Goal: Information Seeking & Learning: Find specific page/section

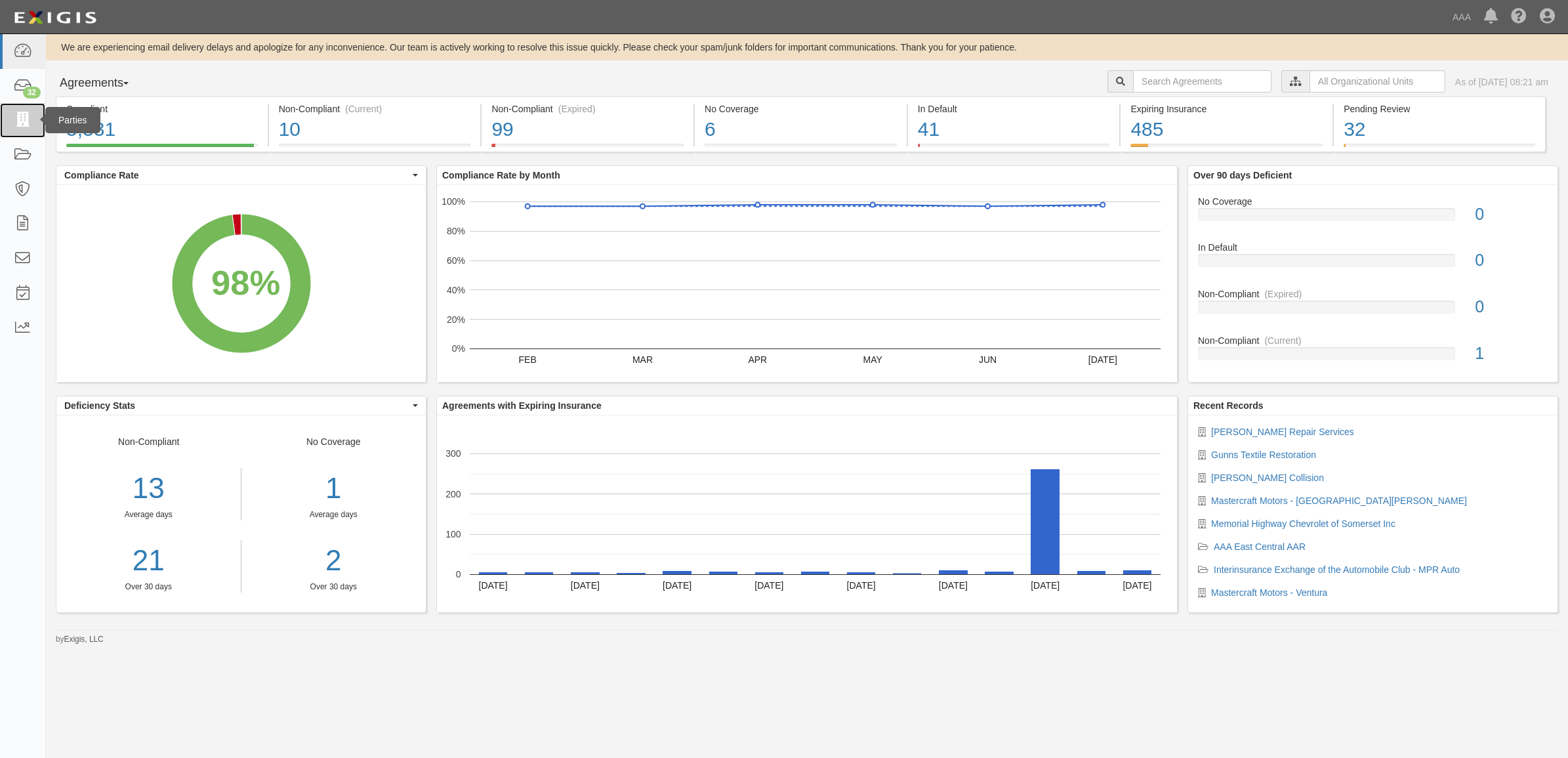
click at [13, 120] on icon at bounding box center [22, 120] width 19 height 15
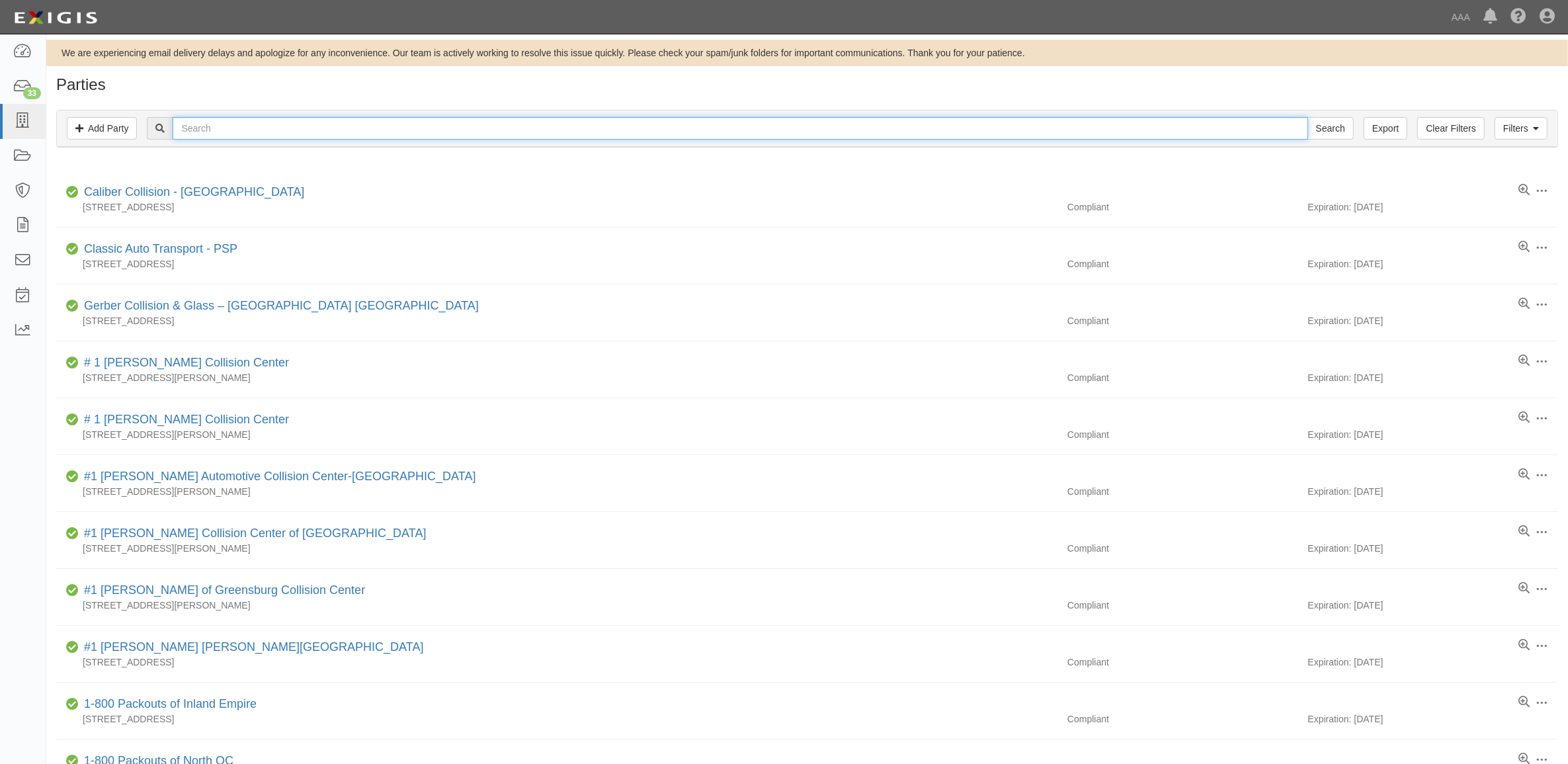
drag, startPoint x: 438, startPoint y: 133, endPoint x: 457, endPoint y: 131, distance: 19.1
click at [438, 133] on input "text" at bounding box center [740, 128] width 1135 height 23
paste input "144350"
type input "144350"
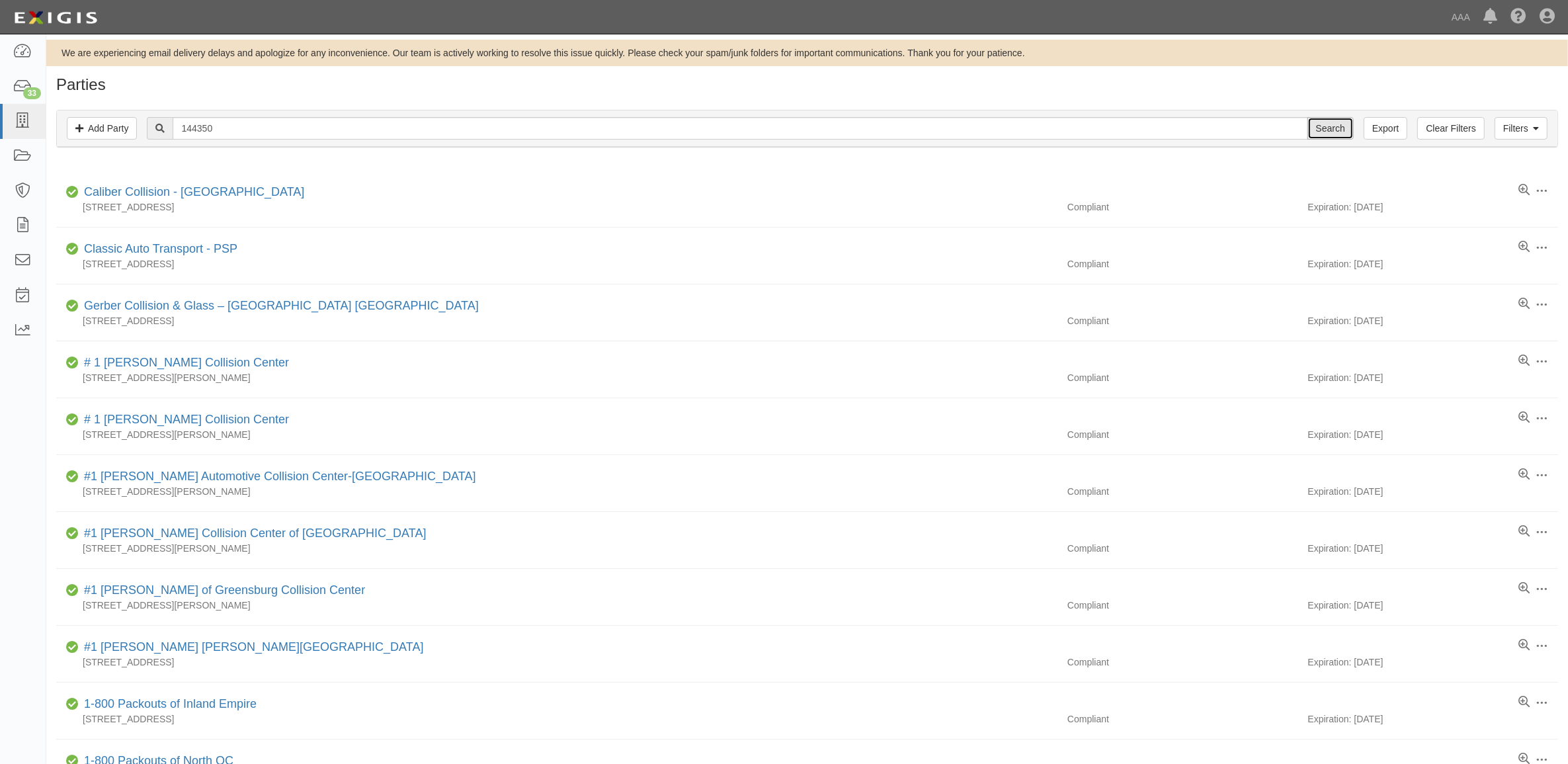
click at [1337, 131] on input "Search" at bounding box center [1331, 128] width 47 height 23
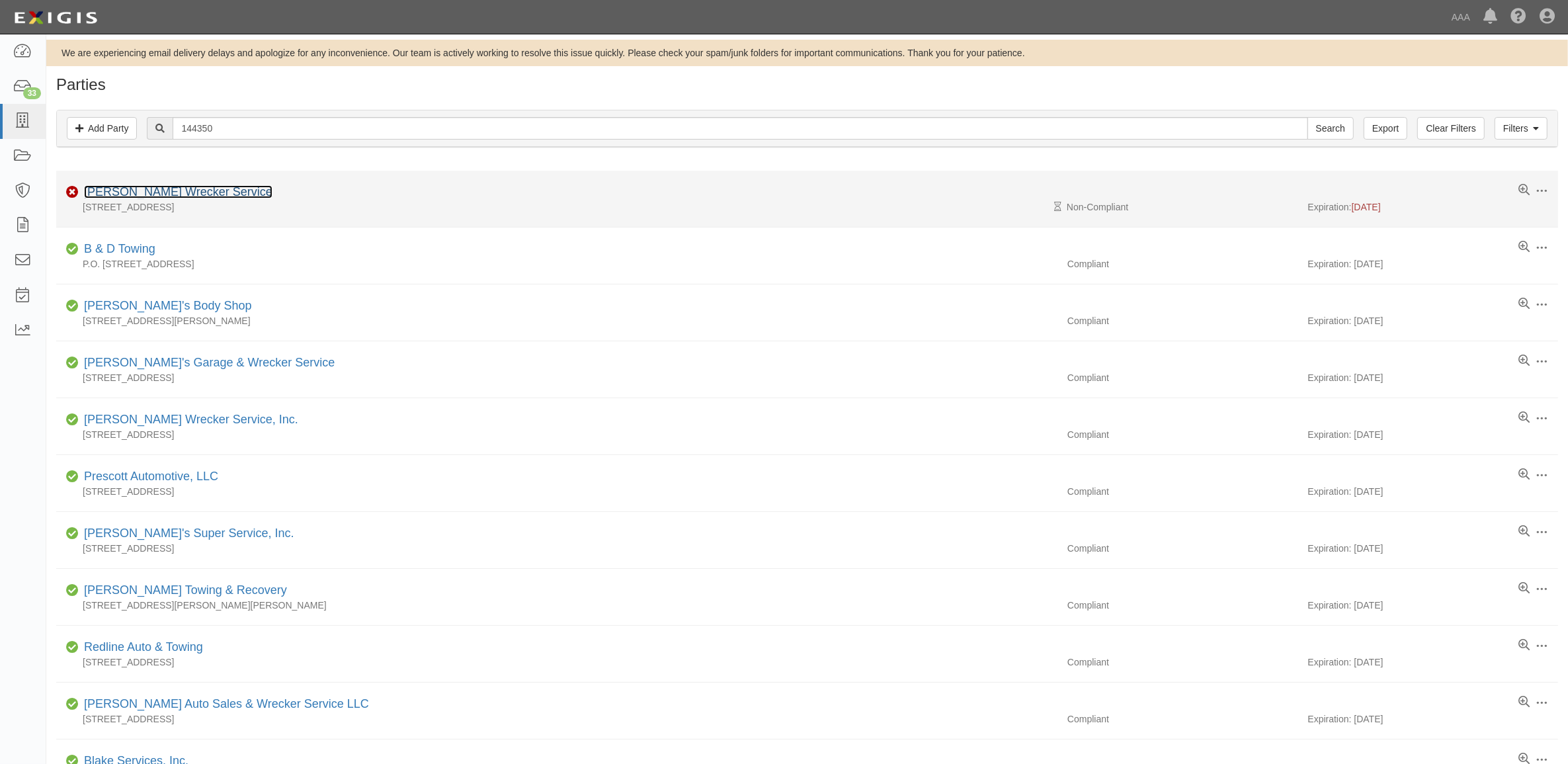
click at [182, 186] on link "[PERSON_NAME] Wrecker Service" at bounding box center [178, 192] width 188 height 14
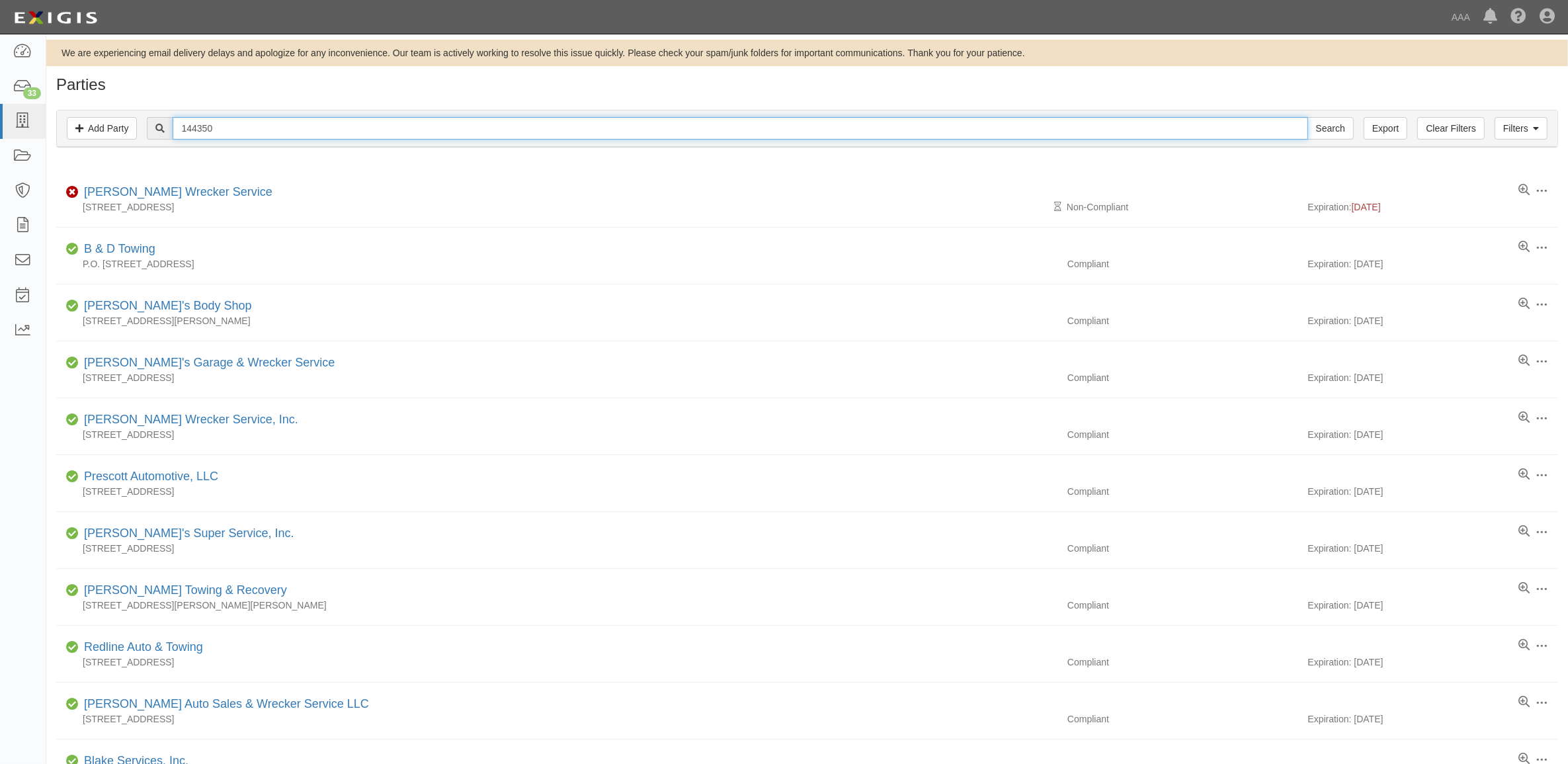
click at [348, 129] on input "144350" at bounding box center [740, 128] width 1135 height 23
paste input "365395"
type input "365395"
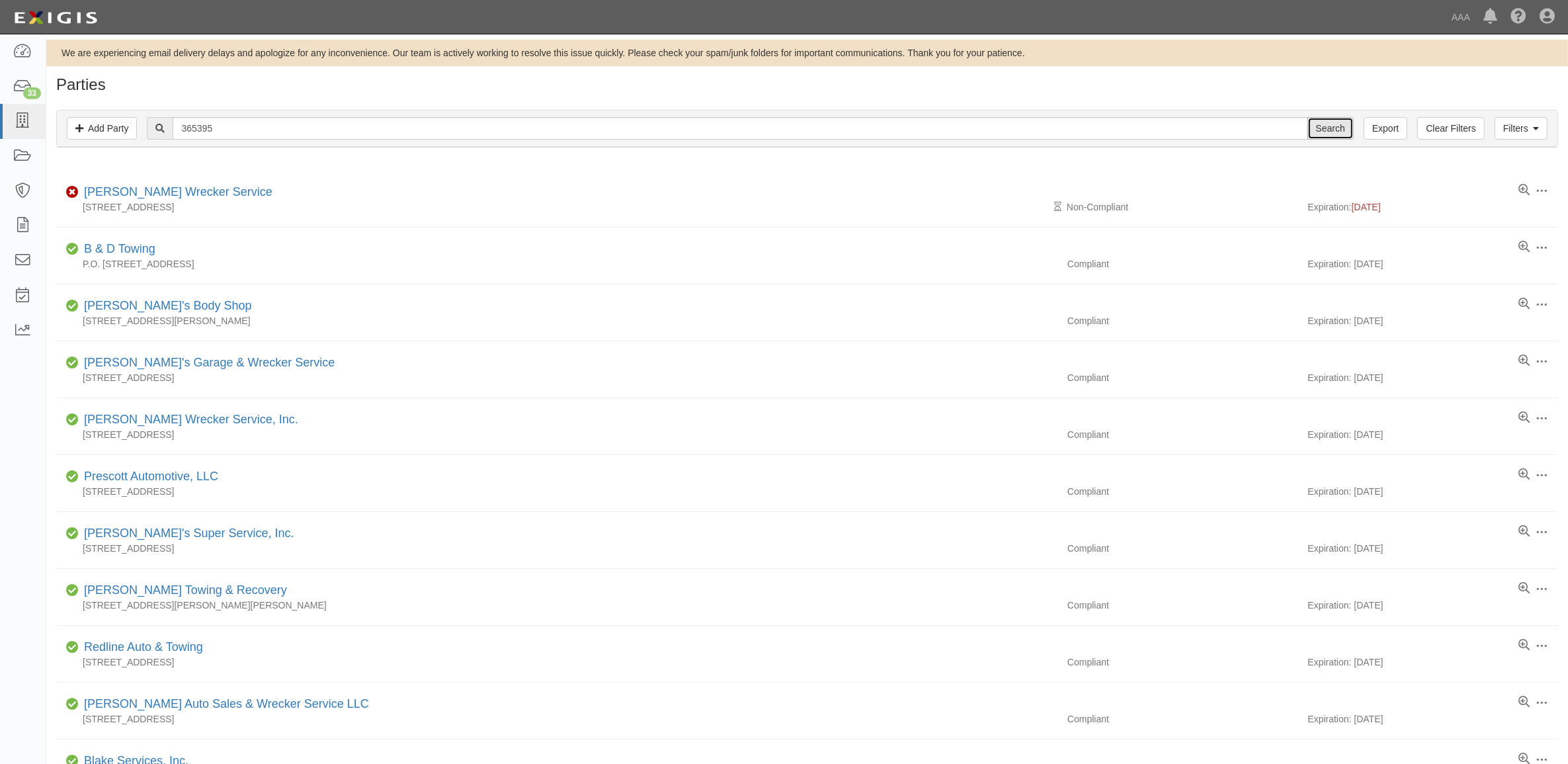
click at [1313, 127] on input "Search" at bounding box center [1331, 128] width 47 height 23
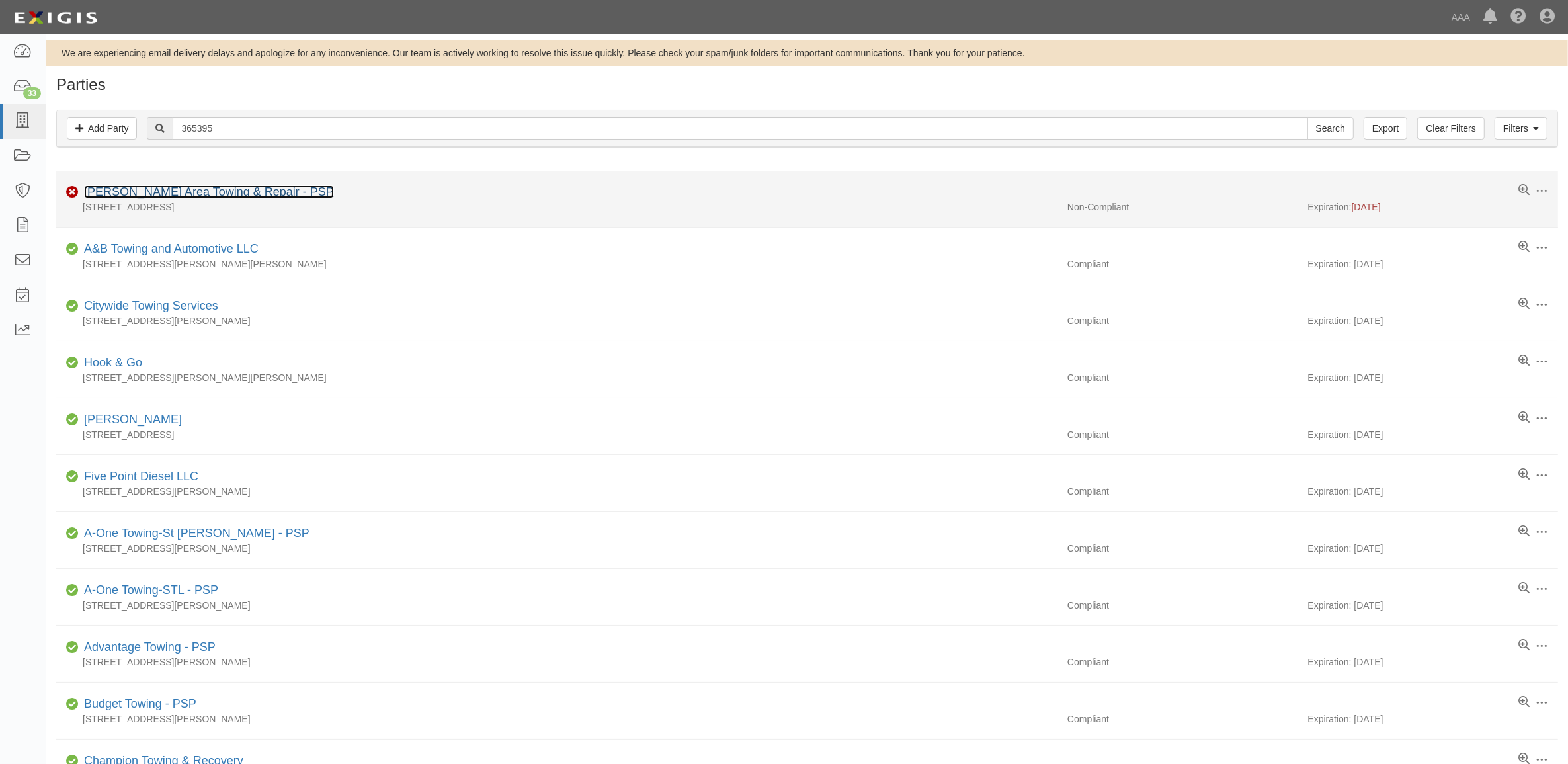
click at [153, 196] on link "[PERSON_NAME] Area Towing & Repair - PSP" at bounding box center [209, 192] width 250 height 14
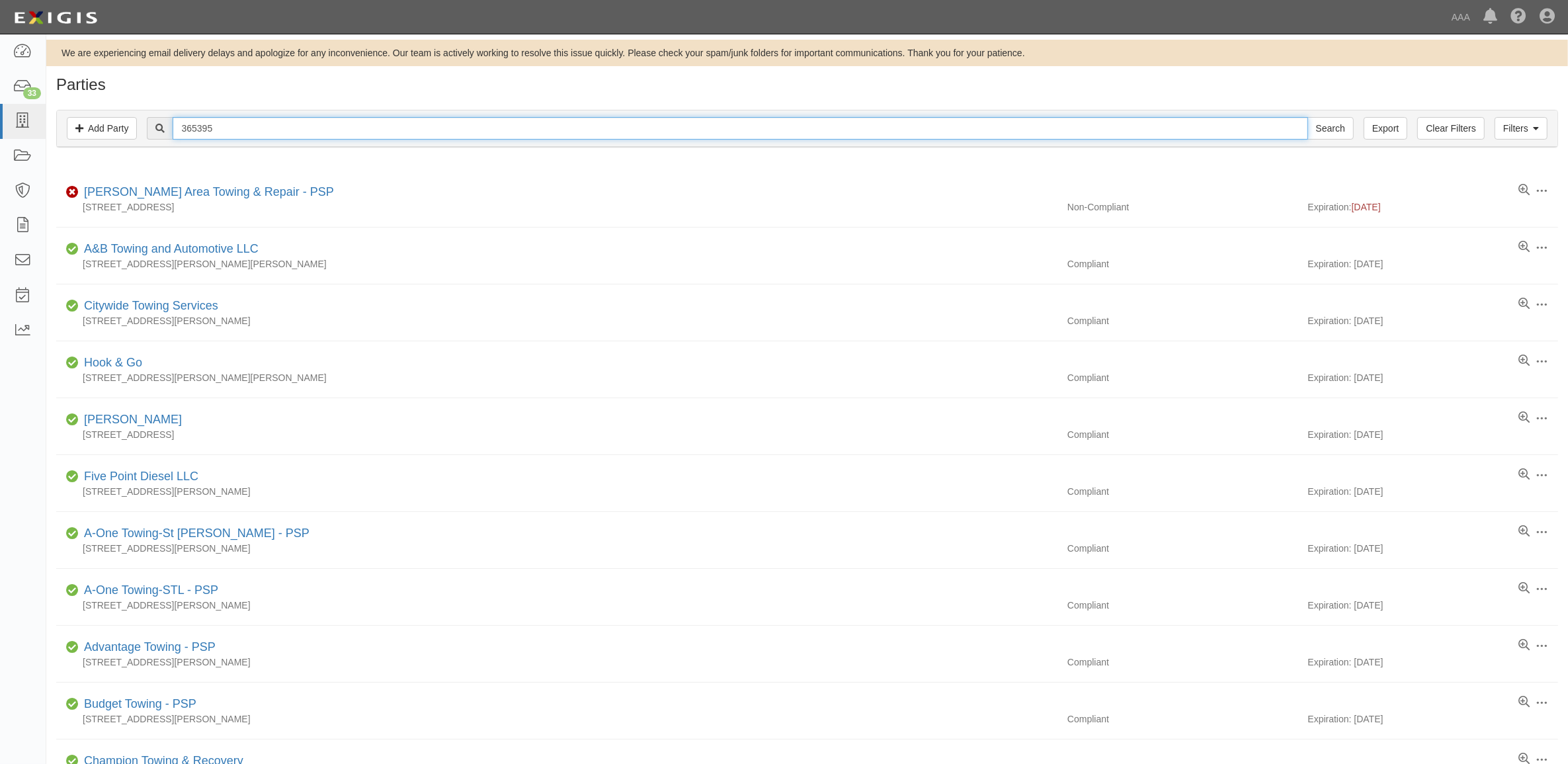
click at [256, 119] on input "365395" at bounding box center [740, 128] width 1135 height 23
paste input "CC106720"
type input "CC106720"
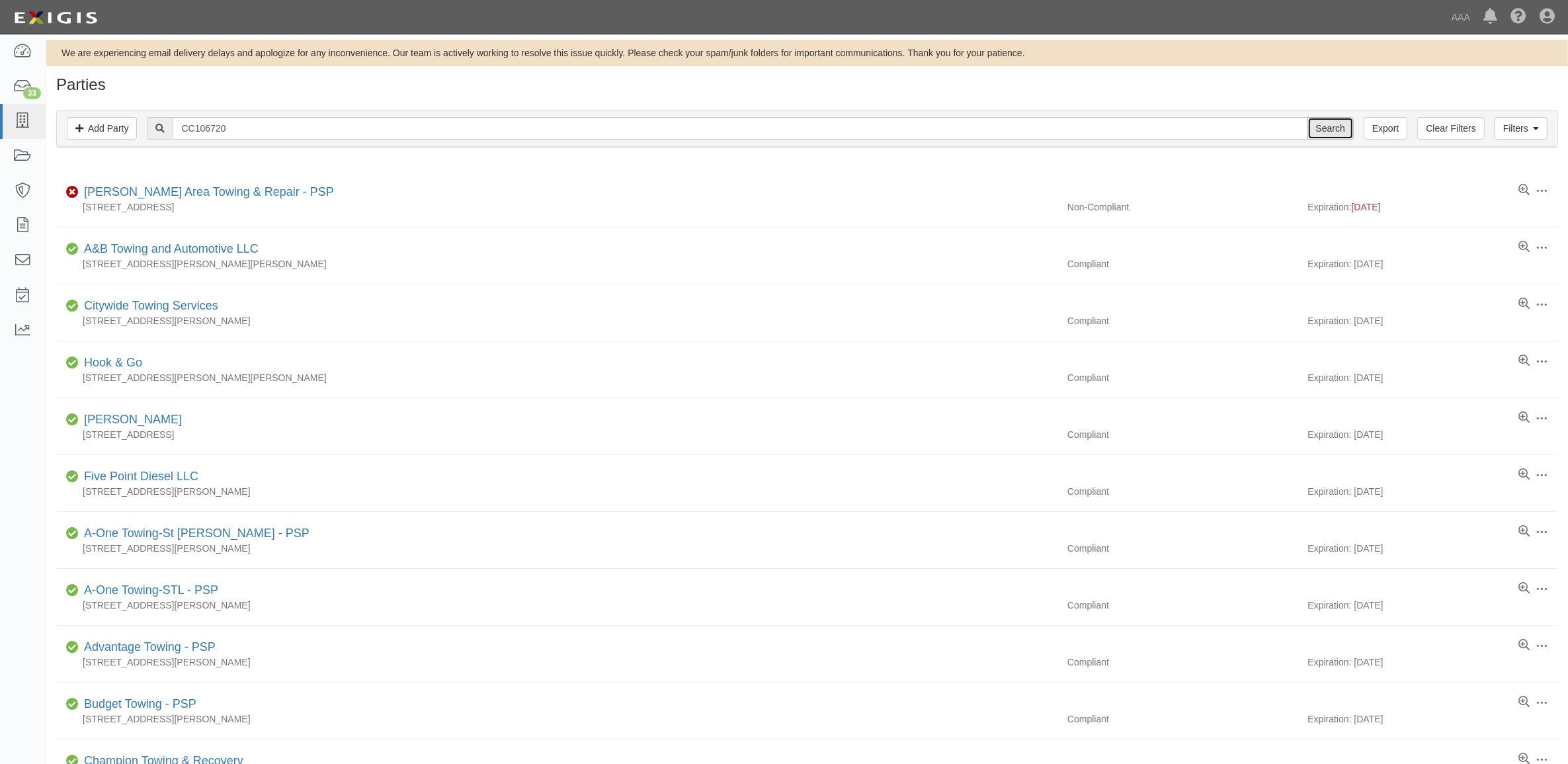
click at [1323, 122] on input "Search" at bounding box center [1331, 128] width 47 height 23
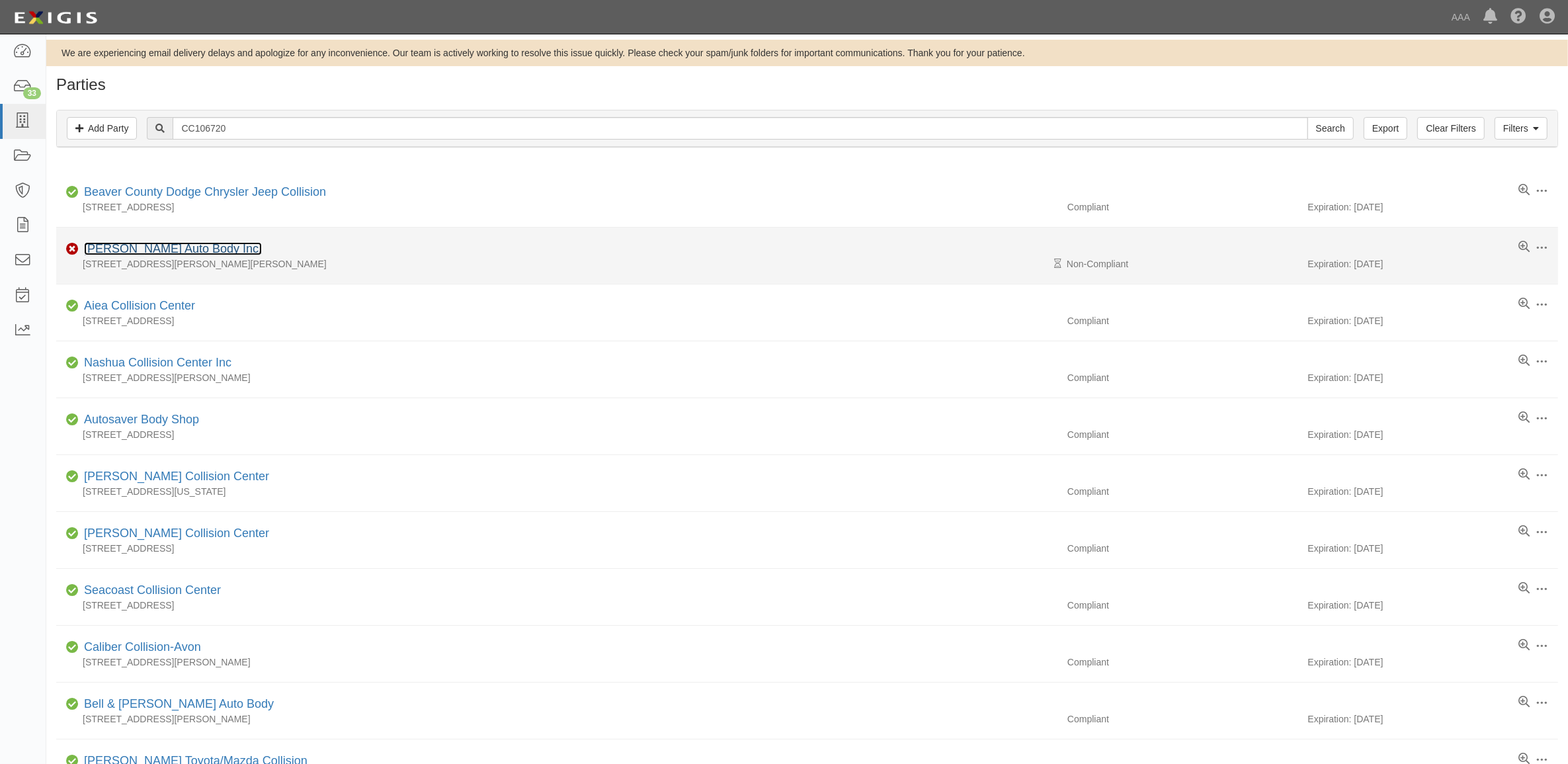
click at [165, 249] on link "[PERSON_NAME] Auto Body Inc." at bounding box center [173, 249] width 178 height 14
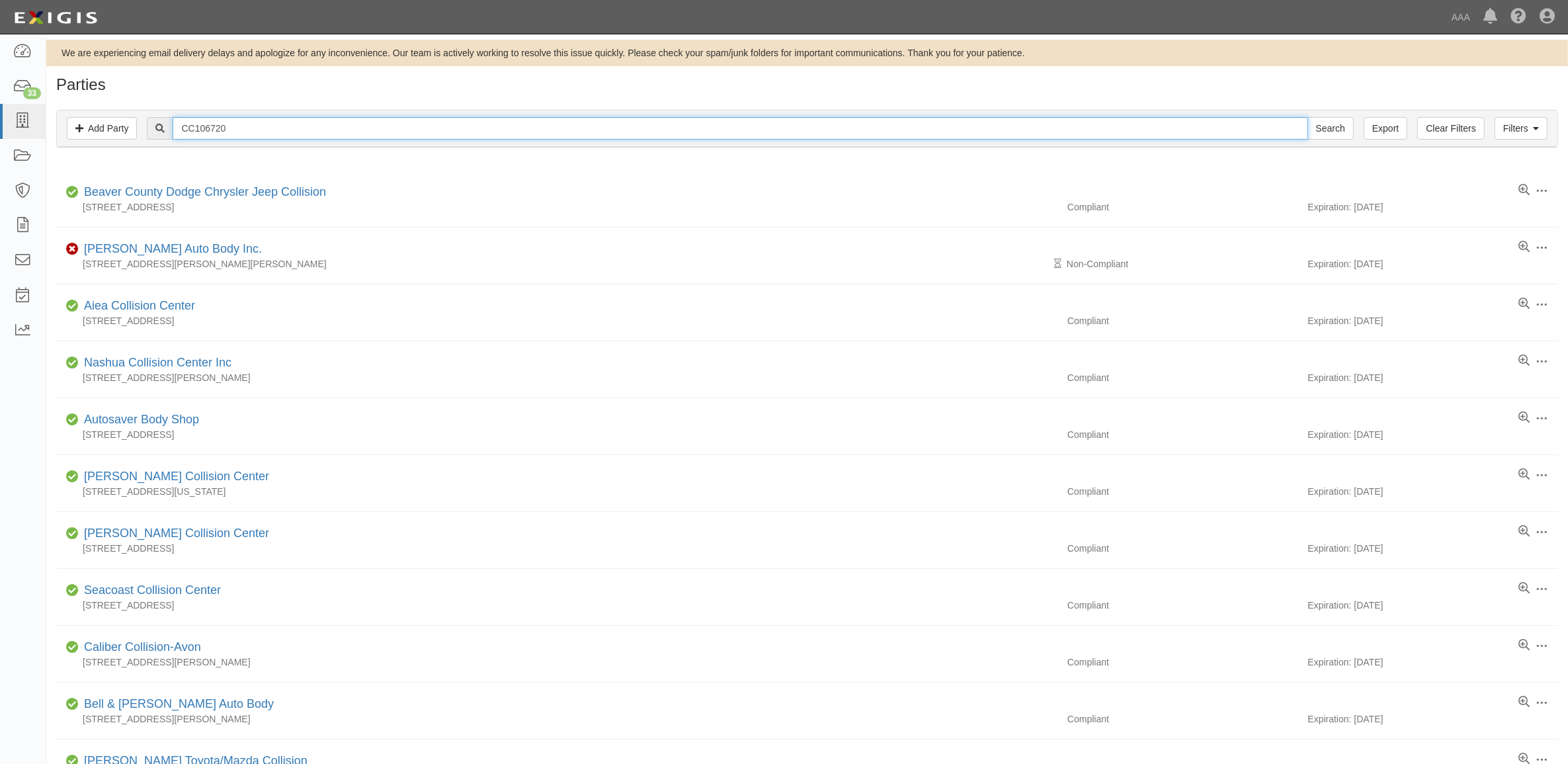
click at [252, 134] on input "CC106720" at bounding box center [740, 128] width 1135 height 23
paste input "99761"
type input "CC199761"
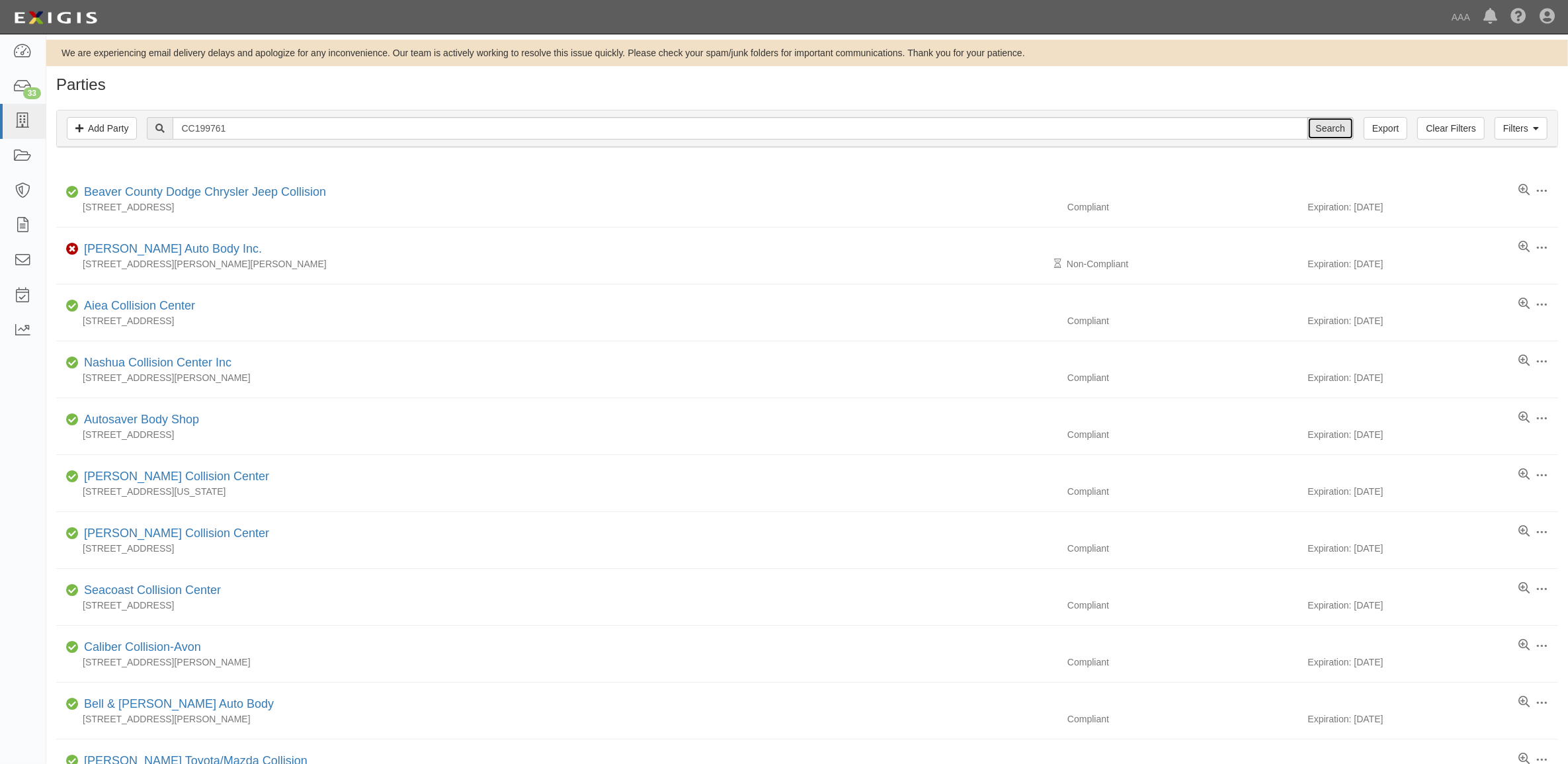
click at [1310, 125] on input "Search" at bounding box center [1331, 128] width 47 height 23
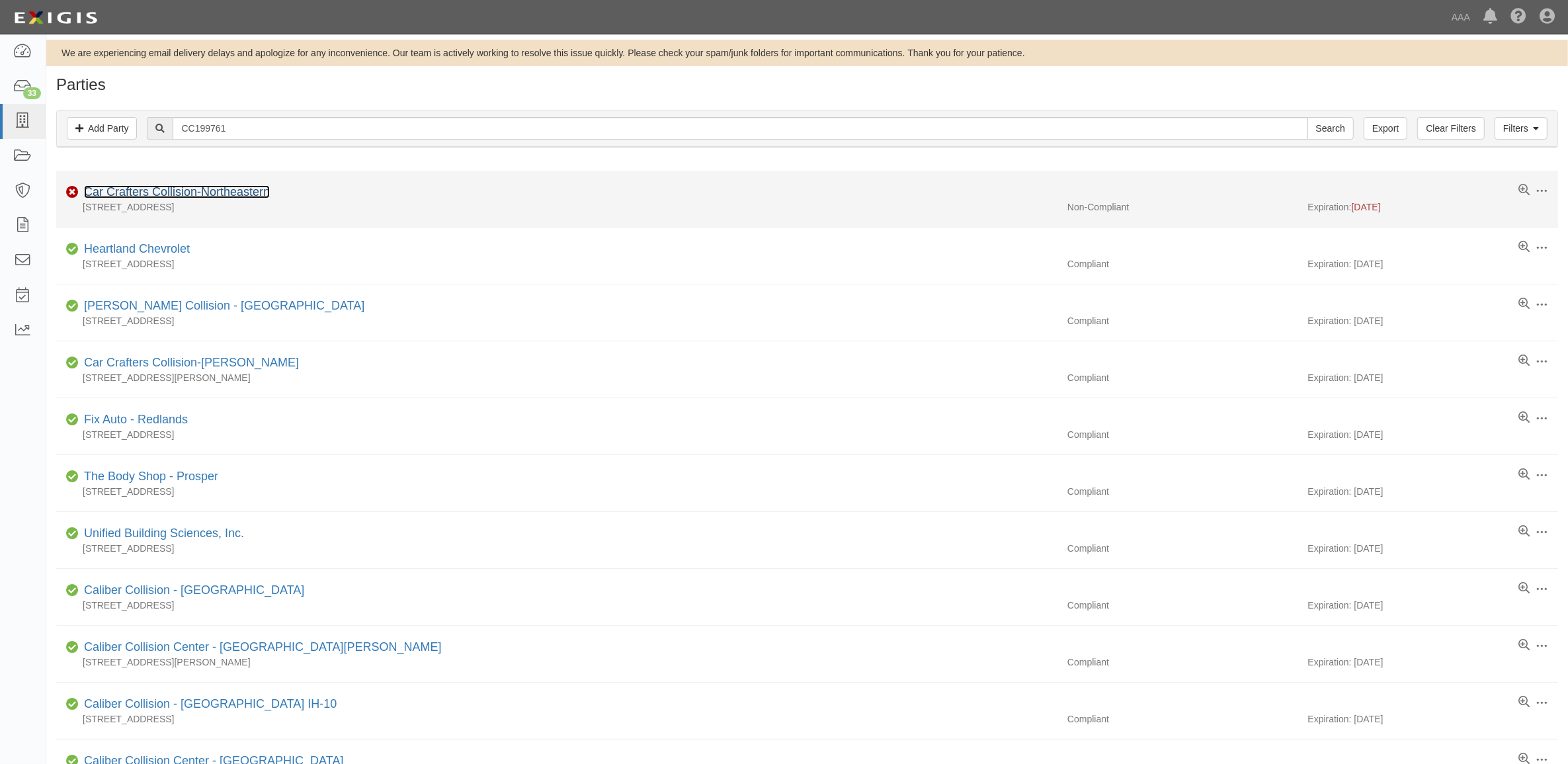
click at [207, 194] on link "Car Crafters Collision-Northeastern" at bounding box center [176, 192] width 185 height 14
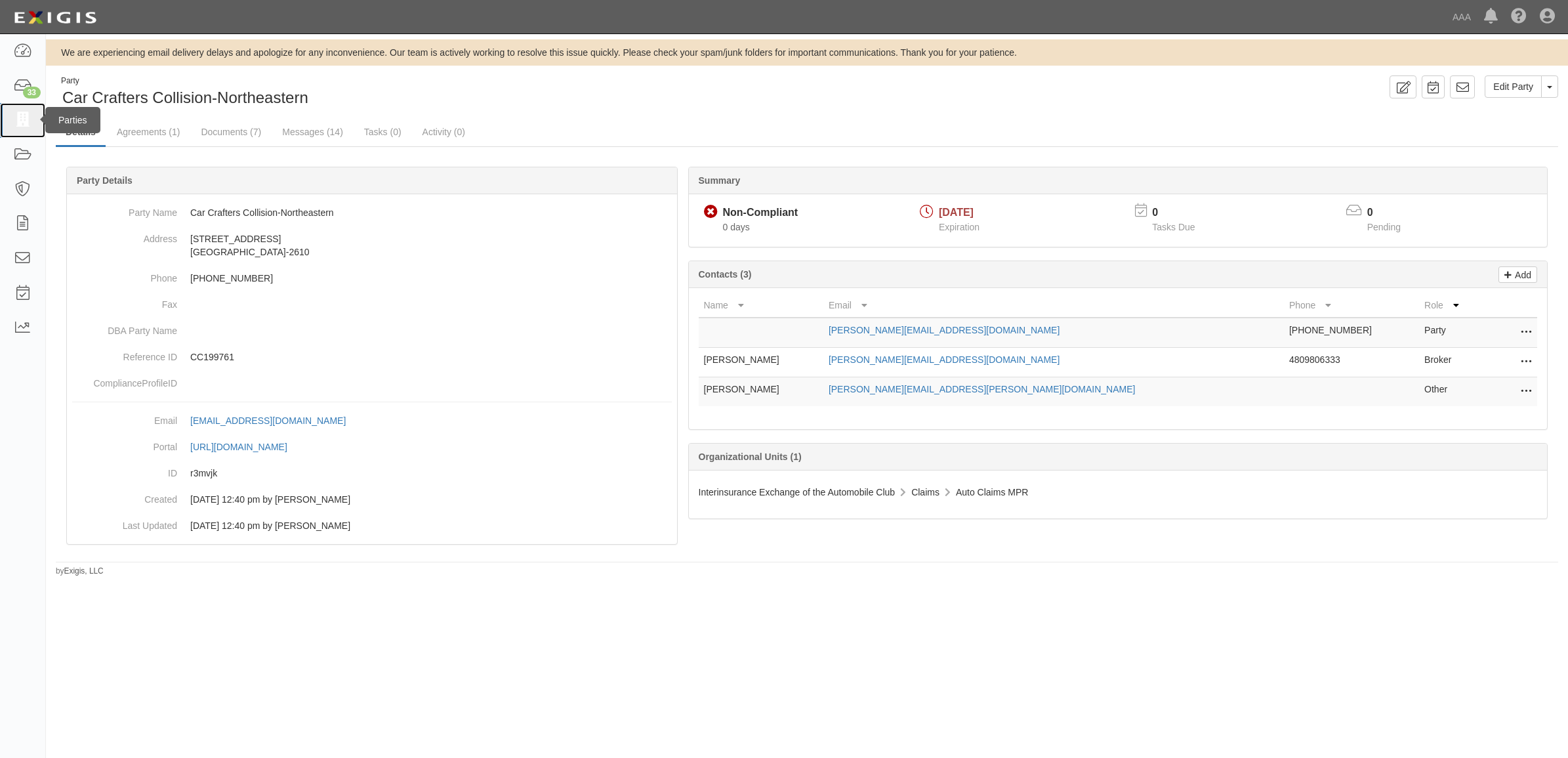
click at [13, 122] on icon at bounding box center [22, 120] width 19 height 15
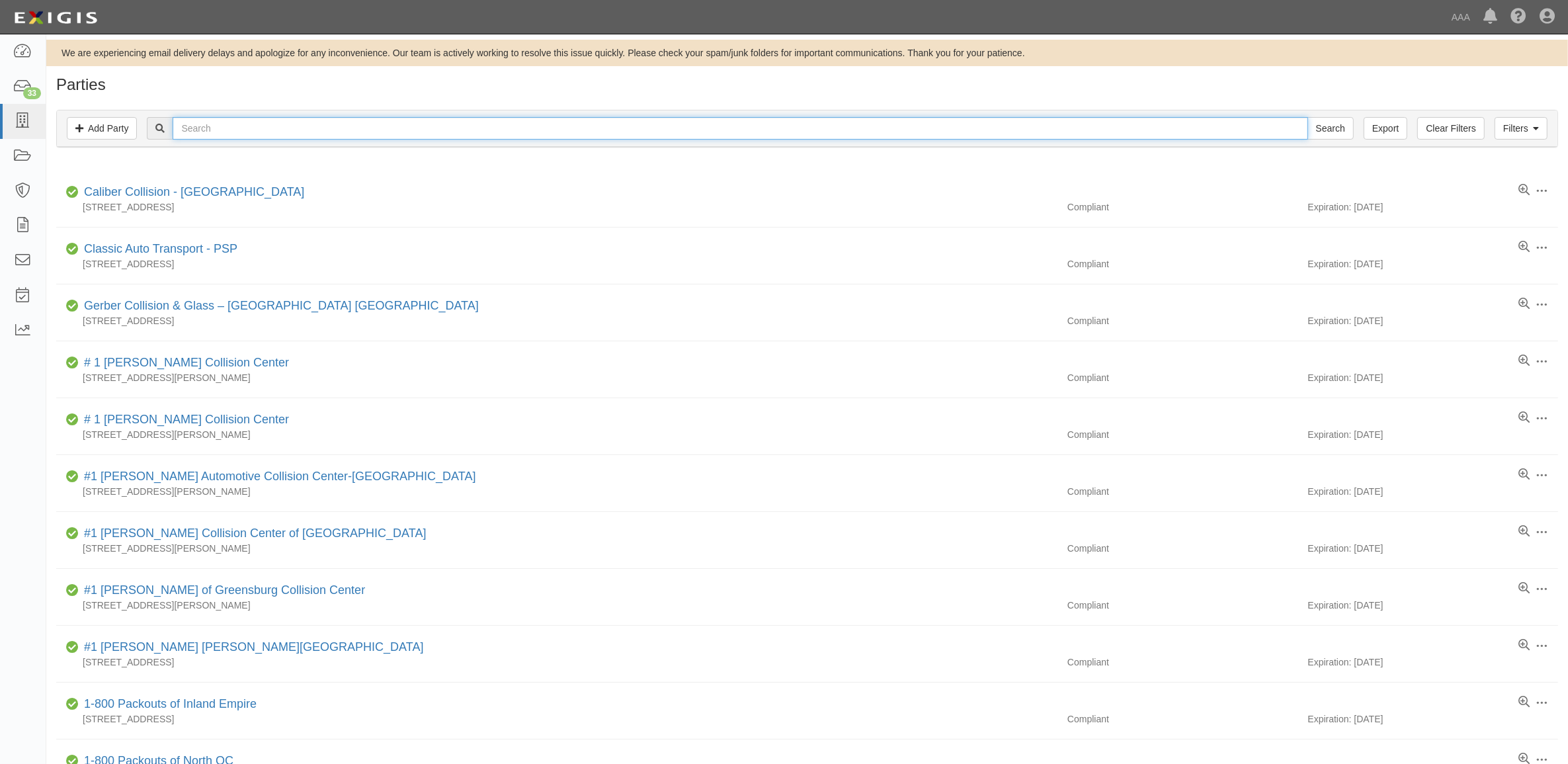
click at [338, 131] on input "text" at bounding box center [740, 128] width 1135 height 23
type input "366801"
click at [1307, 117] on input "Search" at bounding box center [1331, 128] width 47 height 23
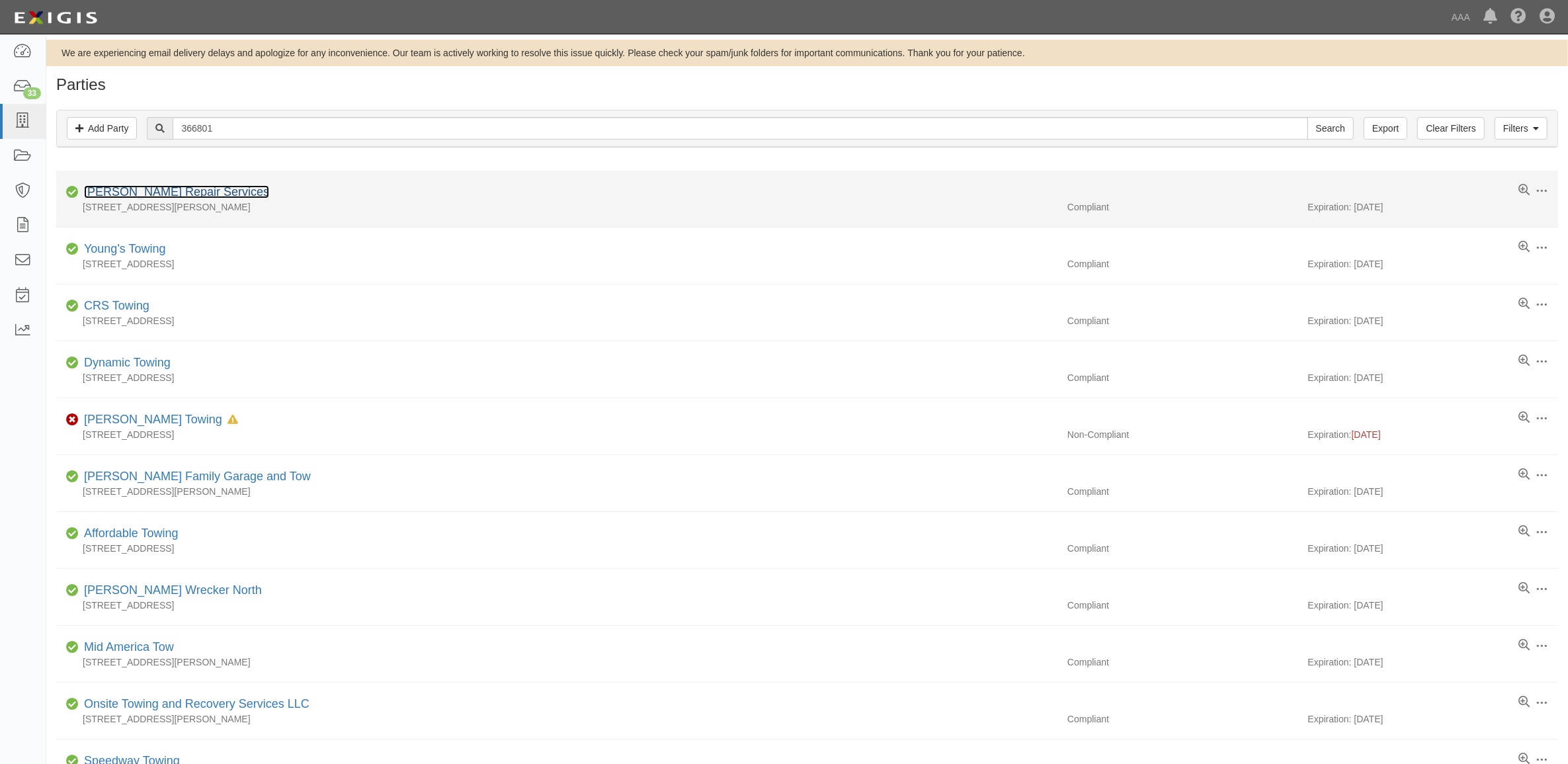
click at [158, 193] on link "[PERSON_NAME] Repair Services" at bounding box center [176, 192] width 185 height 14
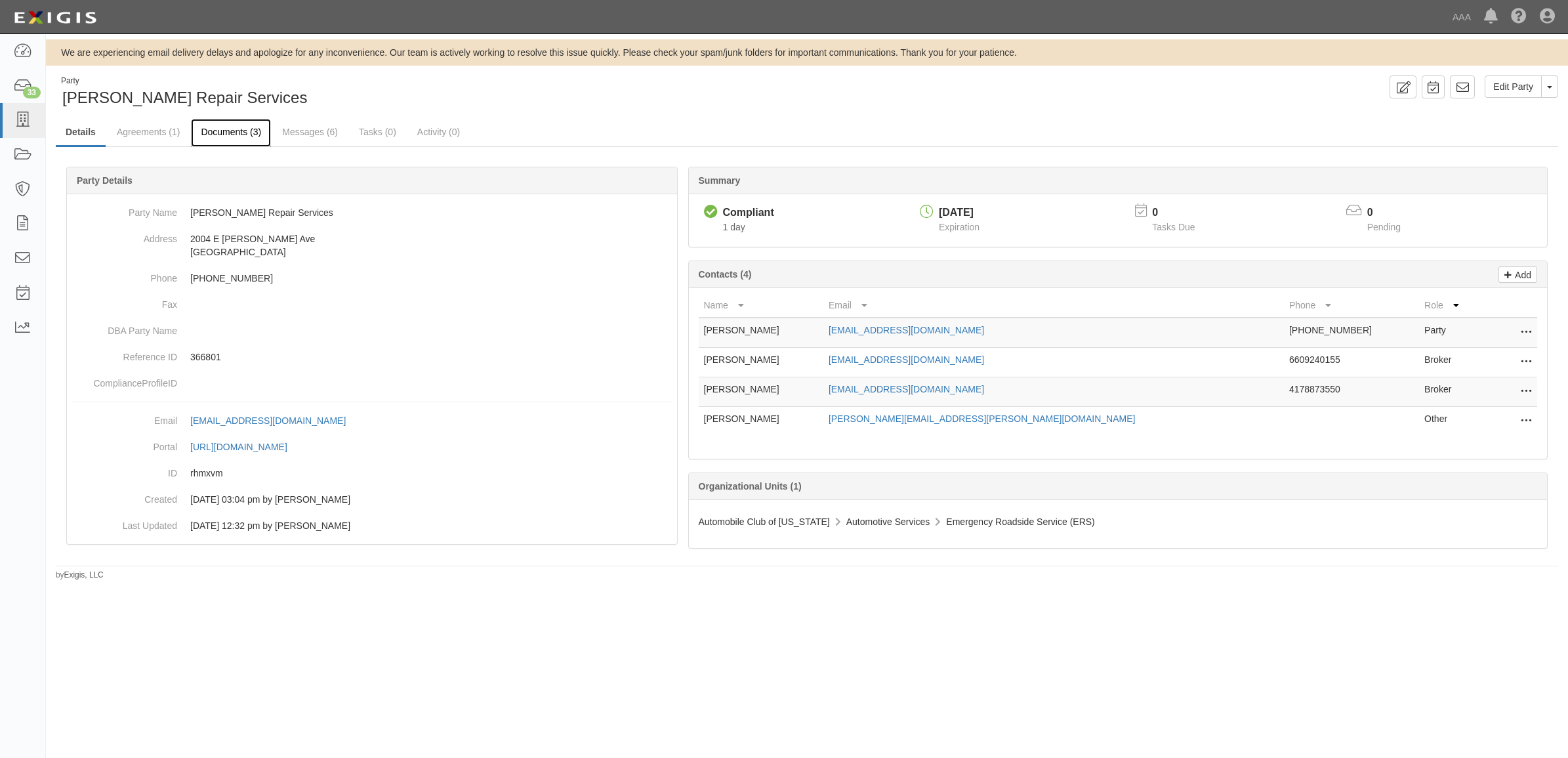
click at [241, 138] on link "Documents (3)" at bounding box center [230, 133] width 80 height 28
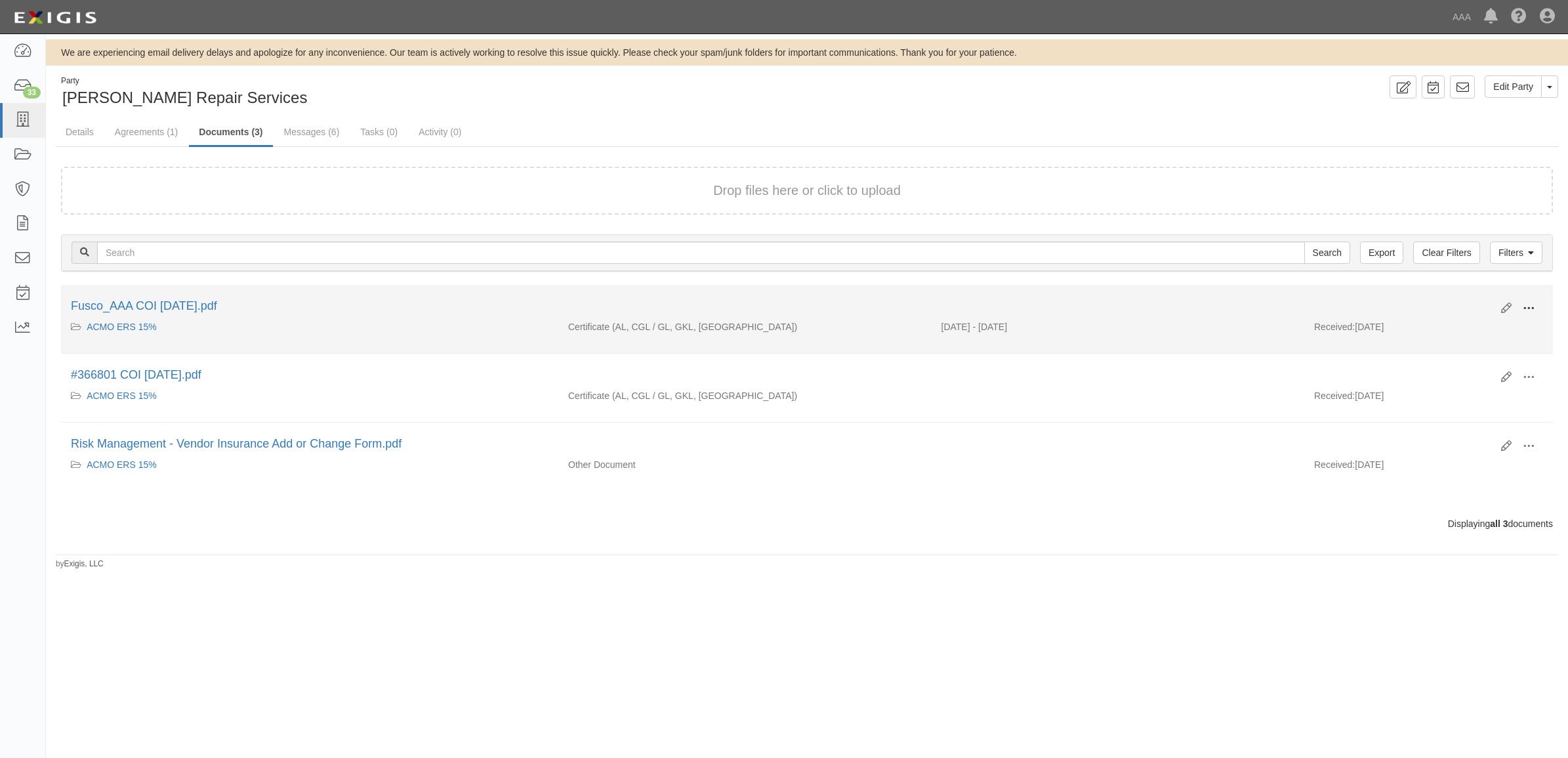
click at [1531, 309] on button at bounding box center [1529, 309] width 29 height 22
click at [1488, 326] on link "View" at bounding box center [1464, 328] width 104 height 24
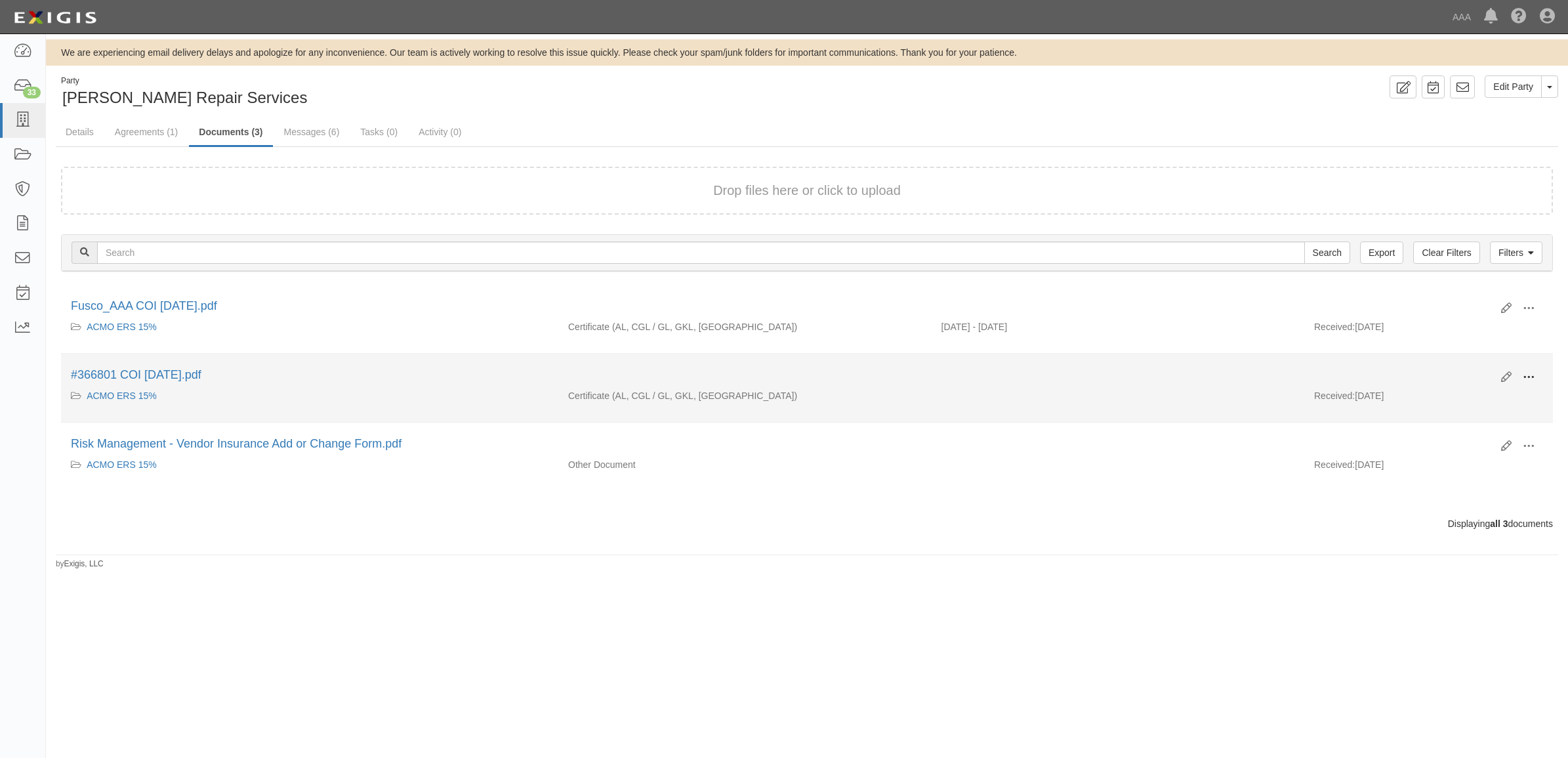
click at [1529, 375] on span at bounding box center [1529, 378] width 12 height 12
click at [1435, 397] on link "View" at bounding box center [1464, 397] width 104 height 24
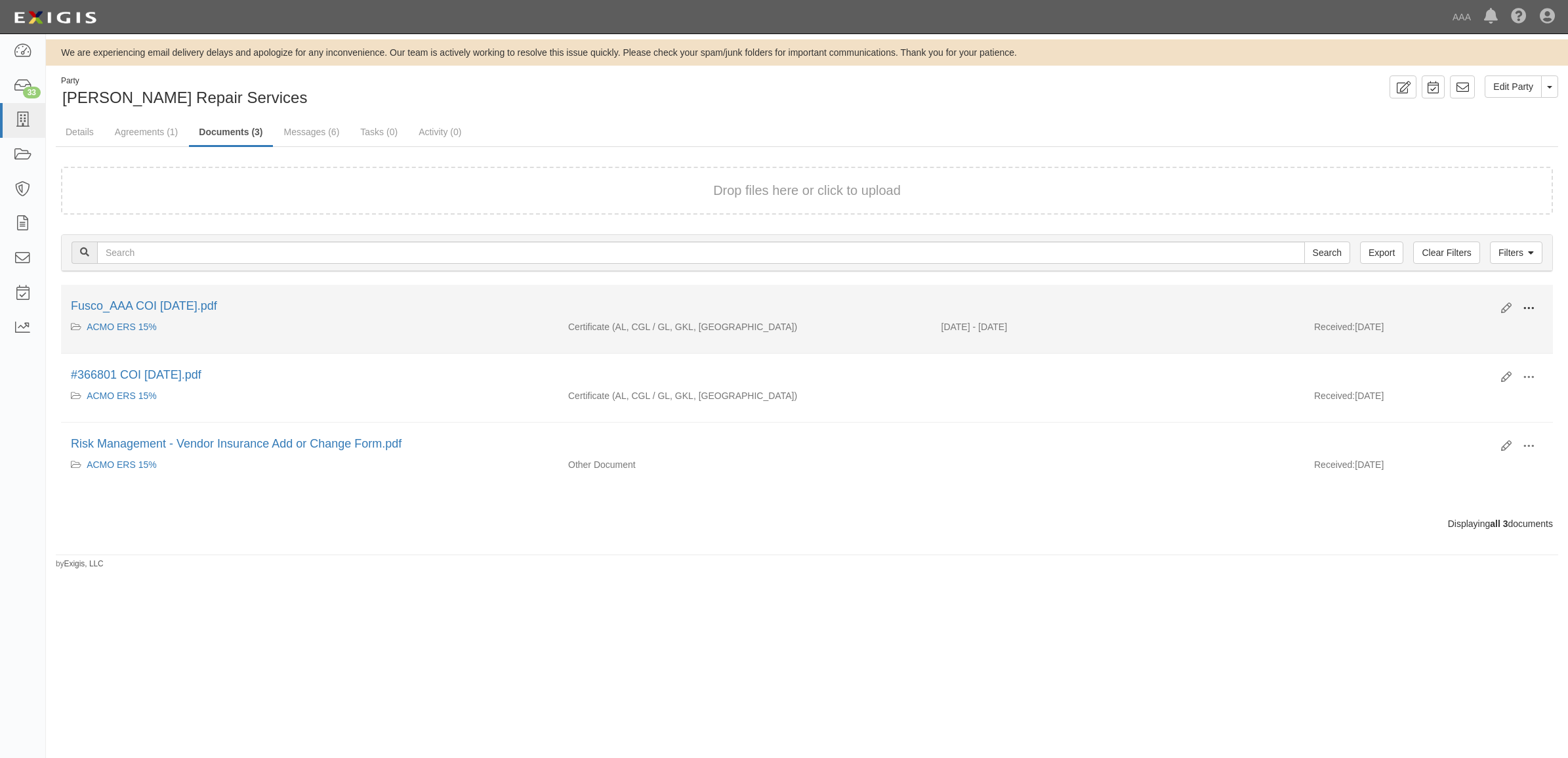
click at [1523, 306] on span at bounding box center [1529, 309] width 12 height 12
click at [1479, 327] on link "View" at bounding box center [1464, 328] width 104 height 24
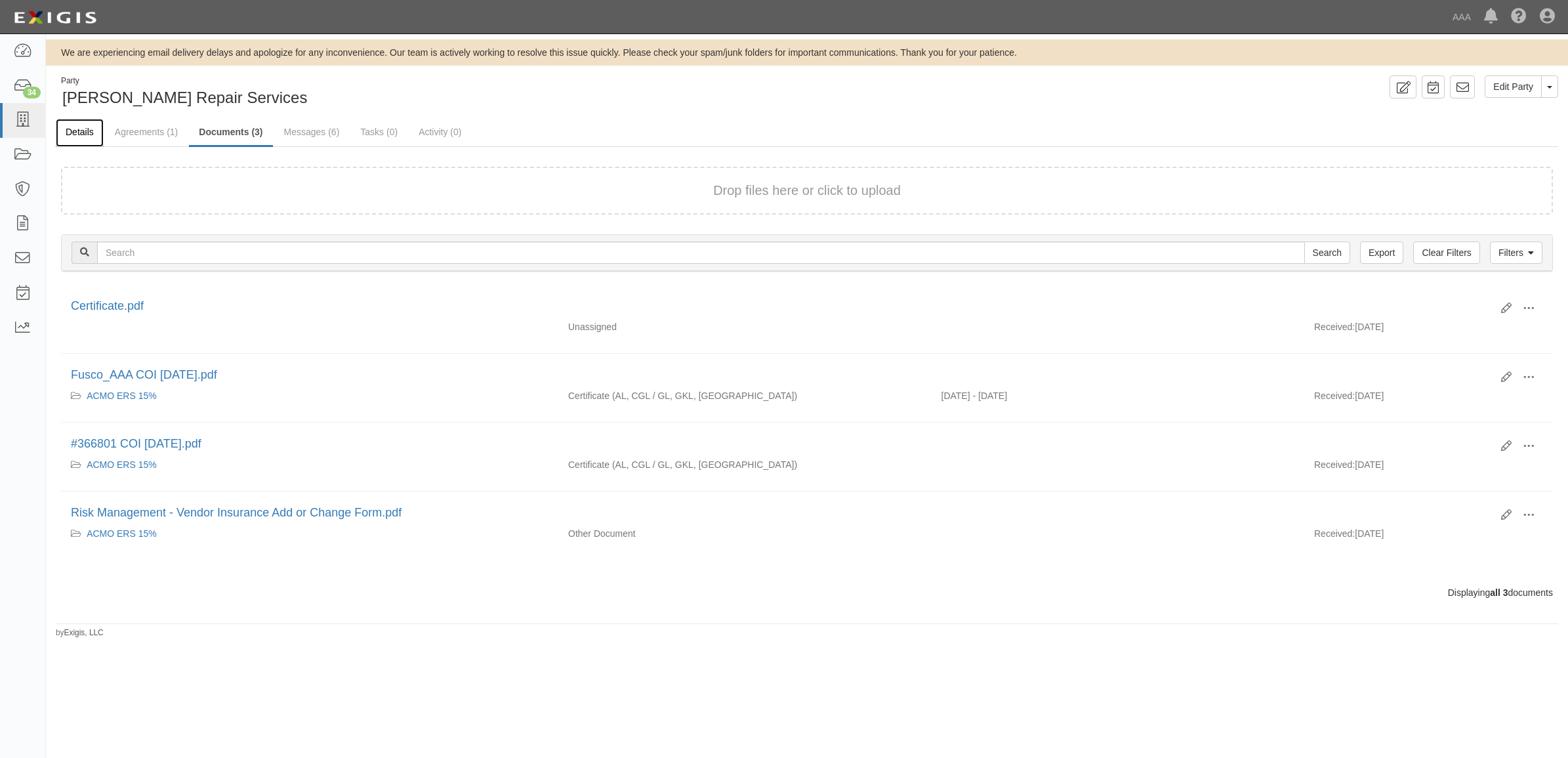
click at [82, 132] on link "Details" at bounding box center [80, 133] width 48 height 28
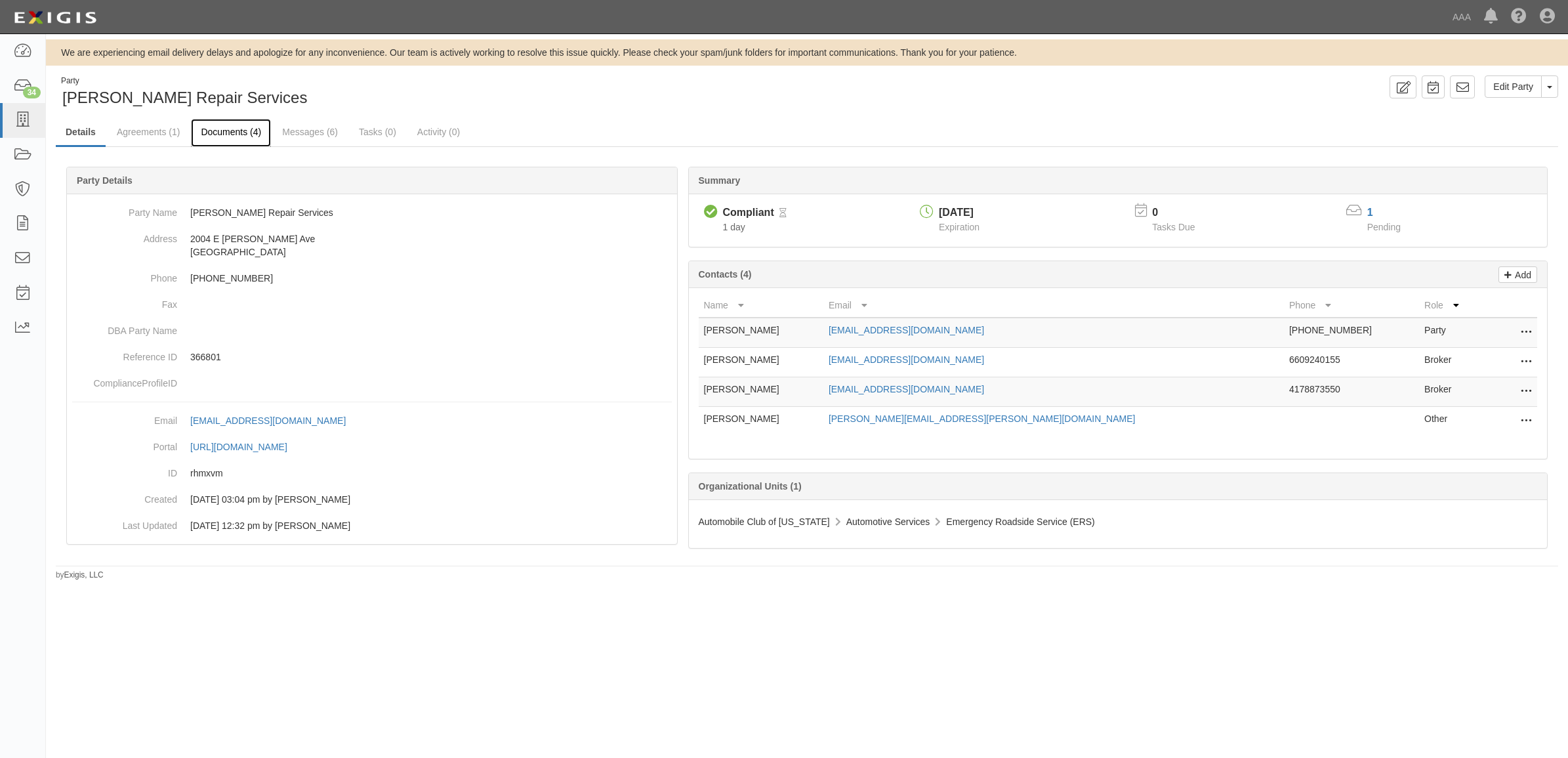
click at [229, 125] on link "Documents (4)" at bounding box center [230, 133] width 80 height 28
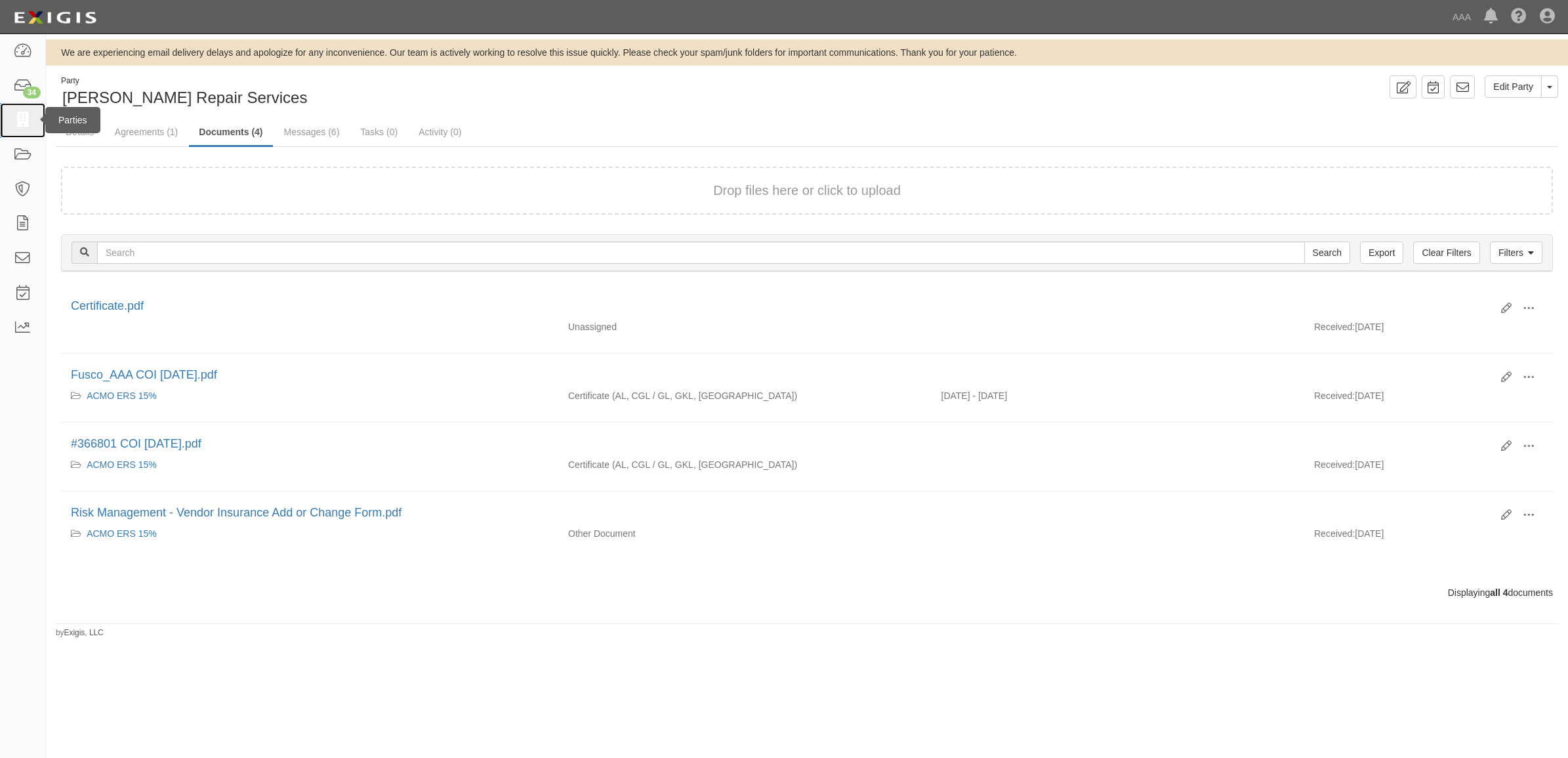
click at [21, 122] on icon at bounding box center [22, 120] width 19 height 15
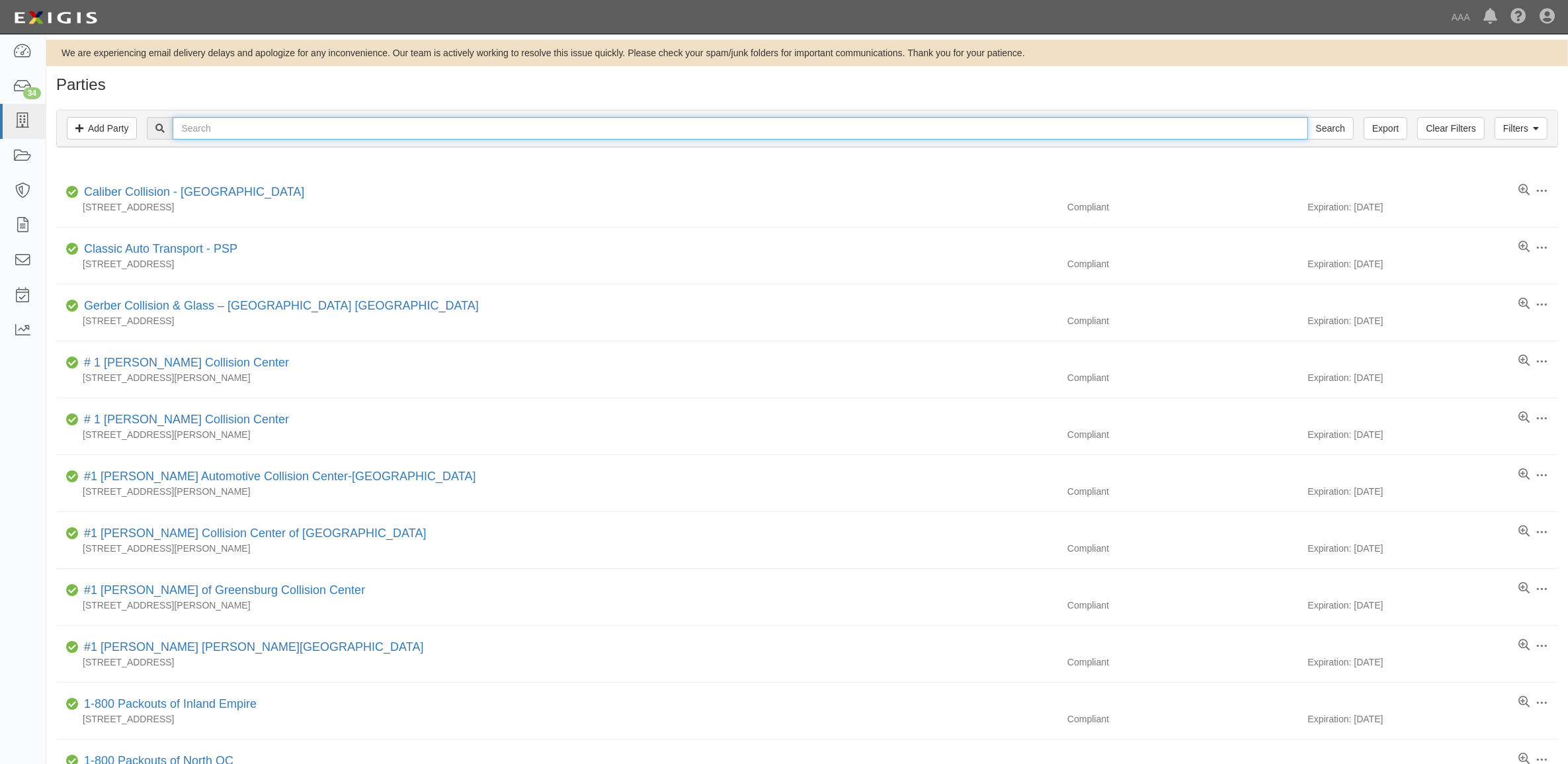
click at [248, 133] on input "text" at bounding box center [740, 128] width 1135 height 23
type input "516053"
click at [1307, 117] on input "Search" at bounding box center [1331, 128] width 47 height 23
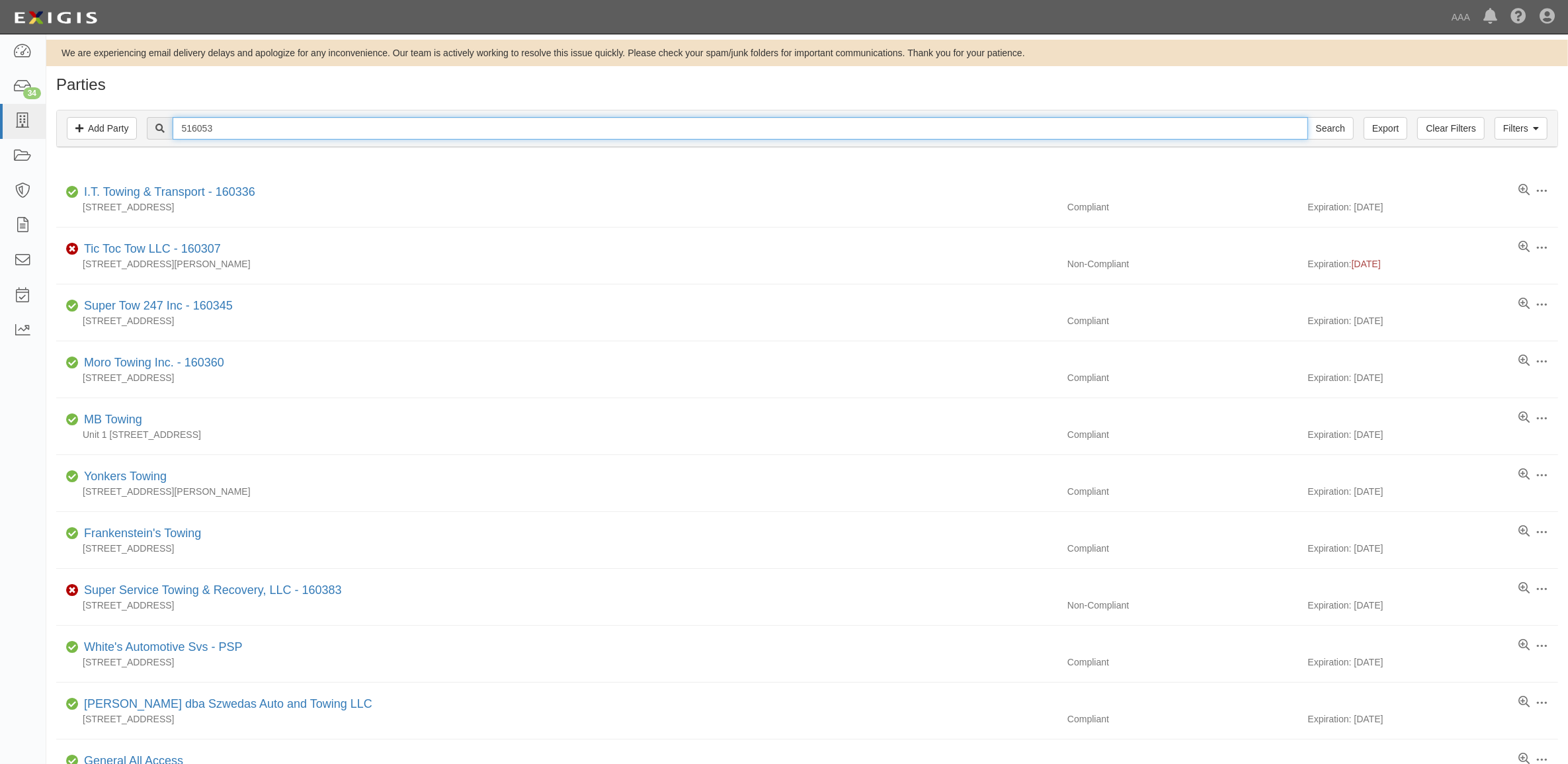
click at [234, 120] on input "516053" at bounding box center [740, 128] width 1135 height 23
type input "[PERSON_NAME]"
click at [1307, 117] on input "Search" at bounding box center [1331, 128] width 47 height 23
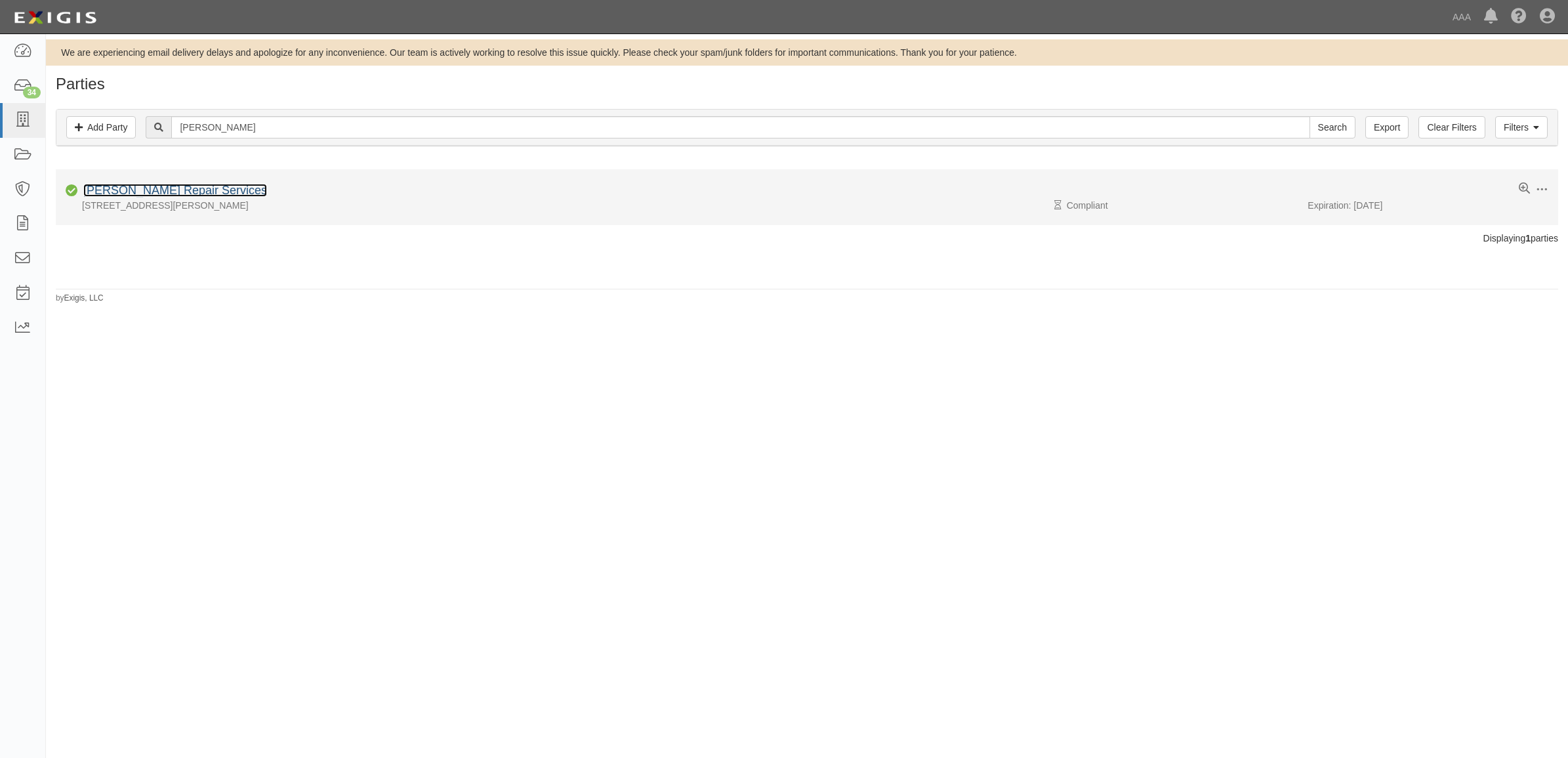
drag, startPoint x: 125, startPoint y: 185, endPoint x: 174, endPoint y: 184, distance: 49.0
click at [125, 185] on link "[PERSON_NAME] Repair Services" at bounding box center [175, 191] width 184 height 13
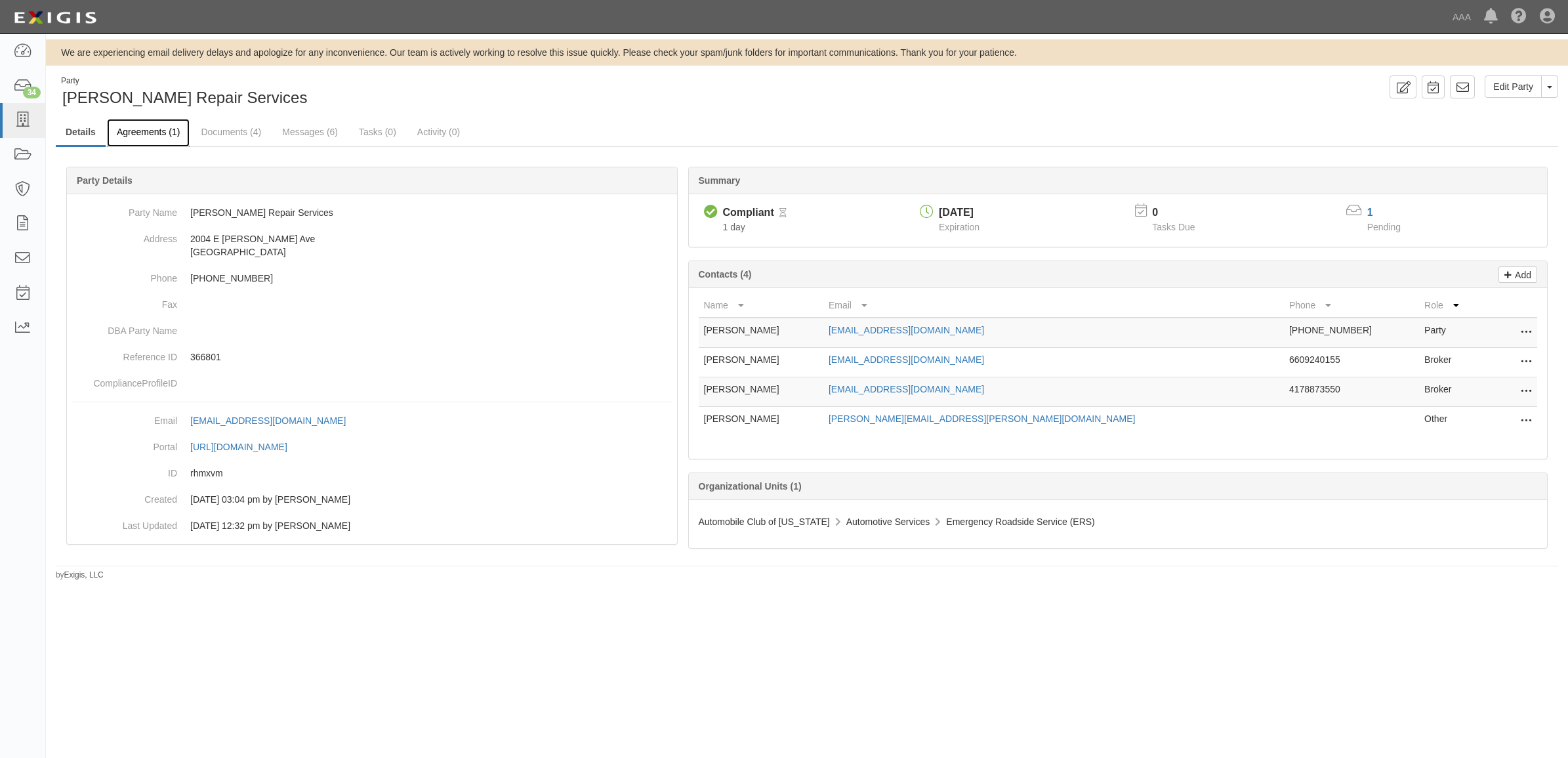
click at [149, 133] on link "Agreements (1)" at bounding box center [148, 133] width 83 height 28
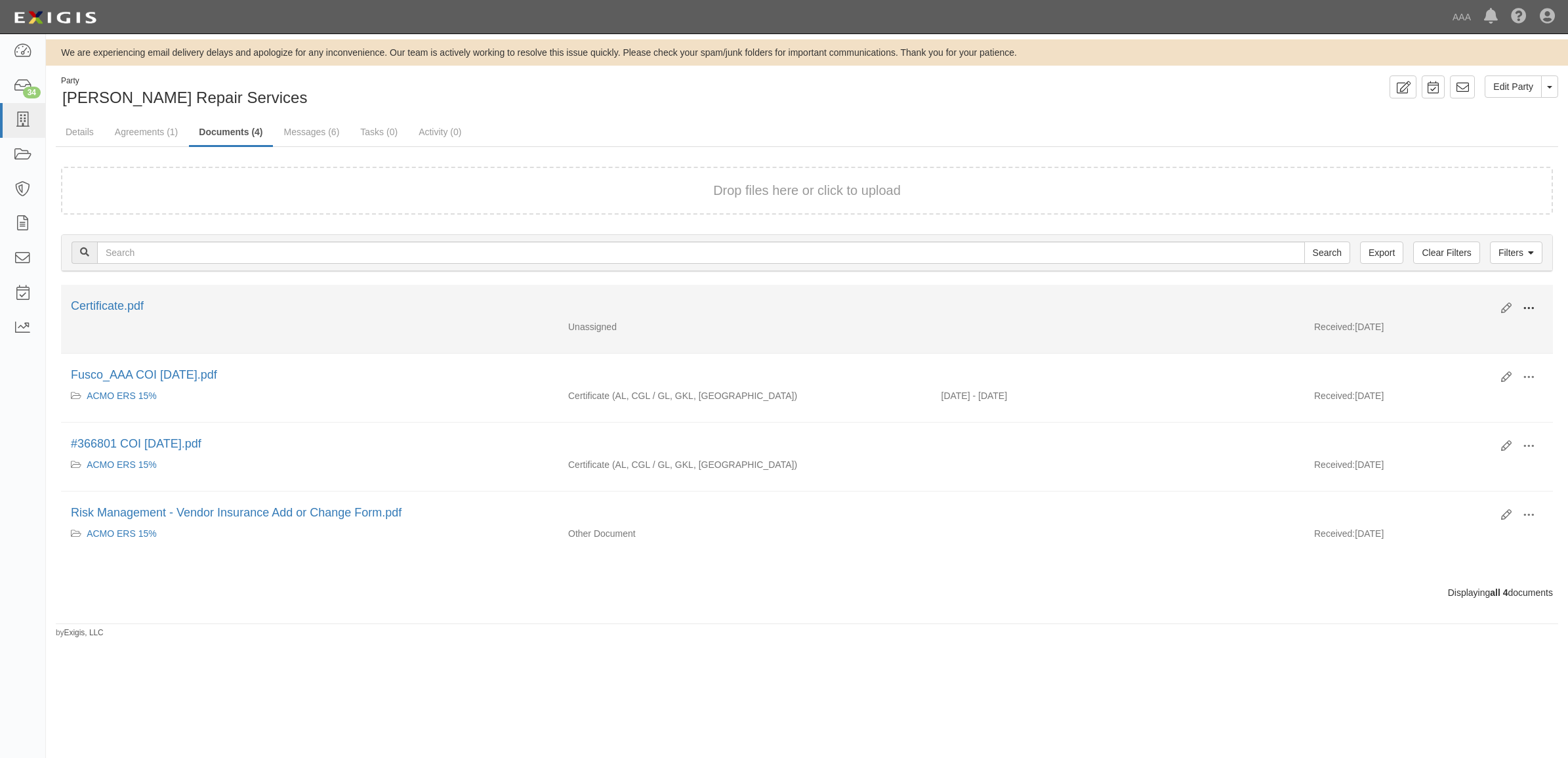
drag, startPoint x: 1530, startPoint y: 306, endPoint x: 1498, endPoint y: 323, distance: 36.2
click at [1530, 306] on span at bounding box center [1529, 309] width 12 height 12
click at [1487, 328] on link "View" at bounding box center [1464, 328] width 104 height 24
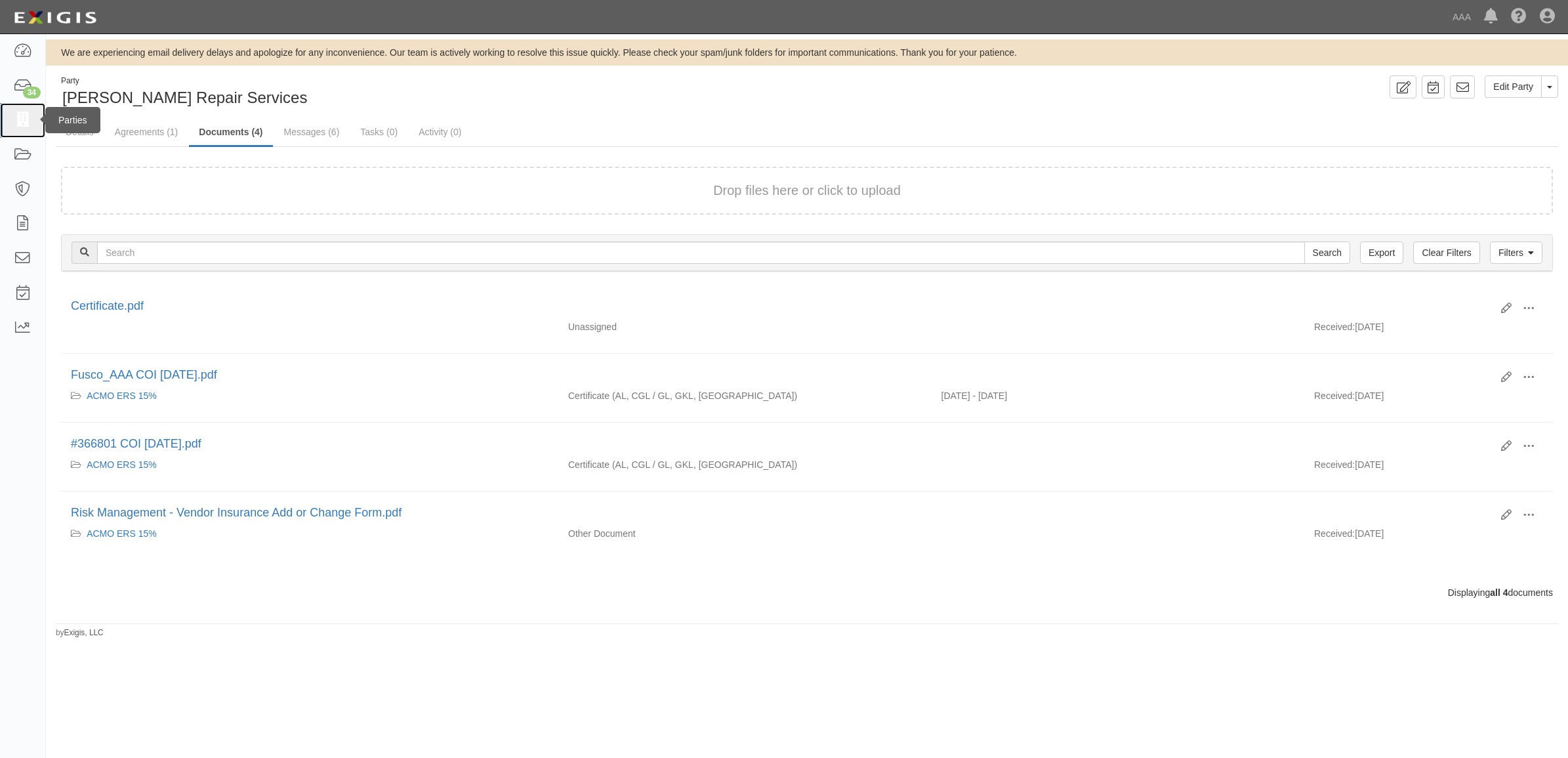
click at [23, 119] on icon at bounding box center [22, 120] width 19 height 15
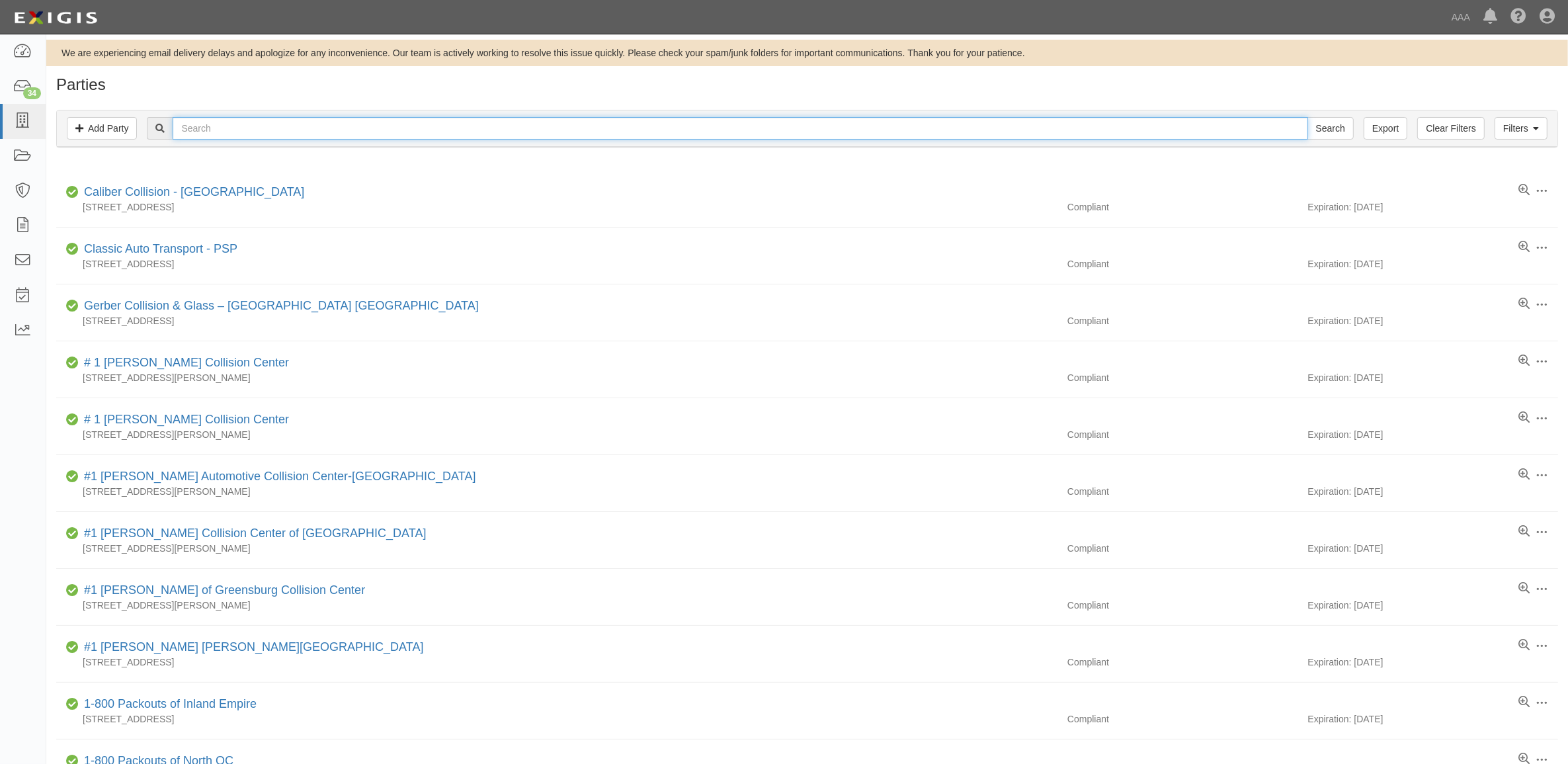
click at [360, 125] on input "text" at bounding box center [740, 128] width 1135 height 23
type input "516053"
click at [1307, 117] on input "Search" at bounding box center [1331, 128] width 47 height 23
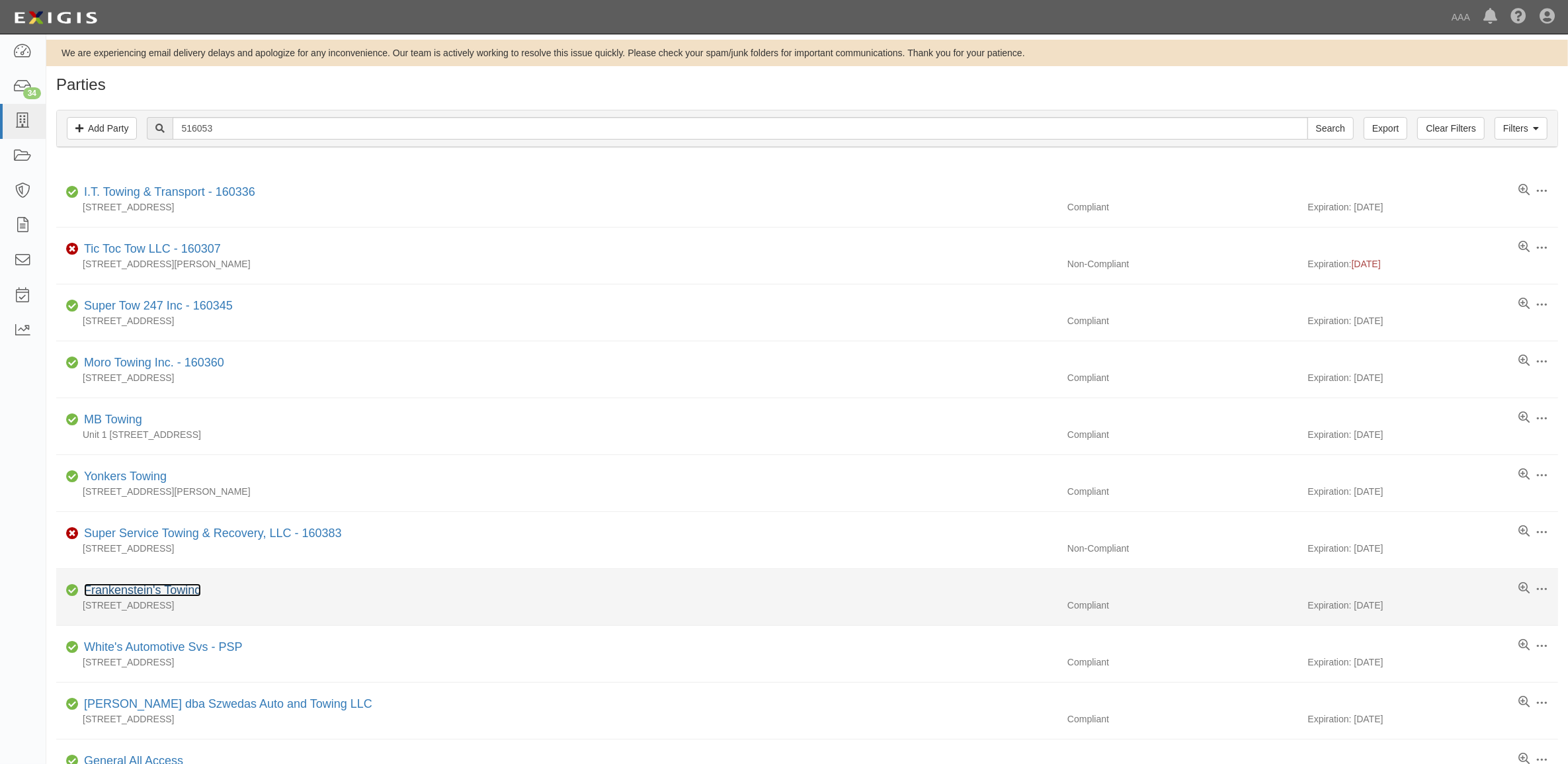
click at [184, 590] on link "Frankenstein's Towing" at bounding box center [143, 590] width 117 height 14
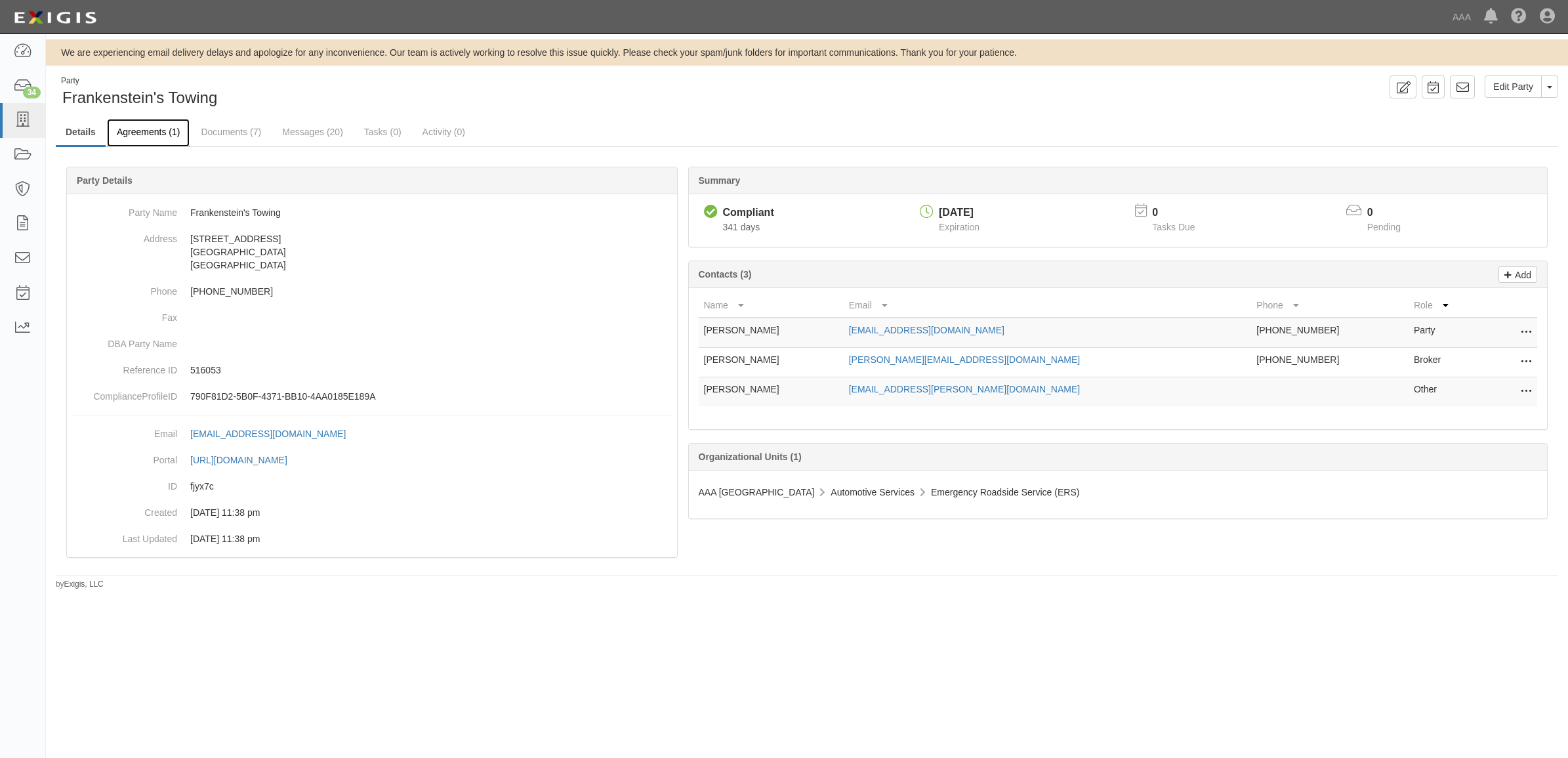
click at [142, 126] on link "Agreements (1)" at bounding box center [148, 133] width 83 height 28
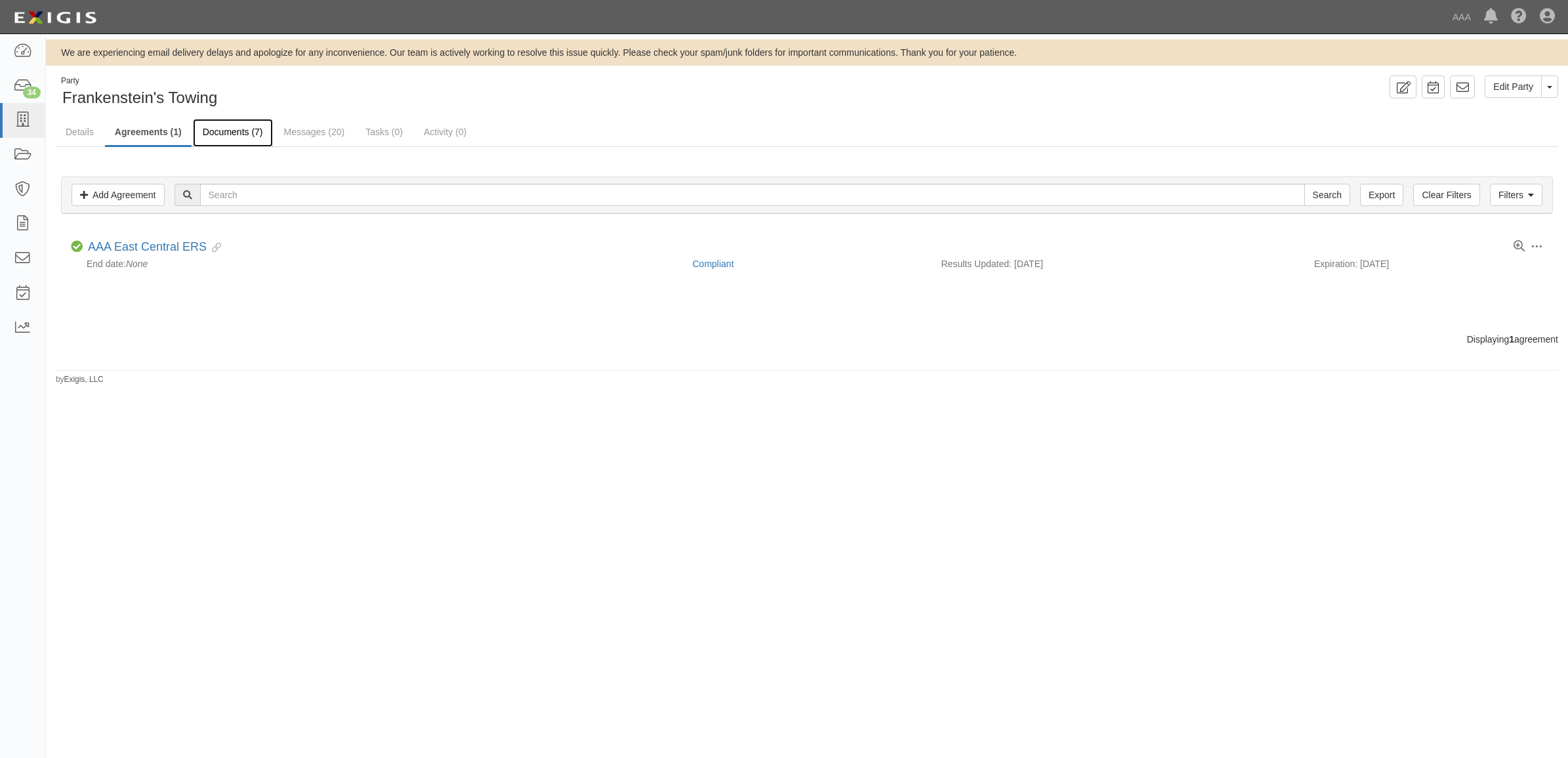
click at [225, 127] on link "Documents (7)" at bounding box center [232, 133] width 80 height 28
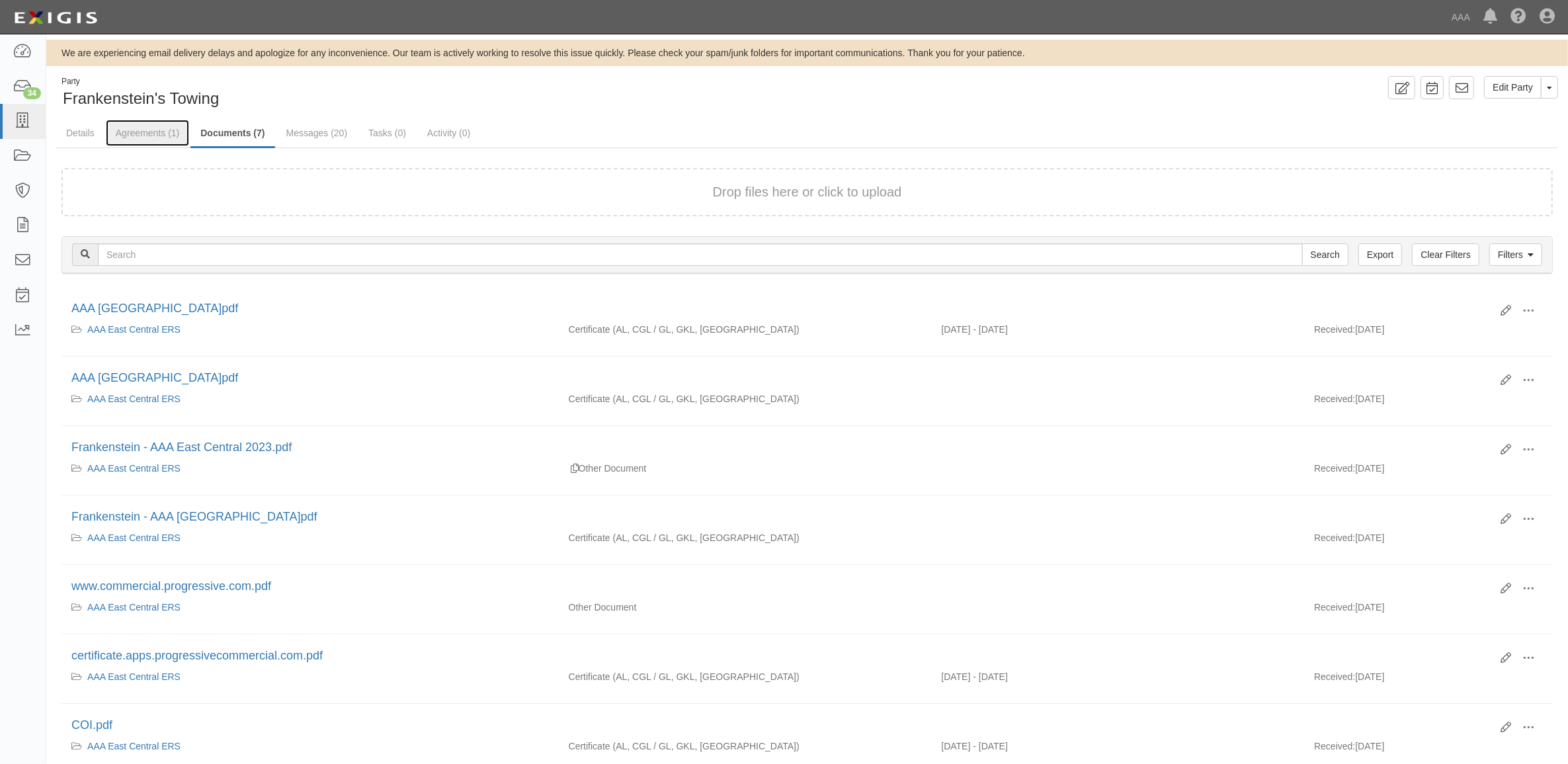
click at [137, 141] on link "Agreements (1)" at bounding box center [147, 132] width 83 height 26
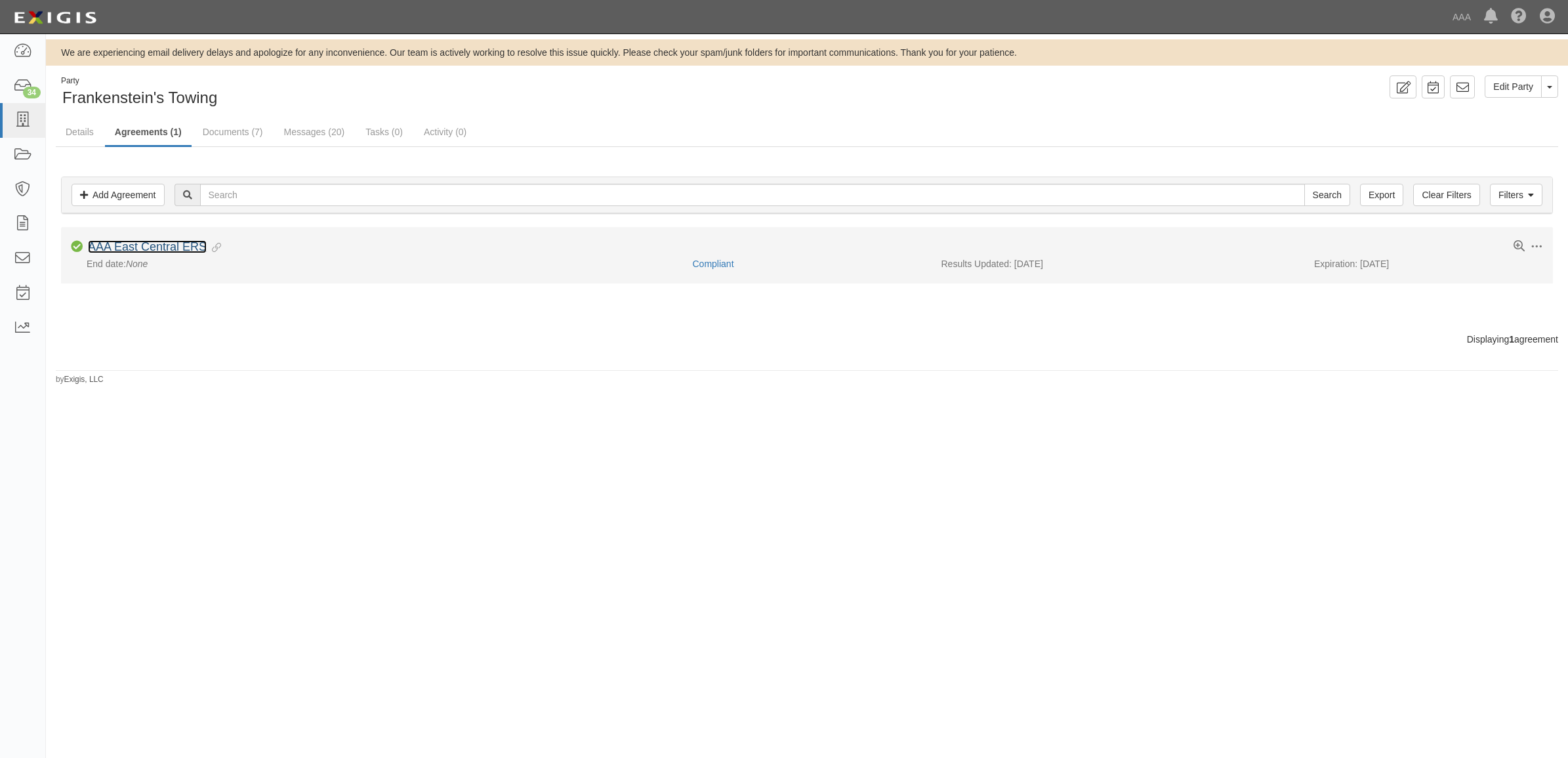
click at [120, 247] on link "AAA East Central ERS" at bounding box center [147, 247] width 118 height 13
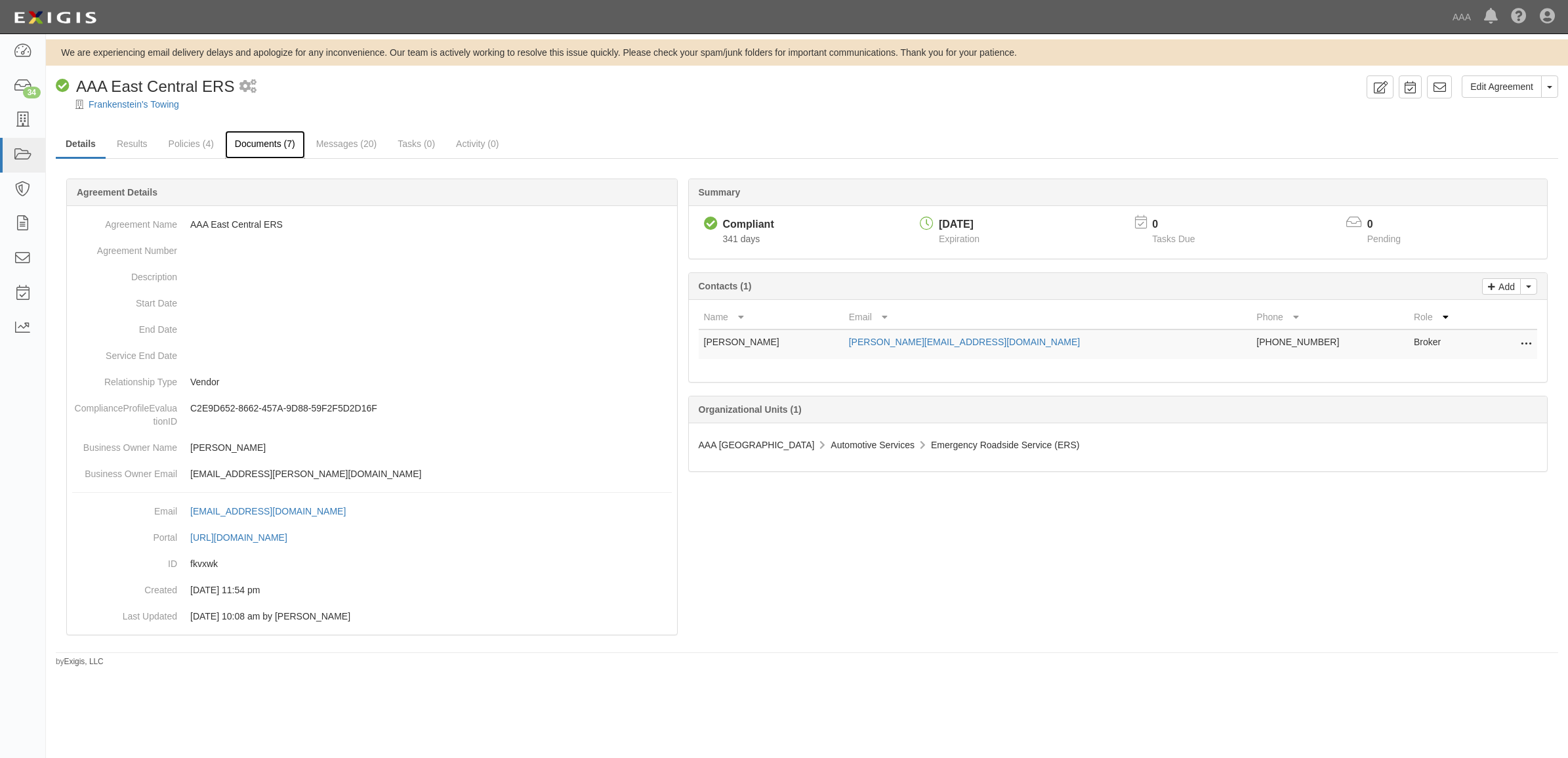
click at [253, 142] on link "Documents (7)" at bounding box center [264, 145] width 80 height 28
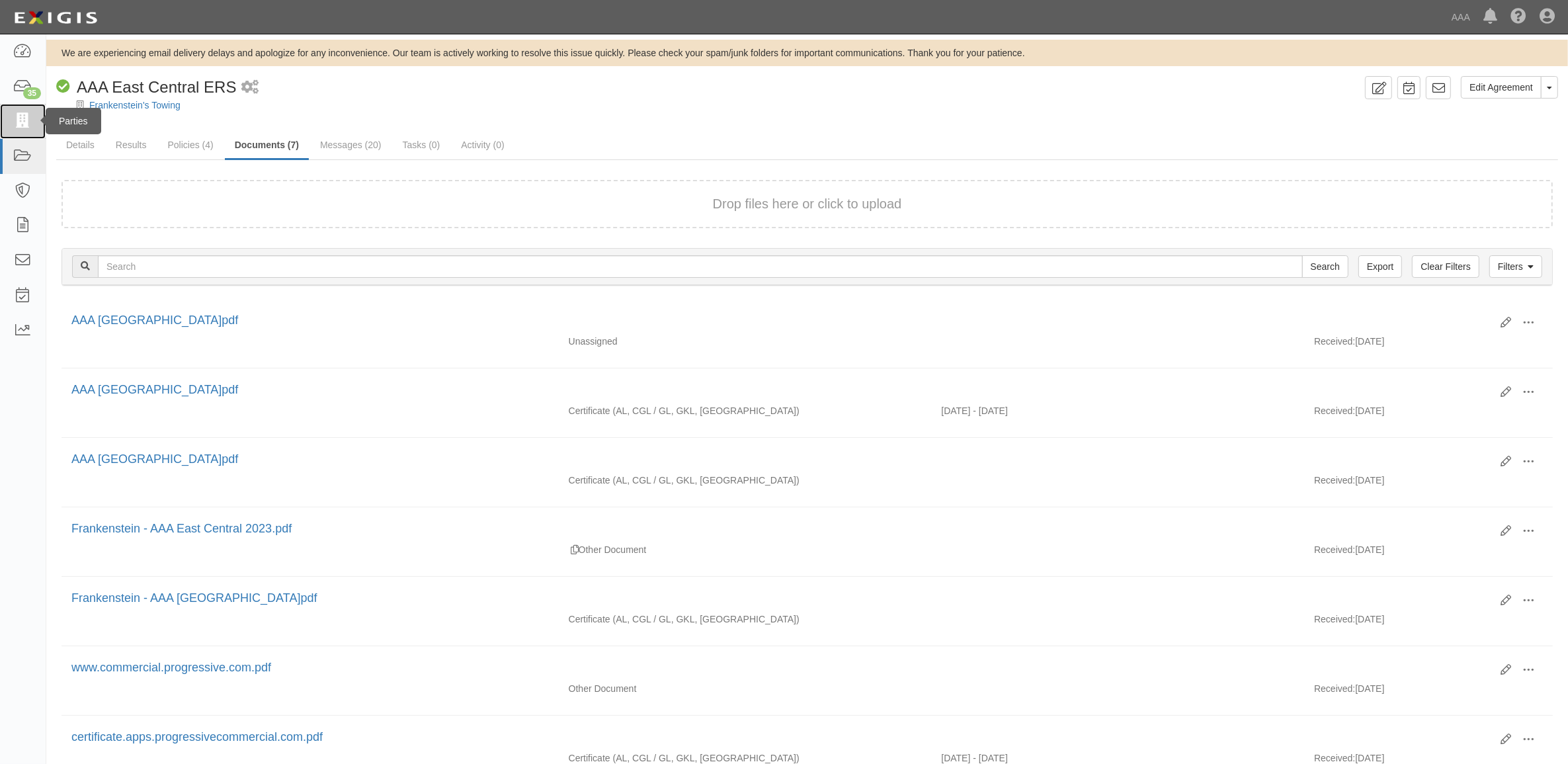
click at [17, 117] on icon at bounding box center [23, 121] width 19 height 15
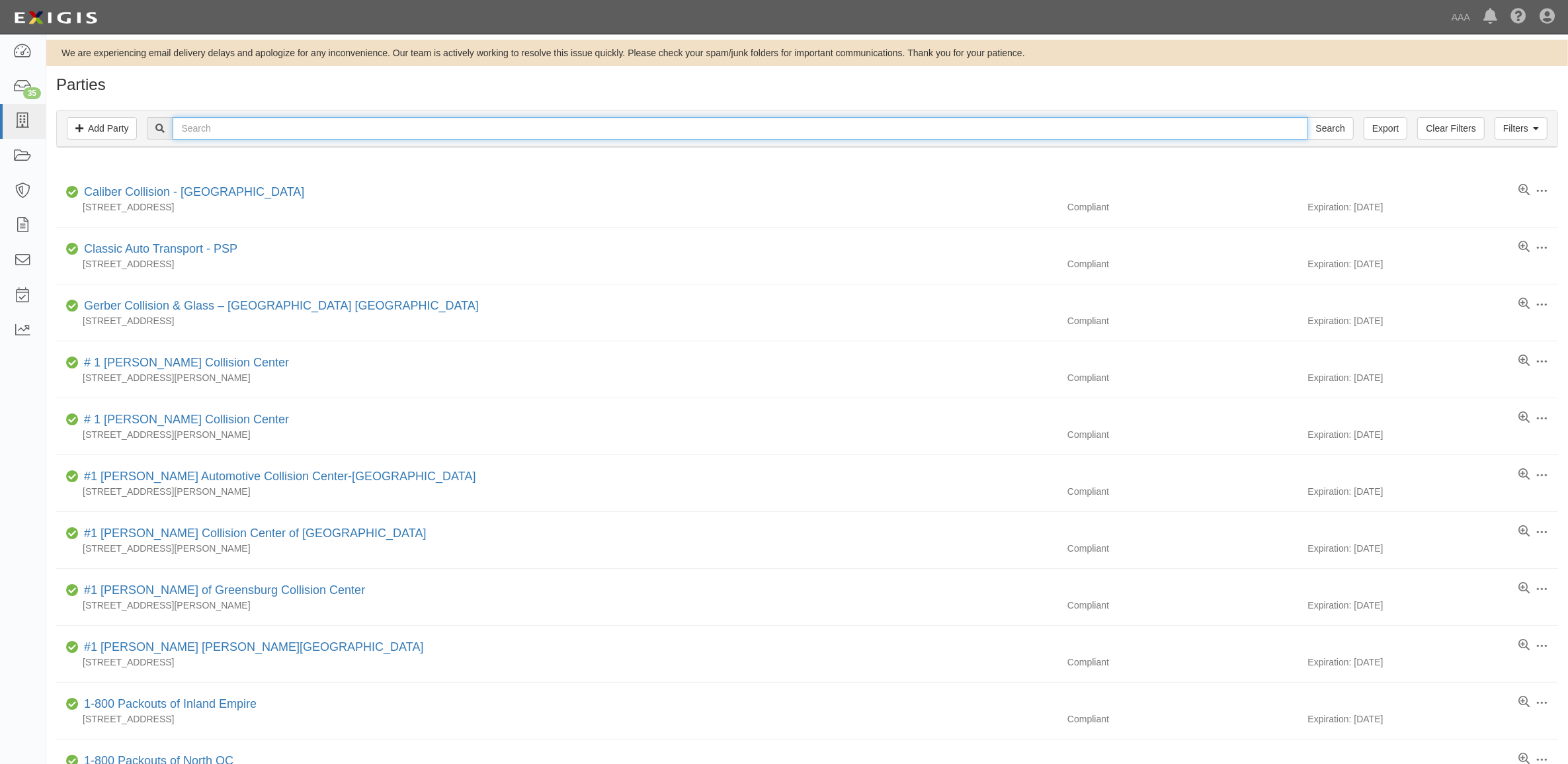
click at [402, 120] on input "text" at bounding box center [740, 128] width 1135 height 23
type input "Field's"
click at [1307, 117] on input "Search" at bounding box center [1331, 128] width 47 height 23
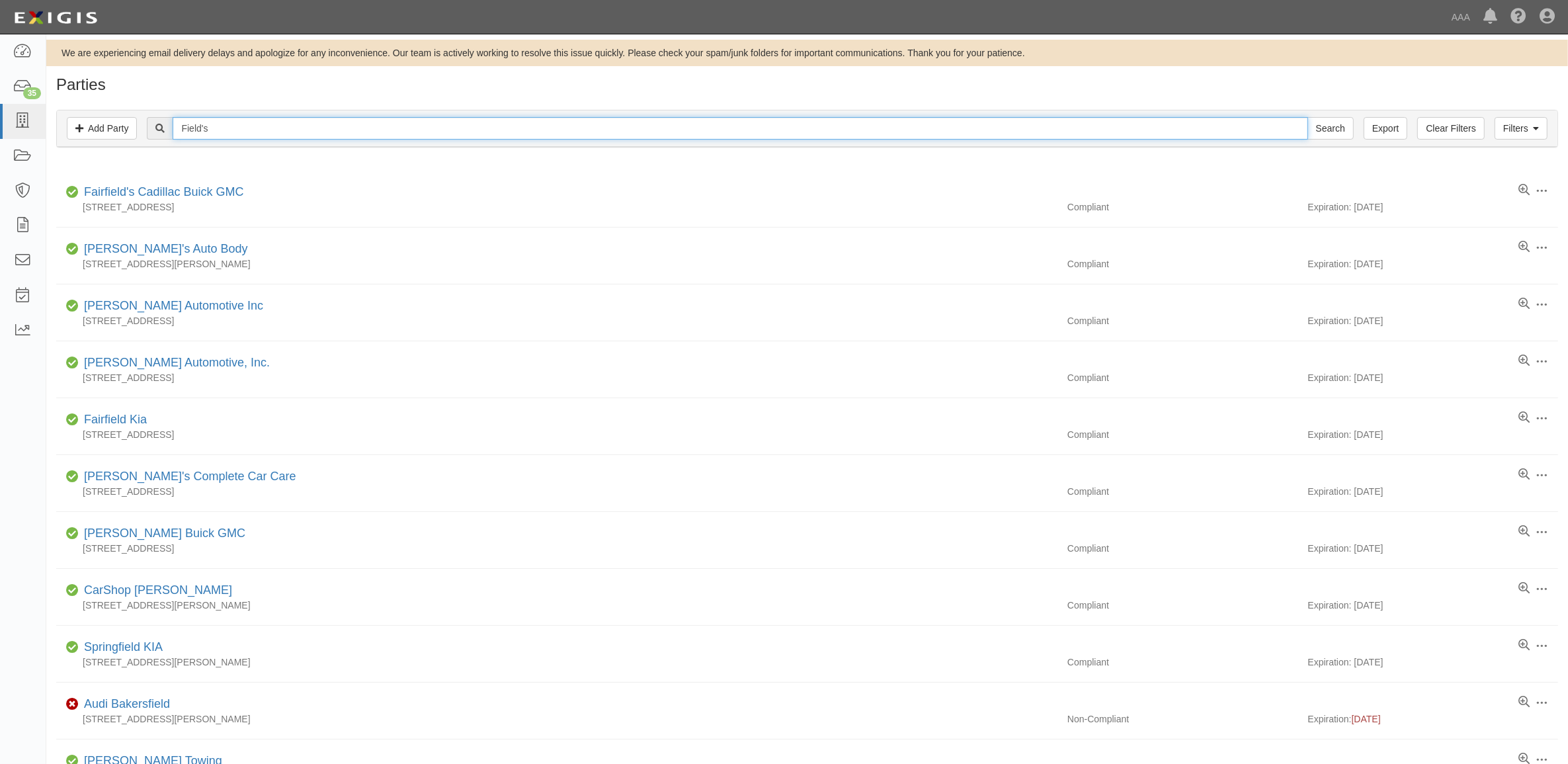
click at [323, 128] on input "Field's" at bounding box center [740, 128] width 1135 height 23
type input "CC120849"
click at [1307, 117] on input "Search" at bounding box center [1331, 128] width 47 height 23
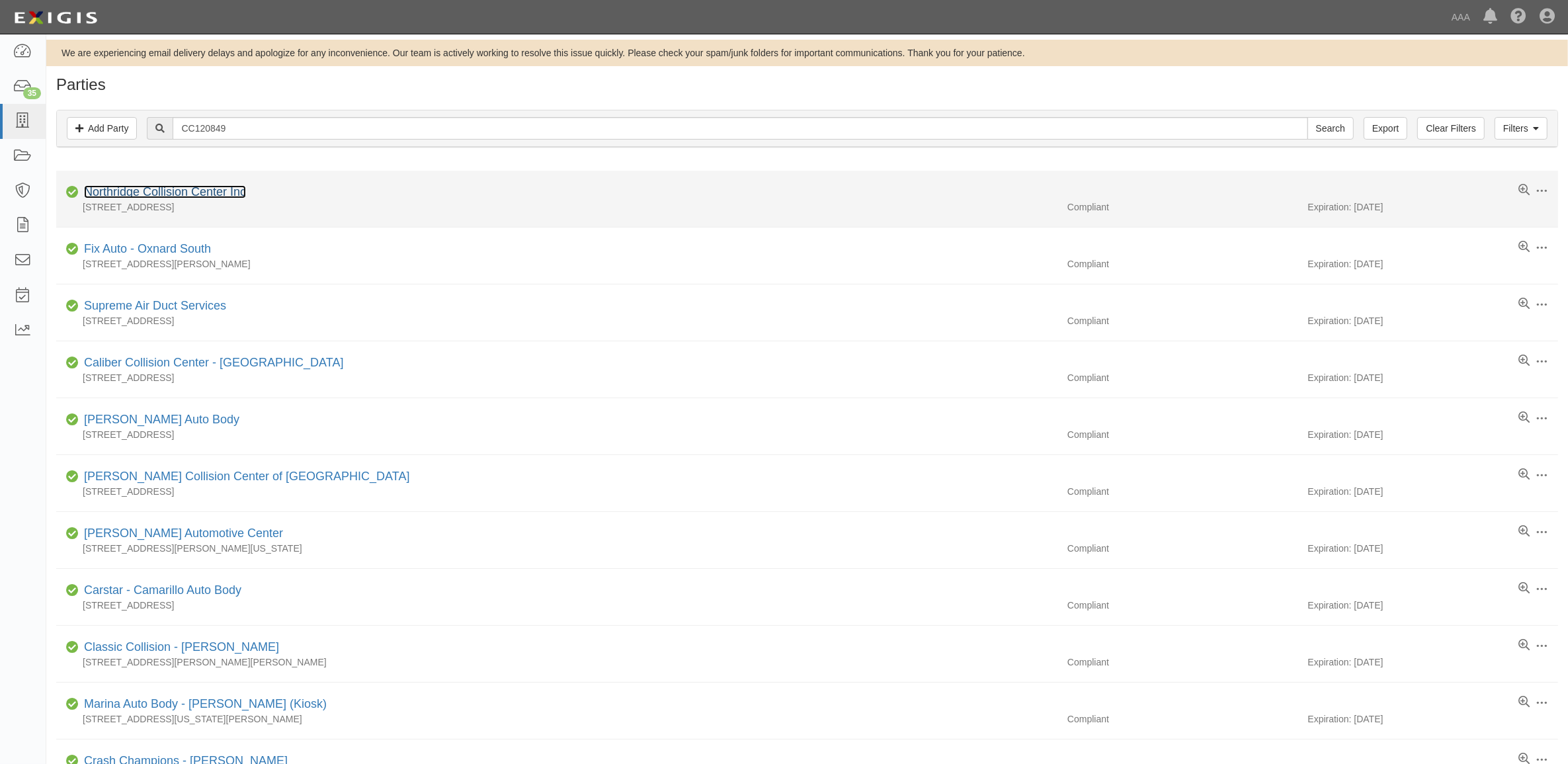
click at [205, 190] on link "Northridge Collision Center Inc" at bounding box center [165, 192] width 162 height 14
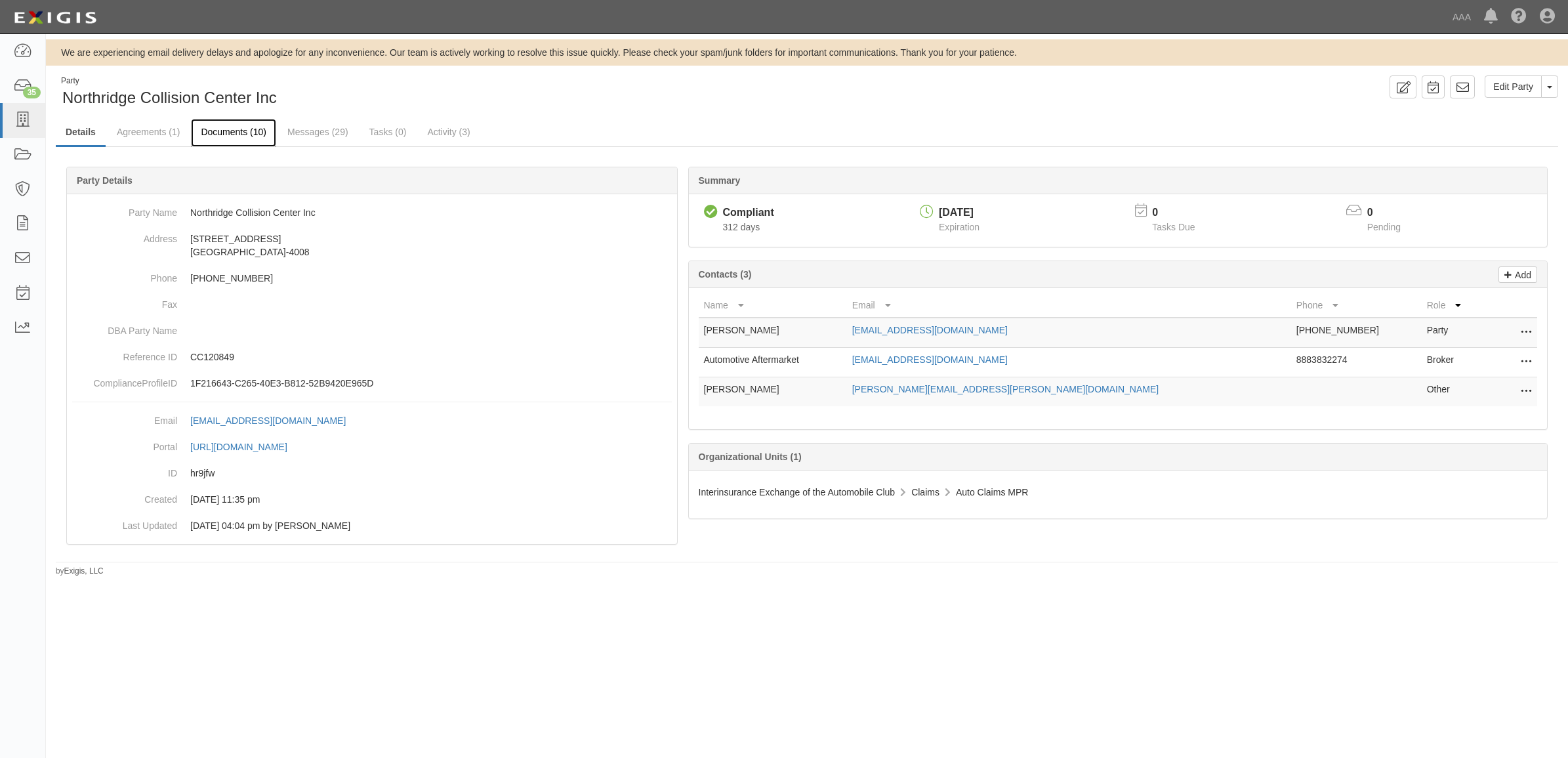
click at [241, 120] on link "Documents (10)" at bounding box center [233, 133] width 85 height 28
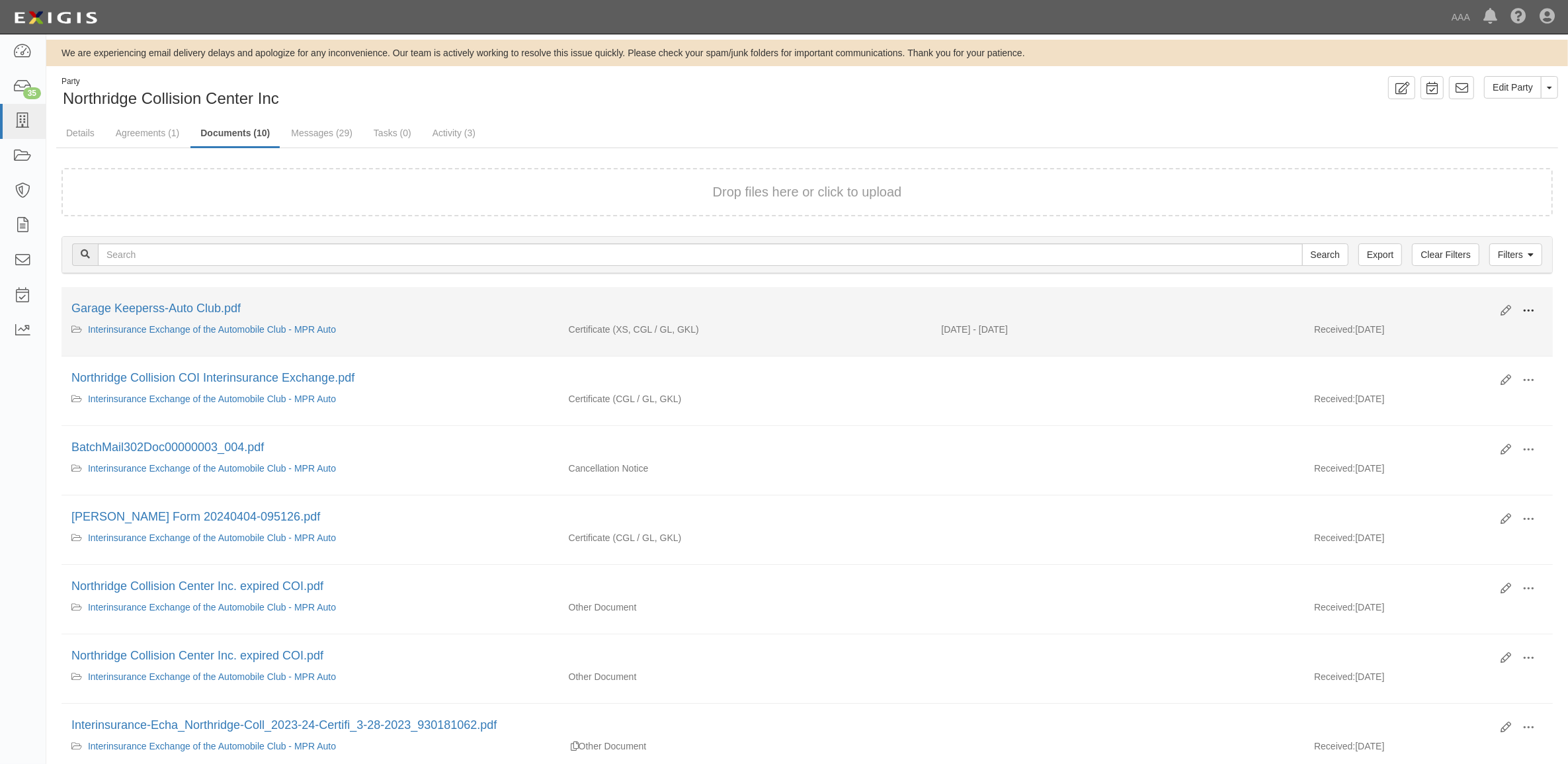
click at [1530, 306] on span at bounding box center [1529, 311] width 12 height 12
click at [1495, 328] on link "View" at bounding box center [1464, 331] width 104 height 24
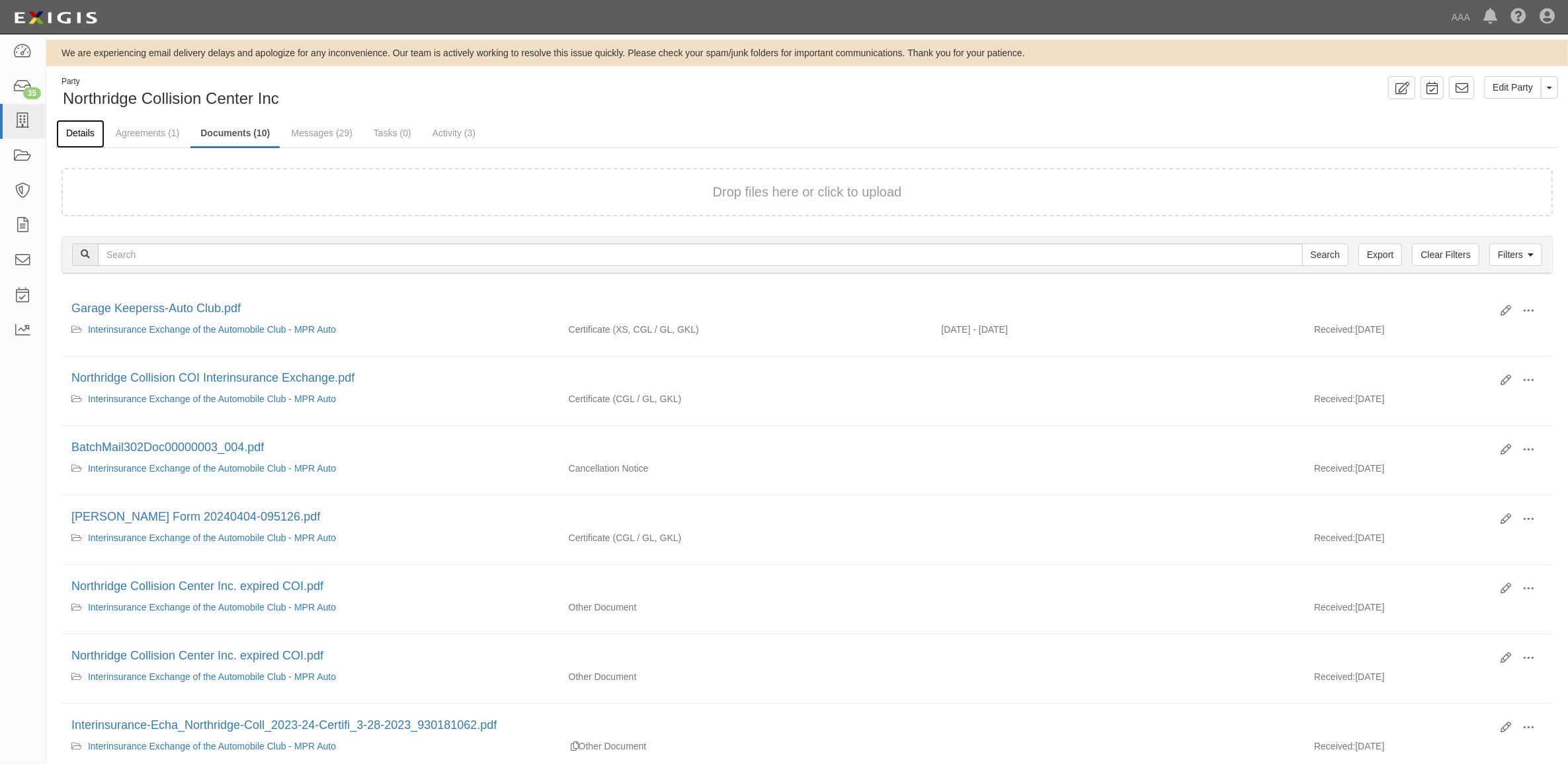
click at [77, 123] on link "Details" at bounding box center [80, 134] width 48 height 29
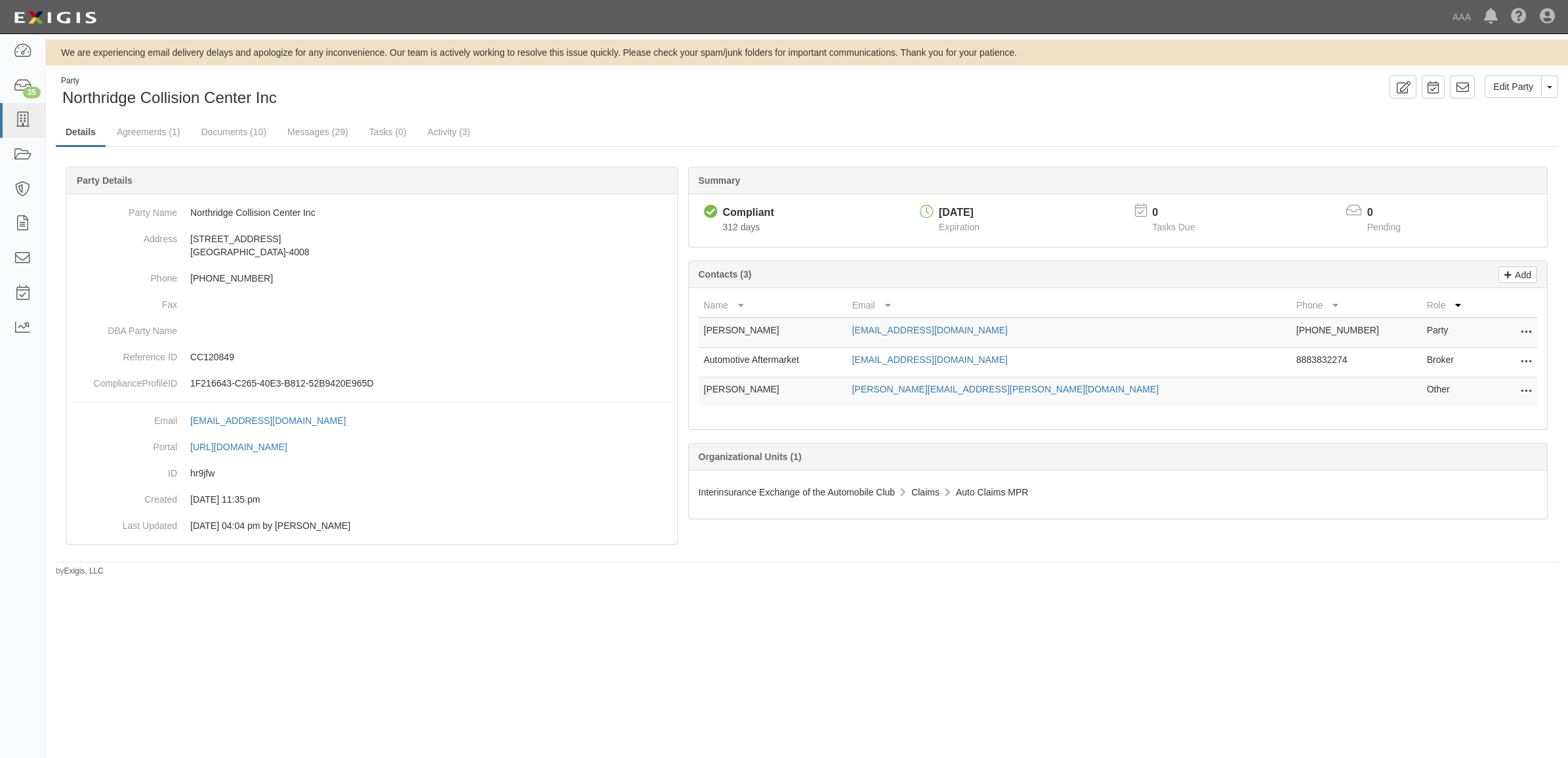
click at [1519, 362] on button at bounding box center [1523, 362] width 17 height 19
click at [1491, 359] on link "Edit" at bounding box center [1479, 359] width 104 height 24
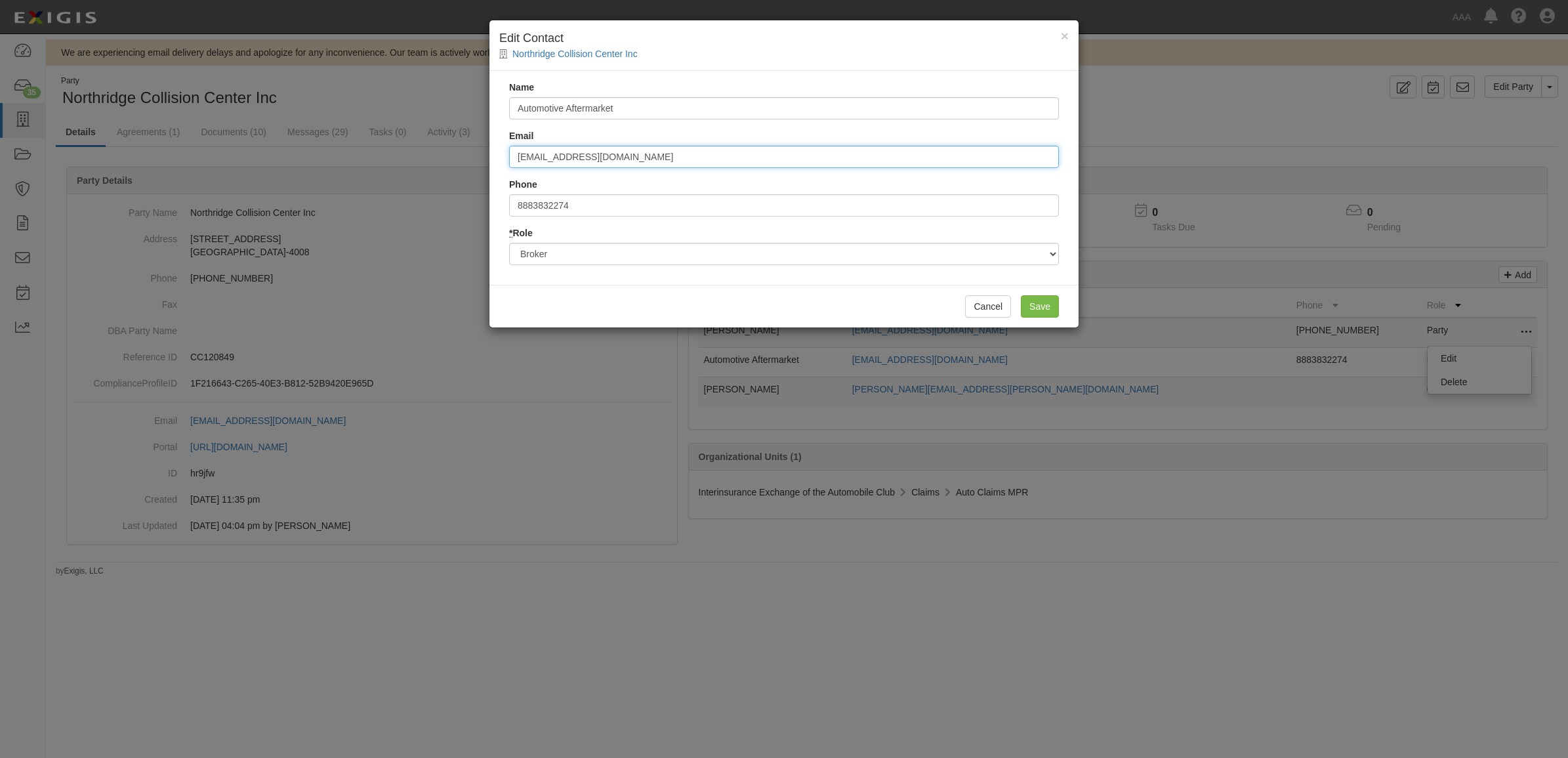
drag, startPoint x: 607, startPoint y: 162, endPoint x: 333, endPoint y: 156, distance: 274.1
click at [334, 156] on div "× Edit Contact Northridge Collision Center Inc Name Automotive Aftermarket Emai…" at bounding box center [784, 379] width 1568 height 758
type input "[EMAIL_ADDRESS][DOMAIN_NAME]"
click at [1037, 307] on input "Save" at bounding box center [1039, 306] width 38 height 22
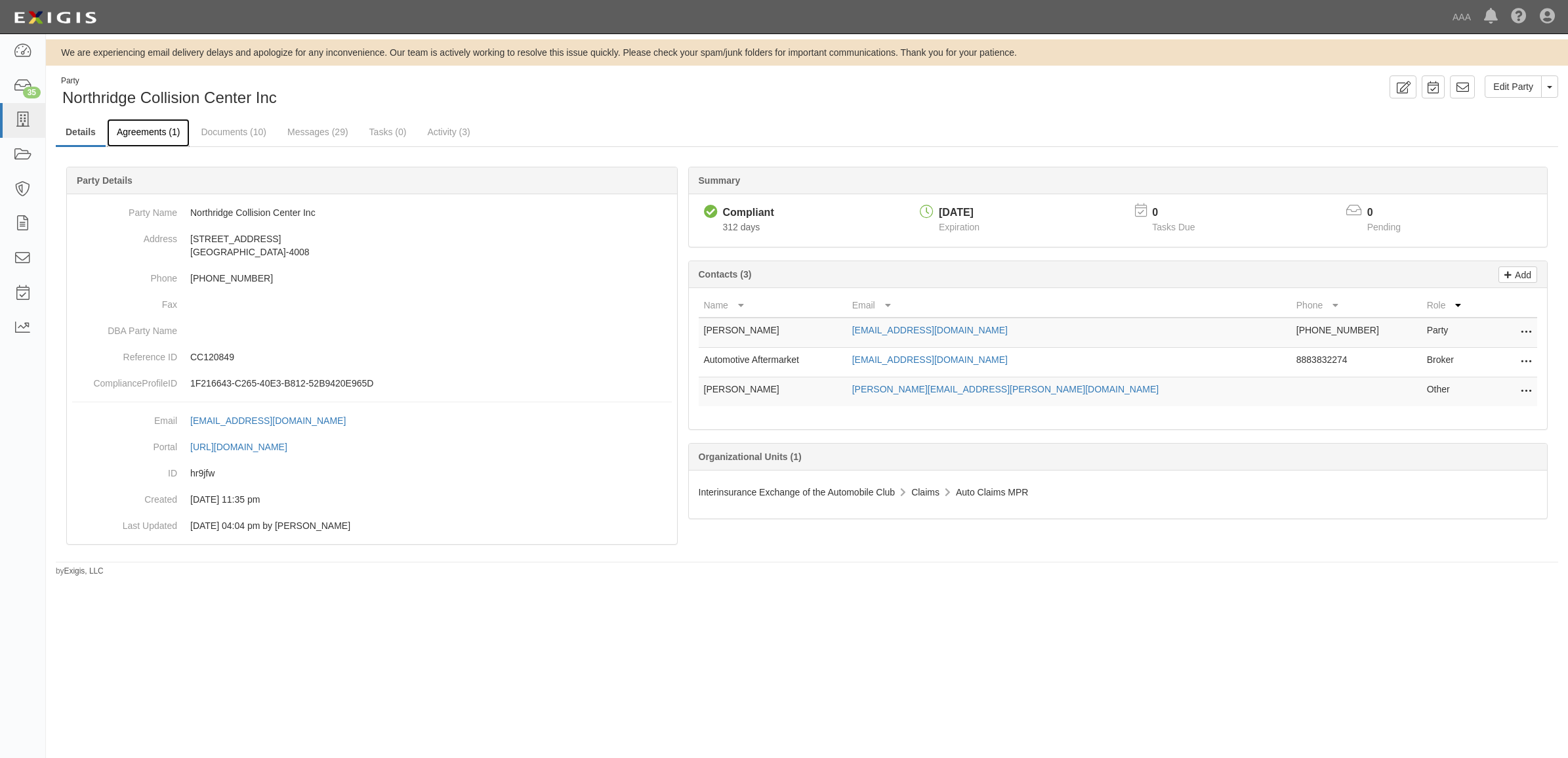
click at [155, 129] on link "Agreements (1)" at bounding box center [148, 133] width 83 height 28
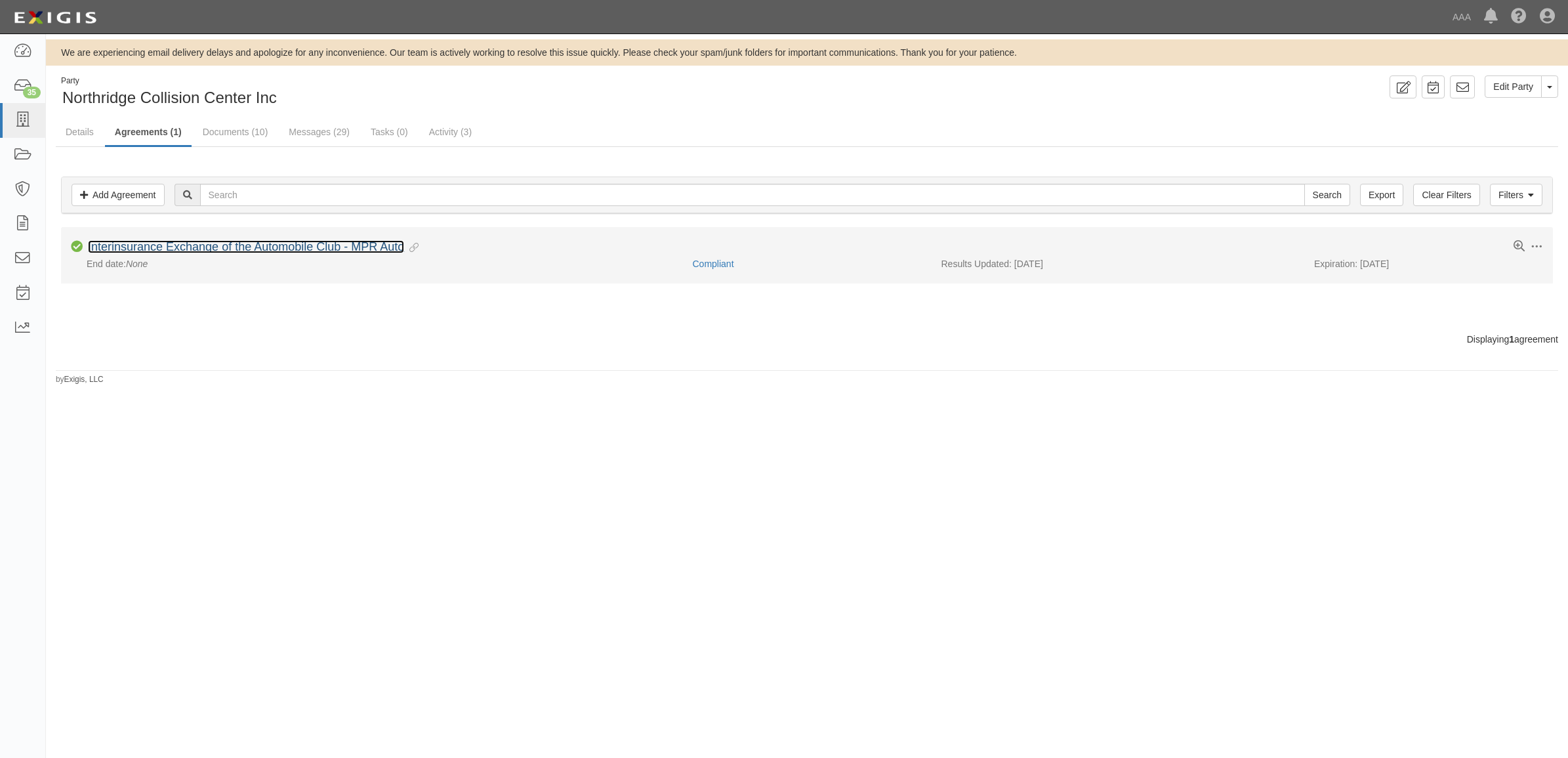
click at [260, 245] on link "Interinsurance Exchange of the Automobile Club - MPR Auto" at bounding box center [246, 247] width 317 height 13
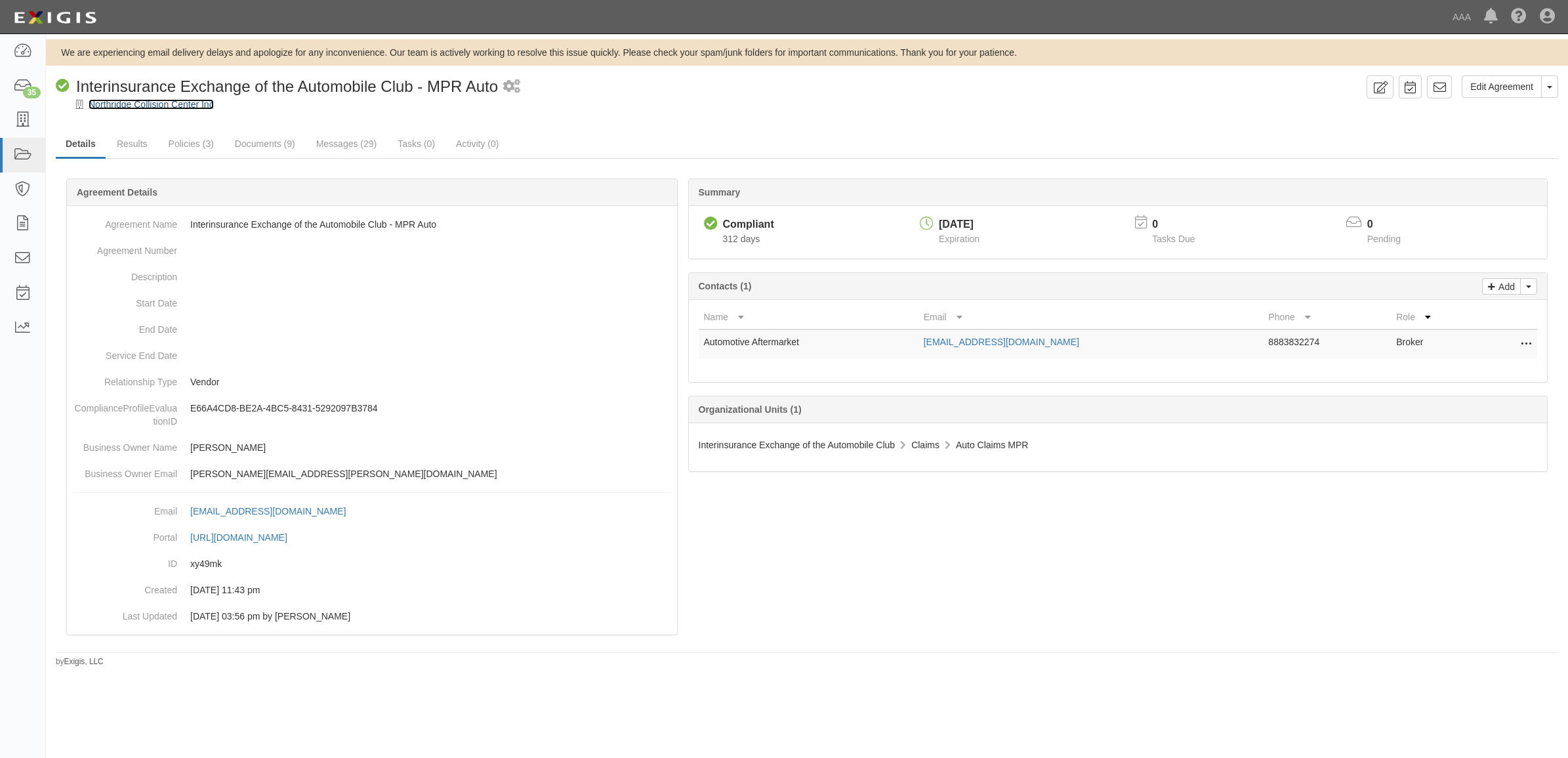
click at [131, 100] on link "Northridge Collision Center Inc" at bounding box center [151, 104] width 125 height 10
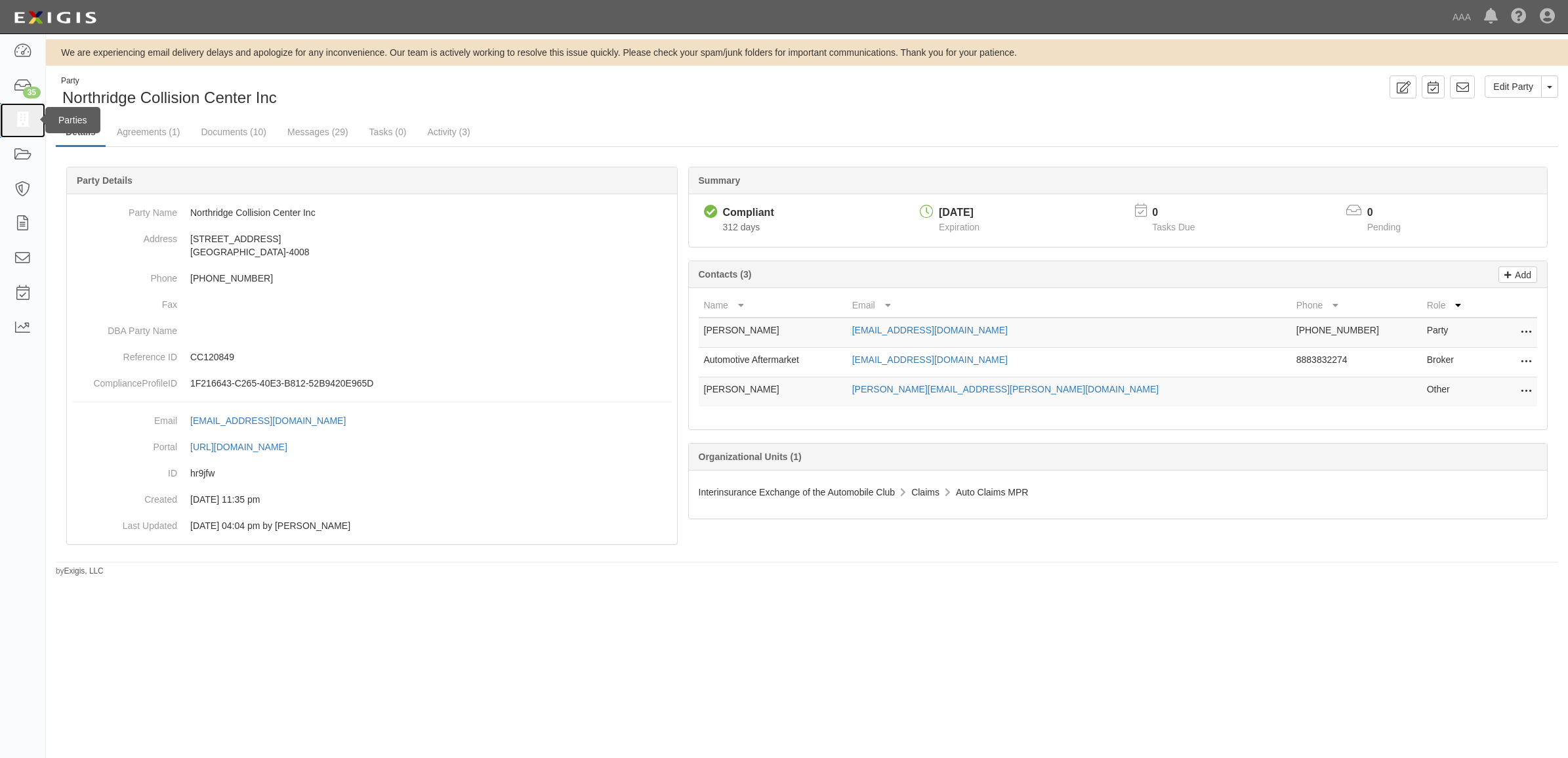
click at [21, 122] on icon at bounding box center [22, 120] width 19 height 15
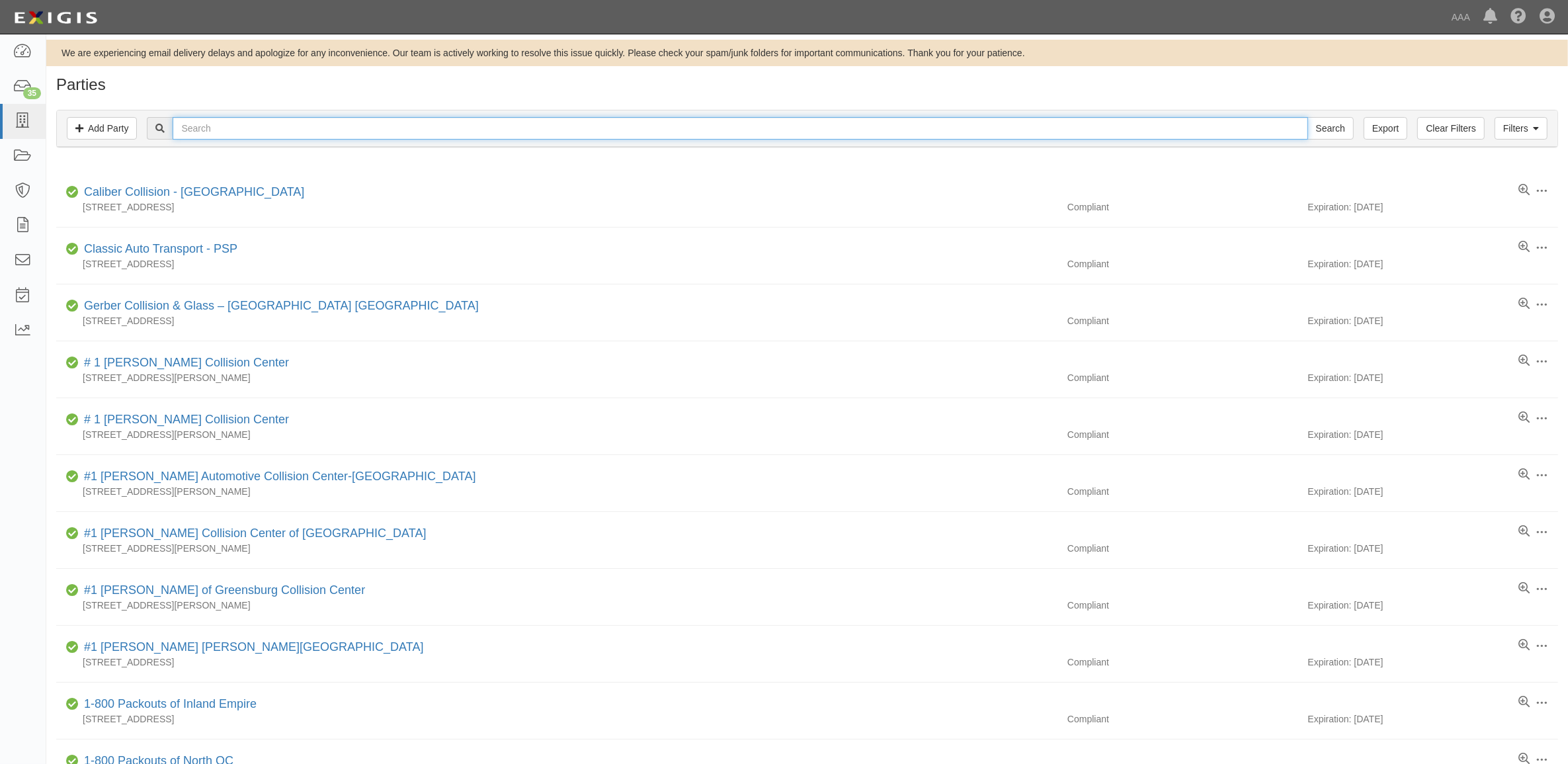
click at [463, 130] on input "text" at bounding box center [740, 128] width 1135 height 23
type input "CC120849"
click at [1307, 117] on input "Search" at bounding box center [1331, 128] width 47 height 23
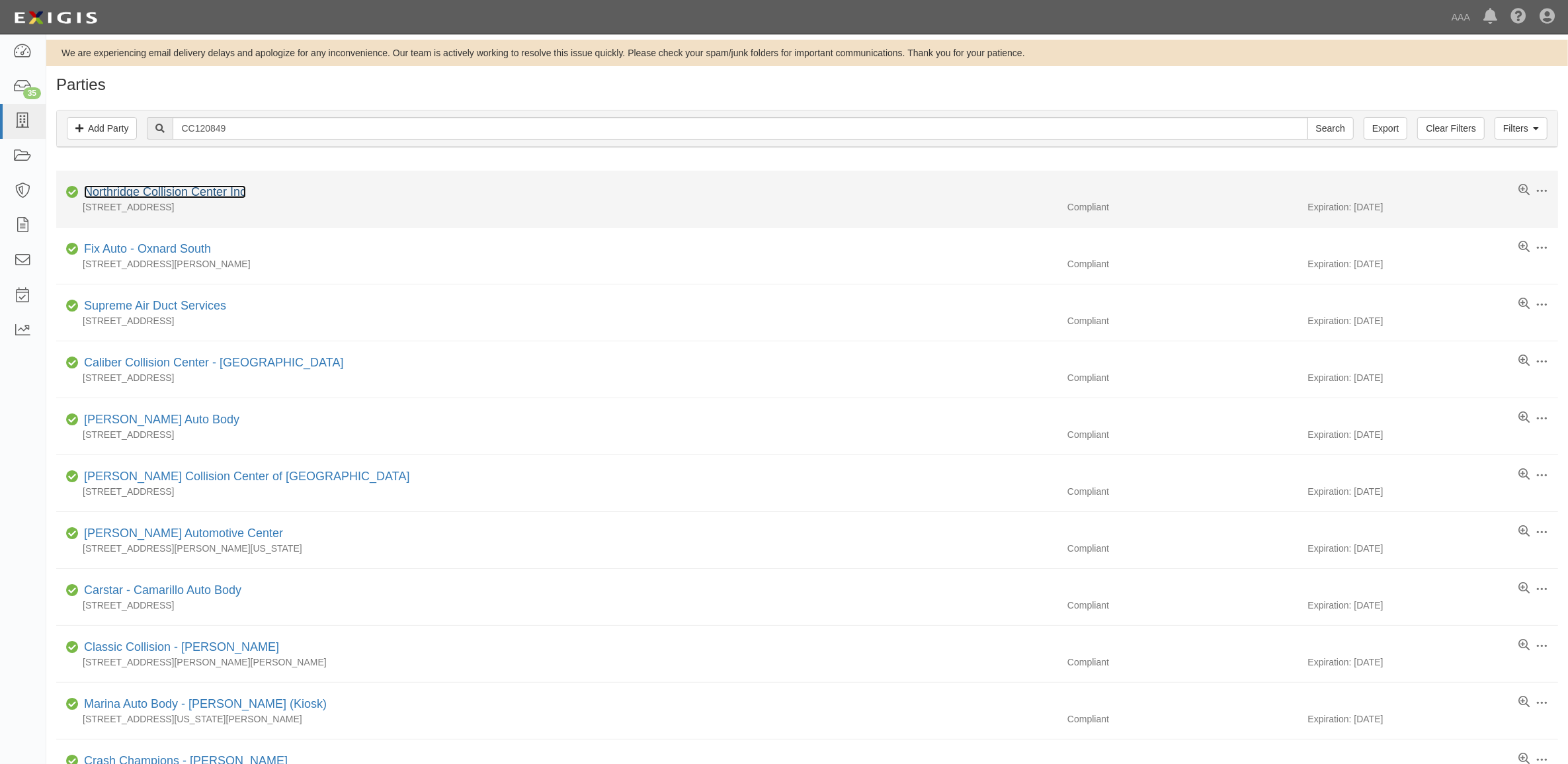
click at [172, 194] on link "Northridge Collision Center Inc" at bounding box center [165, 192] width 162 height 14
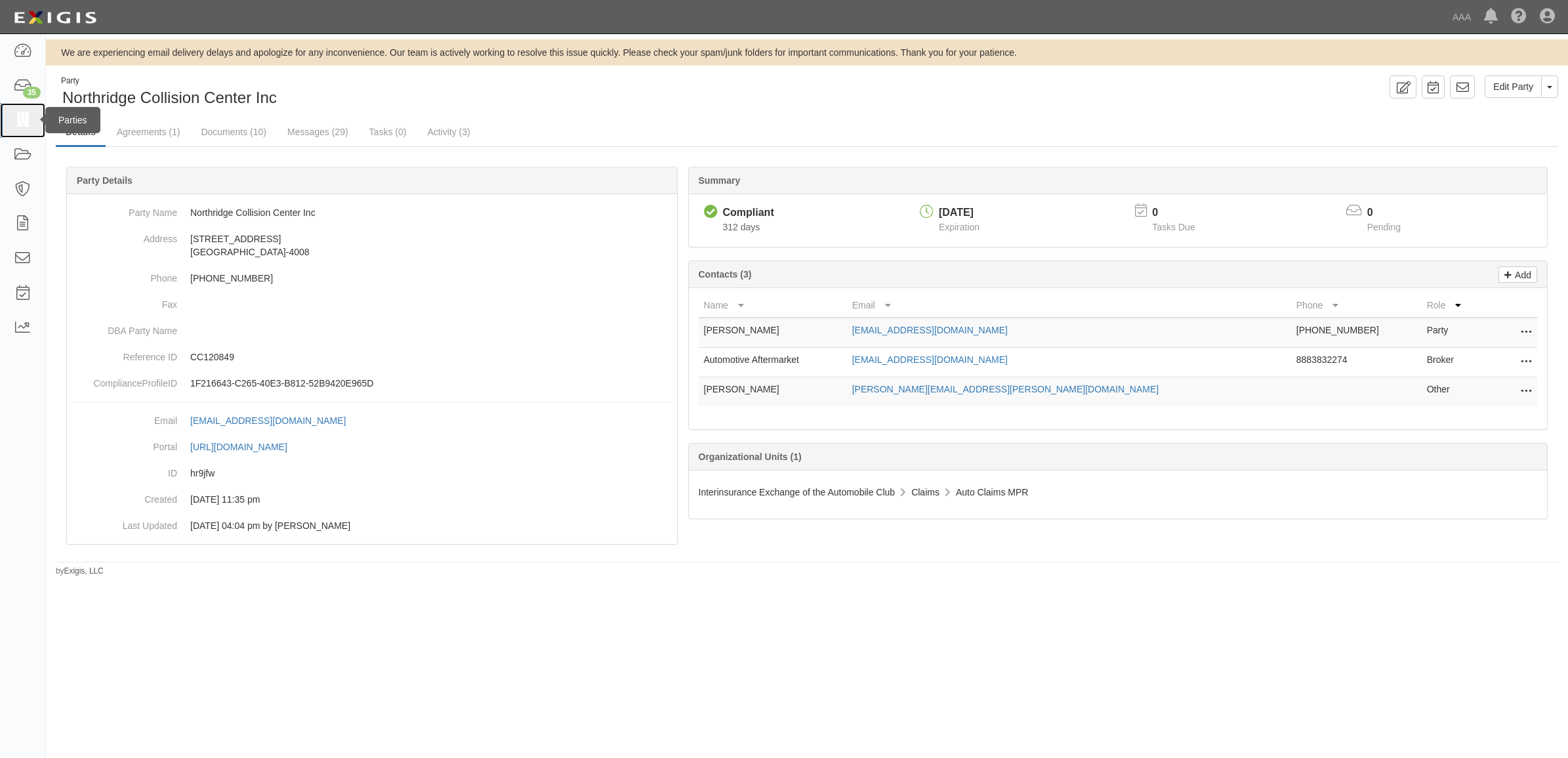
click at [12, 119] on link at bounding box center [22, 120] width 45 height 35
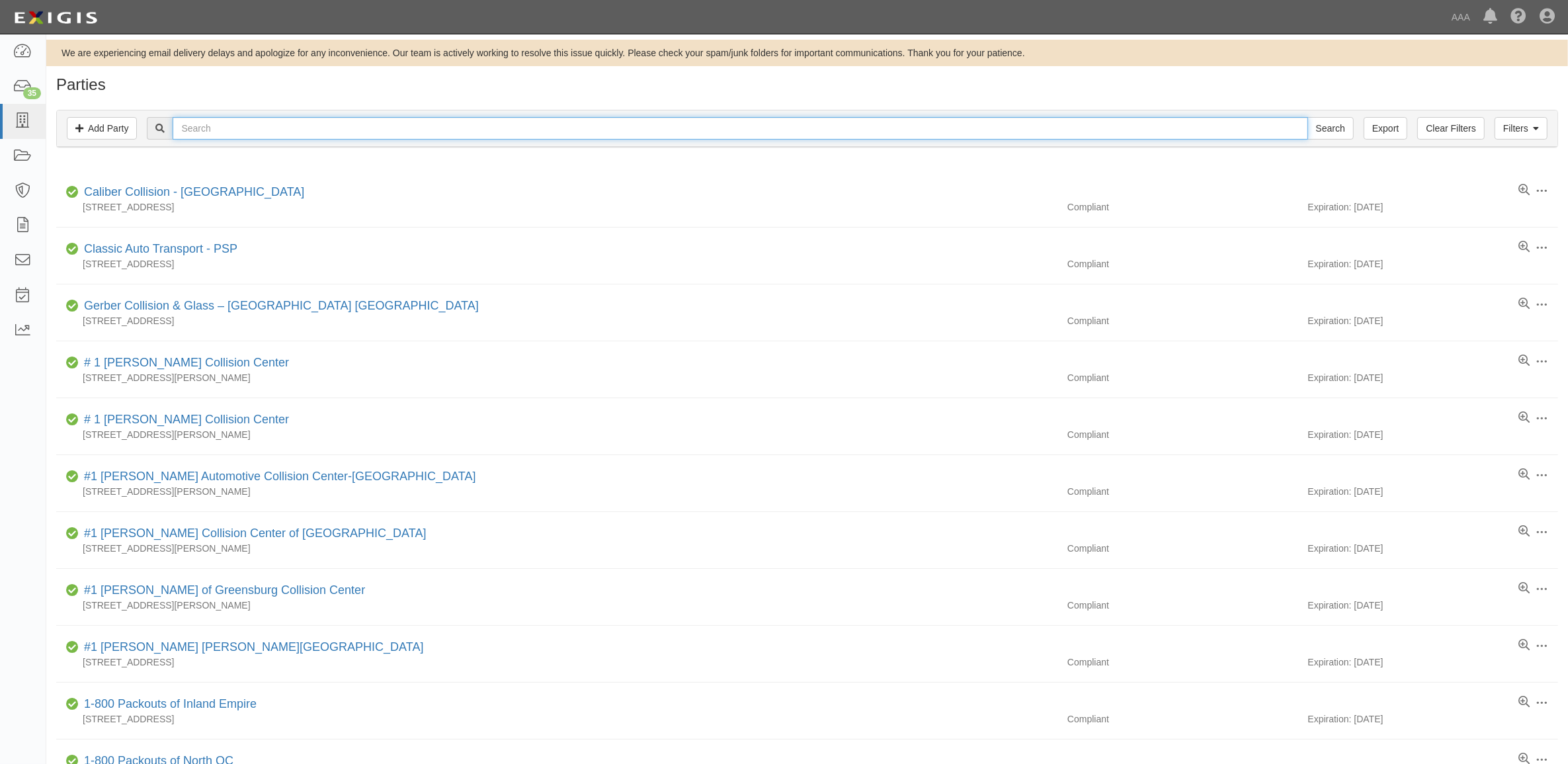
click at [312, 139] on input "text" at bounding box center [740, 128] width 1135 height 23
type input "Hollywood"
click at [1307, 117] on input "Search" at bounding box center [1331, 128] width 47 height 23
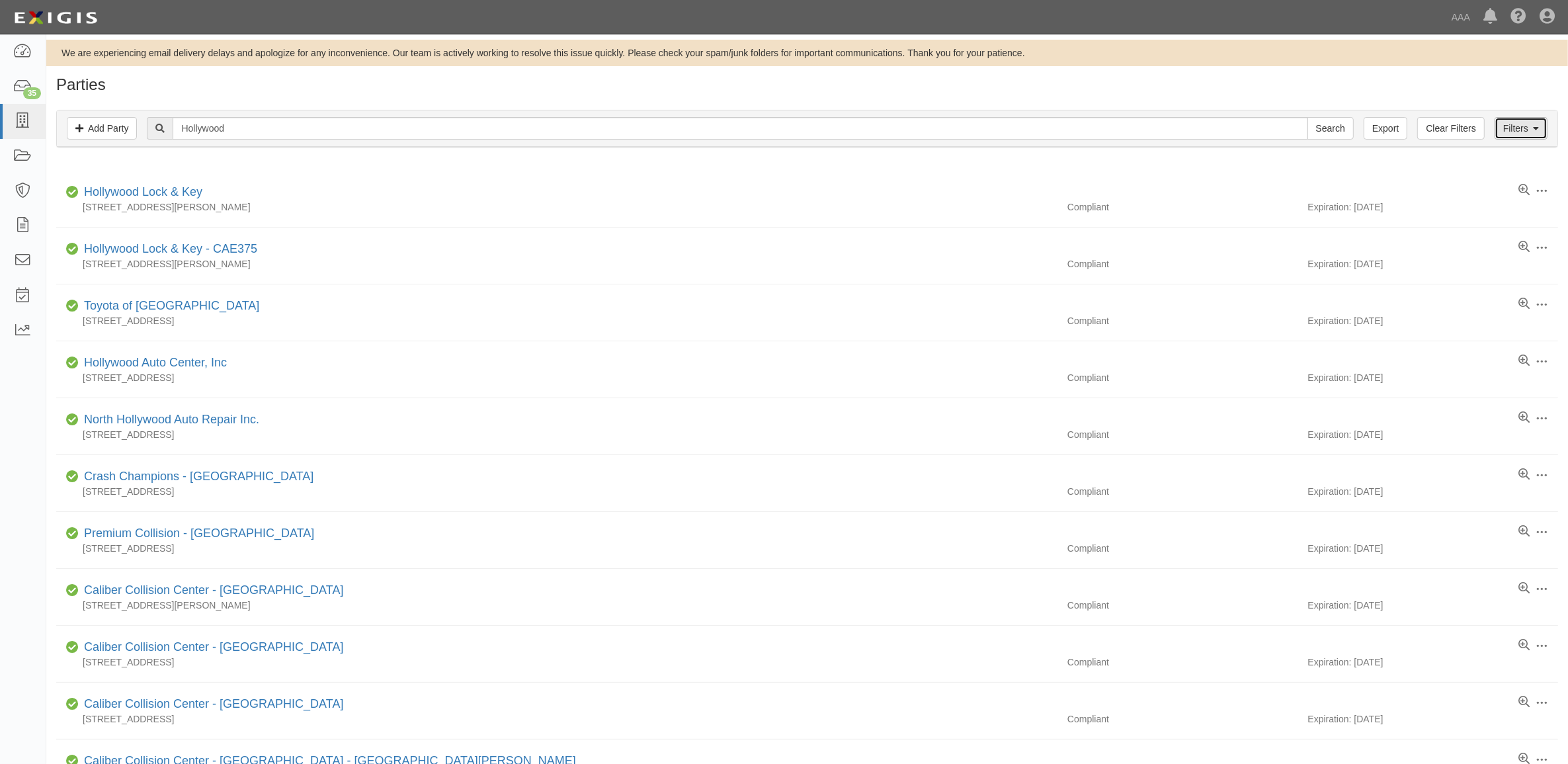
click at [1534, 119] on link "Filters" at bounding box center [1521, 128] width 53 height 23
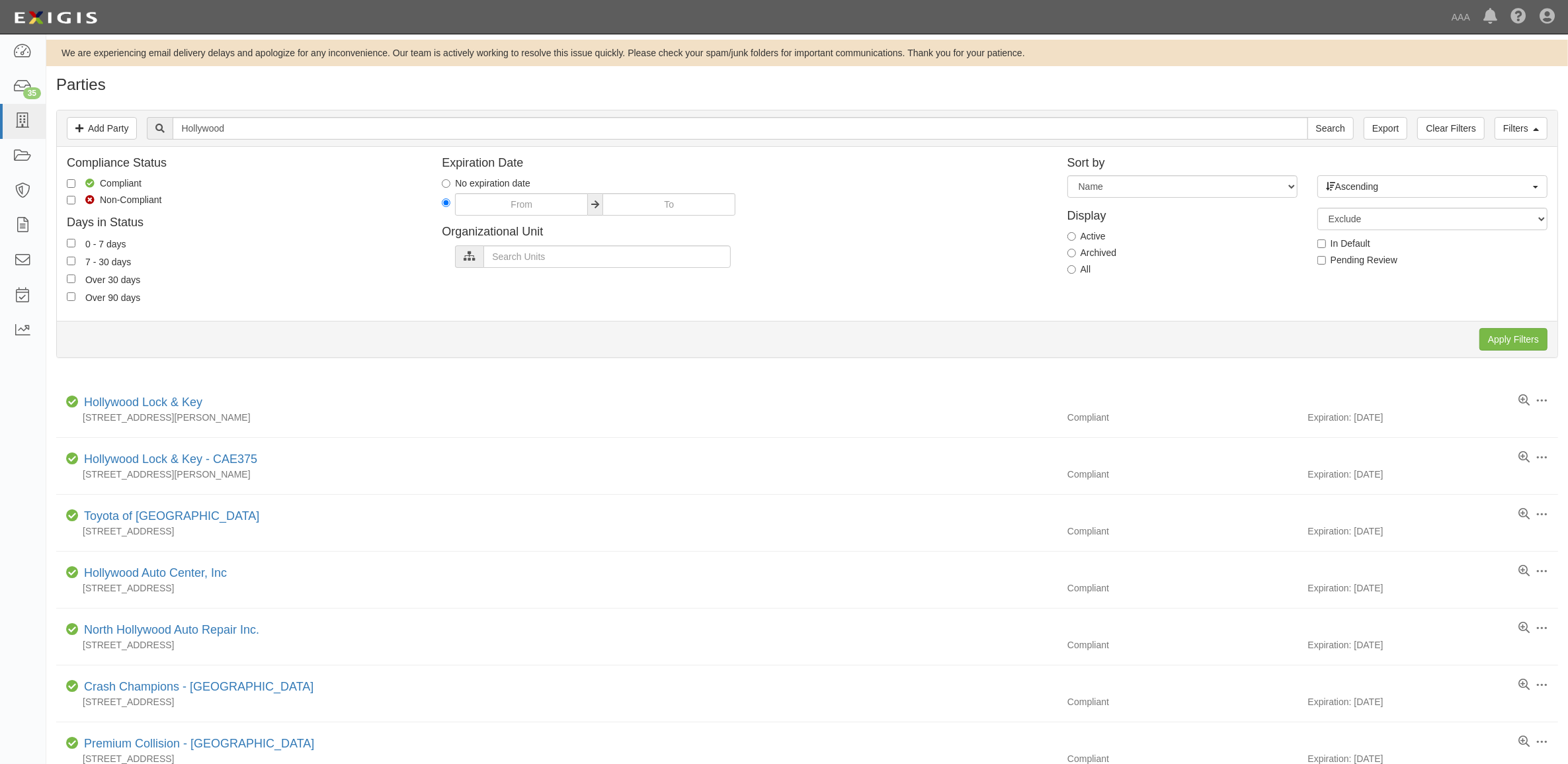
click at [1085, 269] on label "All" at bounding box center [1080, 270] width 24 height 14
click at [1076, 269] on input "All" at bounding box center [1072, 269] width 8 height 8
radio input "true"
click at [1518, 339] on input "Apply Filters" at bounding box center [1513, 340] width 68 height 23
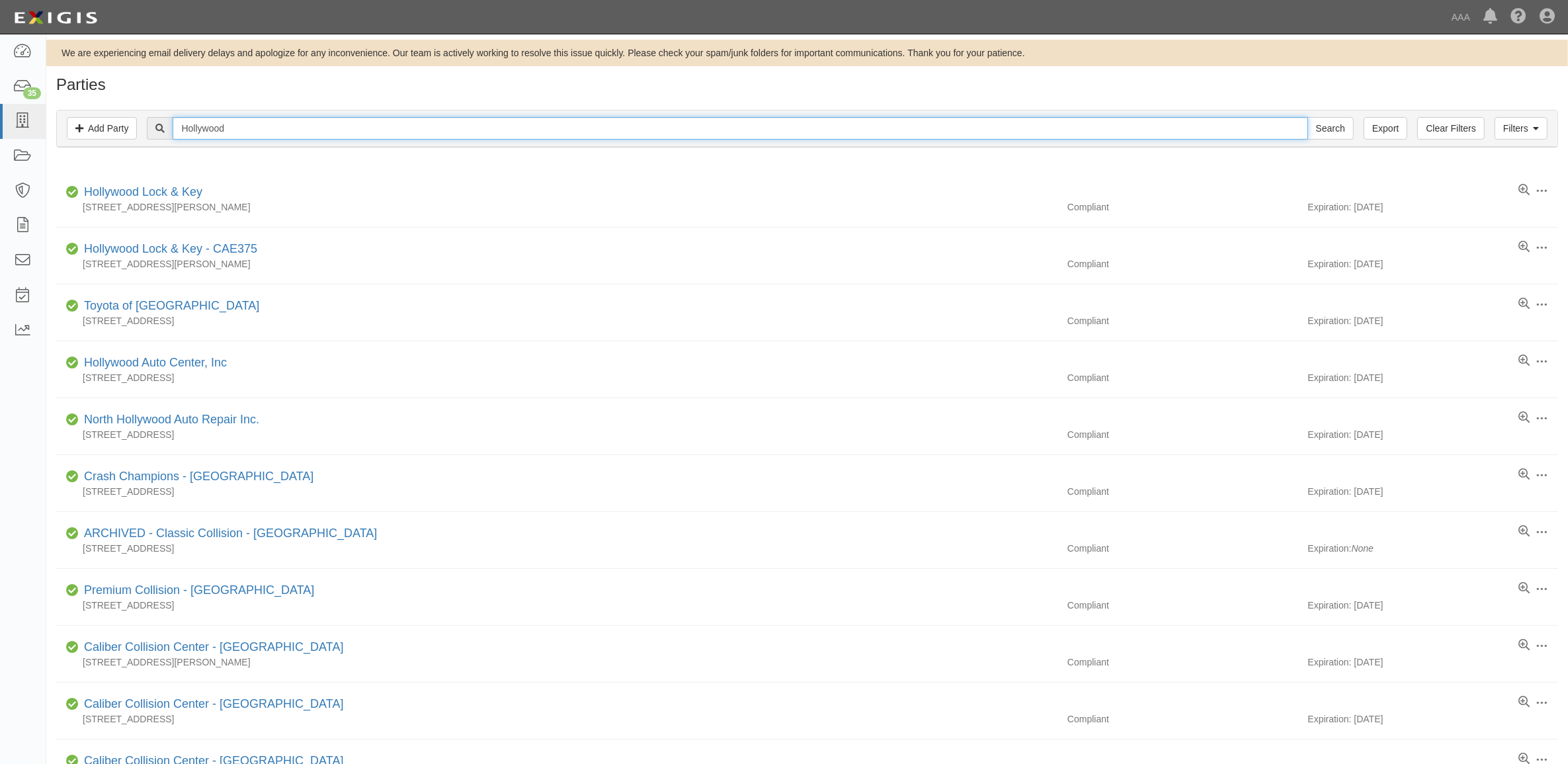
click at [447, 131] on input "Hollywood" at bounding box center [740, 128] width 1135 height 23
type input "Assurance Towing"
click at [1307, 117] on input "Search" at bounding box center [1331, 128] width 47 height 23
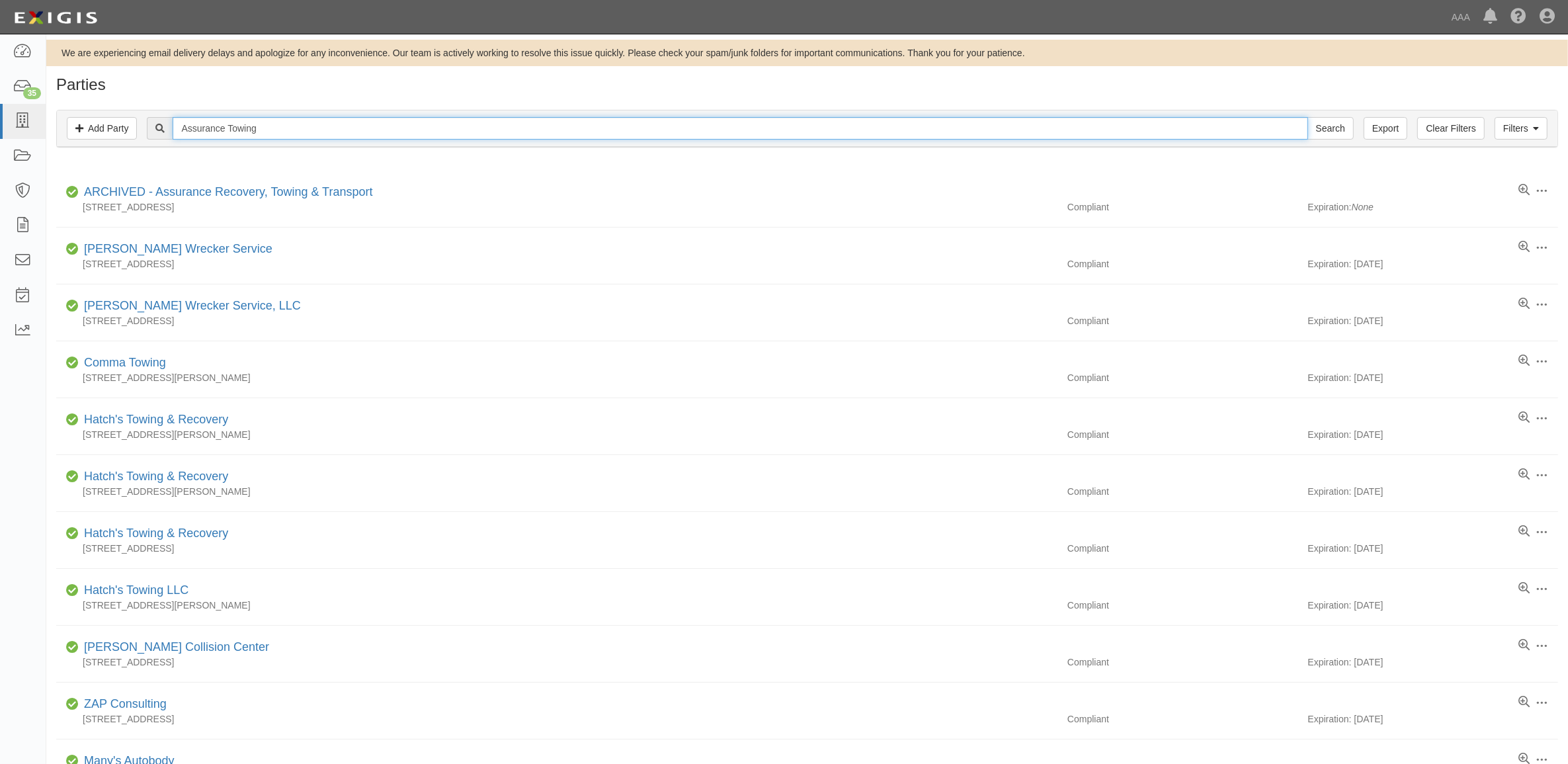
click at [280, 136] on input "Assurance Towing" at bounding box center [740, 128] width 1135 height 23
type input "Brandenburg"
click at [1307, 117] on input "Search" at bounding box center [1331, 128] width 47 height 23
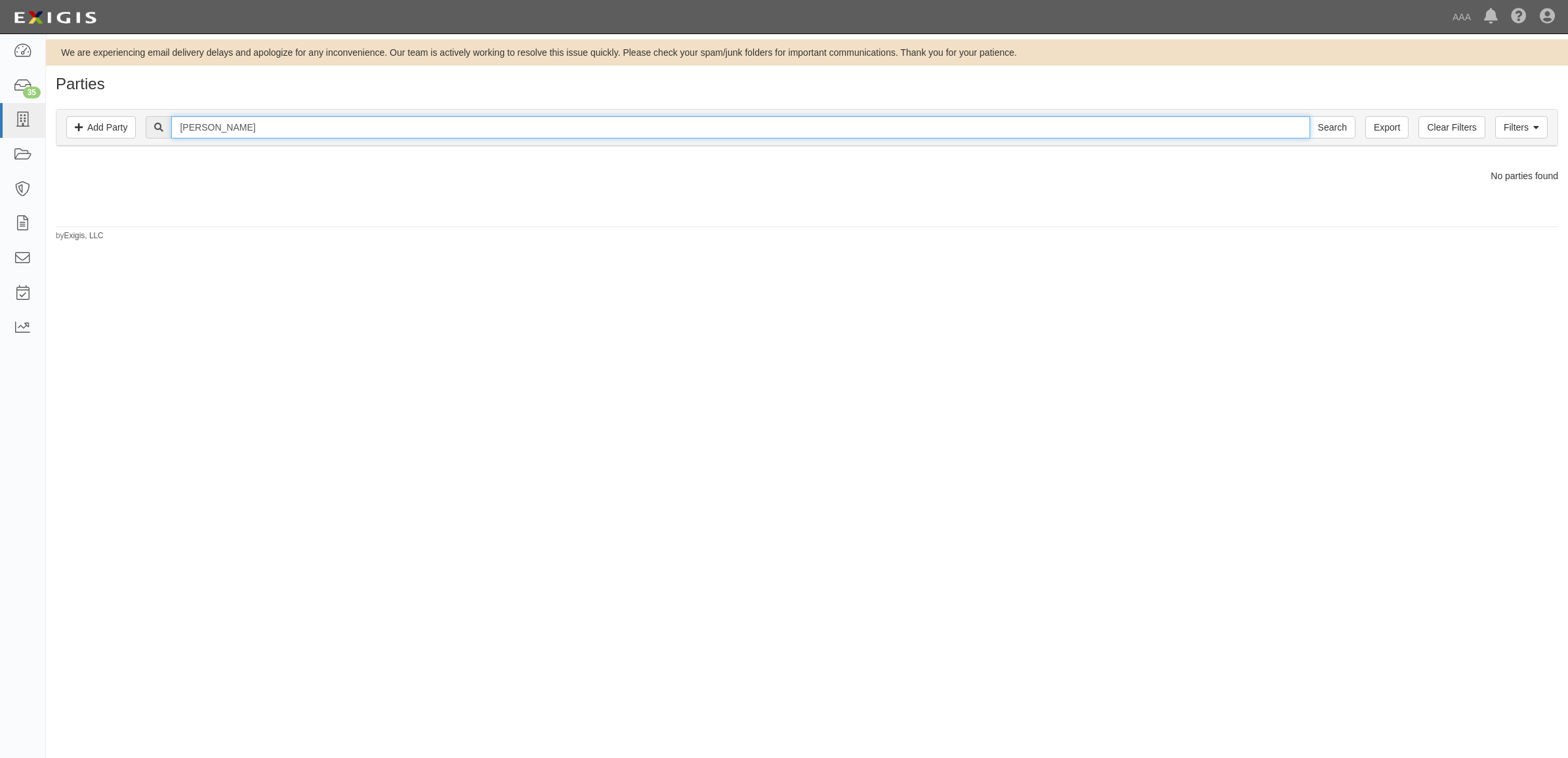
click at [292, 132] on input "[PERSON_NAME]" at bounding box center [740, 127] width 1138 height 22
click at [292, 132] on input "Brandenburg" at bounding box center [740, 127] width 1138 height 22
type input "279315"
click at [1310, 116] on input "Search" at bounding box center [1333, 127] width 46 height 22
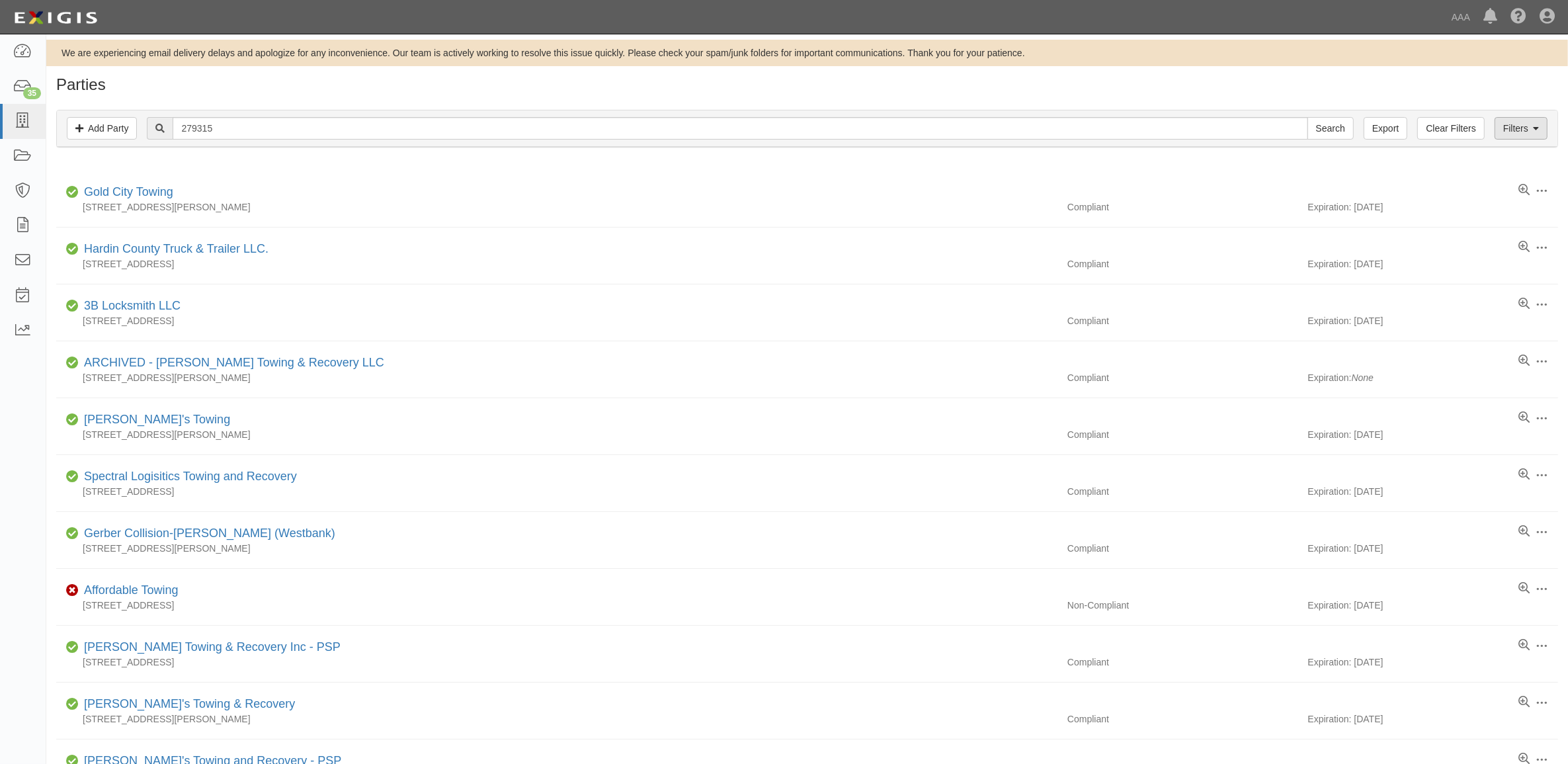
click at [1557, 136] on div "Filters Add Party Clear Filters Export 279315 Search Filters Compliance Status …" at bounding box center [807, 130] width 1522 height 61
click at [1513, 128] on link "Filters" at bounding box center [1521, 128] width 53 height 23
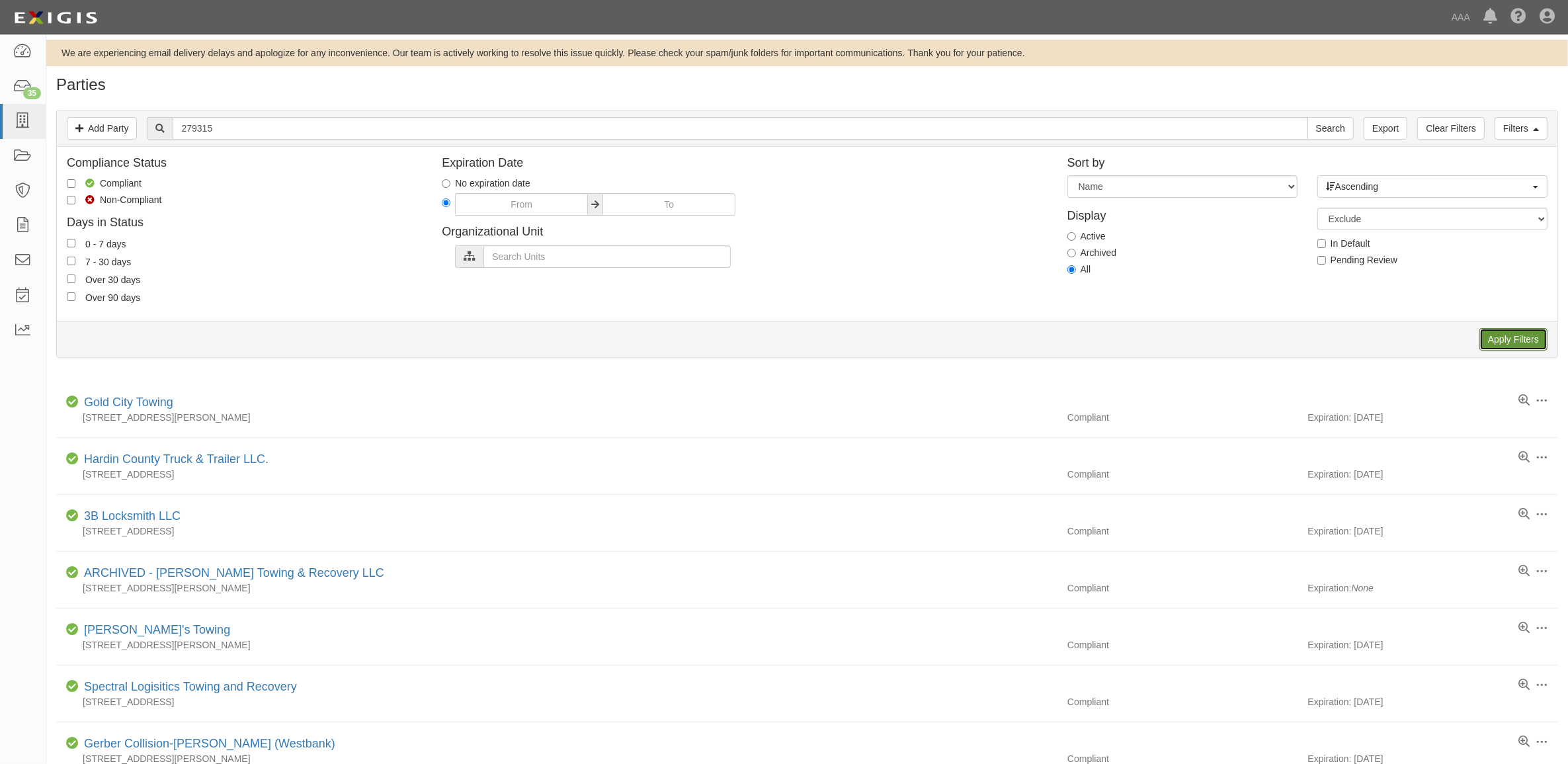
click at [1530, 344] on input "Apply Filters" at bounding box center [1513, 340] width 68 height 23
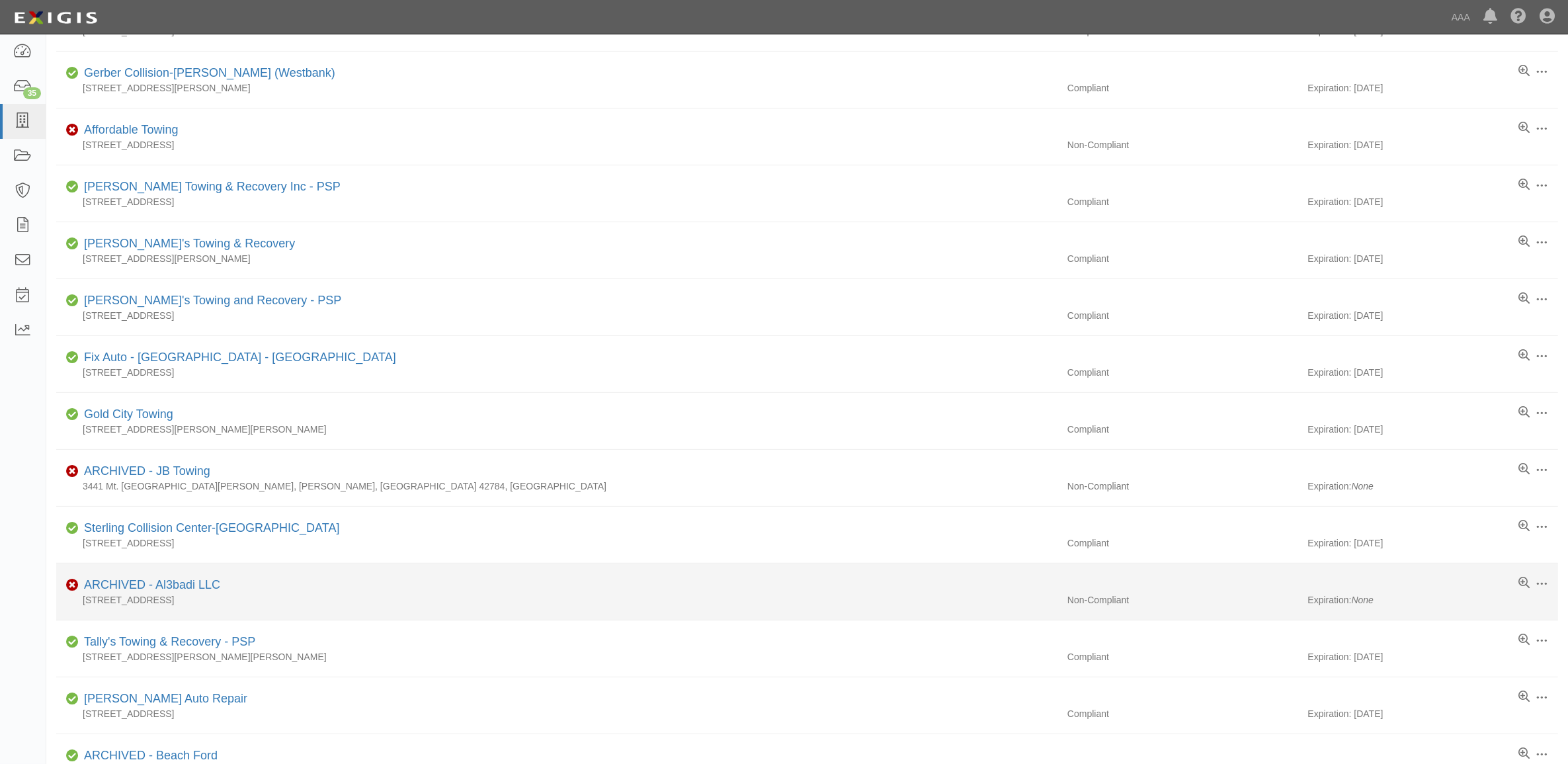
scroll to position [418, 0]
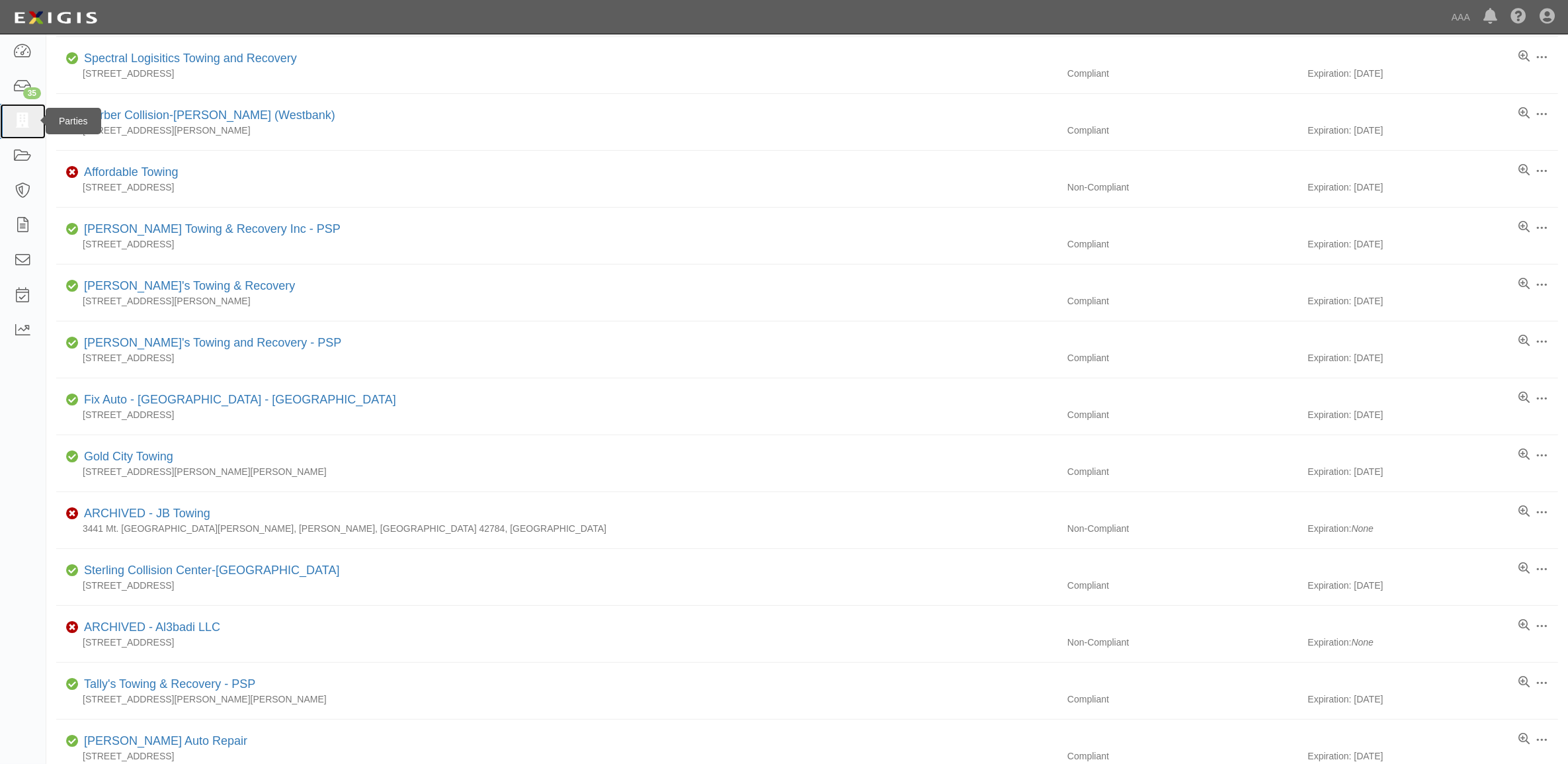
click at [30, 120] on icon at bounding box center [23, 121] width 19 height 15
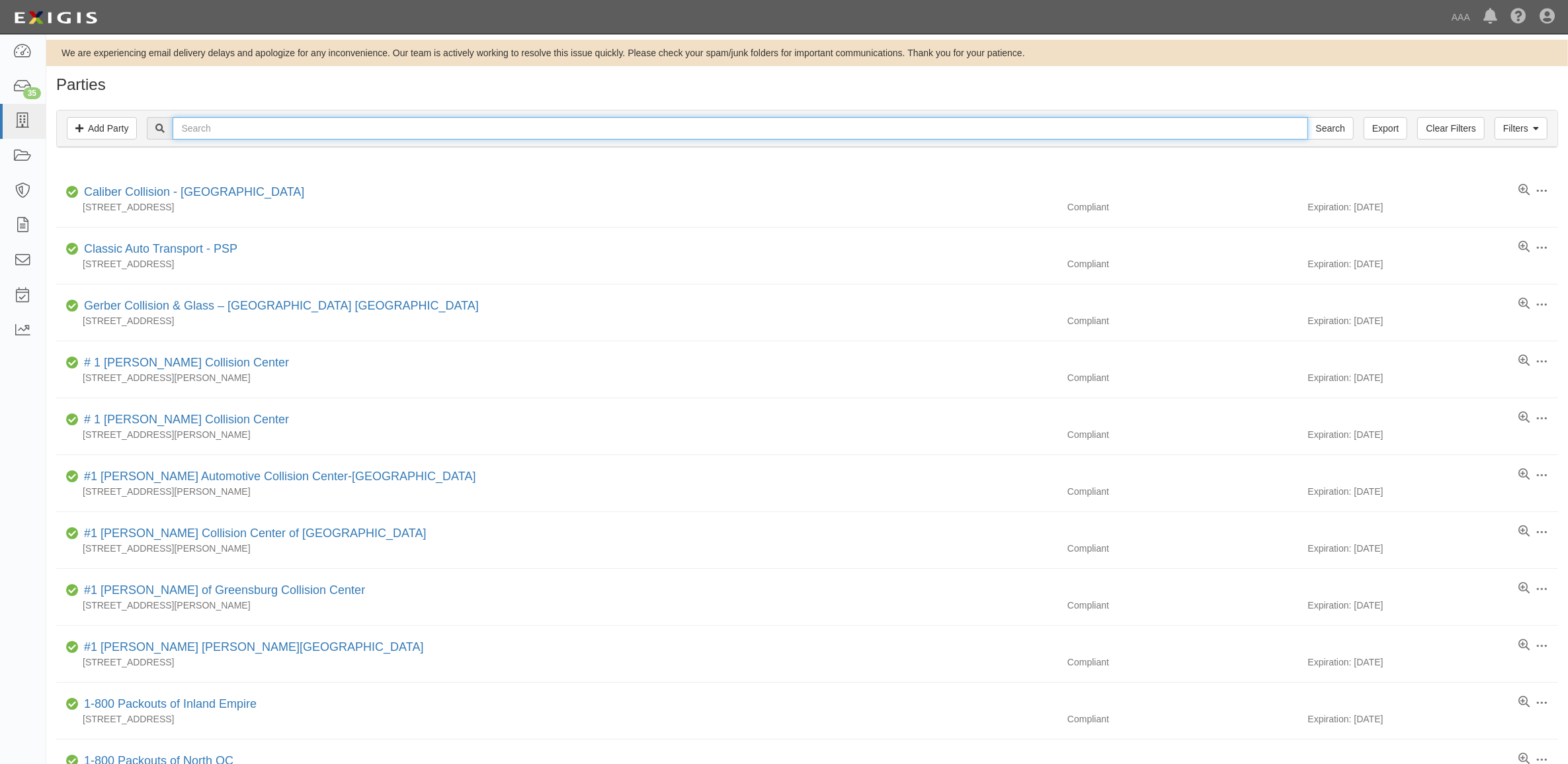
click at [613, 130] on input "text" at bounding box center [740, 128] width 1135 height 23
type input "CC199761"
click at [1307, 117] on input "Search" at bounding box center [1331, 128] width 47 height 23
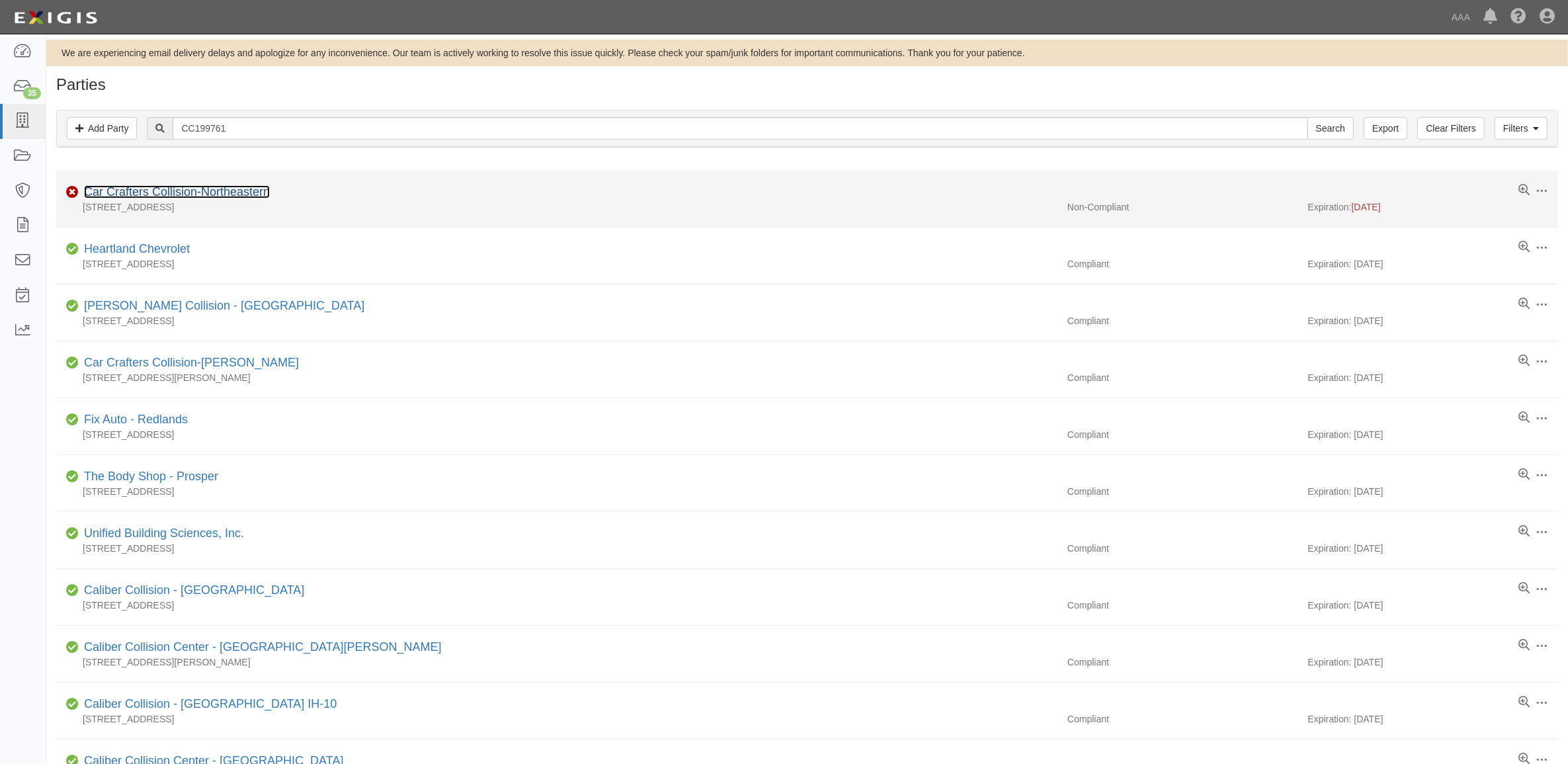
click at [223, 191] on link "Car Crafters Collision-Northeastern" at bounding box center [176, 192] width 185 height 14
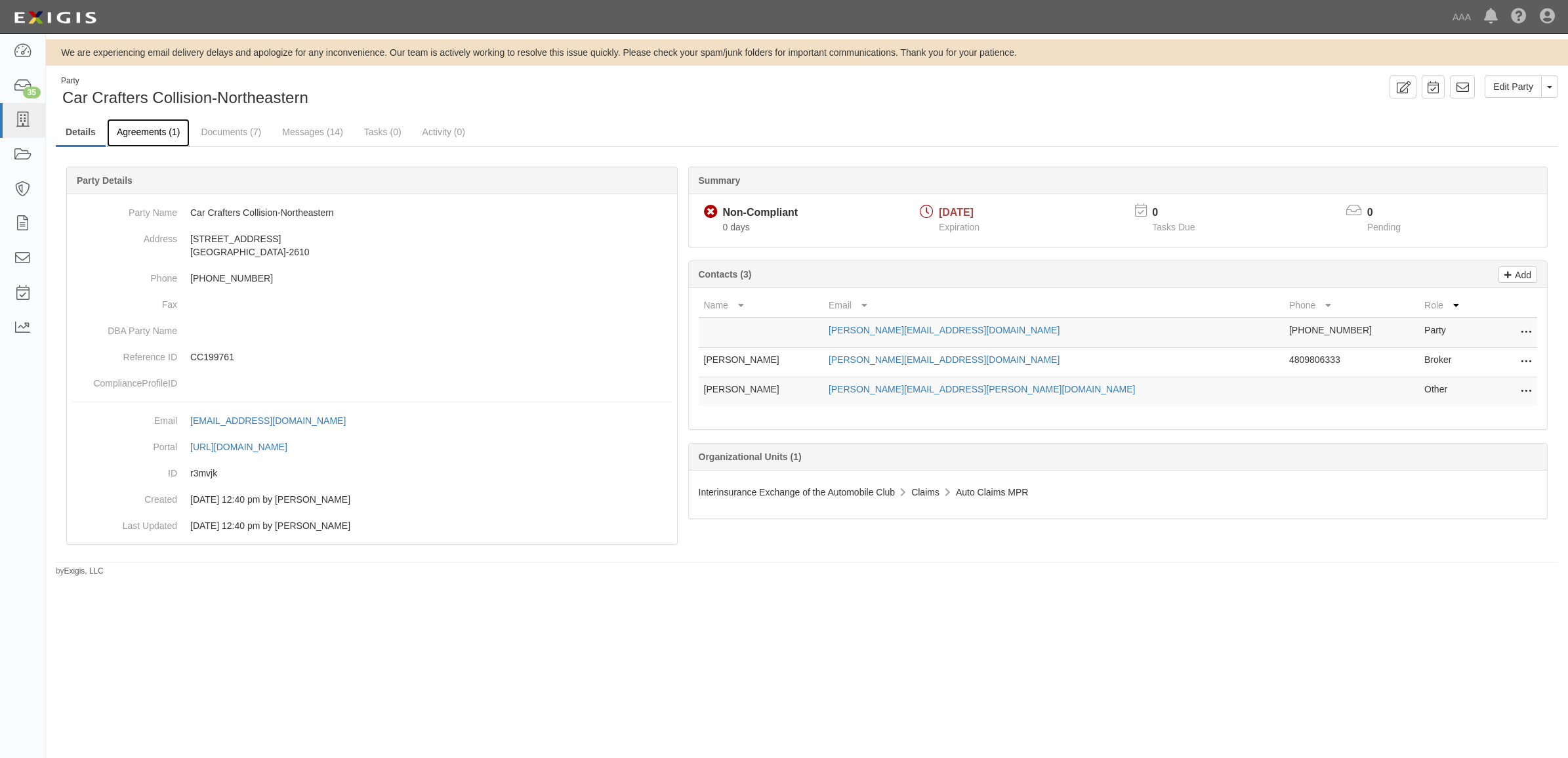
click at [131, 143] on link "Agreements (1)" at bounding box center [148, 133] width 83 height 28
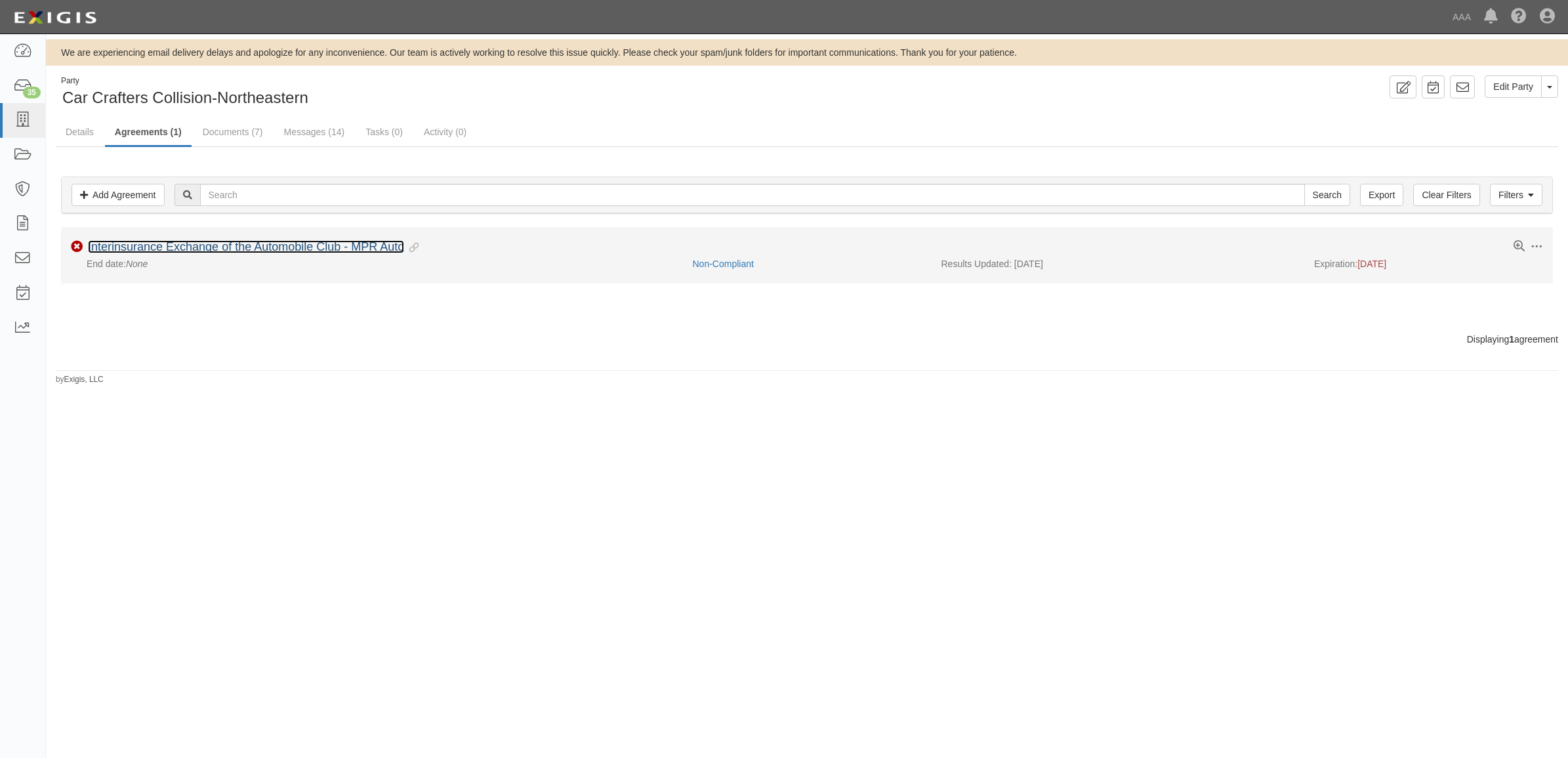
click at [247, 247] on link "Interinsurance Exchange of the Automobile Club - MPR Auto" at bounding box center [246, 247] width 317 height 13
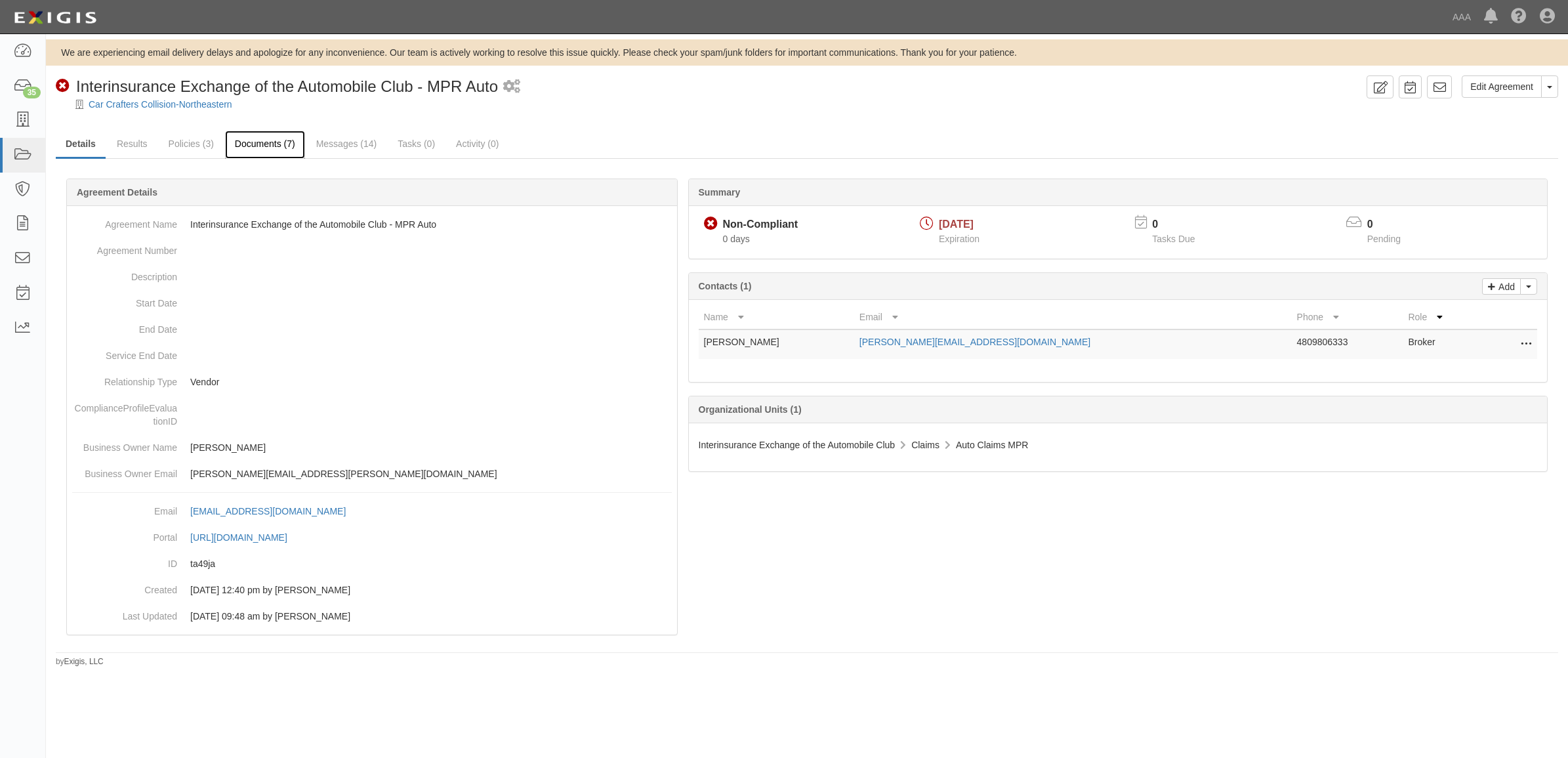
click at [253, 142] on link "Documents (7)" at bounding box center [264, 145] width 80 height 28
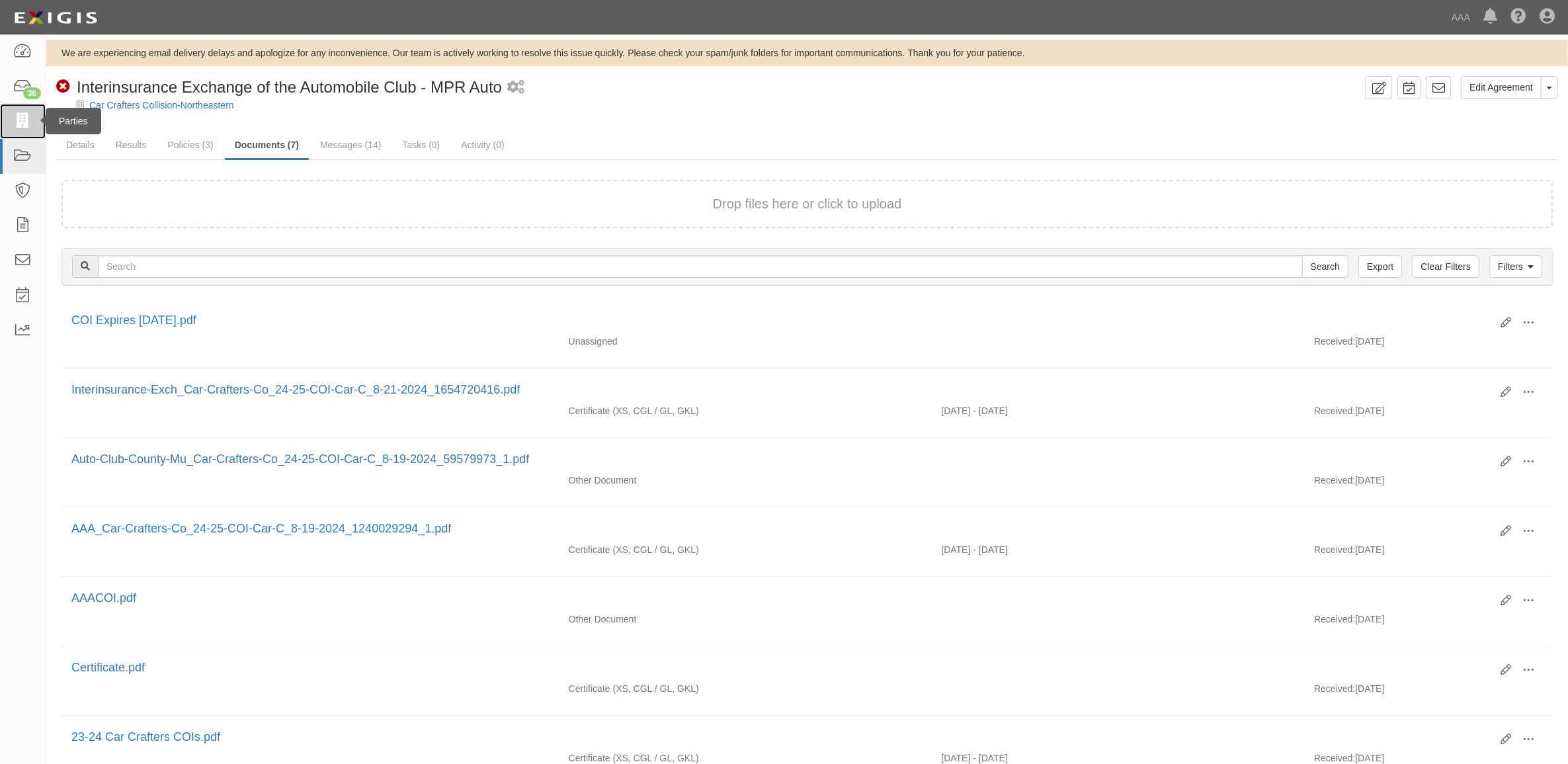
click at [29, 118] on icon at bounding box center [23, 121] width 19 height 15
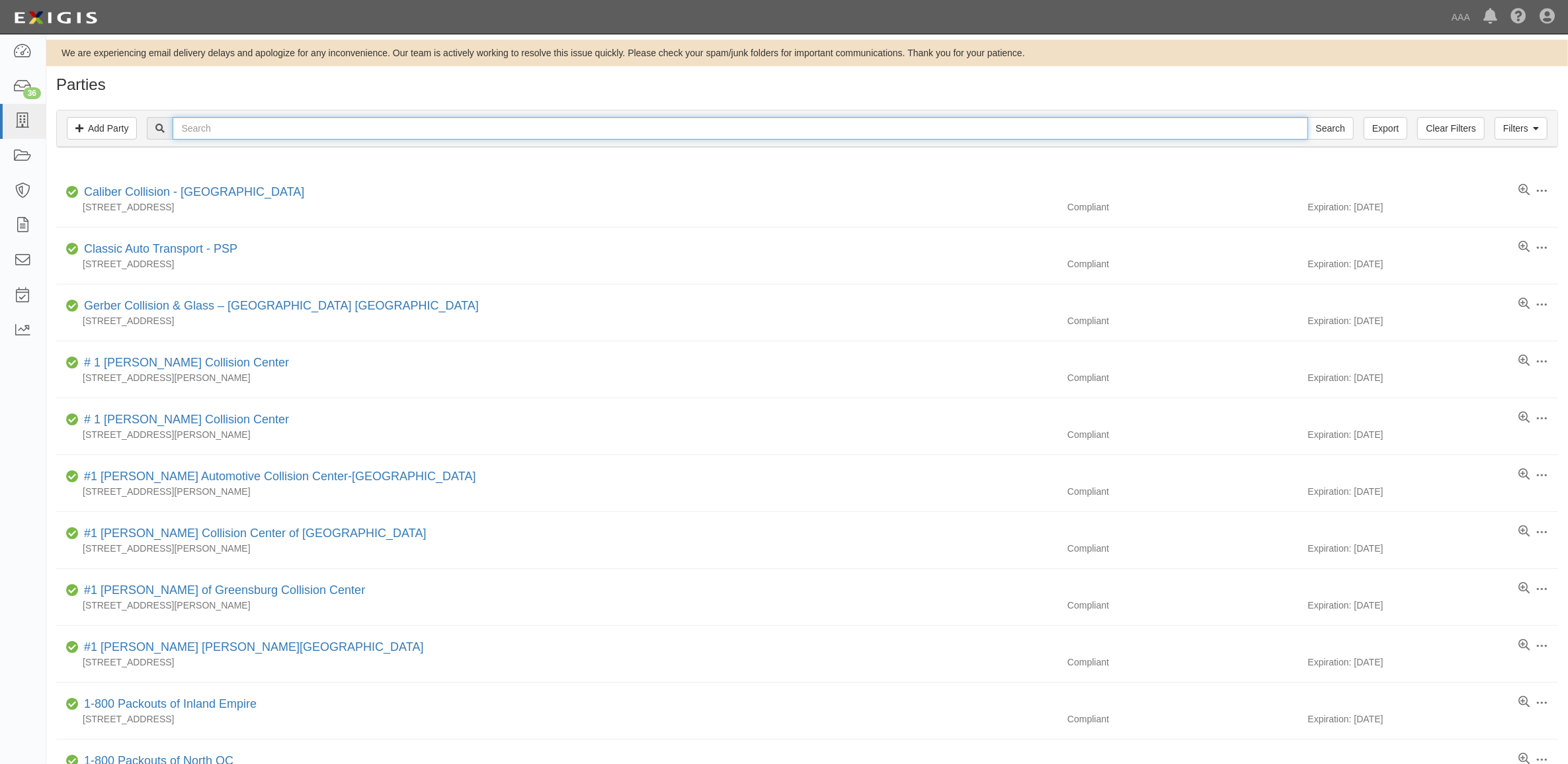
click at [404, 131] on input "text" at bounding box center [740, 128] width 1135 height 23
type input "Gunn's"
click at [1307, 117] on input "Search" at bounding box center [1331, 128] width 47 height 23
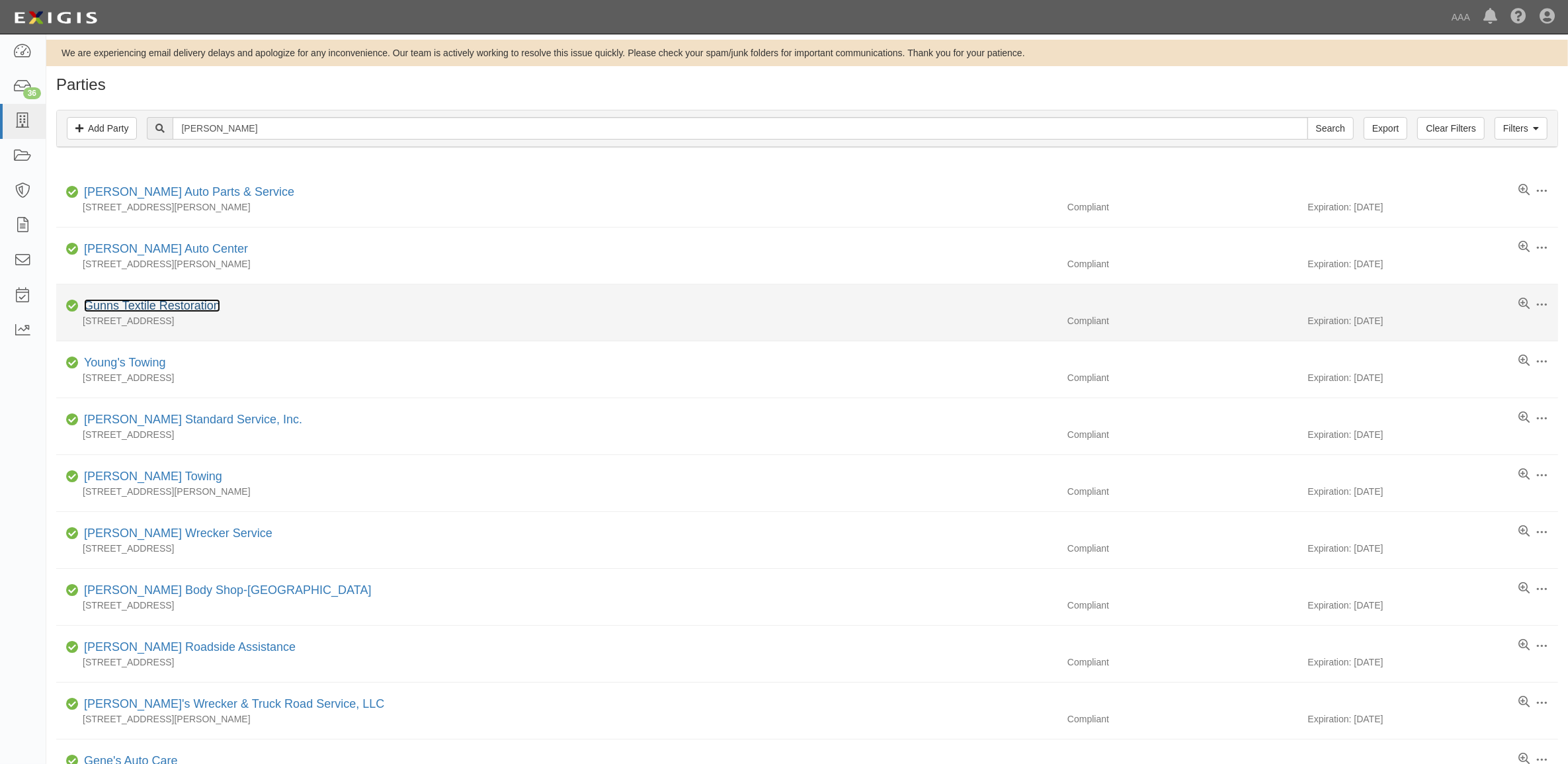
click at [208, 308] on link "Gunns Textile Restoration" at bounding box center [152, 306] width 136 height 14
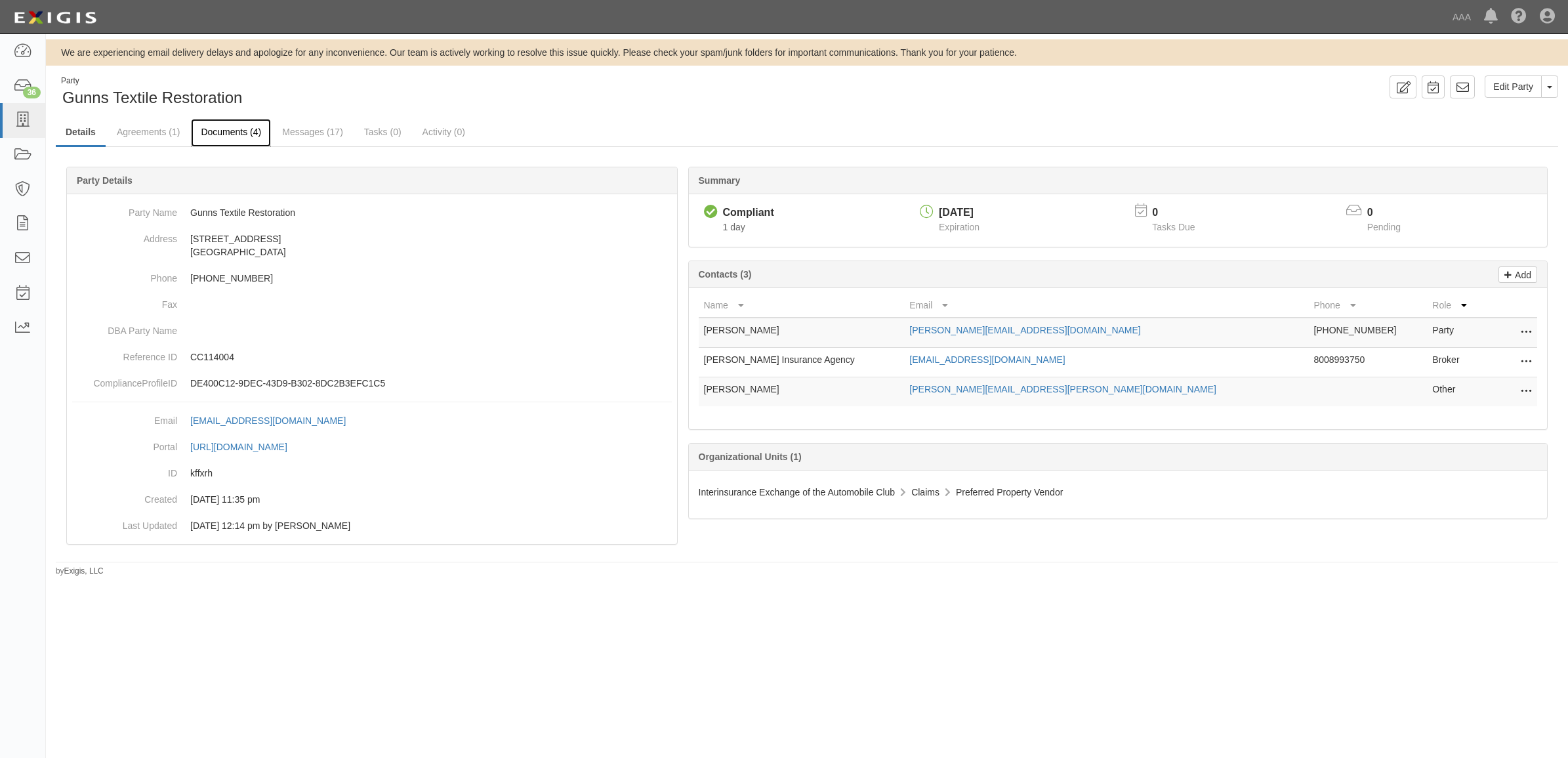
click at [212, 124] on link "Documents (4)" at bounding box center [230, 133] width 80 height 28
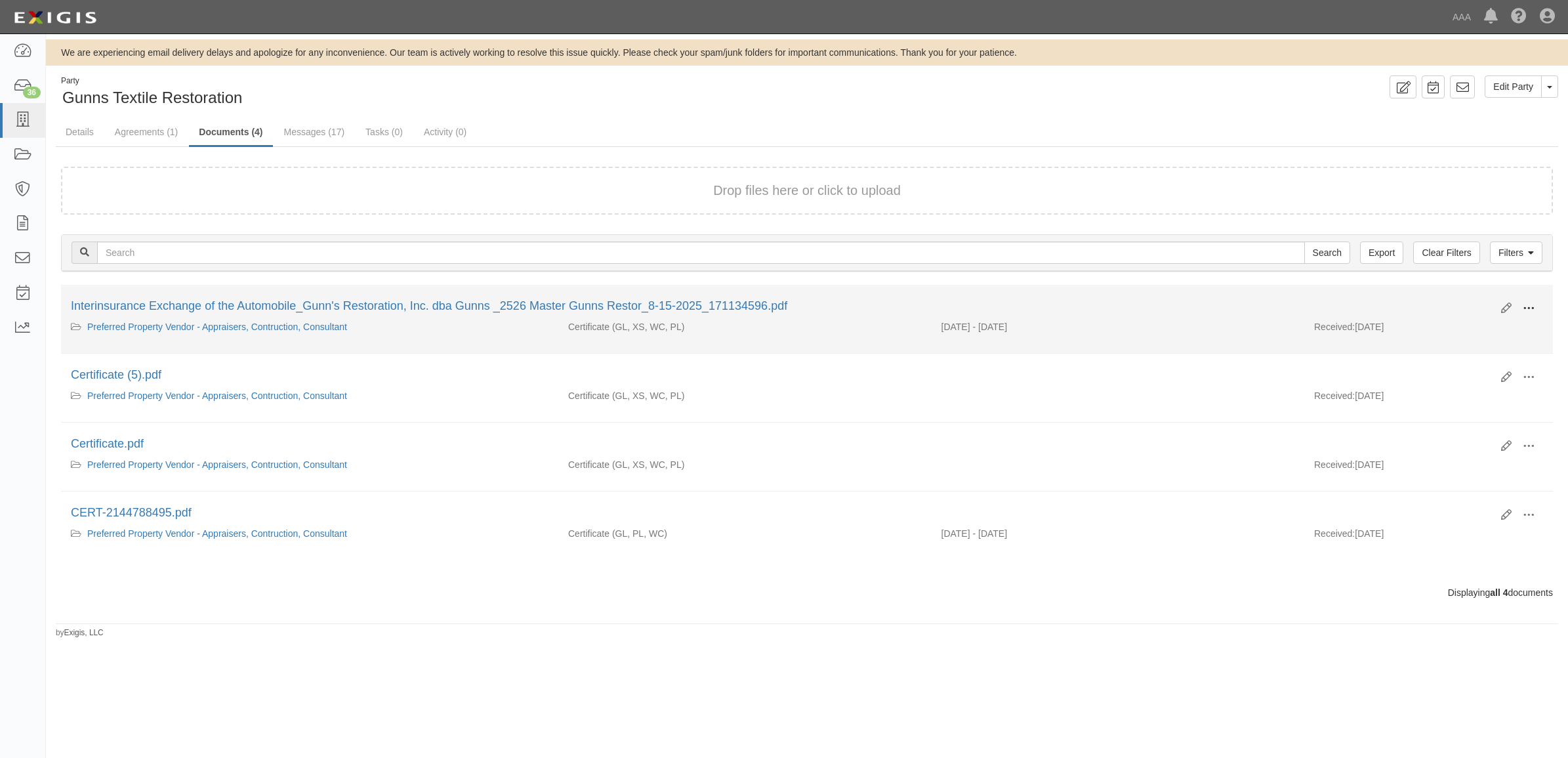
click at [1533, 309] on span at bounding box center [1529, 309] width 12 height 12
click at [1496, 322] on link "View" at bounding box center [1464, 328] width 104 height 24
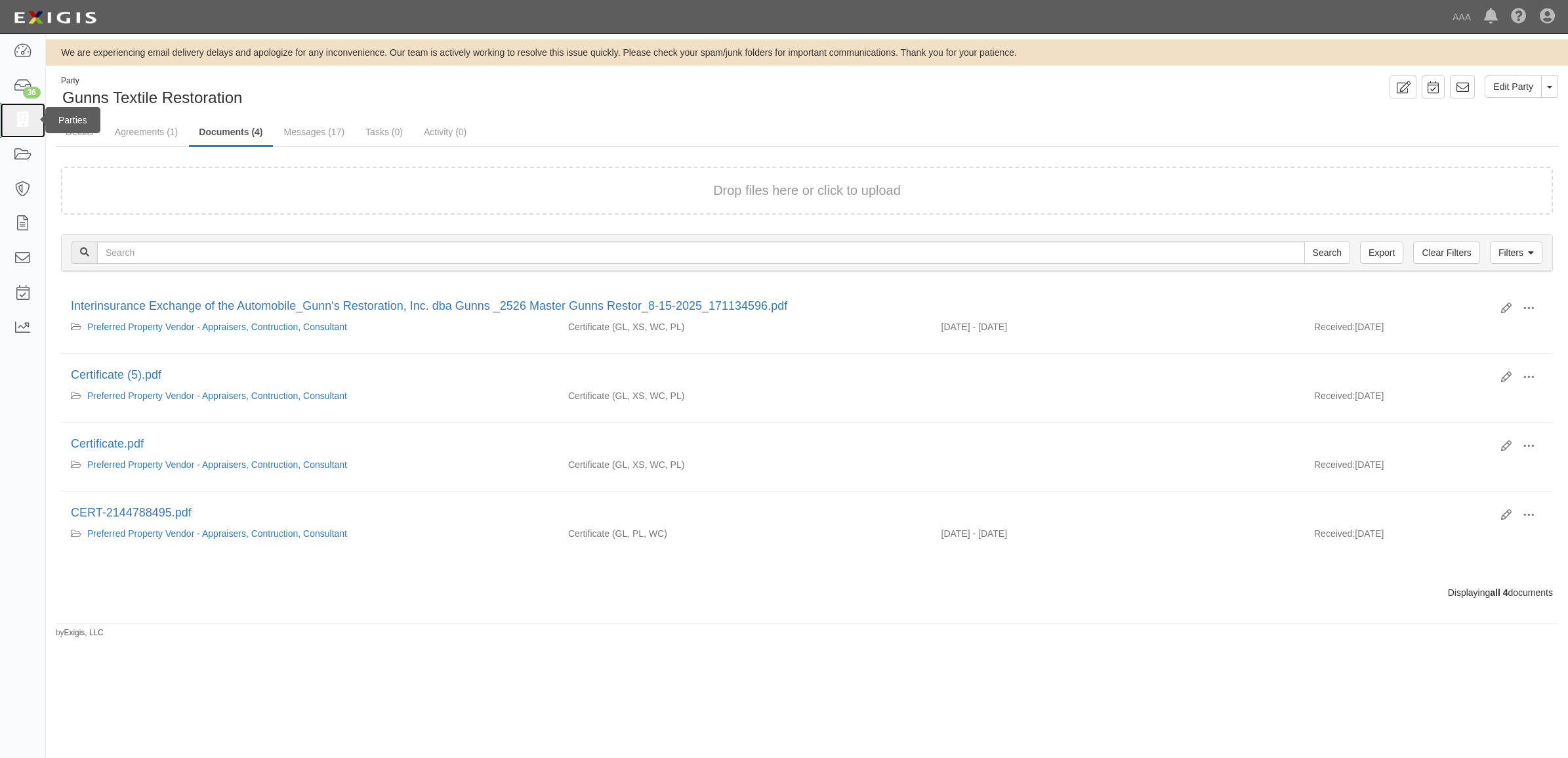
click at [31, 121] on icon at bounding box center [22, 120] width 19 height 15
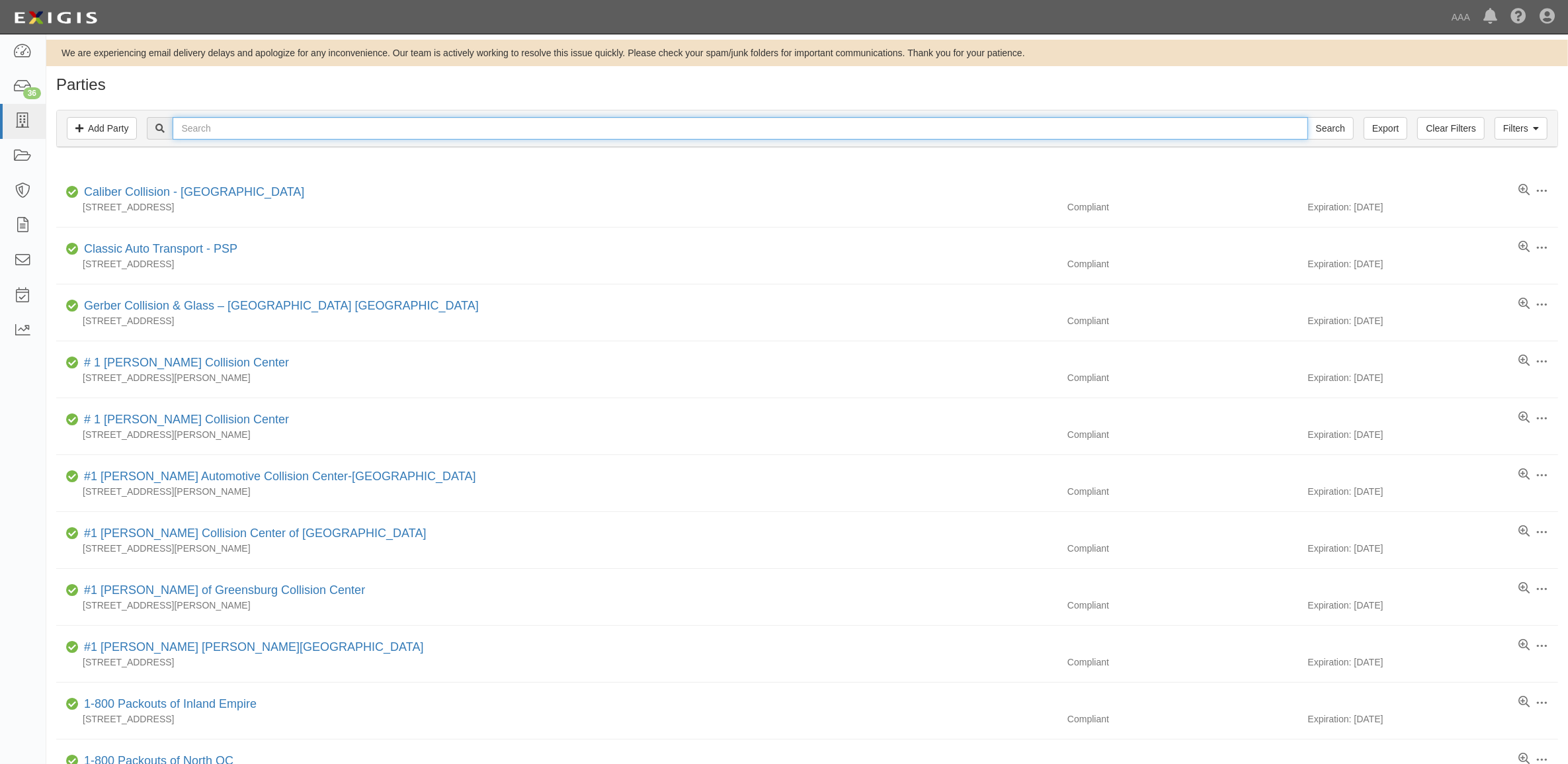
click at [629, 136] on input "text" at bounding box center [740, 128] width 1135 height 23
type input "[PERSON_NAME]"
click at [1307, 117] on input "Search" at bounding box center [1331, 128] width 47 height 23
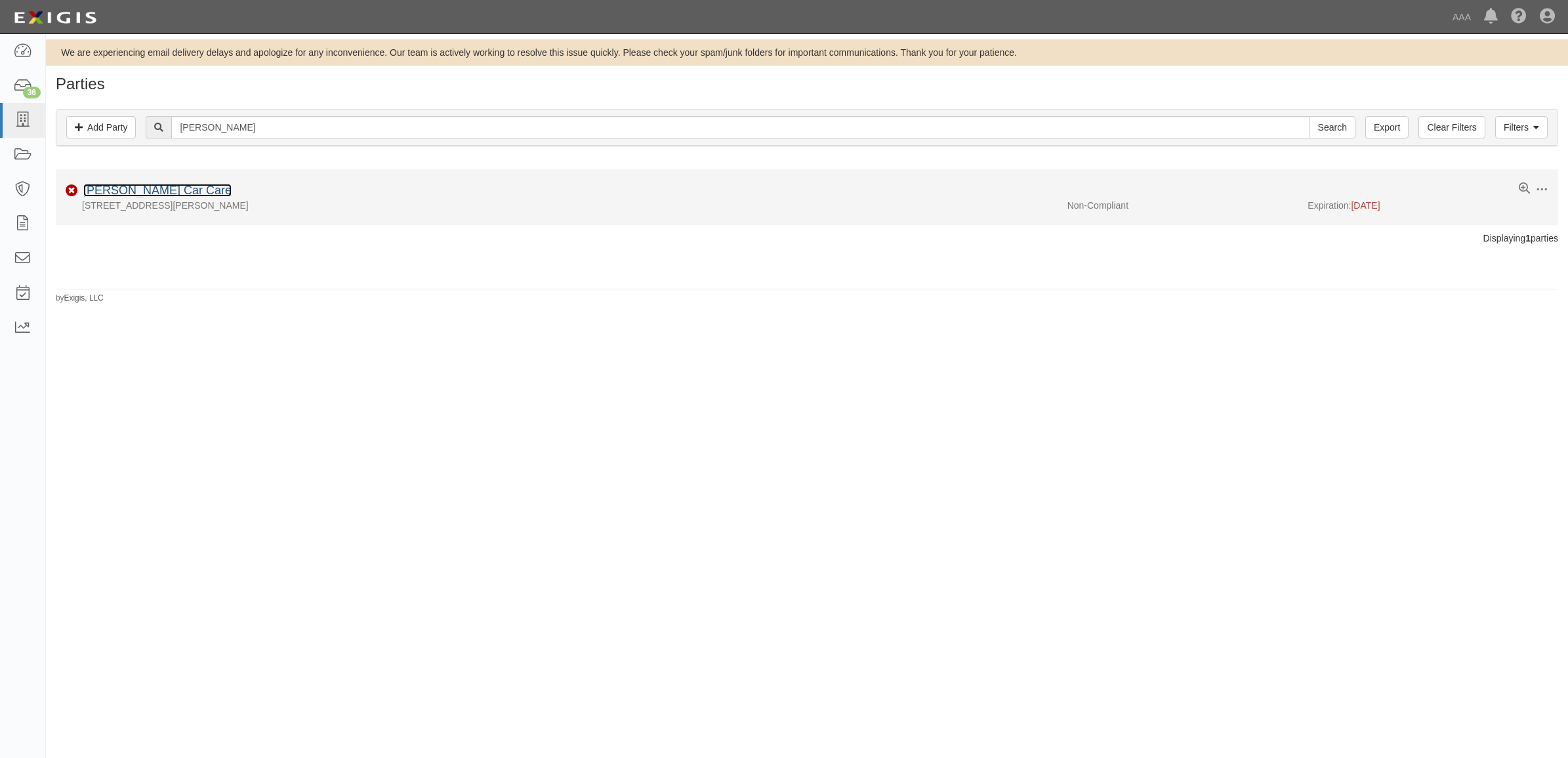
click at [164, 195] on link "[PERSON_NAME] Car Care" at bounding box center [157, 191] width 148 height 13
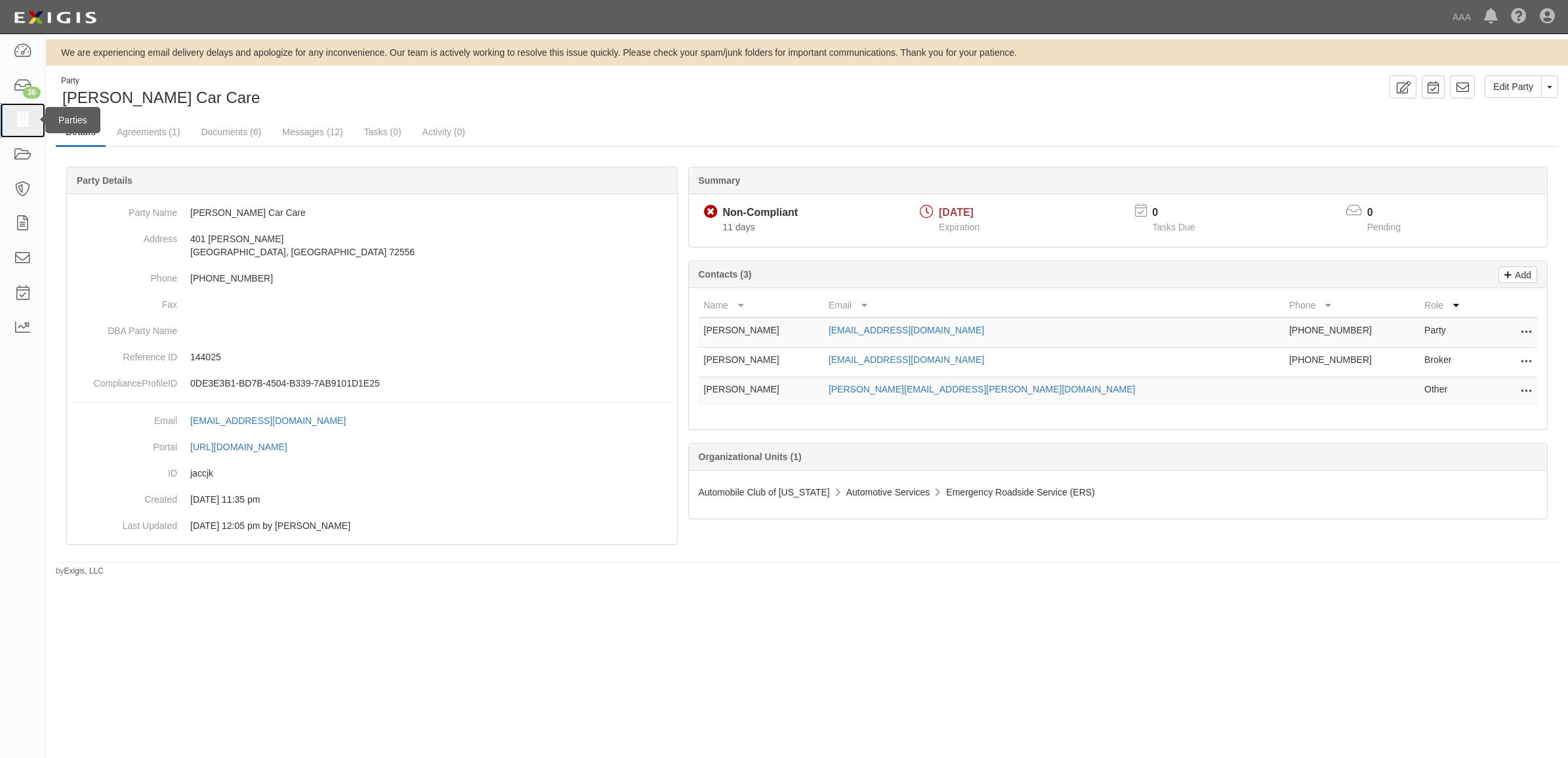
click at [26, 120] on icon at bounding box center [22, 120] width 19 height 15
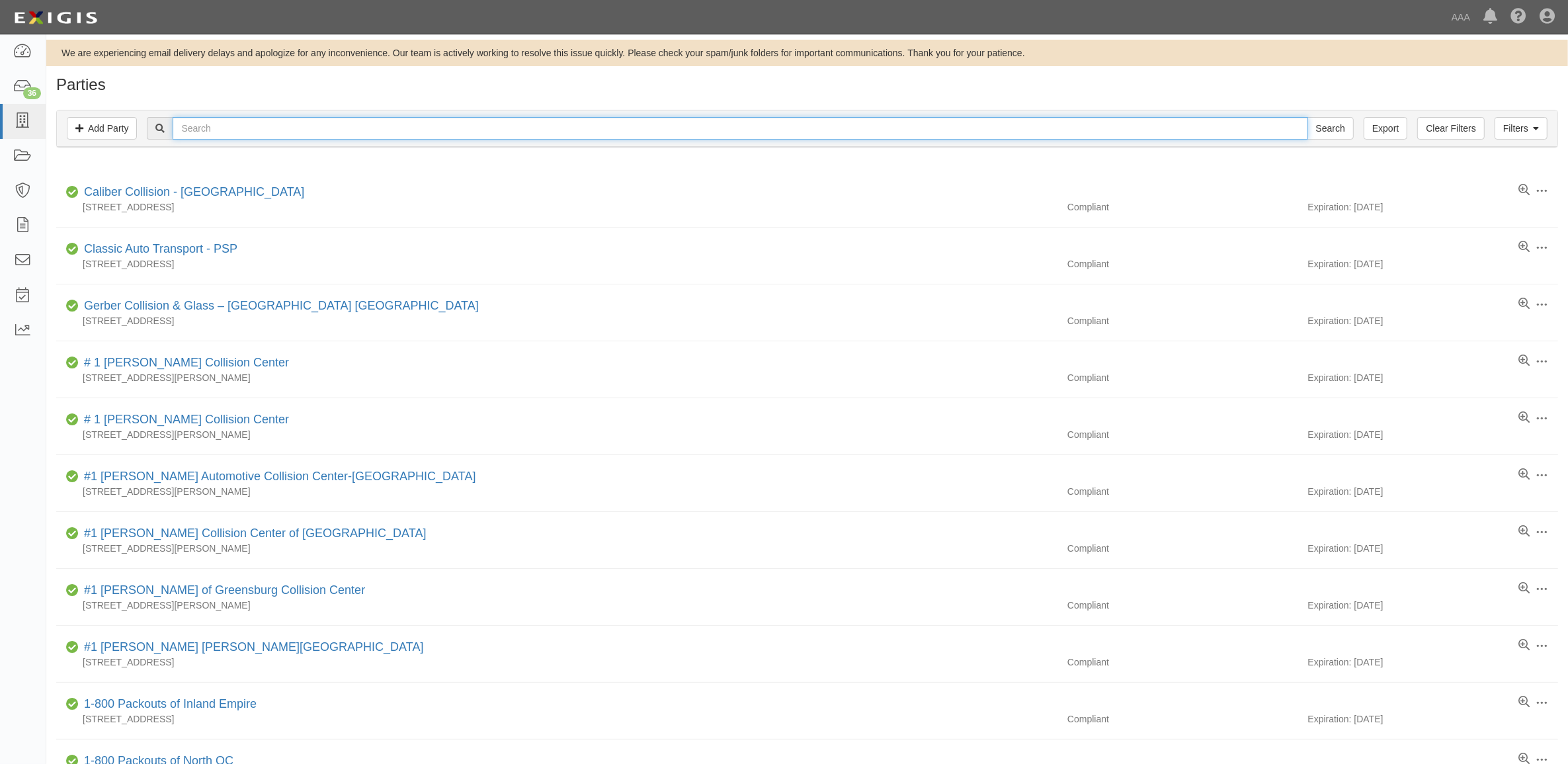
click at [384, 130] on input "text" at bounding box center [740, 128] width 1135 height 23
type input "Atlas"
click at [1307, 117] on input "Search" at bounding box center [1331, 128] width 47 height 23
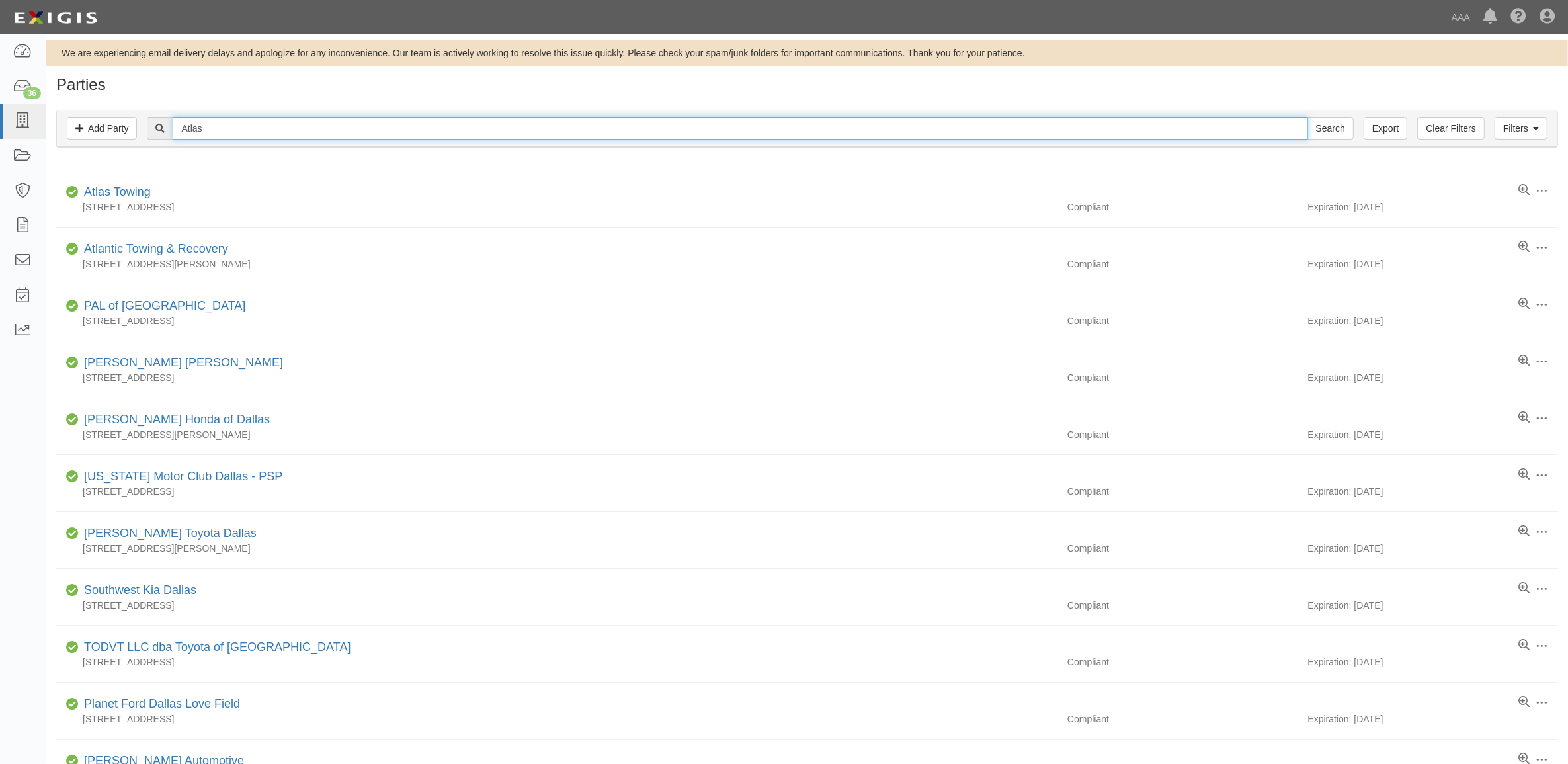
click at [198, 121] on input "Atlas" at bounding box center [740, 128] width 1135 height 23
type input "5540108"
click at [1307, 117] on input "Search" at bounding box center [1331, 128] width 47 height 23
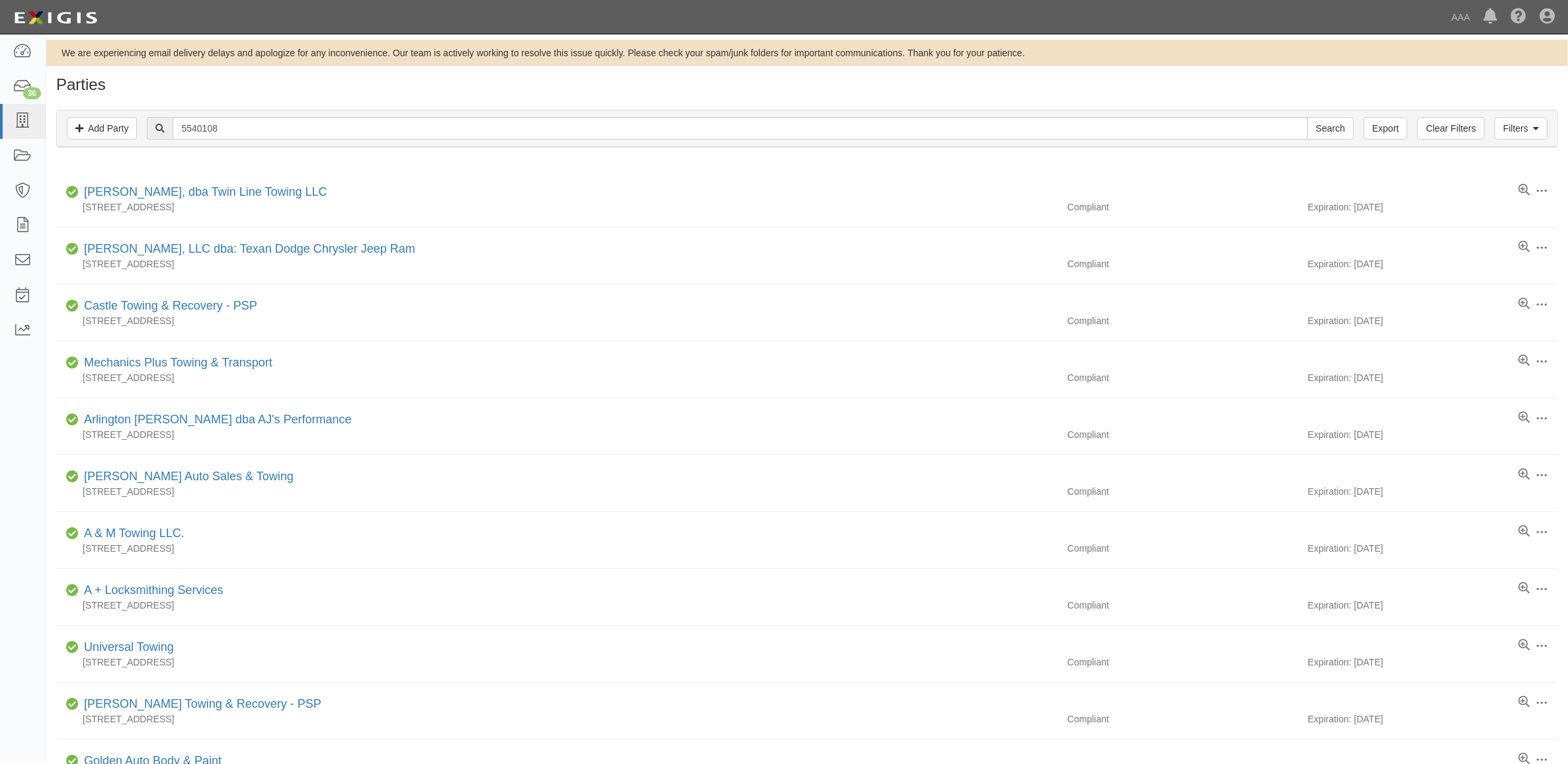
click at [253, 120] on input "5540108" at bounding box center [740, 128] width 1135 height 23
type input "554108"
click at [1307, 117] on input "Search" at bounding box center [1331, 128] width 47 height 23
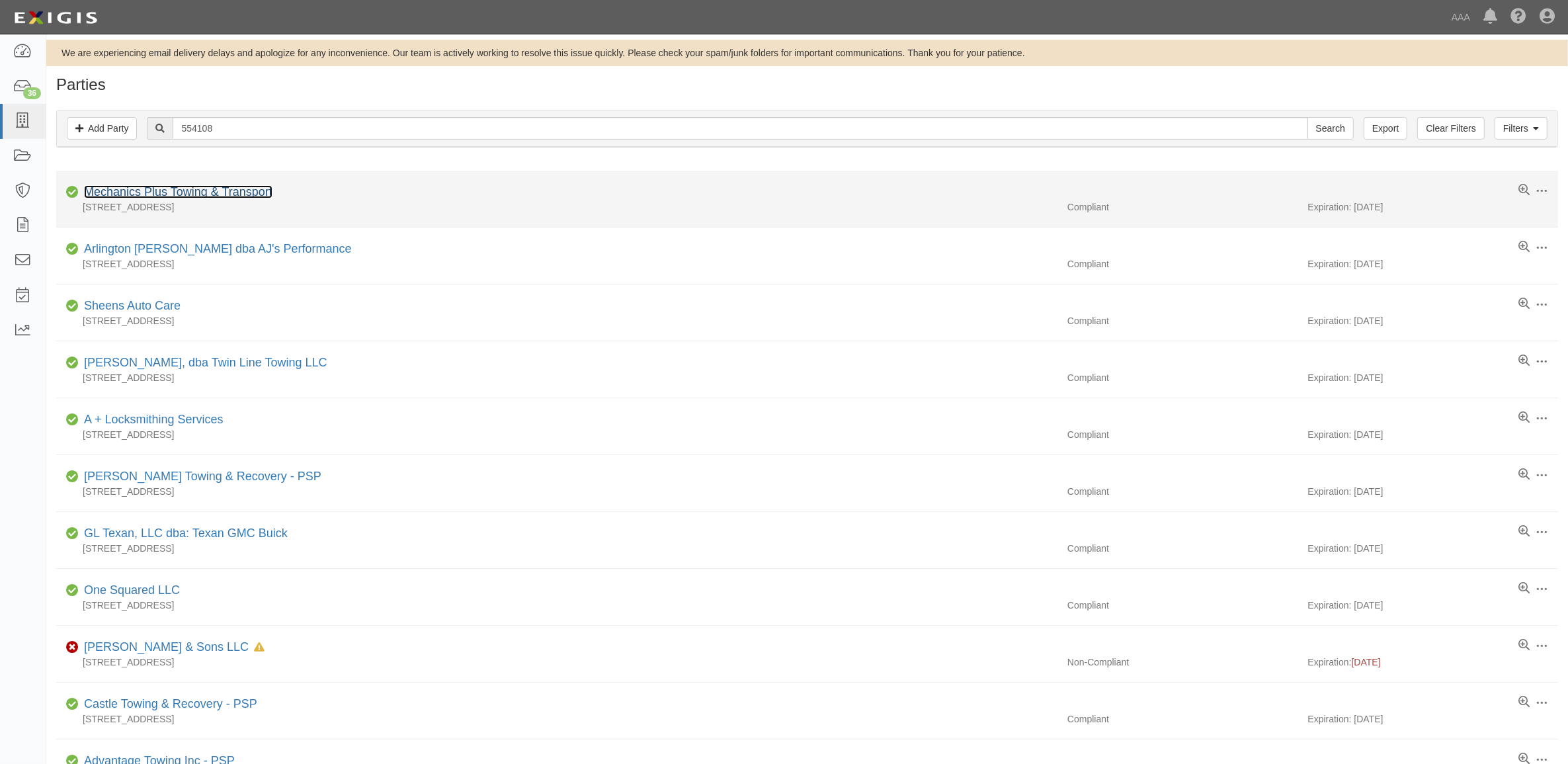
click at [188, 194] on link "Mechanics Plus Towing & Transport" at bounding box center [178, 192] width 188 height 14
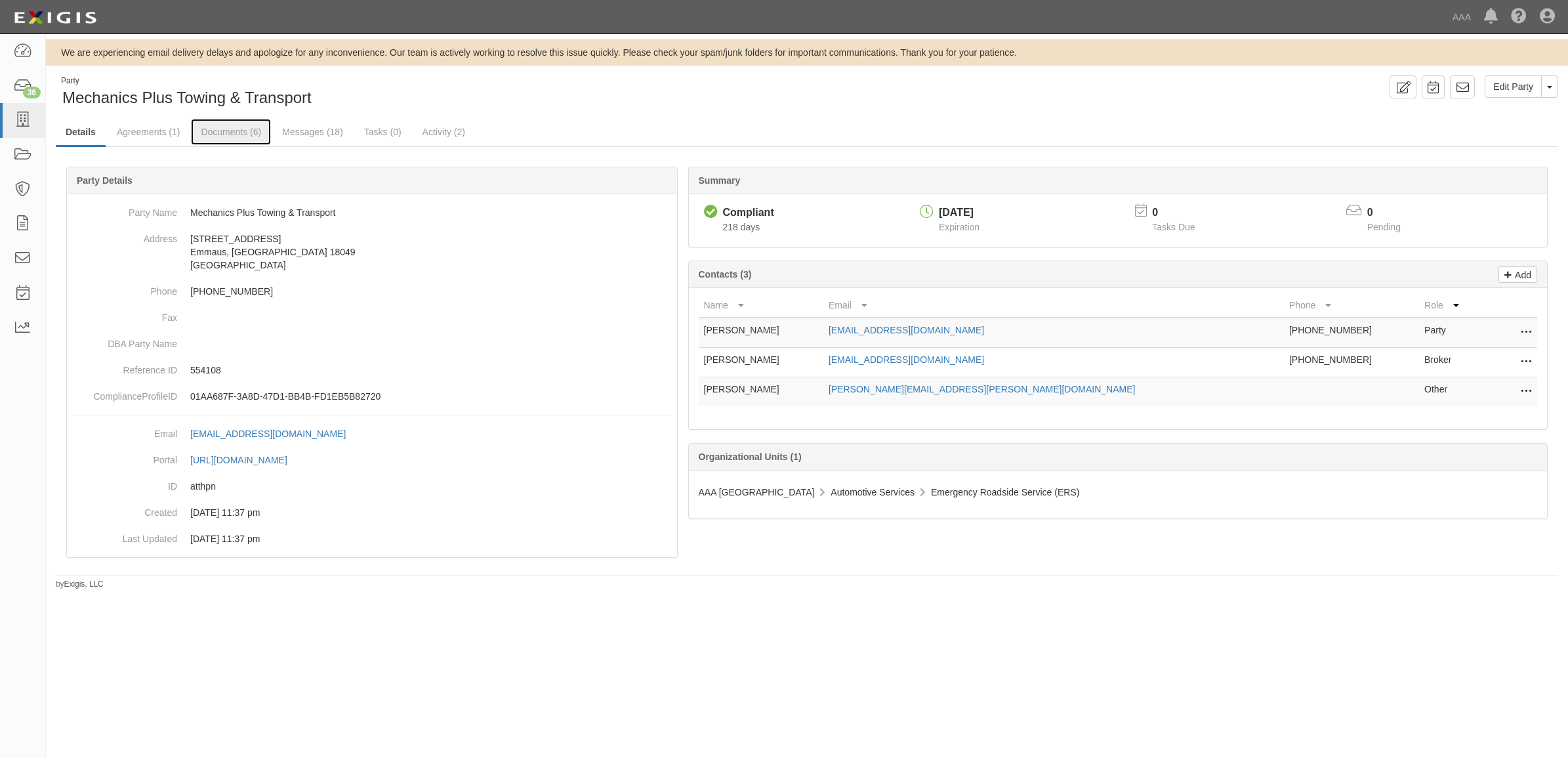
drag, startPoint x: 206, startPoint y: 126, endPoint x: 466, endPoint y: 165, distance: 262.9
click at [206, 126] on link "Documents (6)" at bounding box center [230, 131] width 80 height 26
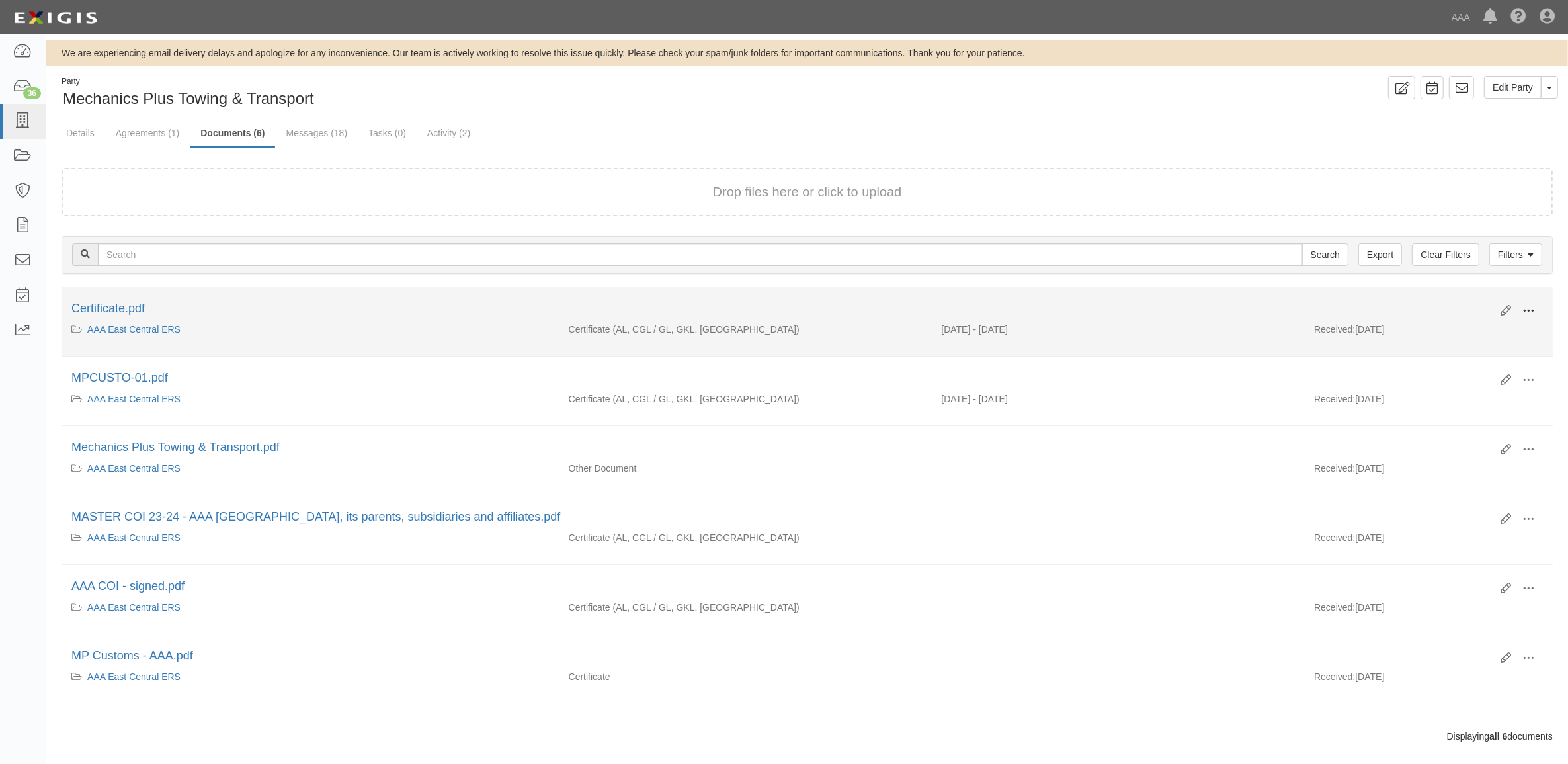
click at [1526, 306] on span at bounding box center [1529, 311] width 12 height 12
click at [1458, 330] on link "View" at bounding box center [1464, 331] width 104 height 24
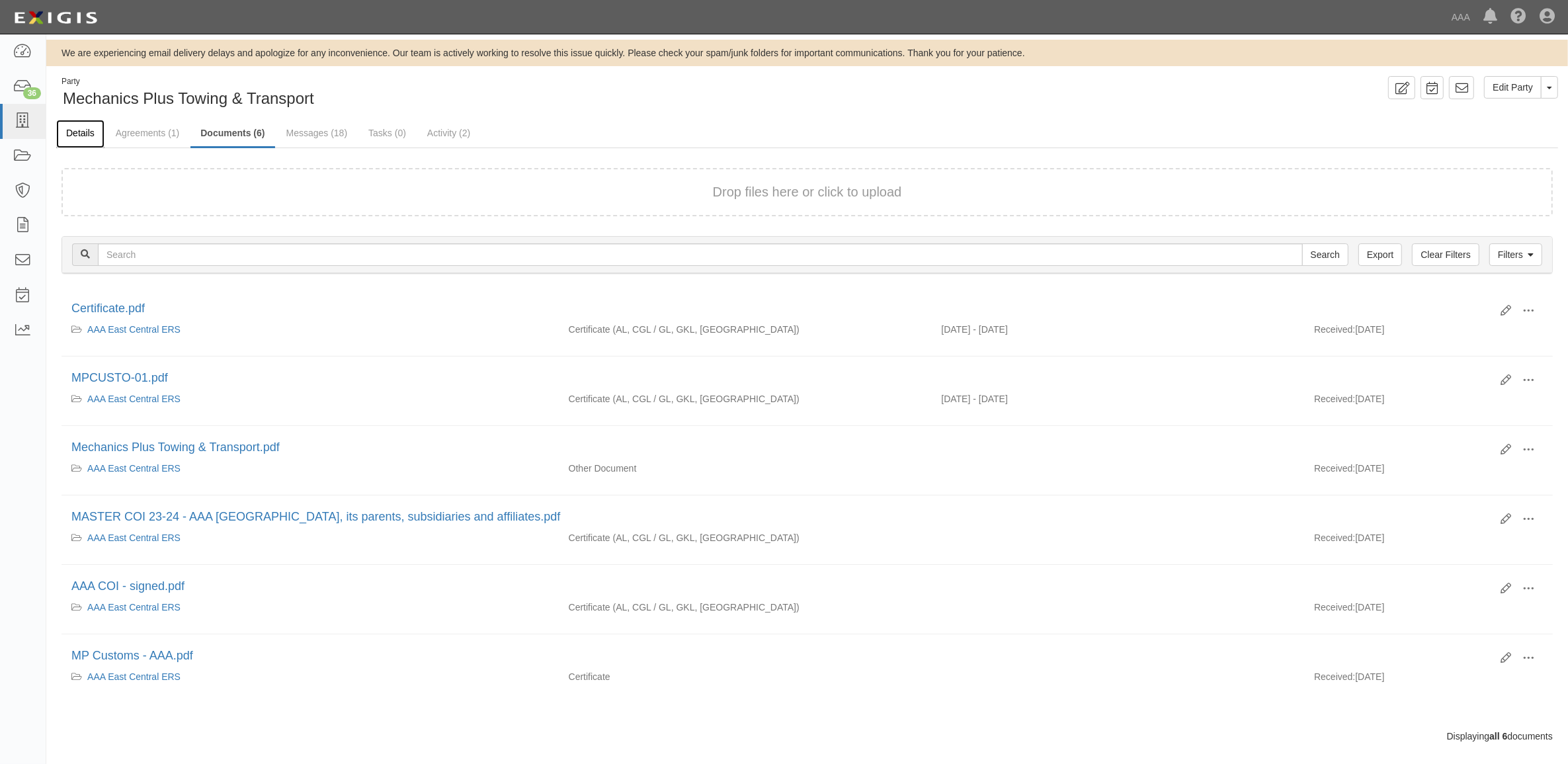
click at [83, 125] on link "Details" at bounding box center [80, 134] width 48 height 29
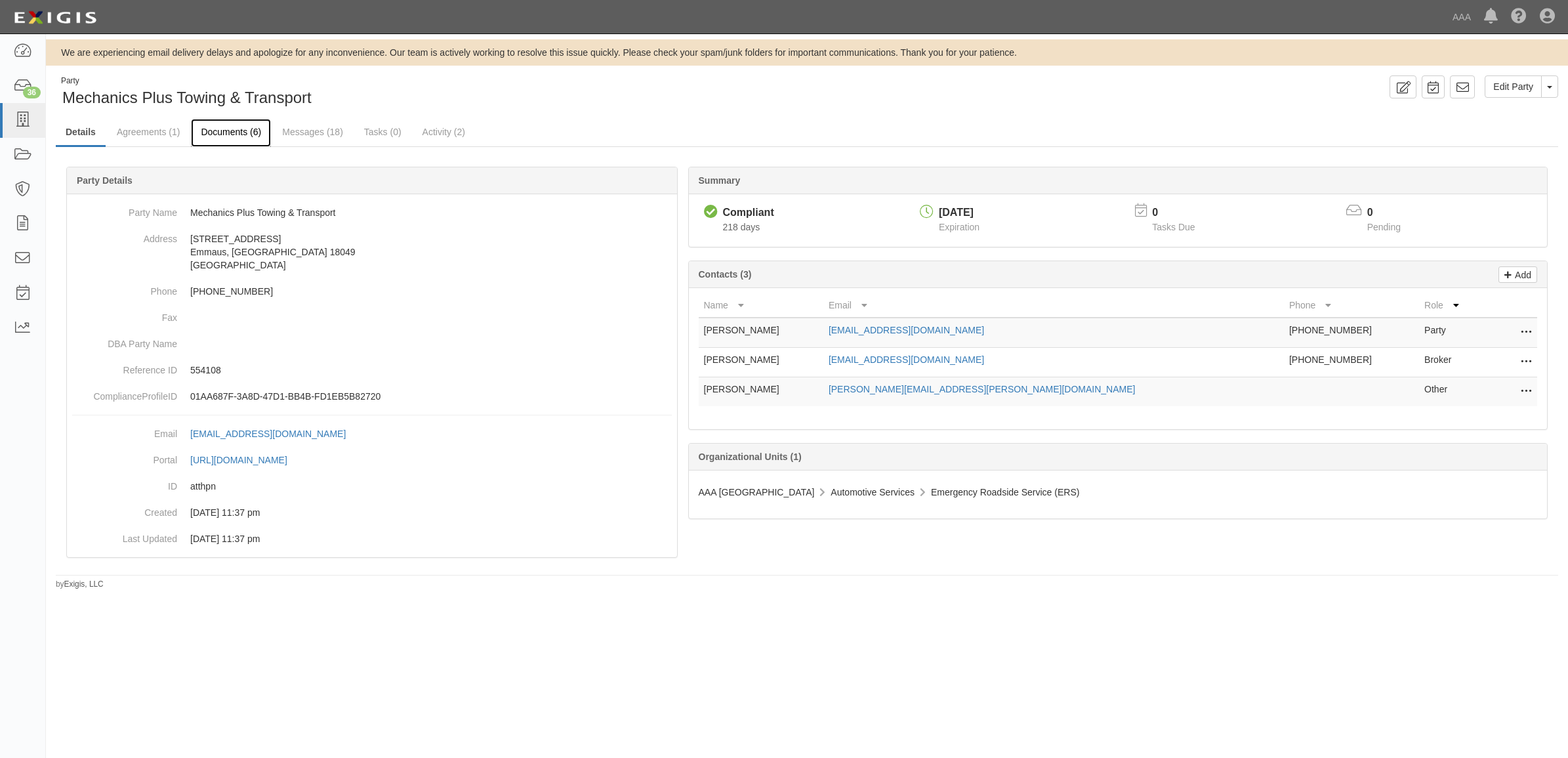
click at [250, 133] on link "Documents (6)" at bounding box center [230, 133] width 80 height 28
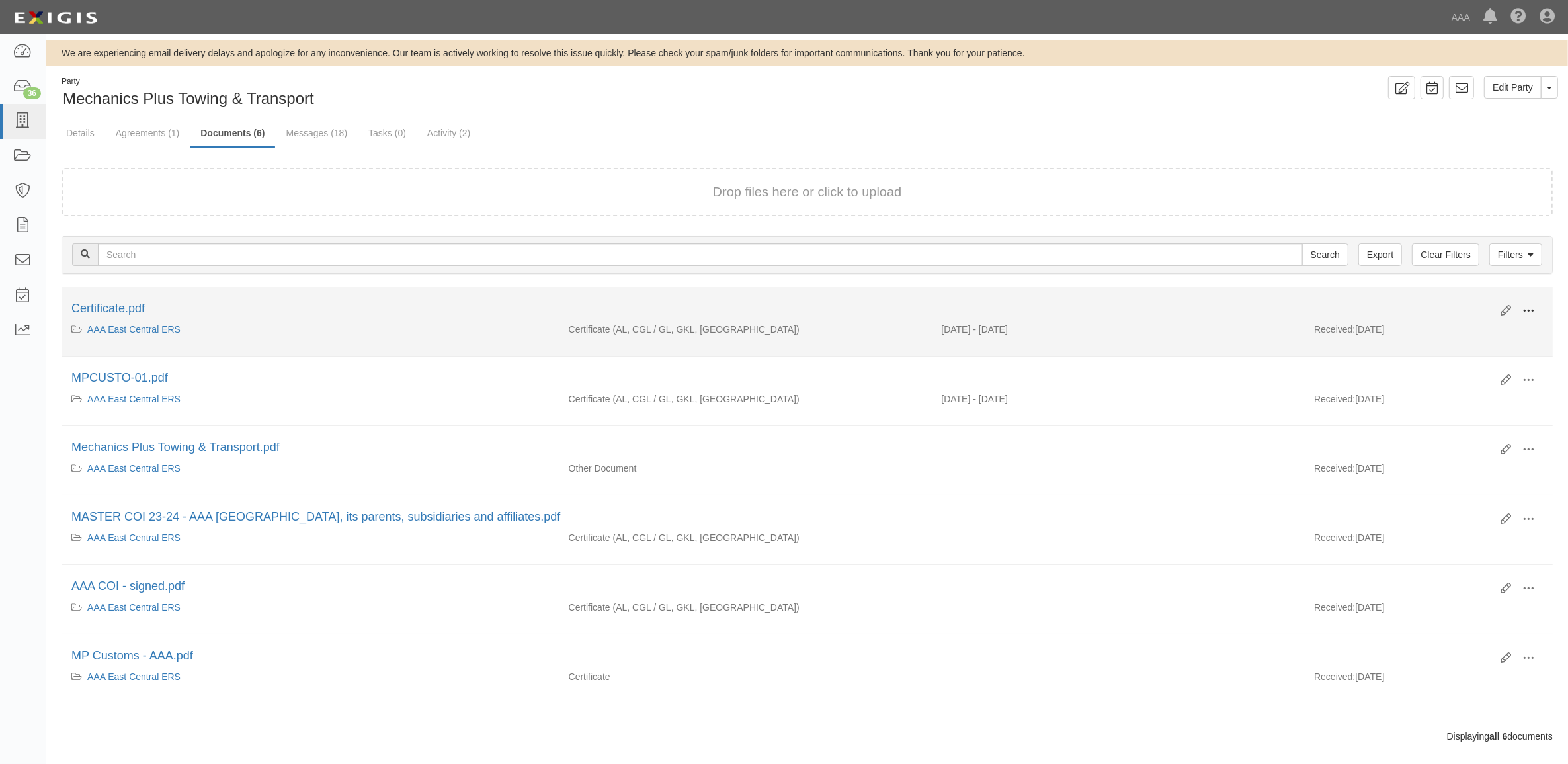
click at [1533, 310] on span at bounding box center [1529, 311] width 12 height 12
click at [1497, 325] on link "View" at bounding box center [1464, 331] width 104 height 24
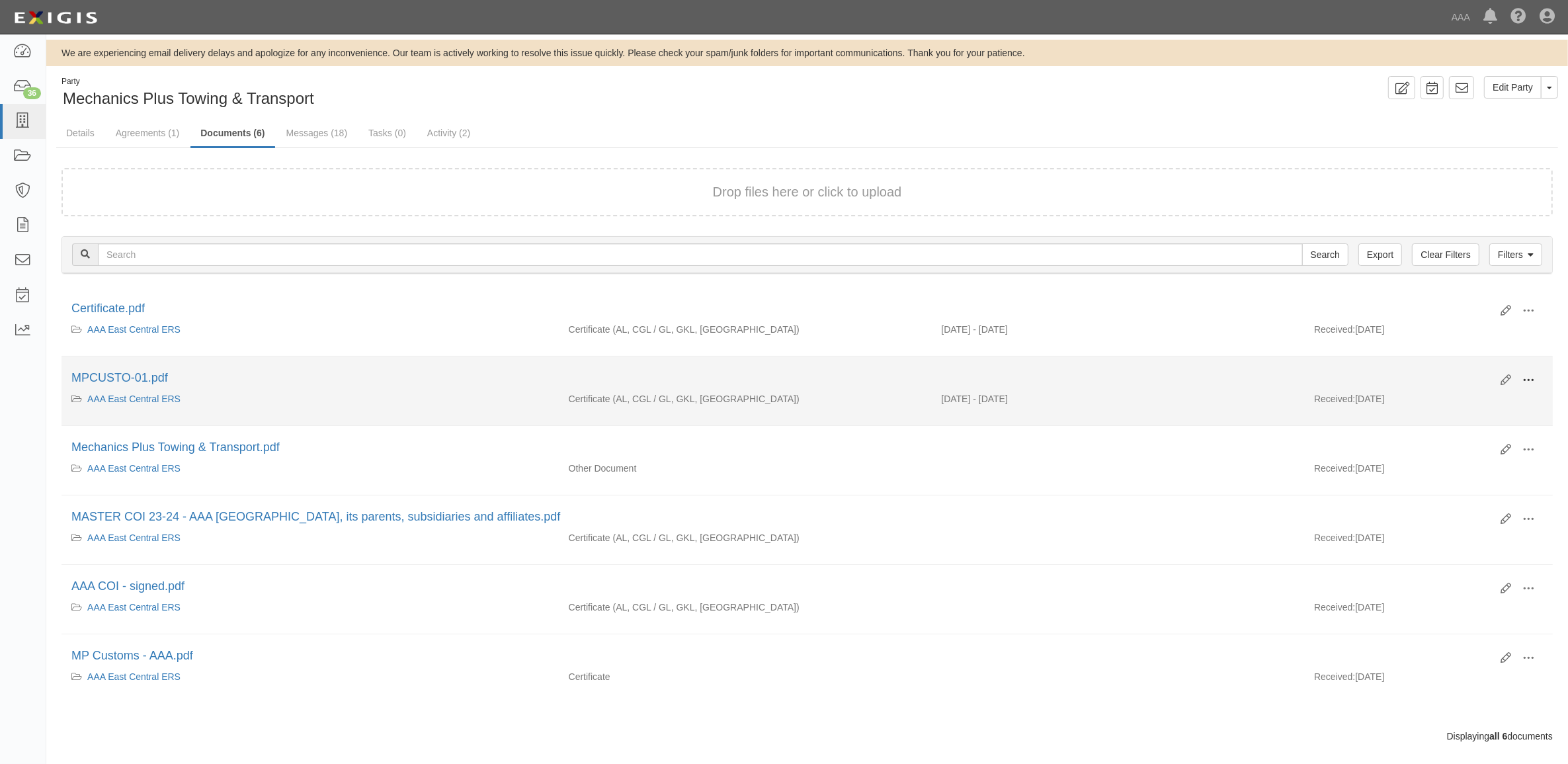
click at [1529, 381] on span at bounding box center [1529, 381] width 12 height 12
click at [1479, 398] on link "View" at bounding box center [1464, 400] width 104 height 24
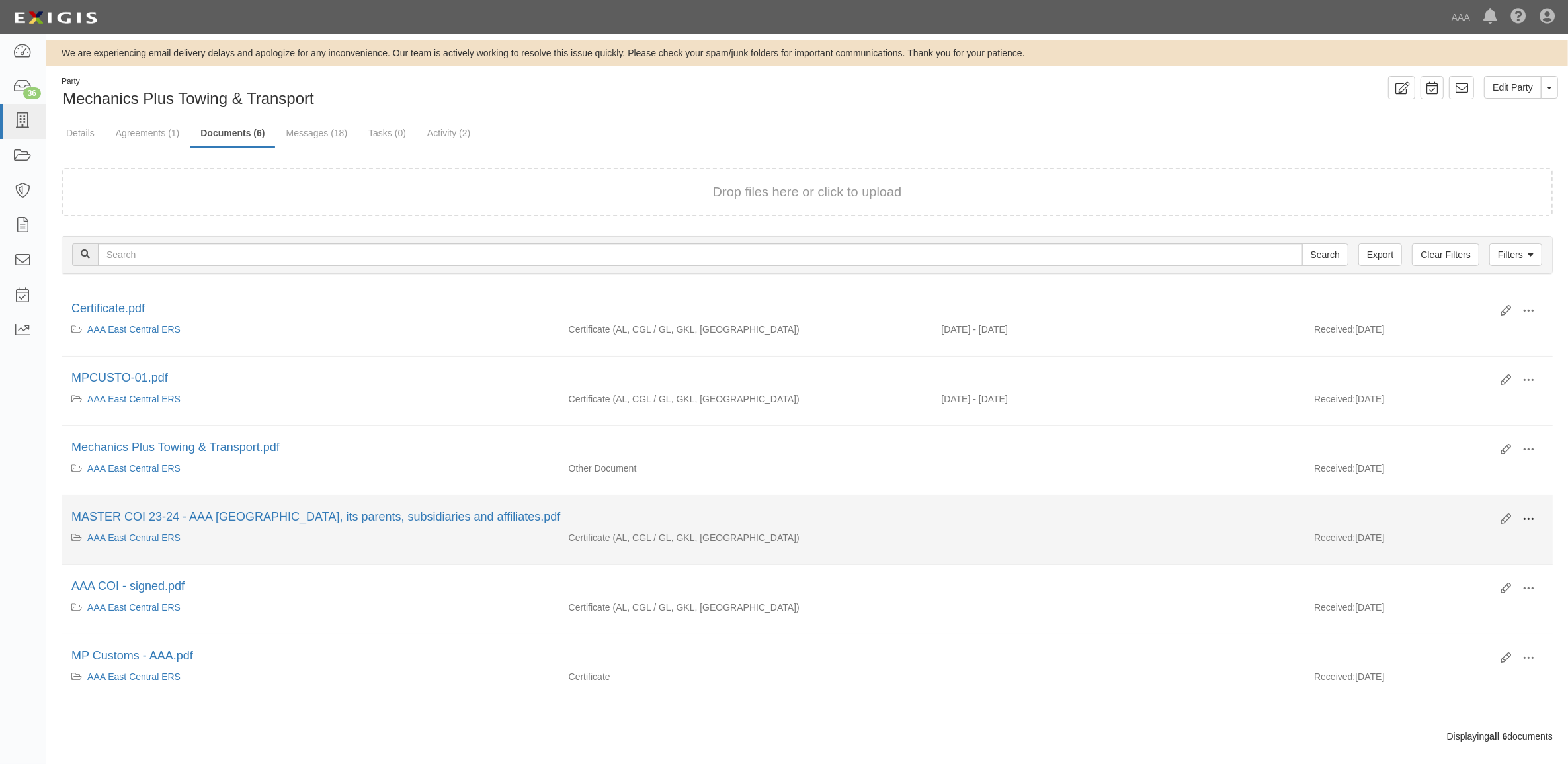
click at [1538, 515] on button at bounding box center [1528, 520] width 29 height 23
click at [1508, 537] on link "View" at bounding box center [1464, 539] width 104 height 24
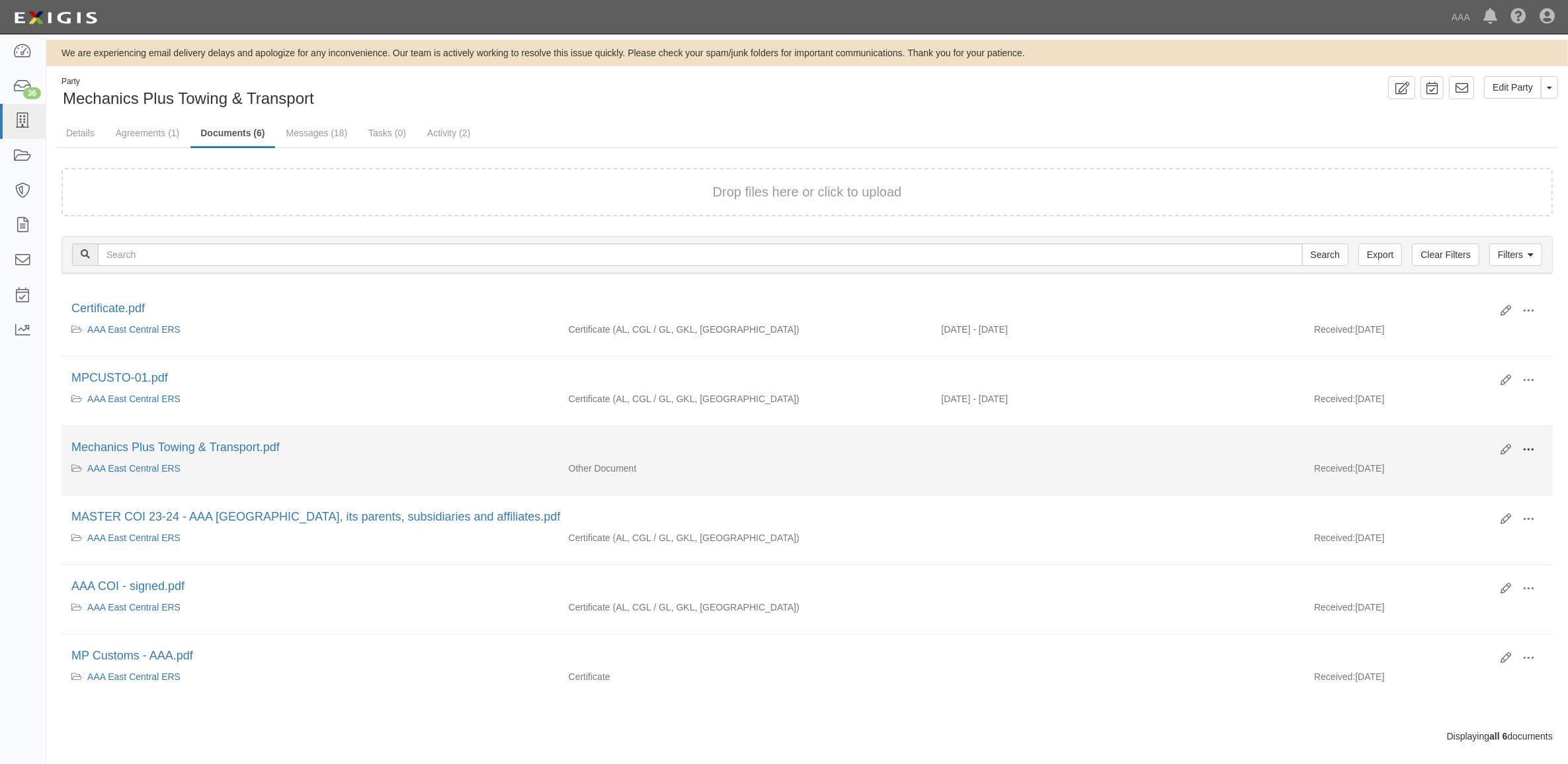
drag, startPoint x: 1530, startPoint y: 450, endPoint x: 1521, endPoint y: 453, distance: 9.5
click at [1530, 448] on span at bounding box center [1529, 450] width 12 height 12
click at [1491, 465] on link "View" at bounding box center [1464, 470] width 104 height 24
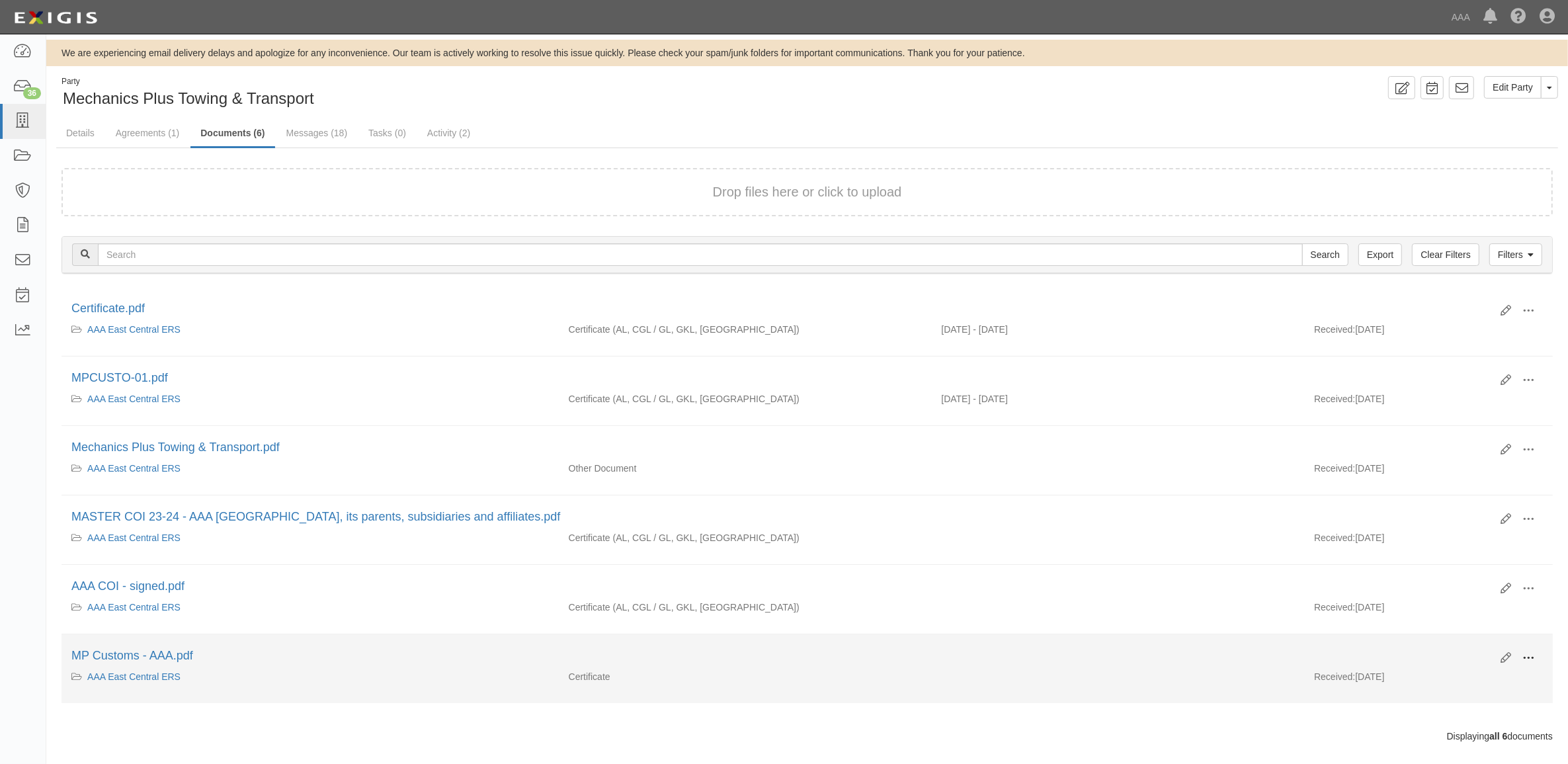
click at [1525, 655] on span at bounding box center [1529, 658] width 12 height 12
click at [1475, 678] on link "View" at bounding box center [1464, 678] width 104 height 24
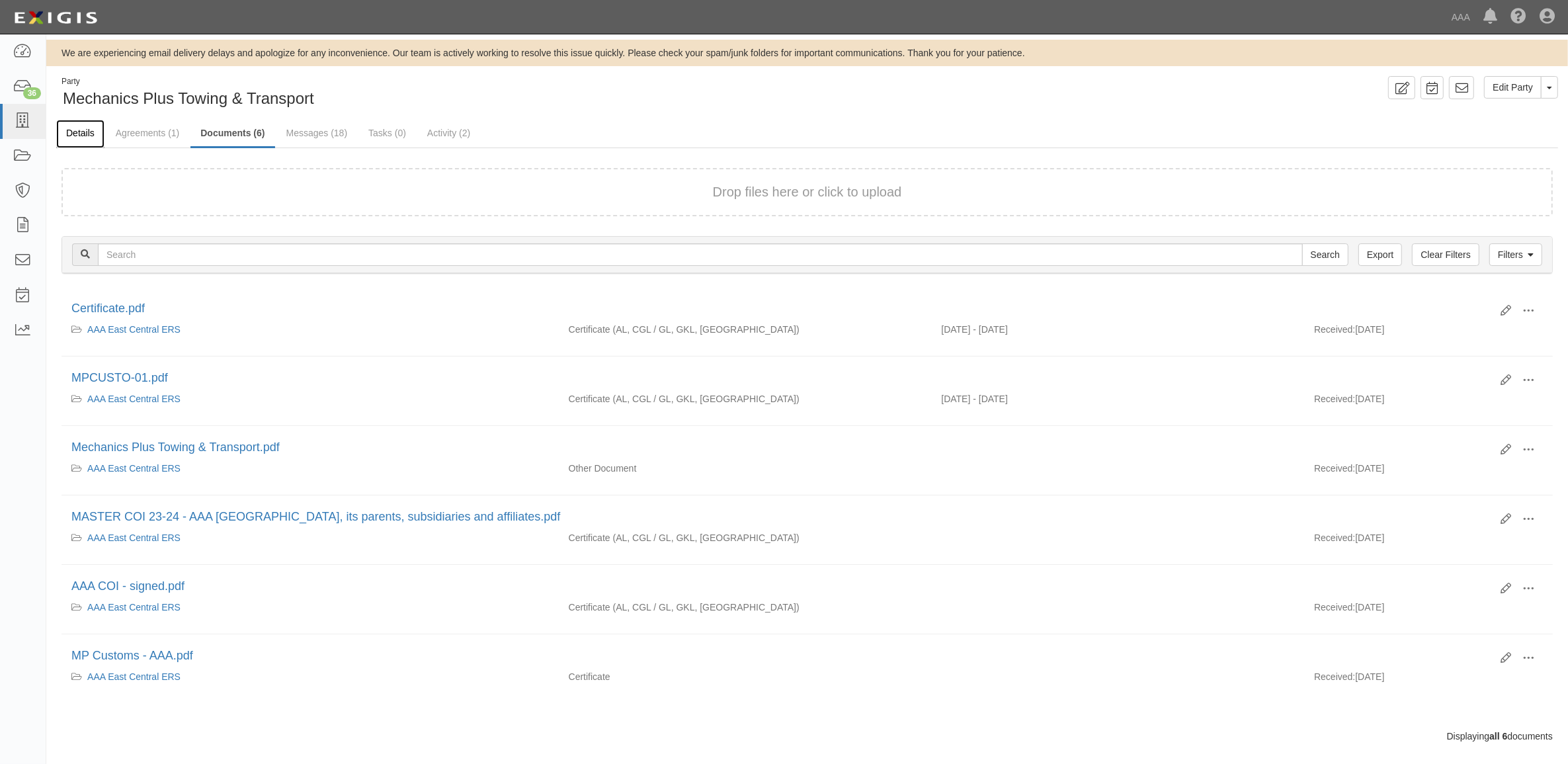
click at [74, 146] on link "Details" at bounding box center [80, 134] width 48 height 29
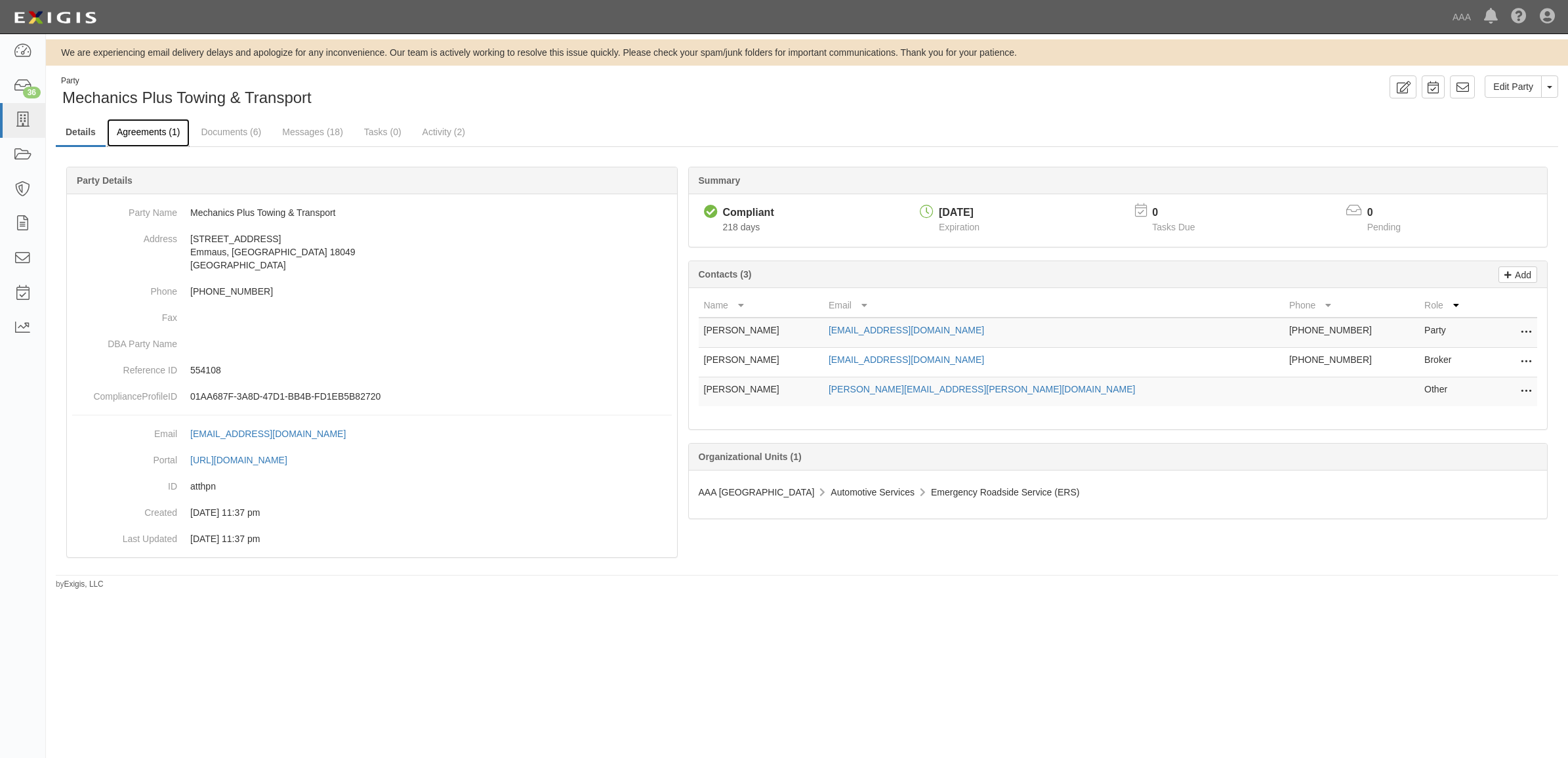
click at [142, 135] on link "Agreements (1)" at bounding box center [148, 133] width 83 height 28
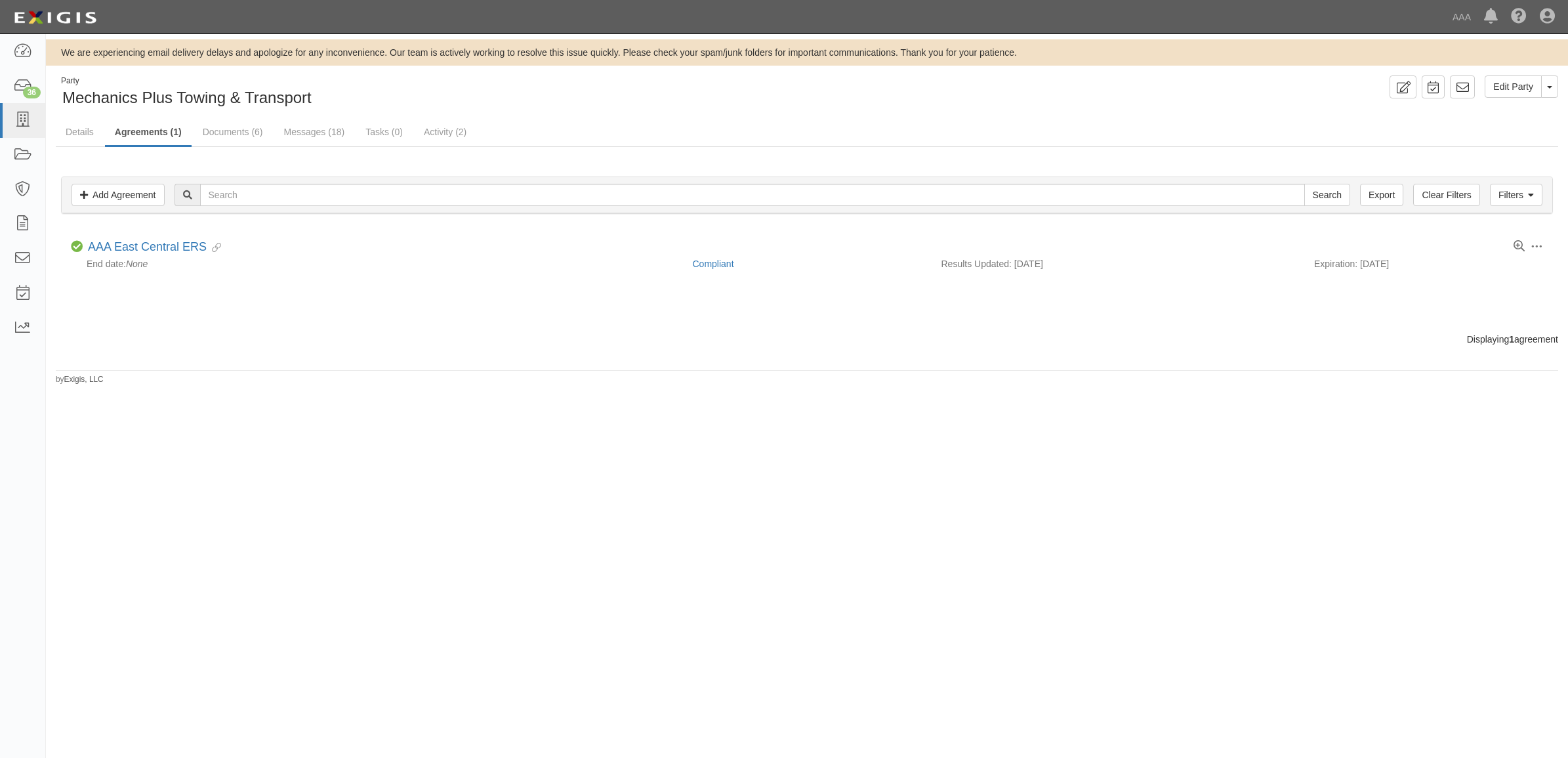
click at [273, 146] on ul "Details Agreements (1) Documents (6) Messages (18) Tasks (0) Activity (2)" at bounding box center [807, 133] width 1502 height 28
click at [253, 133] on link "Documents (6)" at bounding box center [232, 133] width 80 height 28
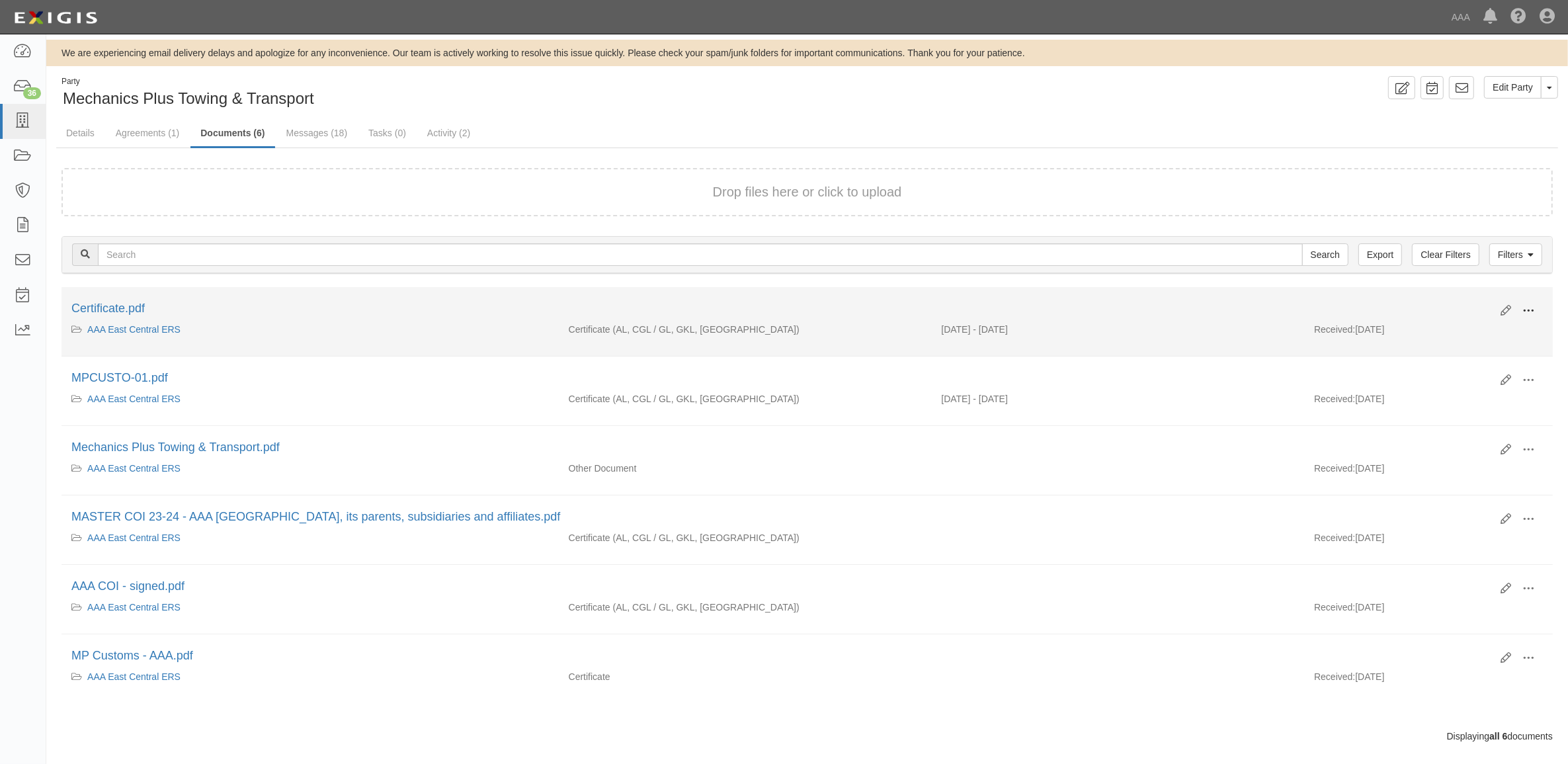
drag, startPoint x: 1534, startPoint y: 305, endPoint x: 1524, endPoint y: 310, distance: 11.2
click at [1534, 305] on span at bounding box center [1529, 311] width 12 height 12
click at [1491, 325] on link "View" at bounding box center [1464, 331] width 104 height 24
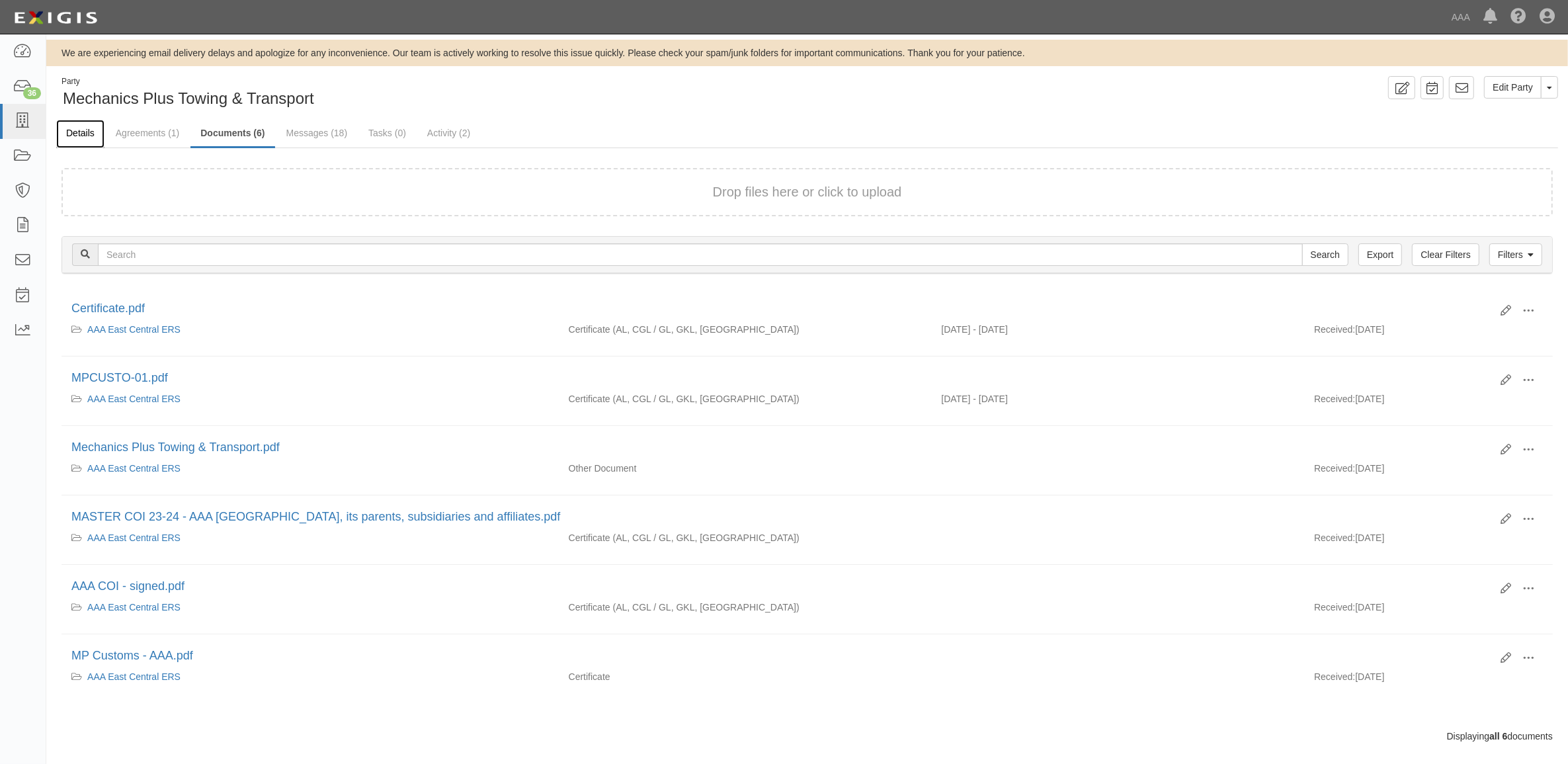
click at [80, 136] on link "Details" at bounding box center [80, 134] width 48 height 29
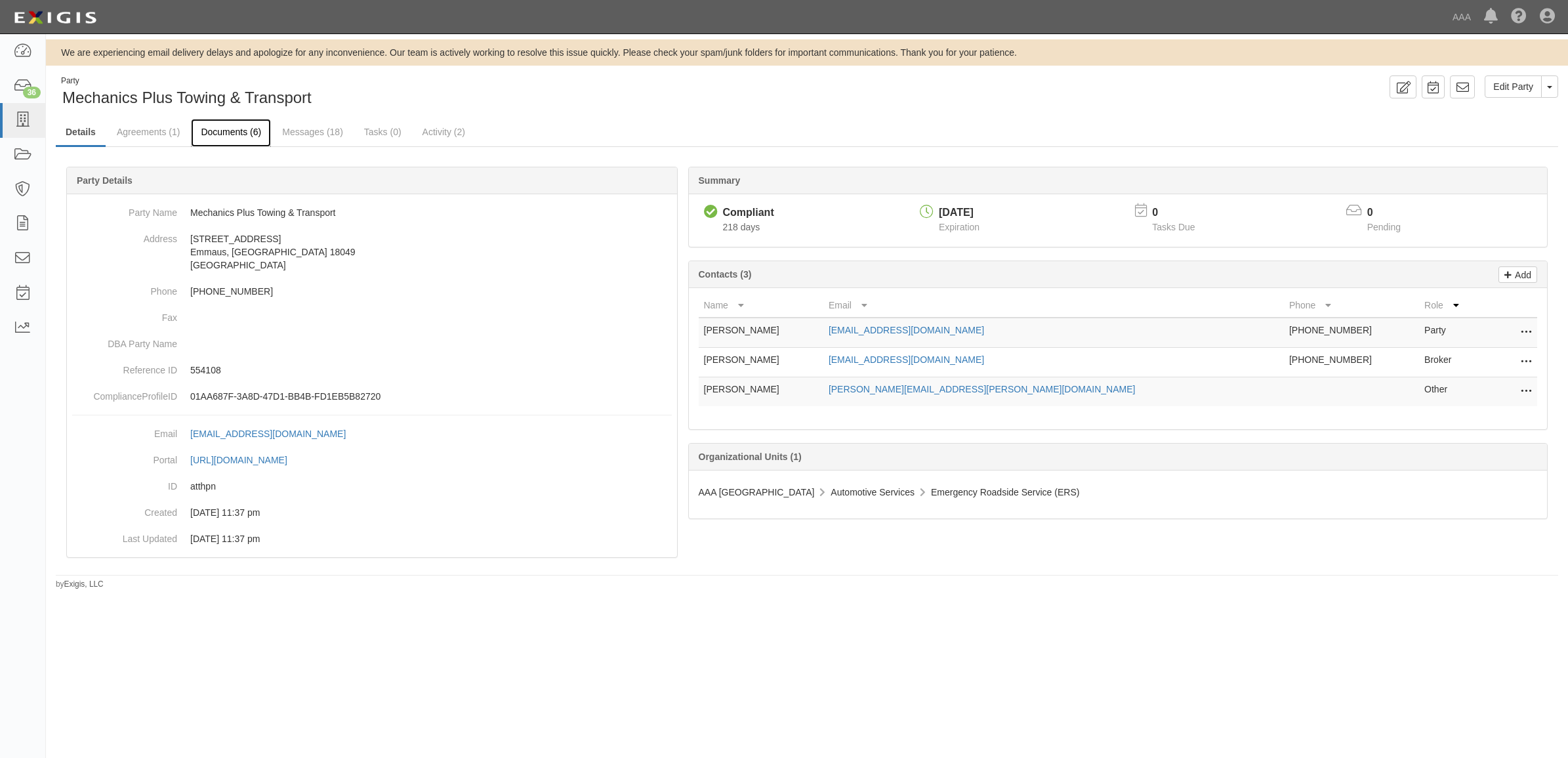
click at [218, 135] on link "Documents (6)" at bounding box center [230, 133] width 80 height 28
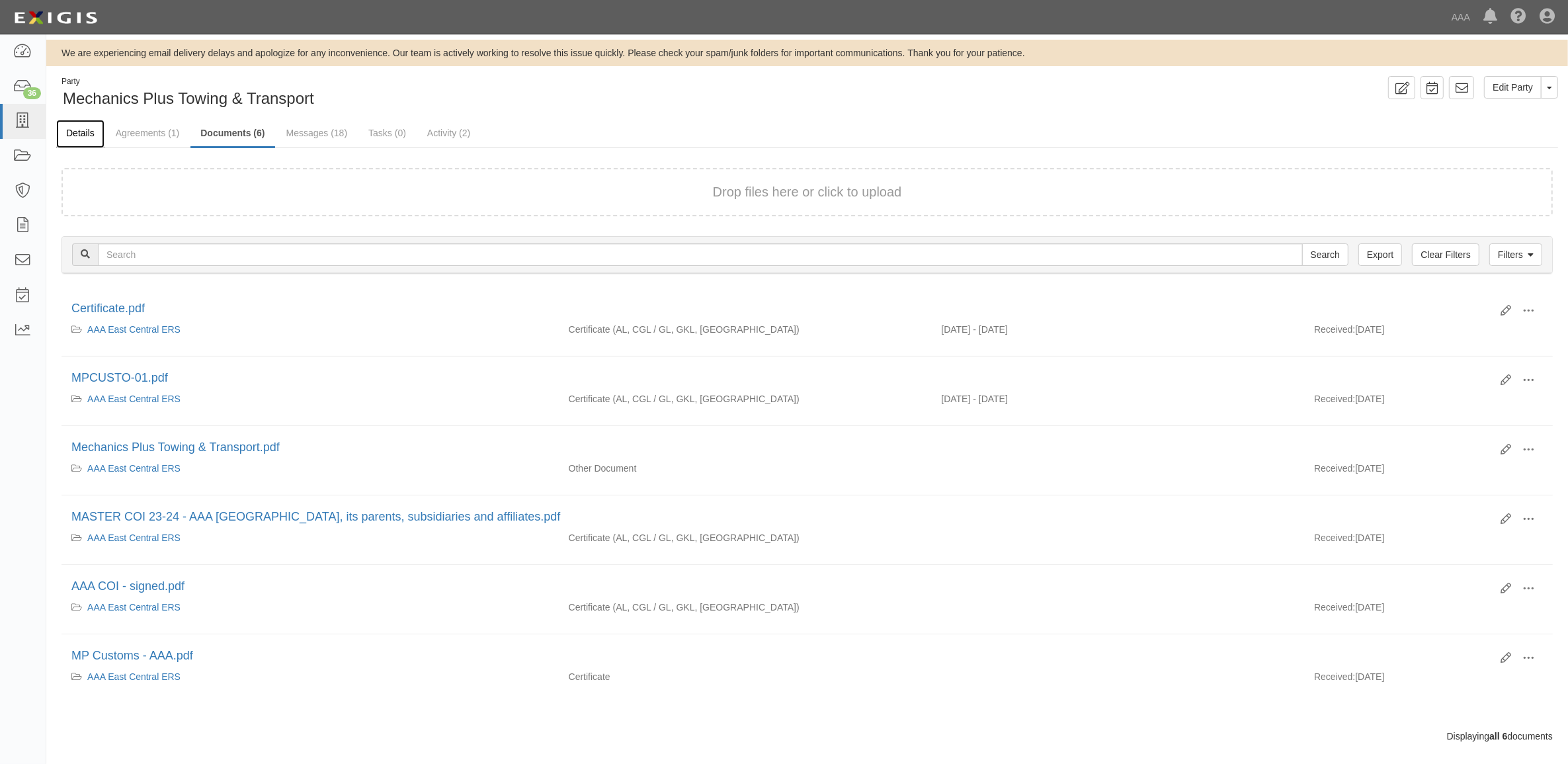
click at [81, 127] on link "Details" at bounding box center [80, 134] width 48 height 29
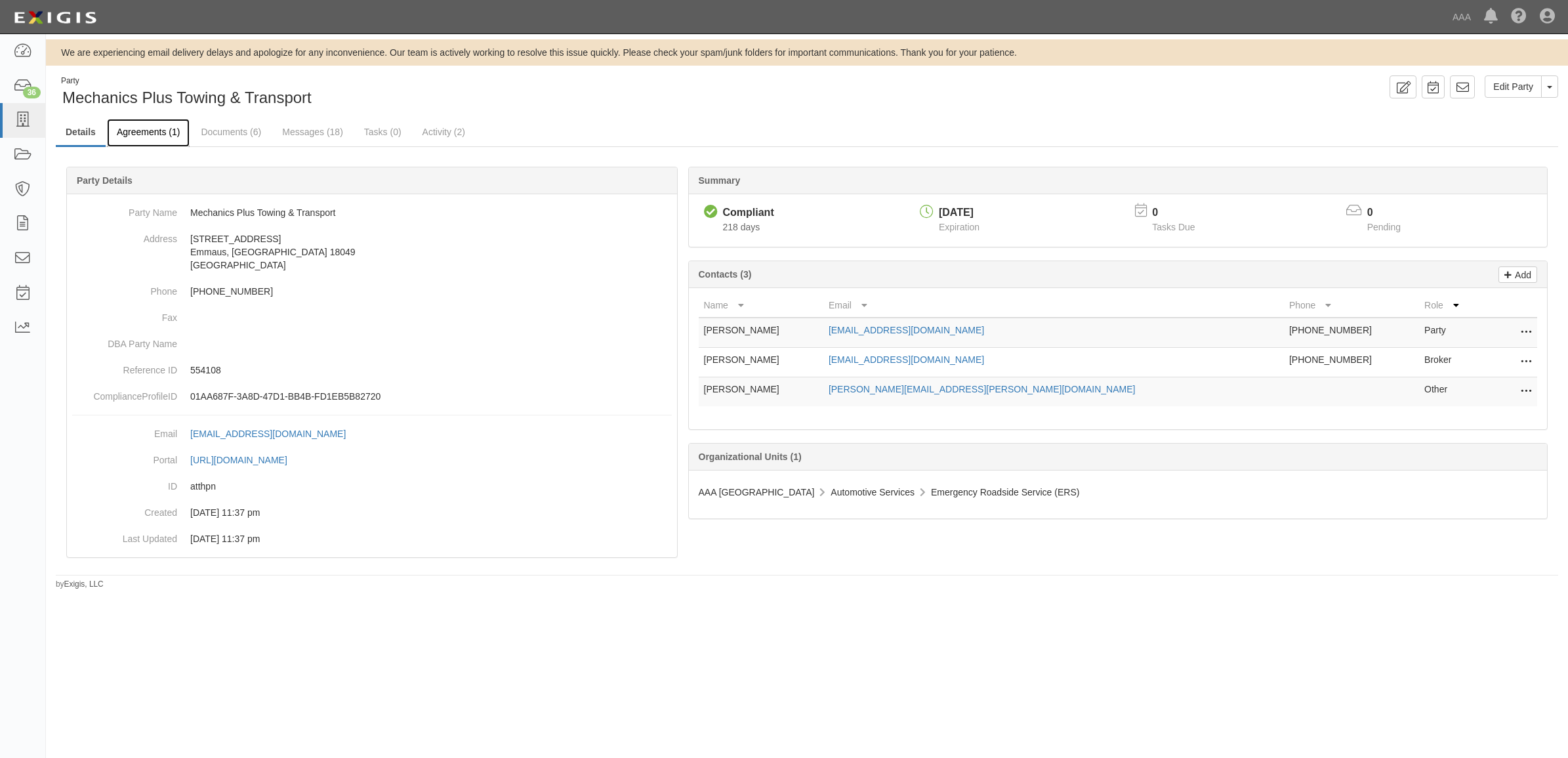
click at [135, 135] on link "Agreements (1)" at bounding box center [148, 133] width 83 height 28
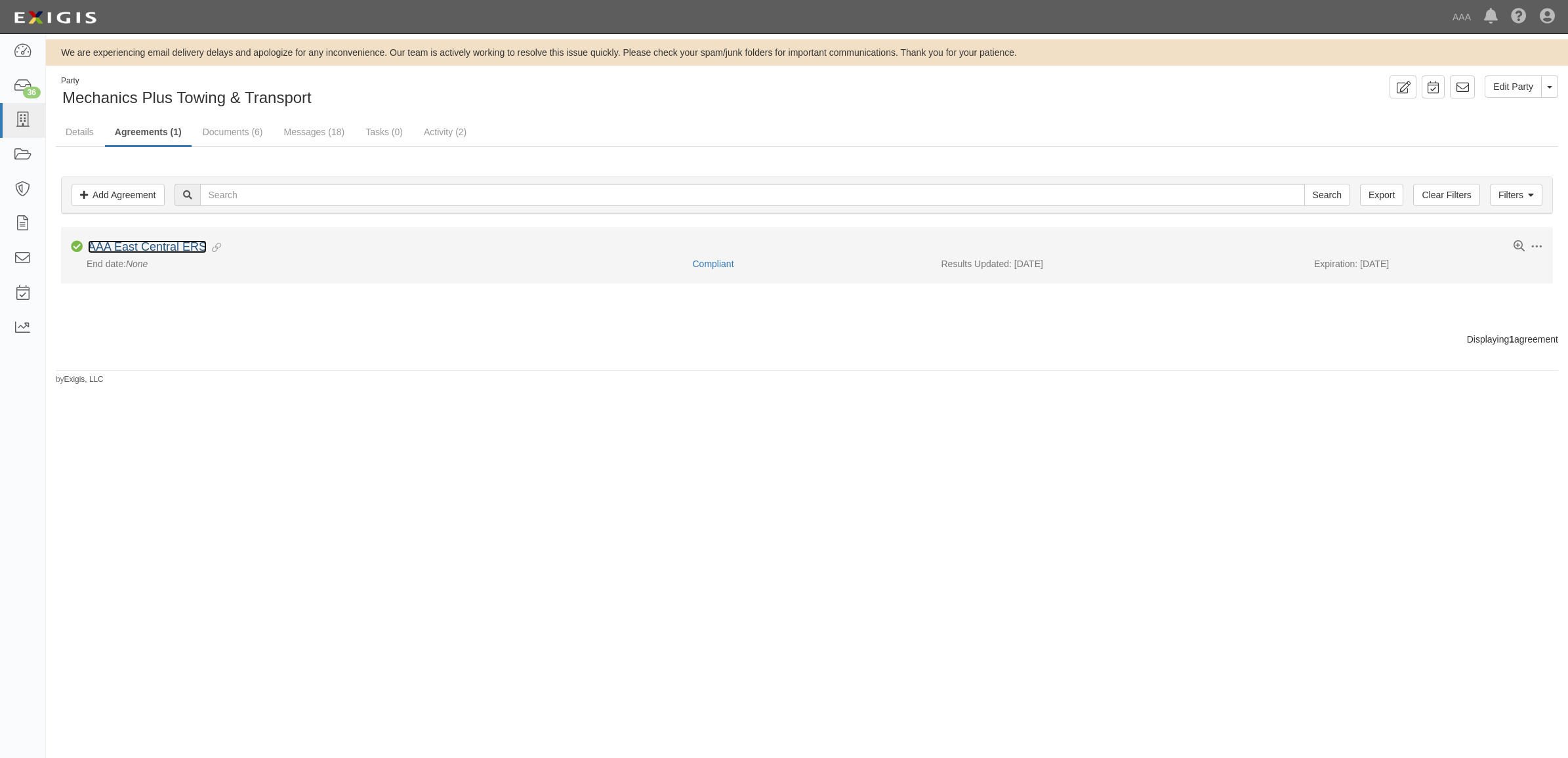
click at [187, 244] on link "AAA East Central ERS" at bounding box center [147, 247] width 118 height 13
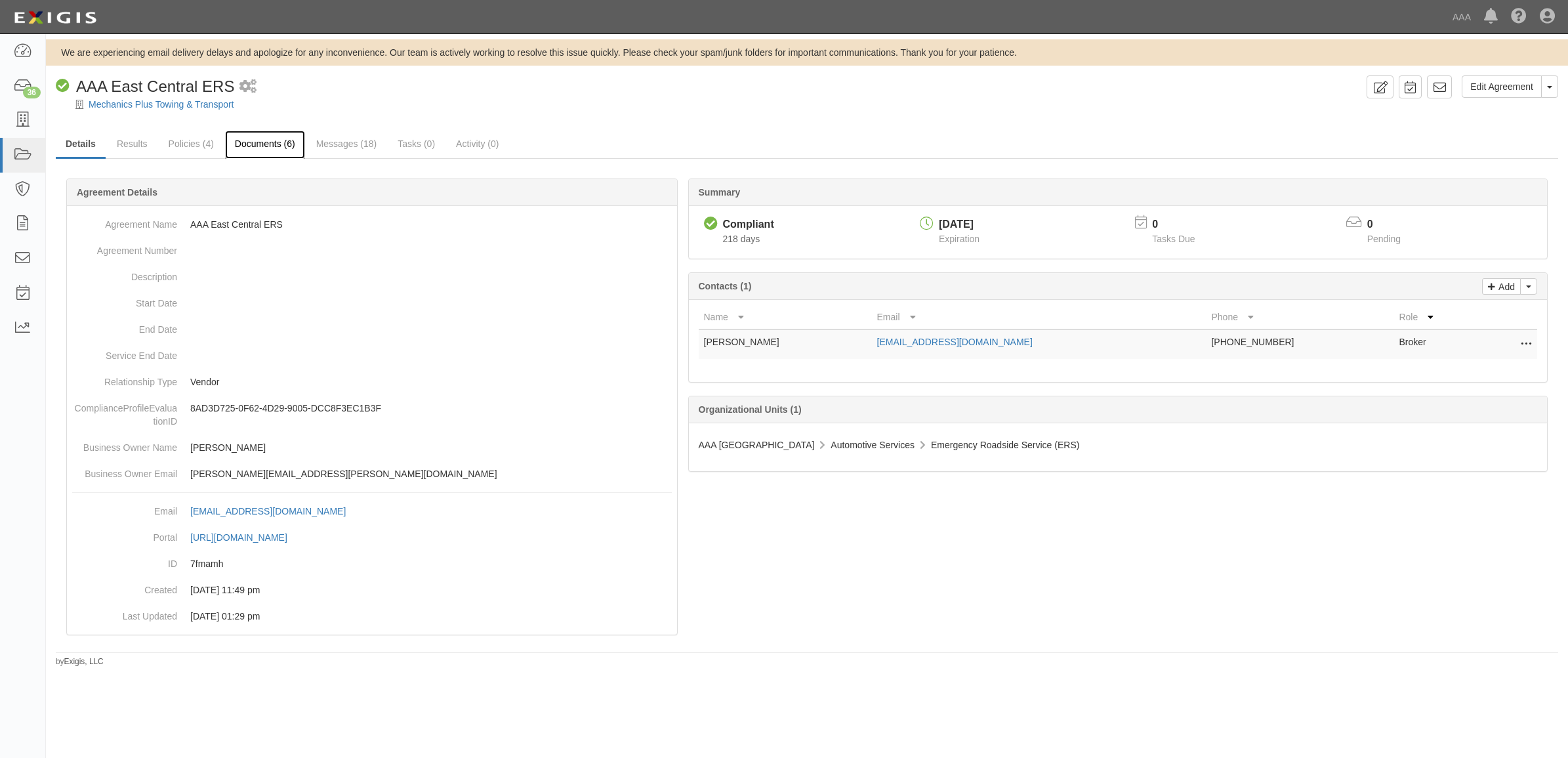
click at [263, 140] on link "Documents (6)" at bounding box center [264, 145] width 80 height 28
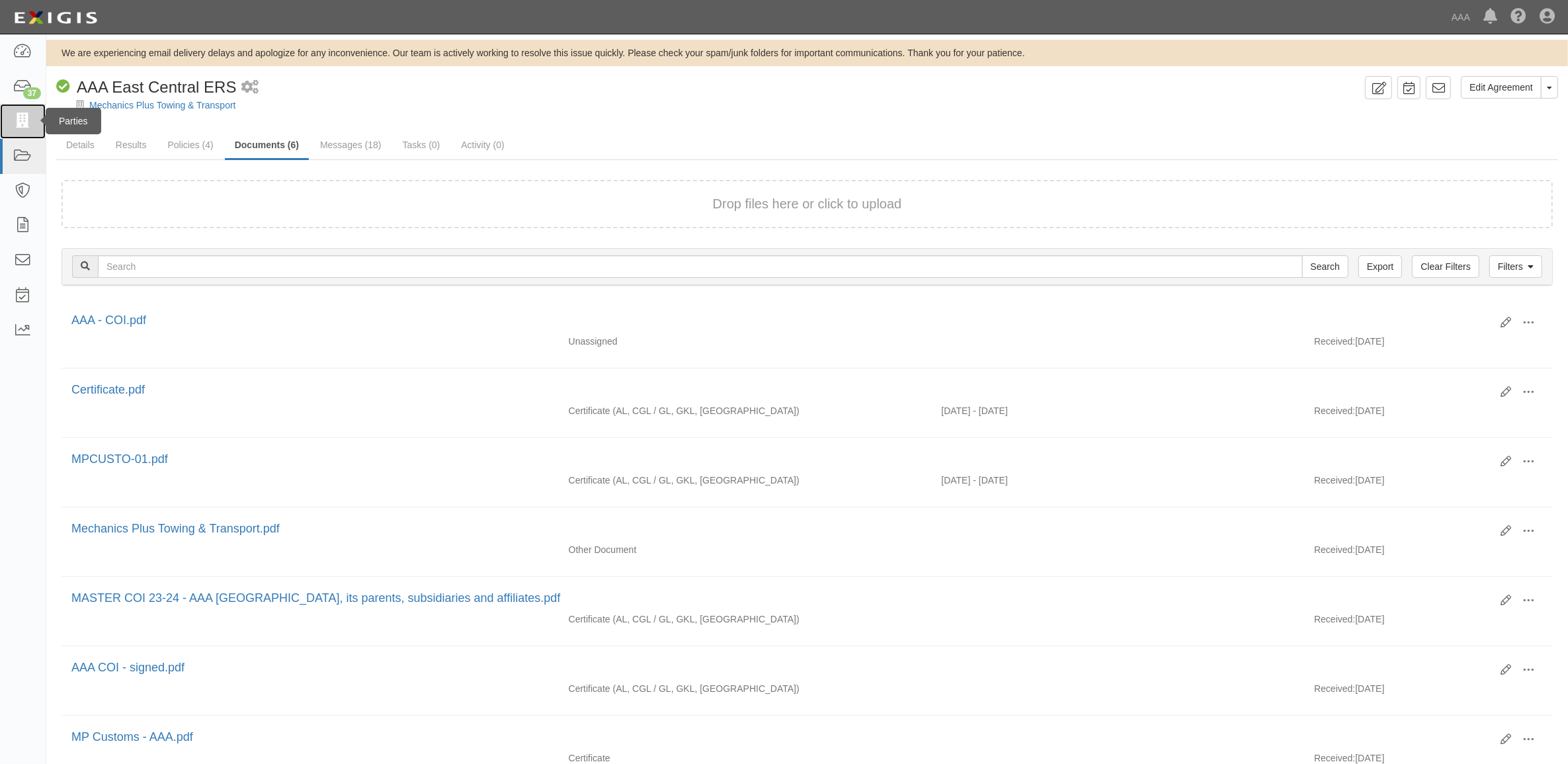
click at [24, 123] on icon at bounding box center [23, 121] width 19 height 15
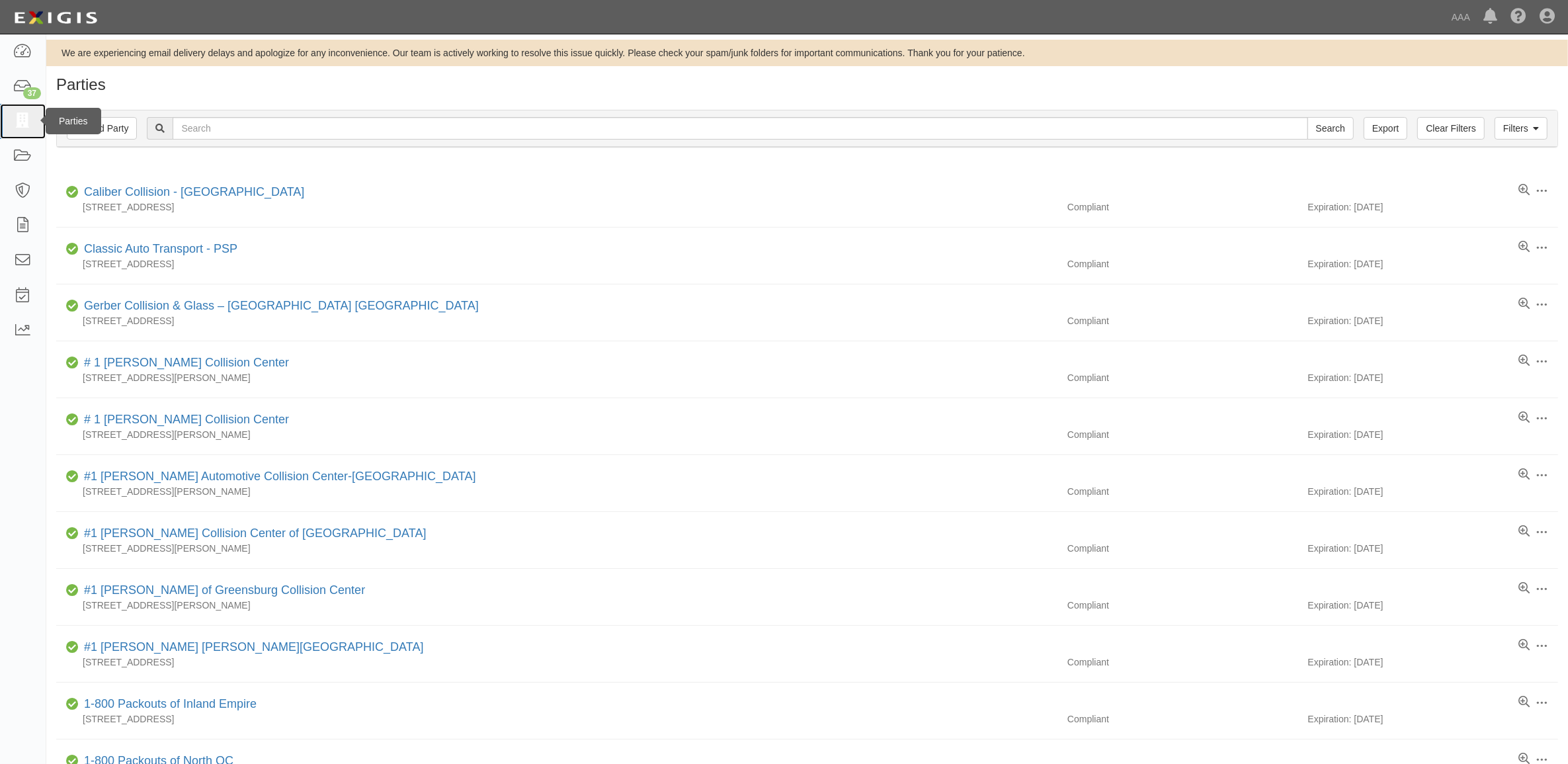
click at [27, 116] on icon at bounding box center [23, 121] width 19 height 15
click at [21, 121] on icon at bounding box center [23, 121] width 19 height 15
click at [33, 118] on link at bounding box center [23, 121] width 46 height 35
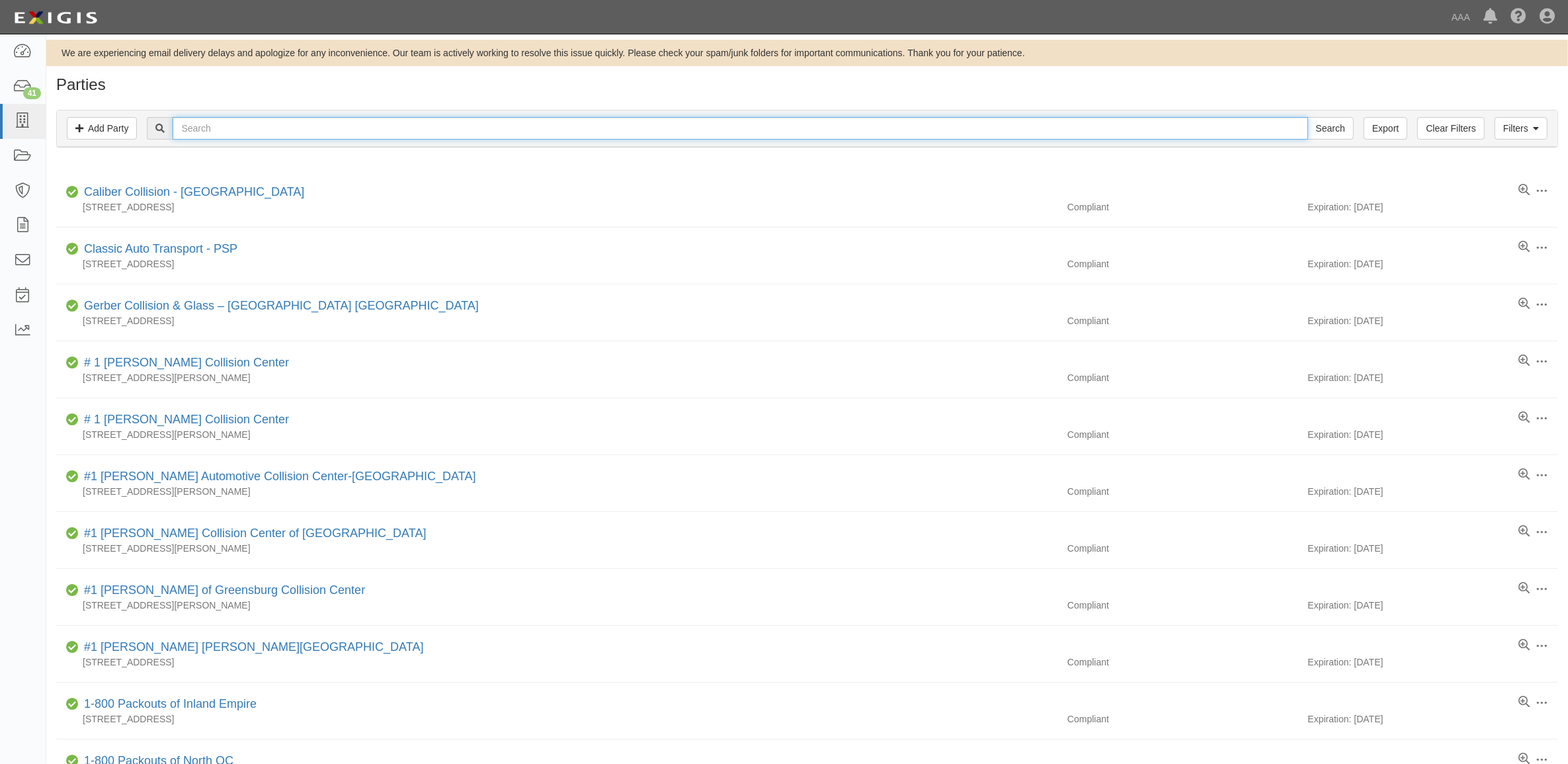
click at [370, 126] on input "text" at bounding box center [740, 128] width 1135 height 23
click at [375, 127] on input "text" at bounding box center [740, 128] width 1135 height 23
type input "353979"
click at [1307, 117] on input "Search" at bounding box center [1331, 128] width 47 height 23
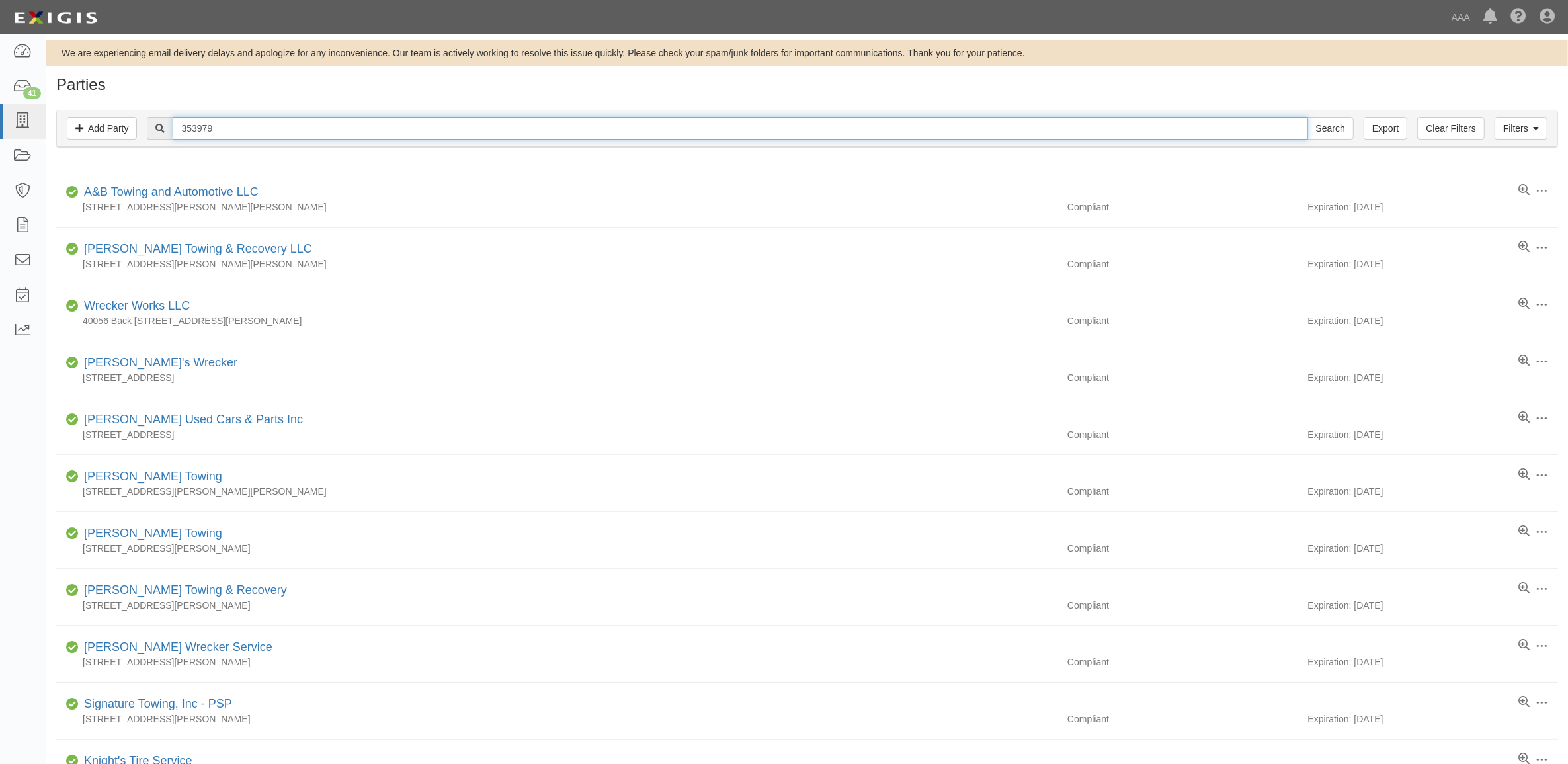
click at [192, 130] on input "353979" at bounding box center [740, 128] width 1135 height 23
paste input "10380"
type input "10380"
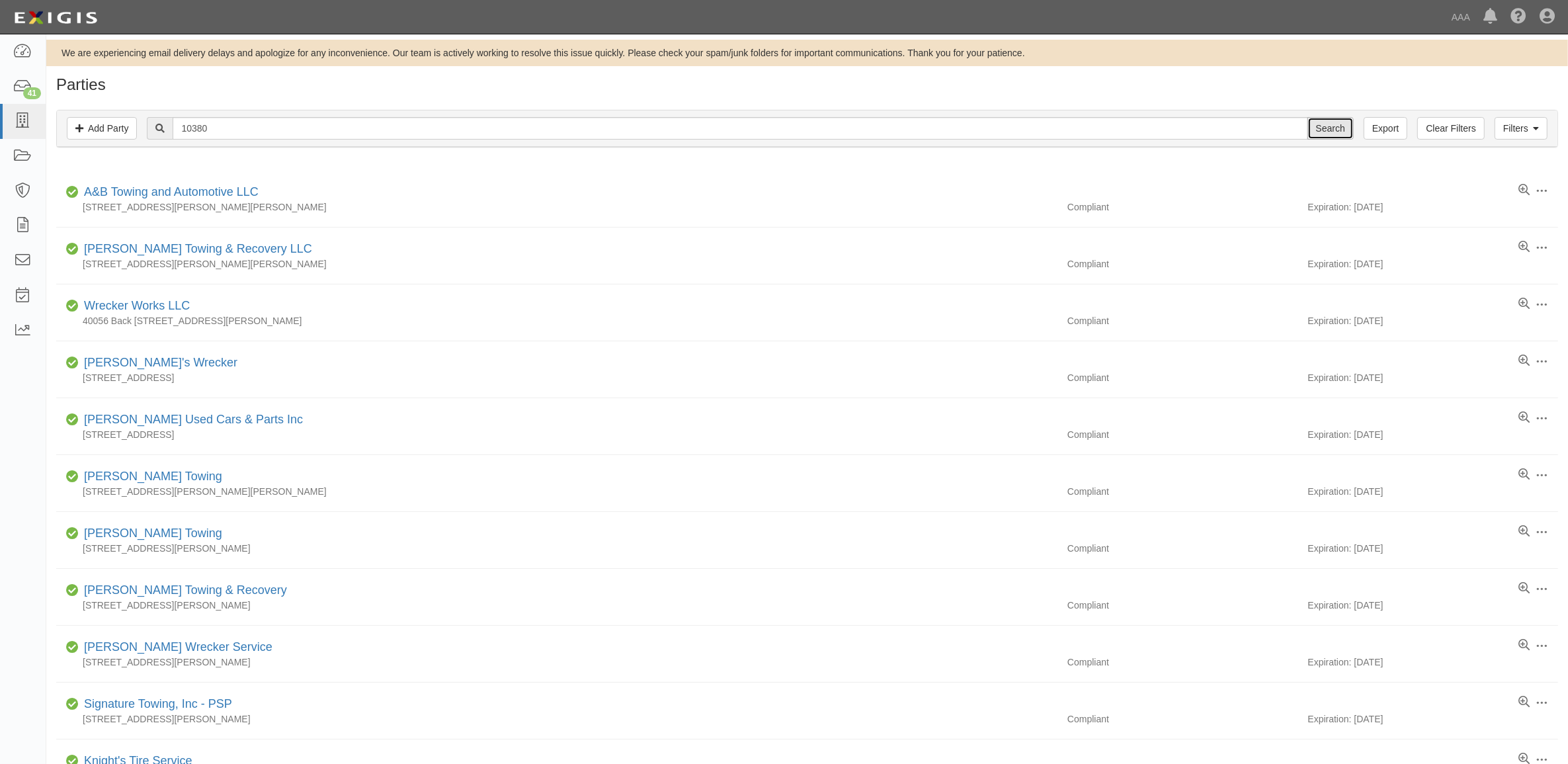
click at [1330, 134] on input "Search" at bounding box center [1331, 128] width 47 height 23
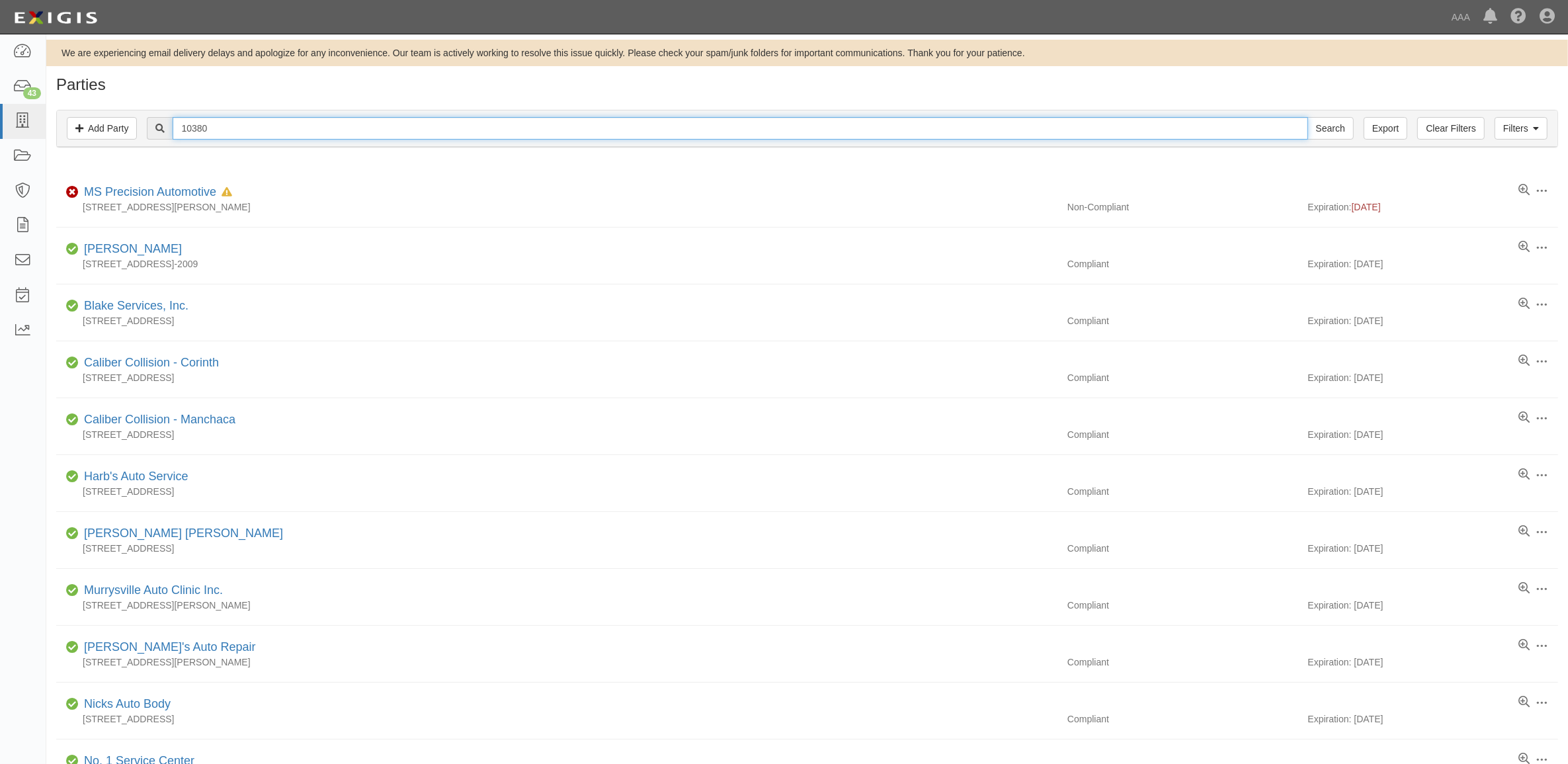
click at [318, 125] on input "10380" at bounding box center [740, 128] width 1135 height 23
paste input "20761"
type input "20761"
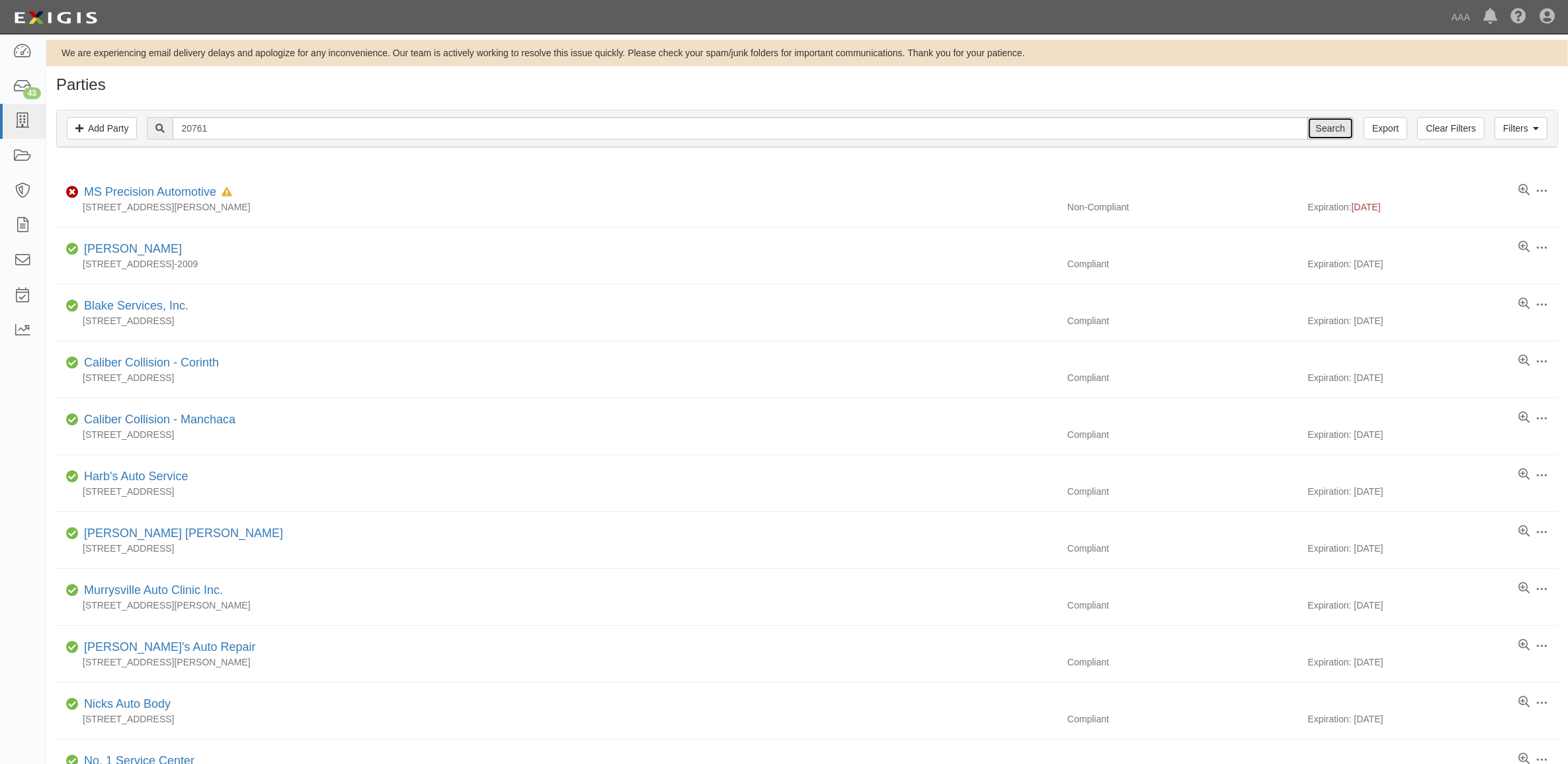
click at [1334, 131] on input "Search" at bounding box center [1331, 128] width 47 height 23
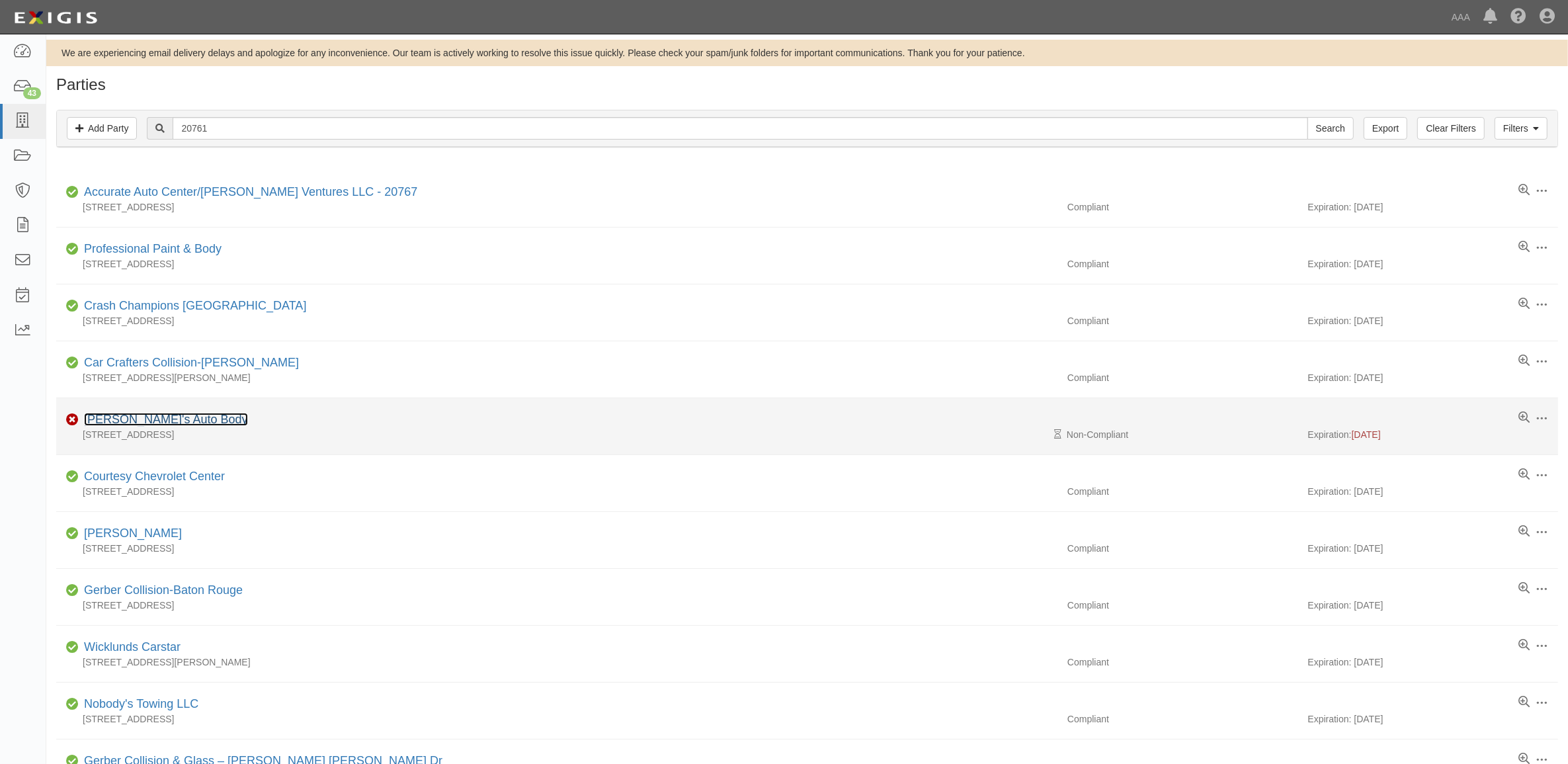
click at [159, 421] on link "Phillip's Auto Body" at bounding box center [166, 420] width 164 height 14
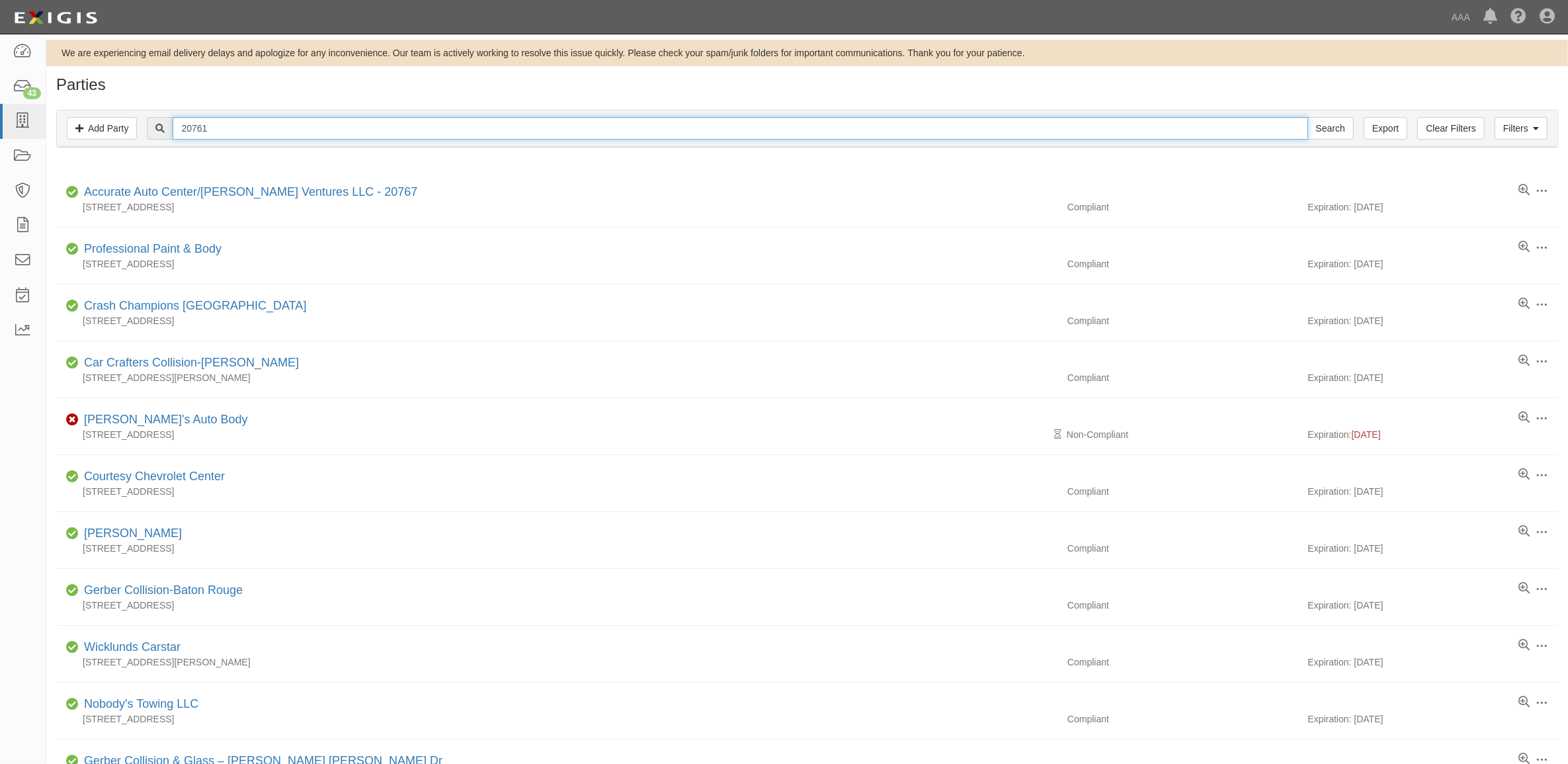
click at [264, 139] on input "20761" at bounding box center [740, 128] width 1135 height 23
click at [264, 139] on input "20761" at bounding box center [740, 128] width 1135 height 23
paste input "550266"
type input "550266"
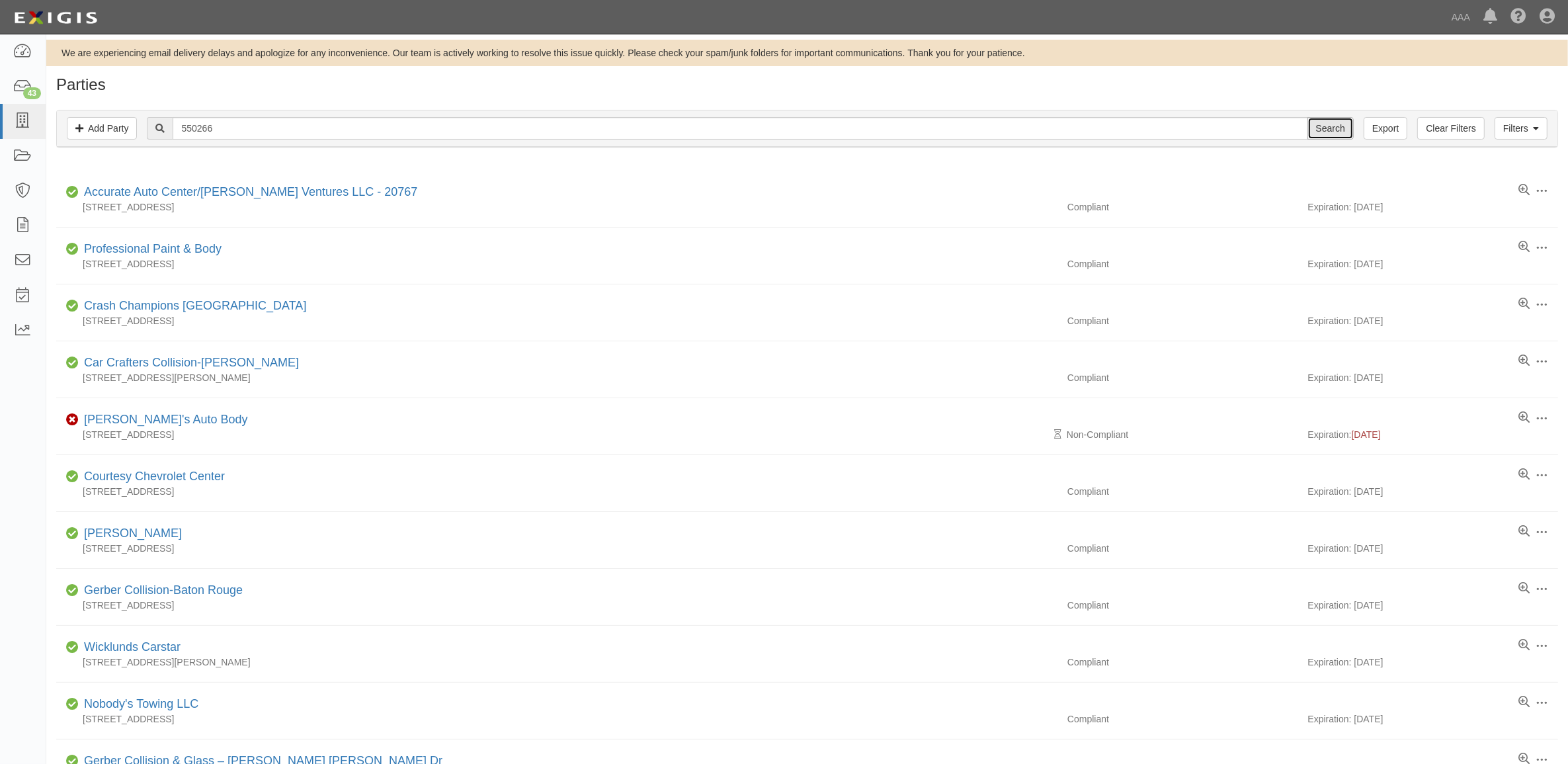
click at [1328, 123] on input "Search" at bounding box center [1331, 128] width 47 height 23
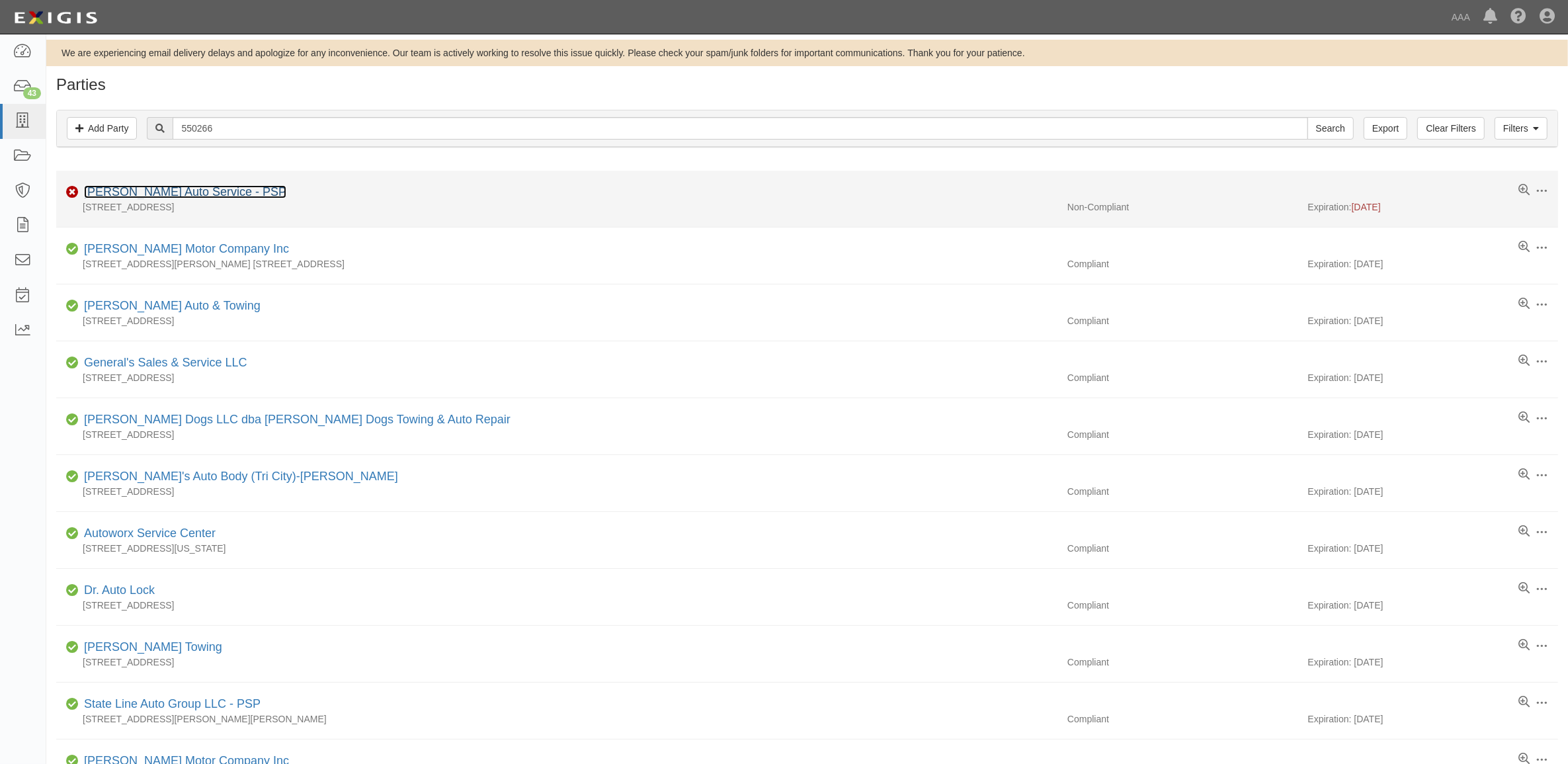
click at [149, 194] on link "Leonard's Auto Service - PSP" at bounding box center [185, 192] width 203 height 14
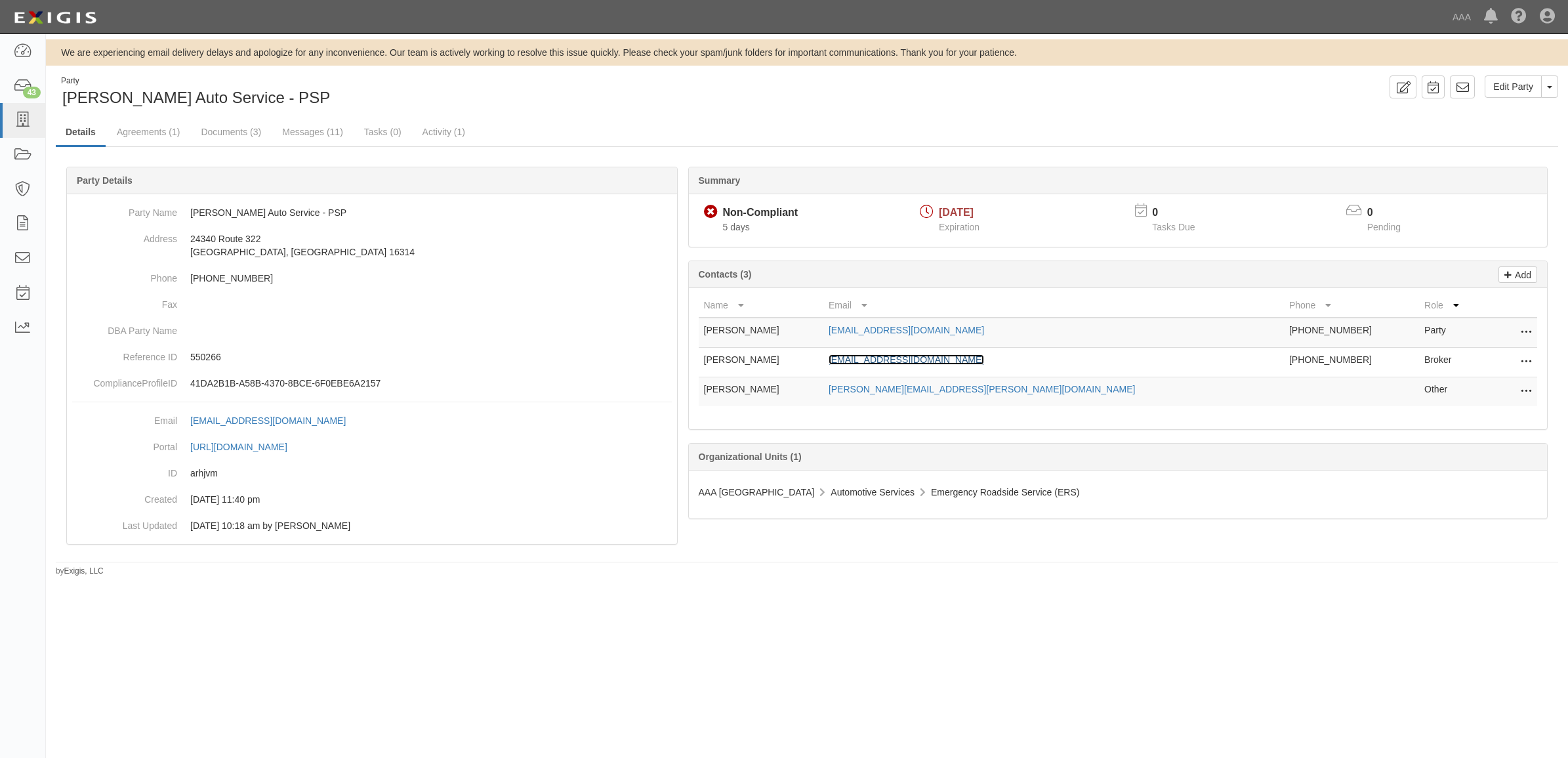
click at [965, 365] on link "[EMAIL_ADDRESS][DOMAIN_NAME]" at bounding box center [906, 360] width 156 height 10
click at [197, 131] on link "Documents (3)" at bounding box center [230, 133] width 80 height 28
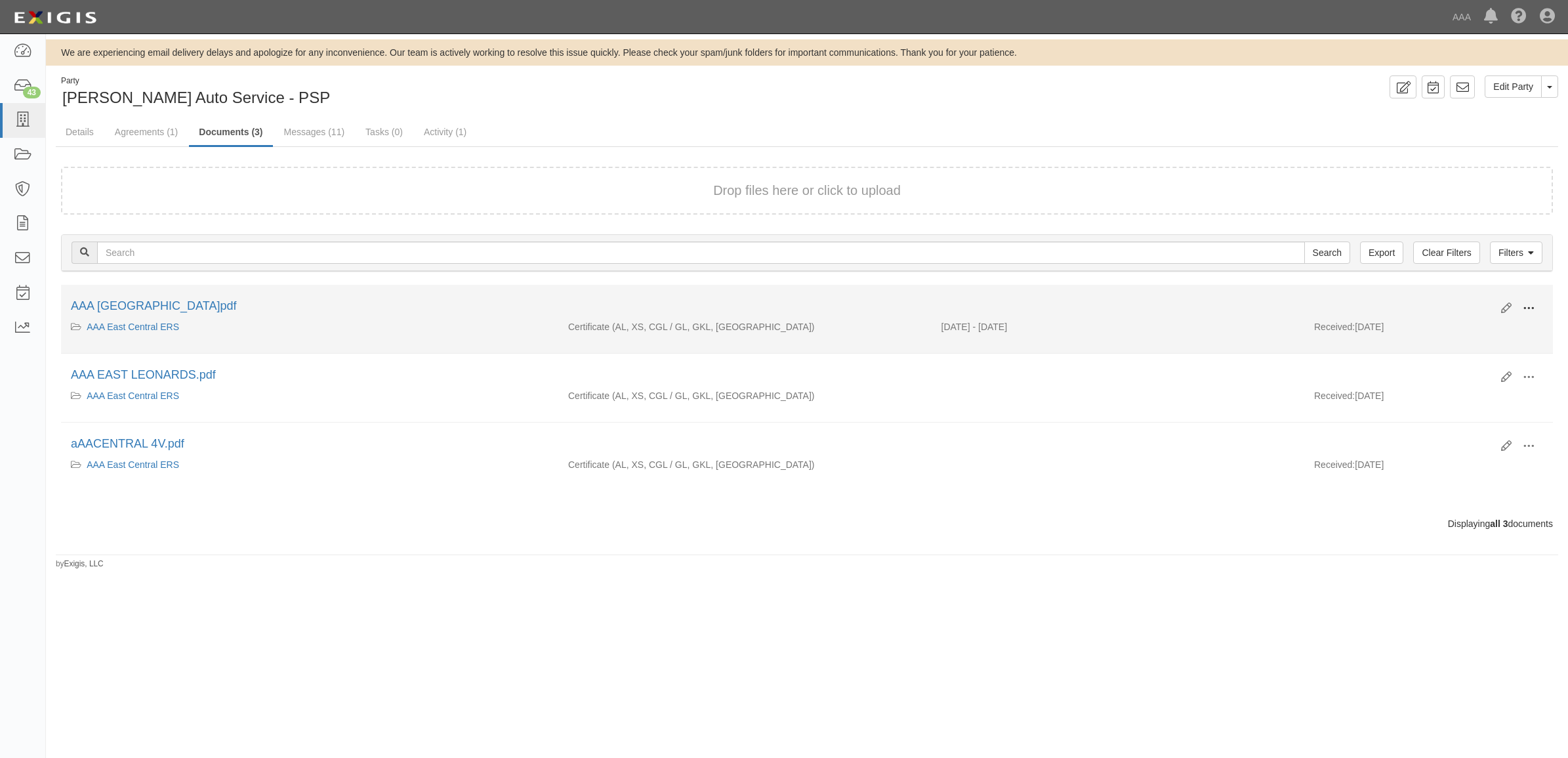
click at [1523, 306] on span at bounding box center [1529, 309] width 12 height 12
click at [1488, 318] on link "View" at bounding box center [1464, 328] width 104 height 24
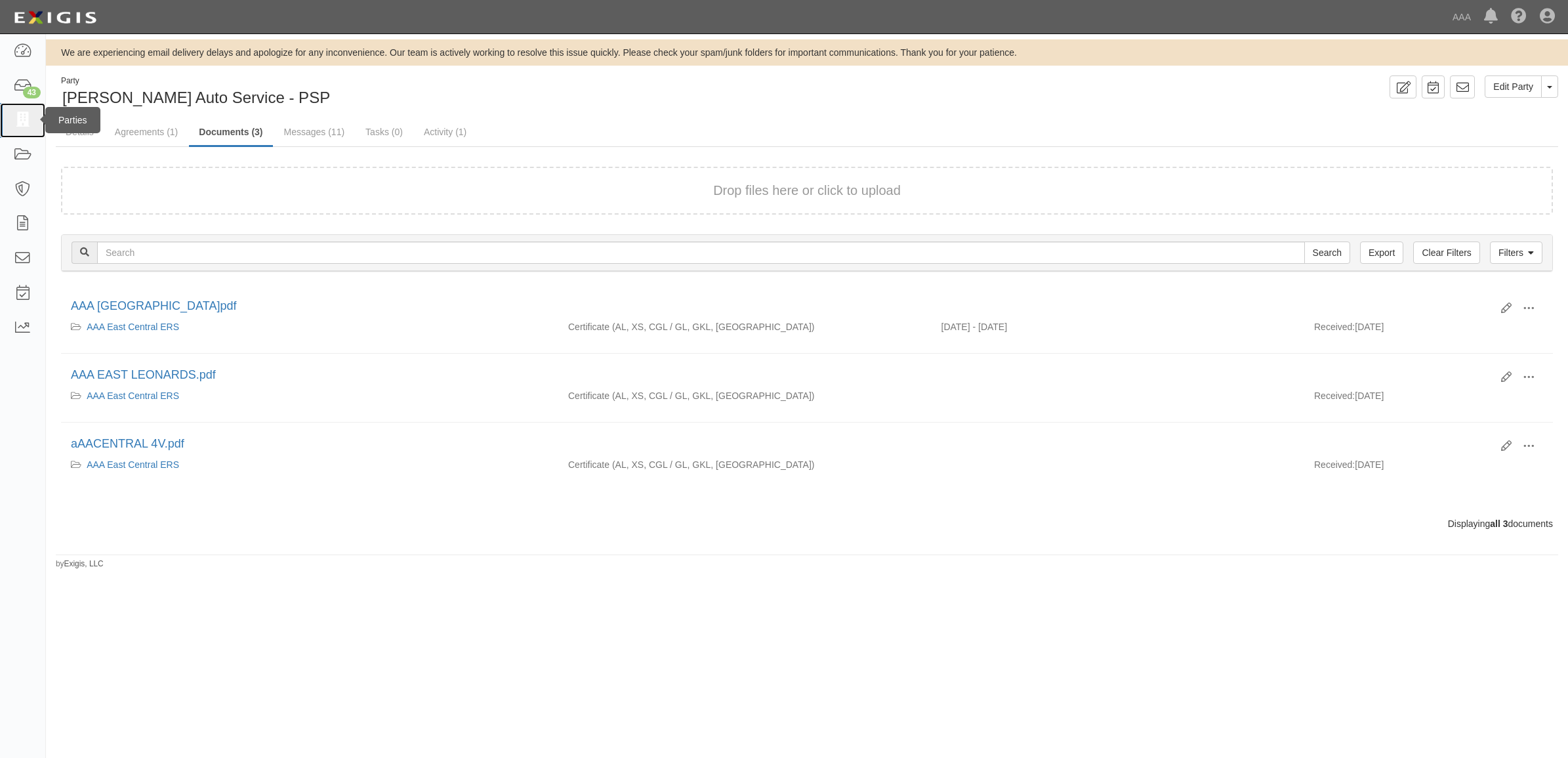
click at [31, 122] on icon at bounding box center [22, 120] width 19 height 15
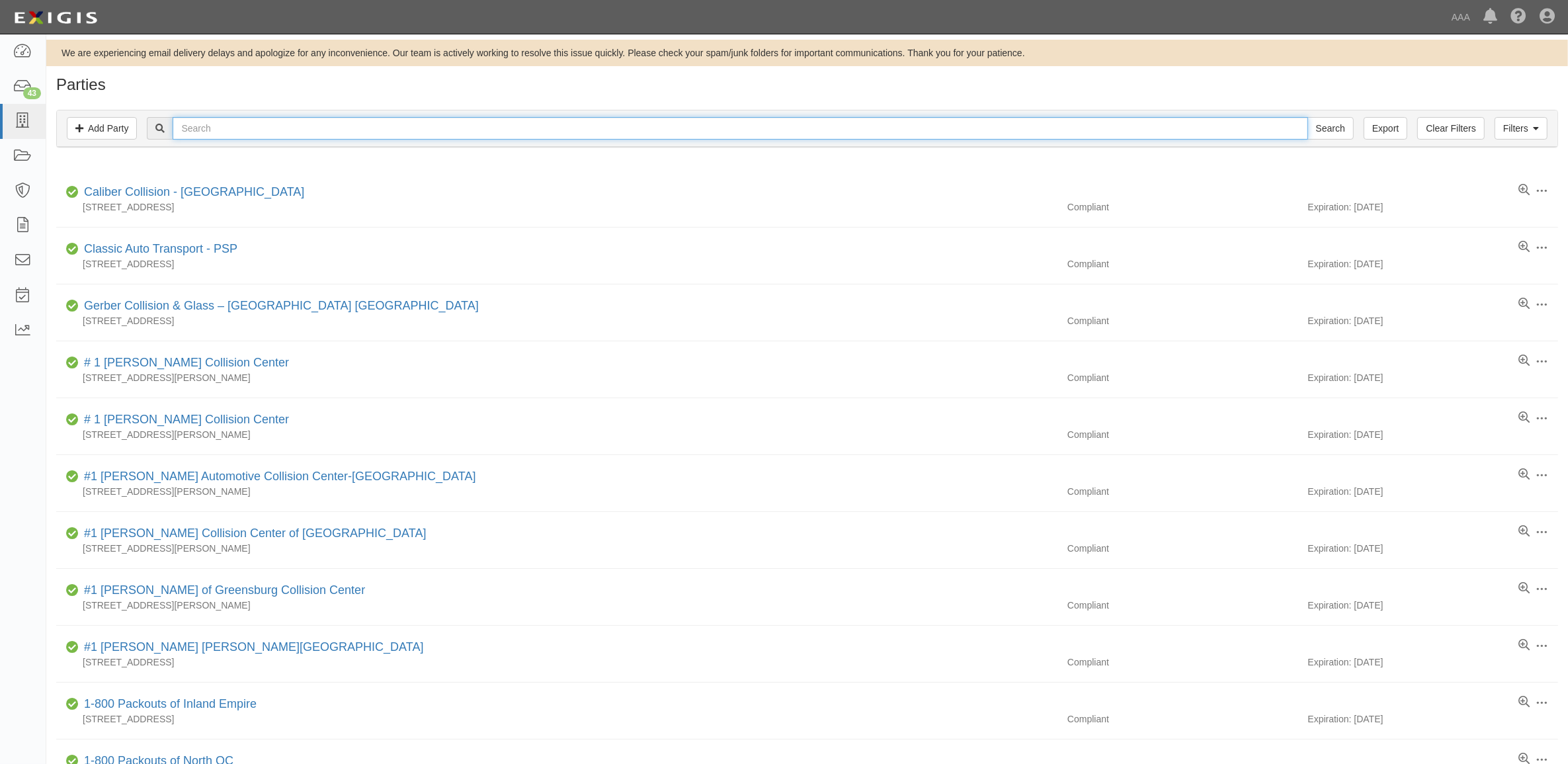
click at [337, 132] on input "text" at bounding box center [740, 128] width 1135 height 23
paste input "279313"
type input "279313"
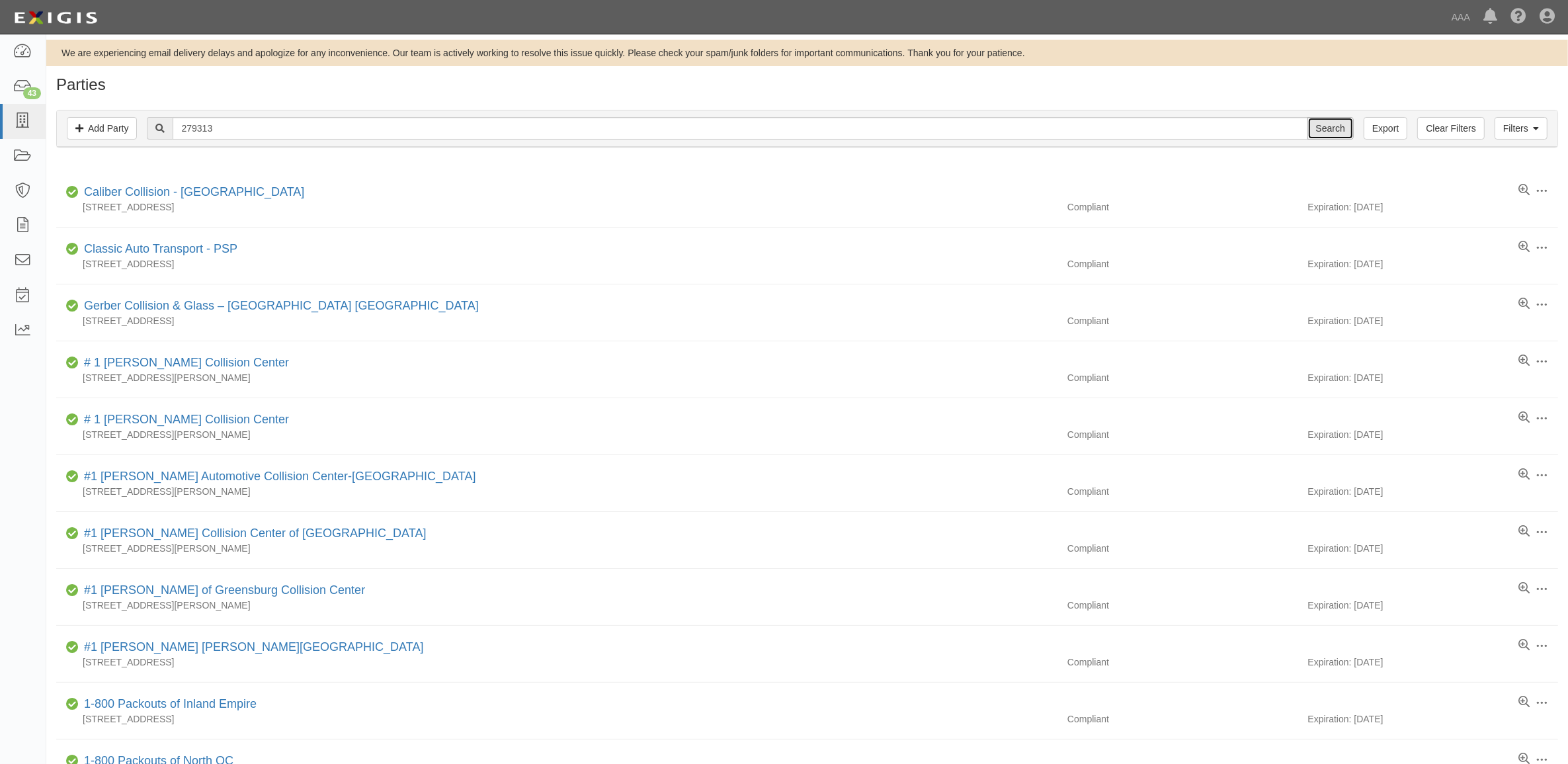
click at [1324, 124] on input "Search" at bounding box center [1331, 128] width 47 height 23
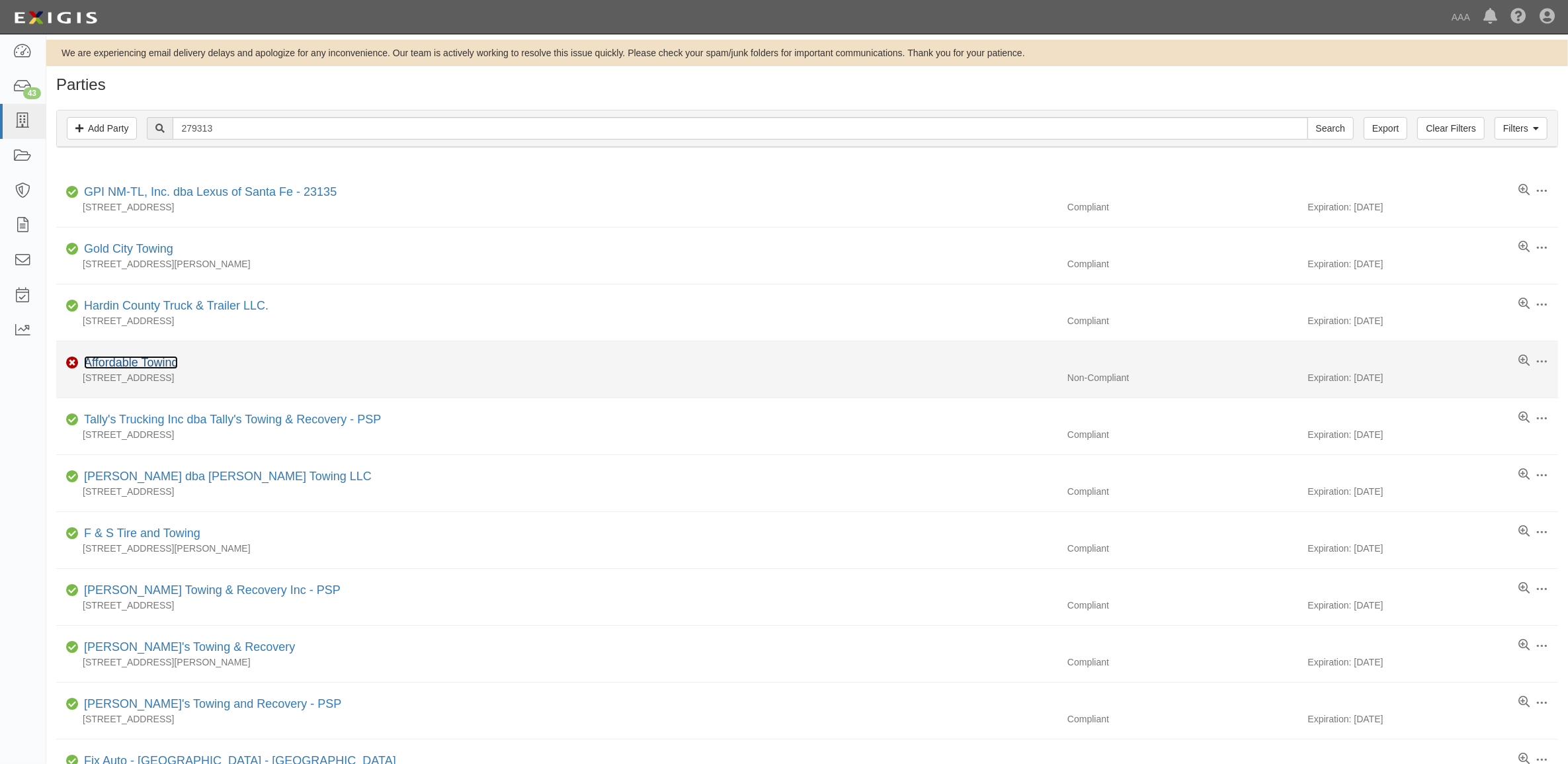
click at [167, 361] on link "Affordable Towing" at bounding box center [131, 363] width 94 height 14
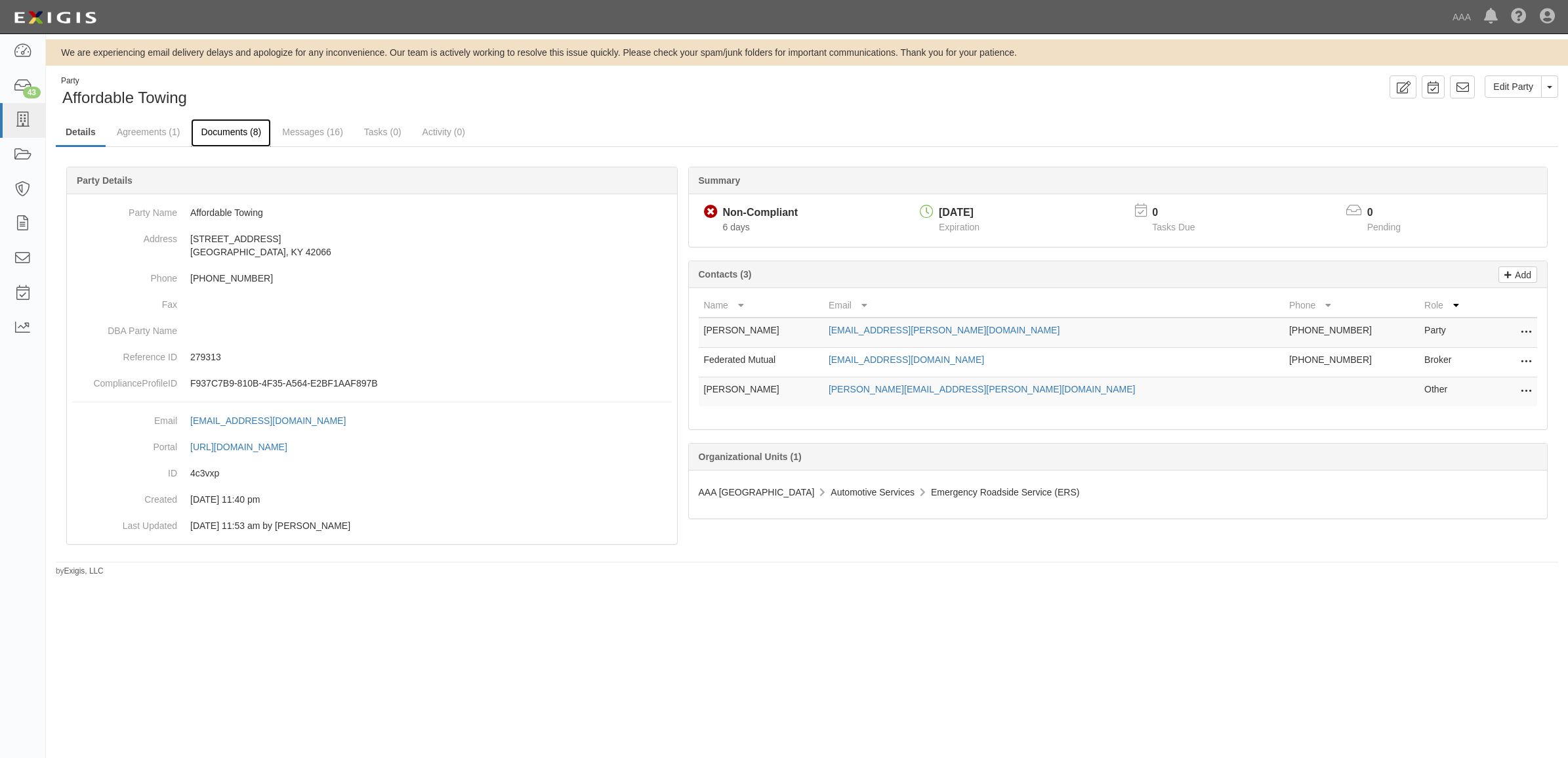
click at [237, 135] on link "Documents (8)" at bounding box center [230, 133] width 80 height 28
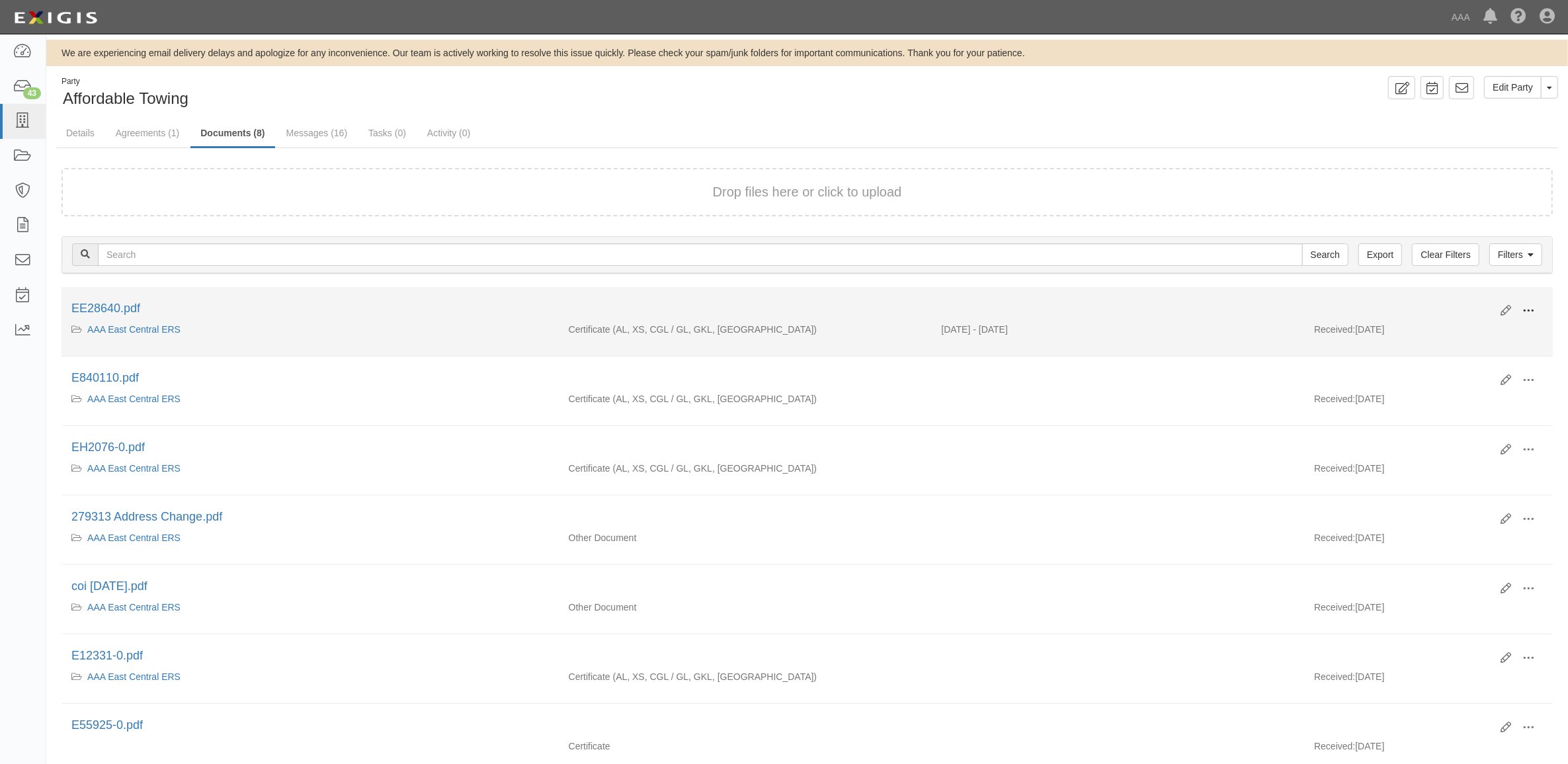
click at [1538, 306] on button at bounding box center [1528, 312] width 29 height 23
click at [1484, 326] on link "View" at bounding box center [1464, 331] width 104 height 24
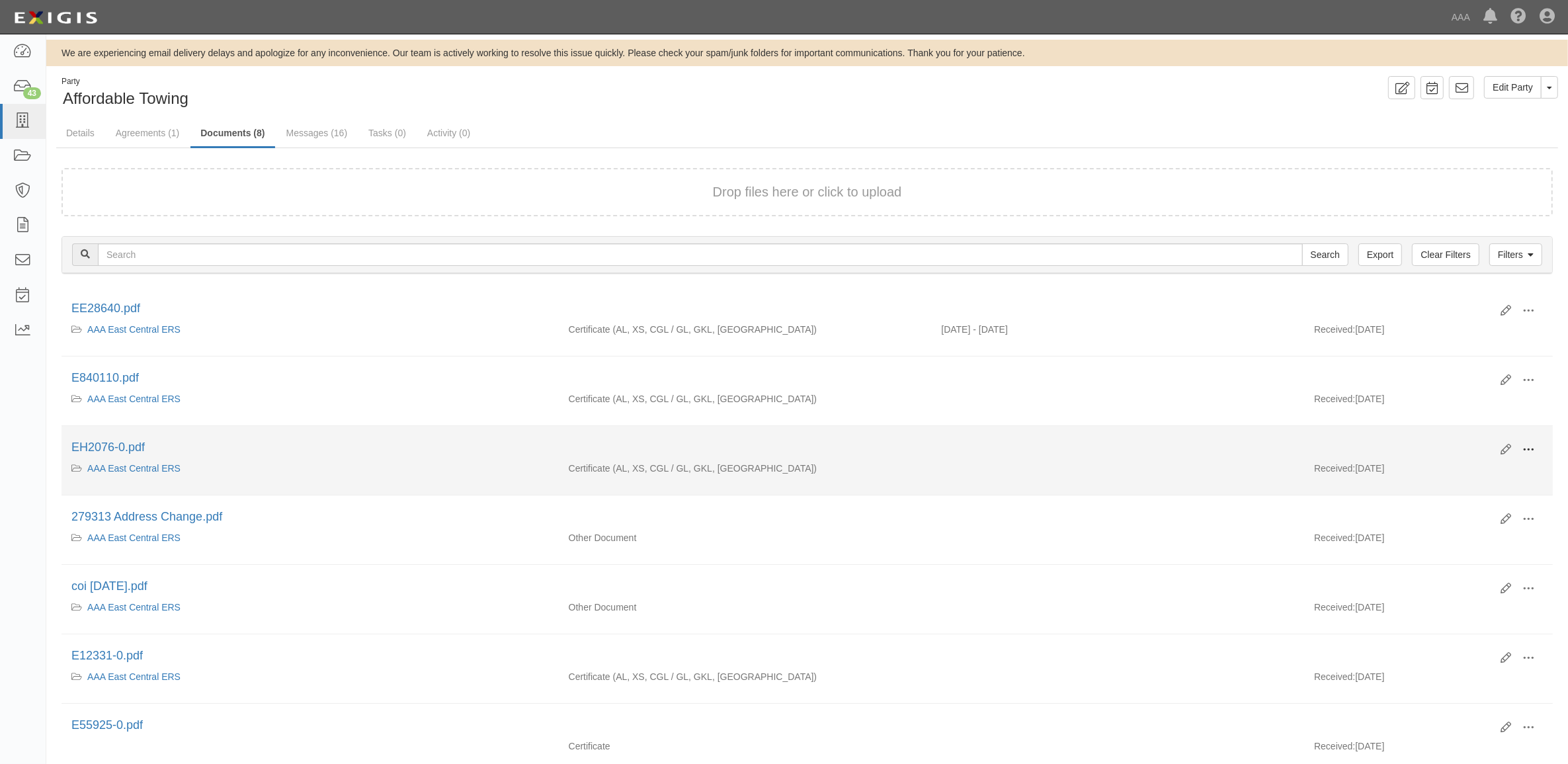
click at [1531, 451] on span at bounding box center [1529, 450] width 12 height 12
click at [1467, 462] on link "View" at bounding box center [1464, 470] width 104 height 24
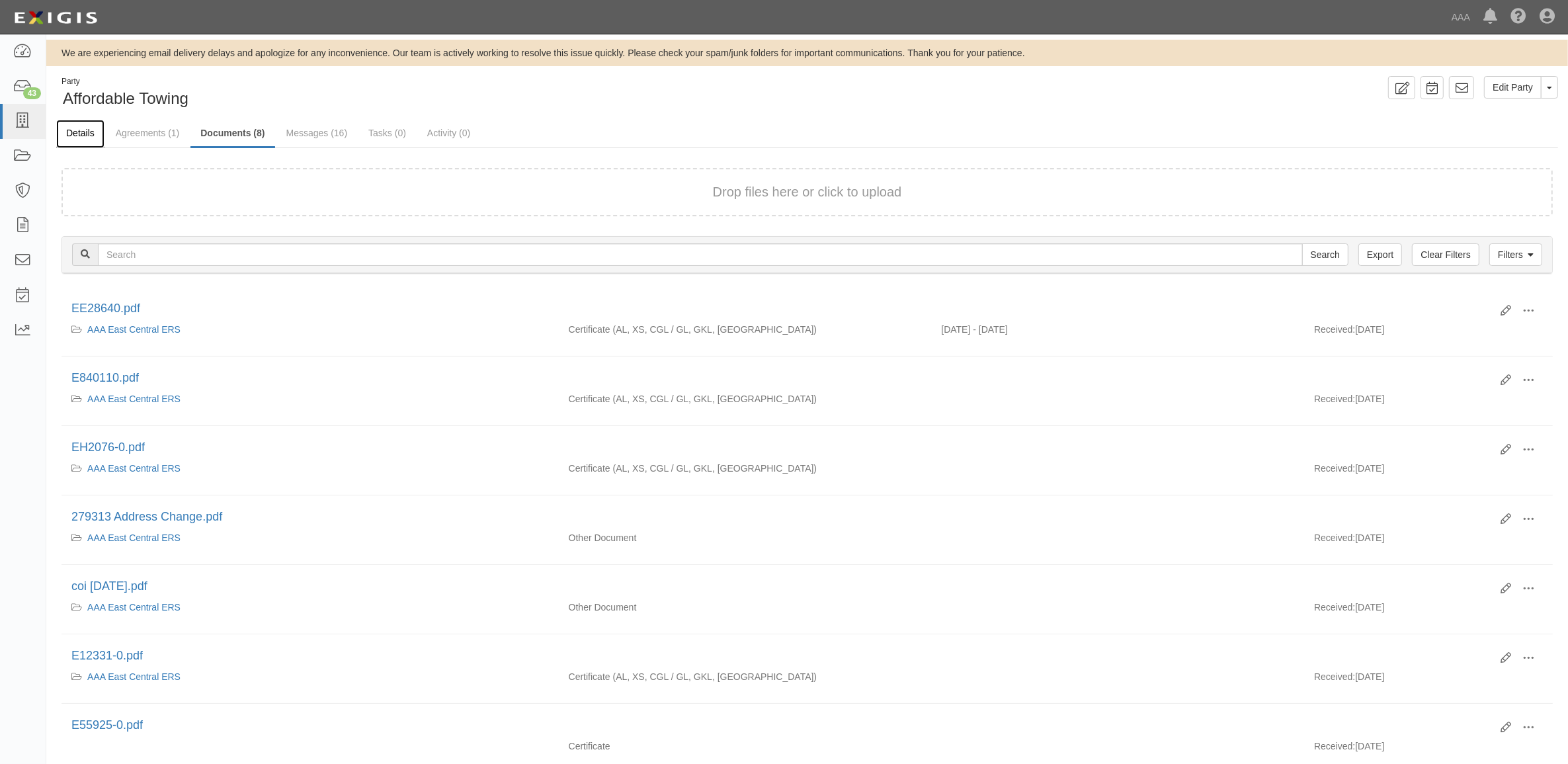
click at [86, 134] on link "Details" at bounding box center [80, 134] width 48 height 29
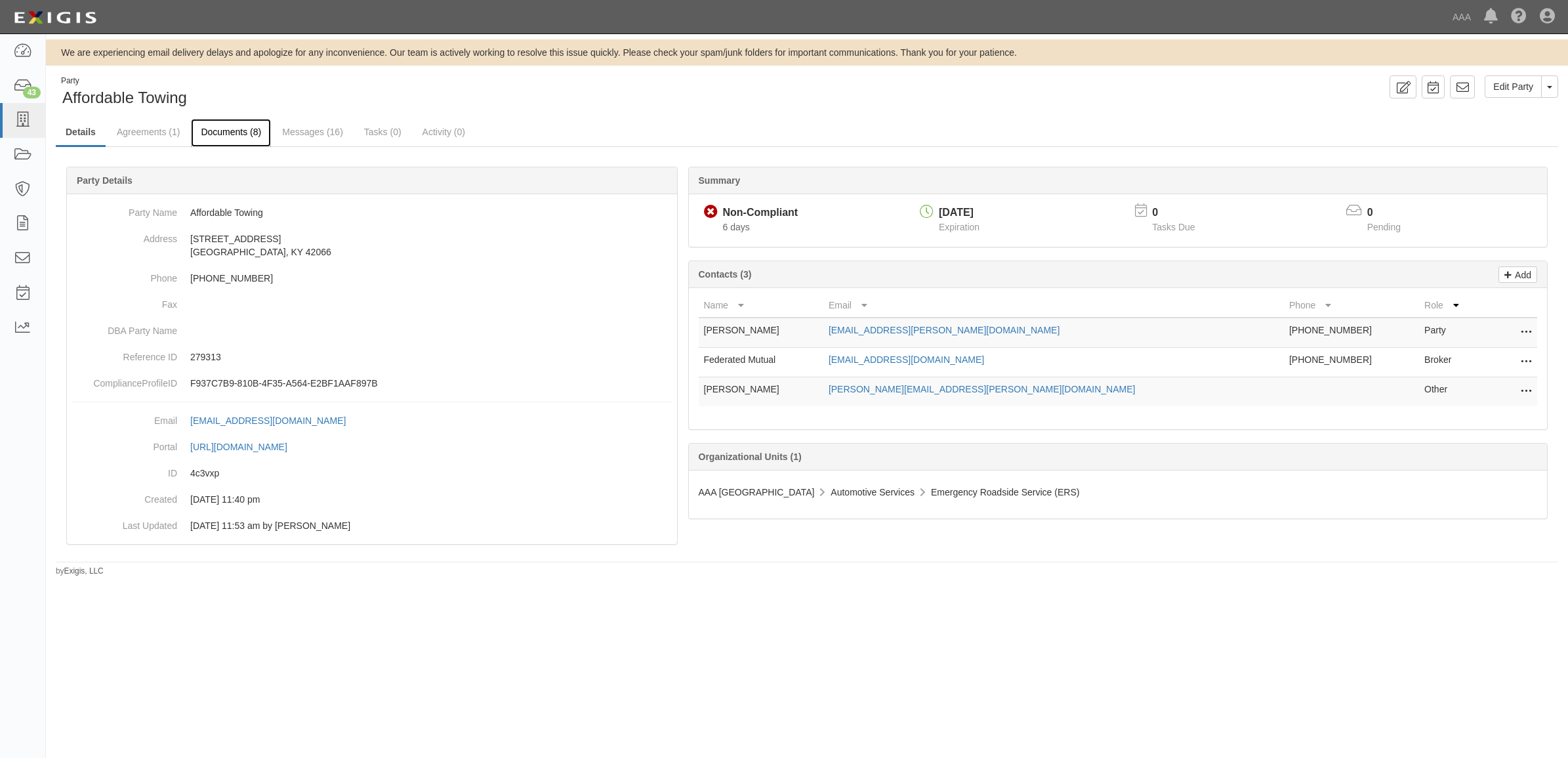
click at [244, 139] on link "Documents (8)" at bounding box center [230, 133] width 80 height 28
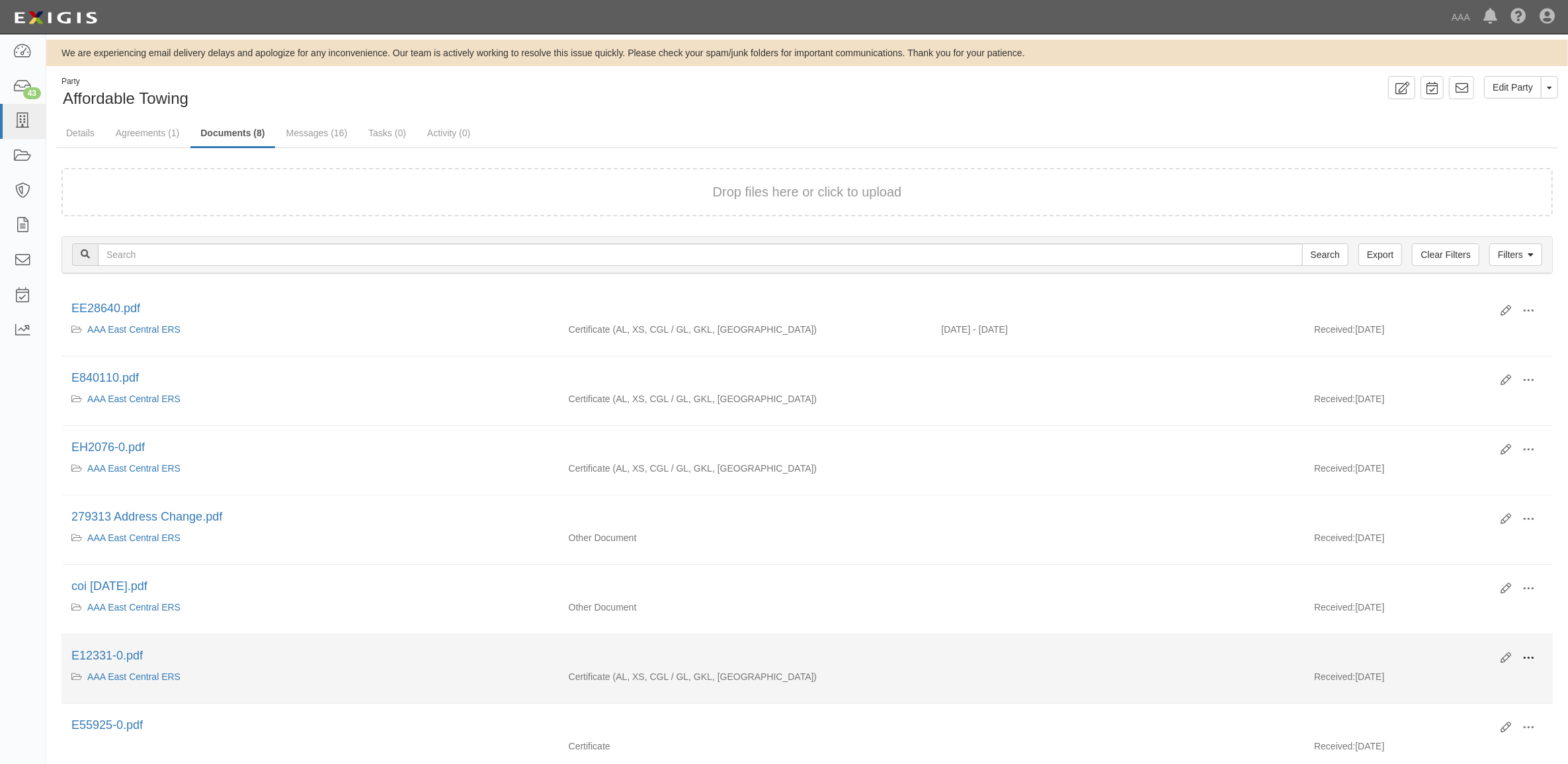
click at [1533, 657] on span at bounding box center [1529, 658] width 12 height 12
click at [1491, 677] on link "View" at bounding box center [1464, 678] width 104 height 24
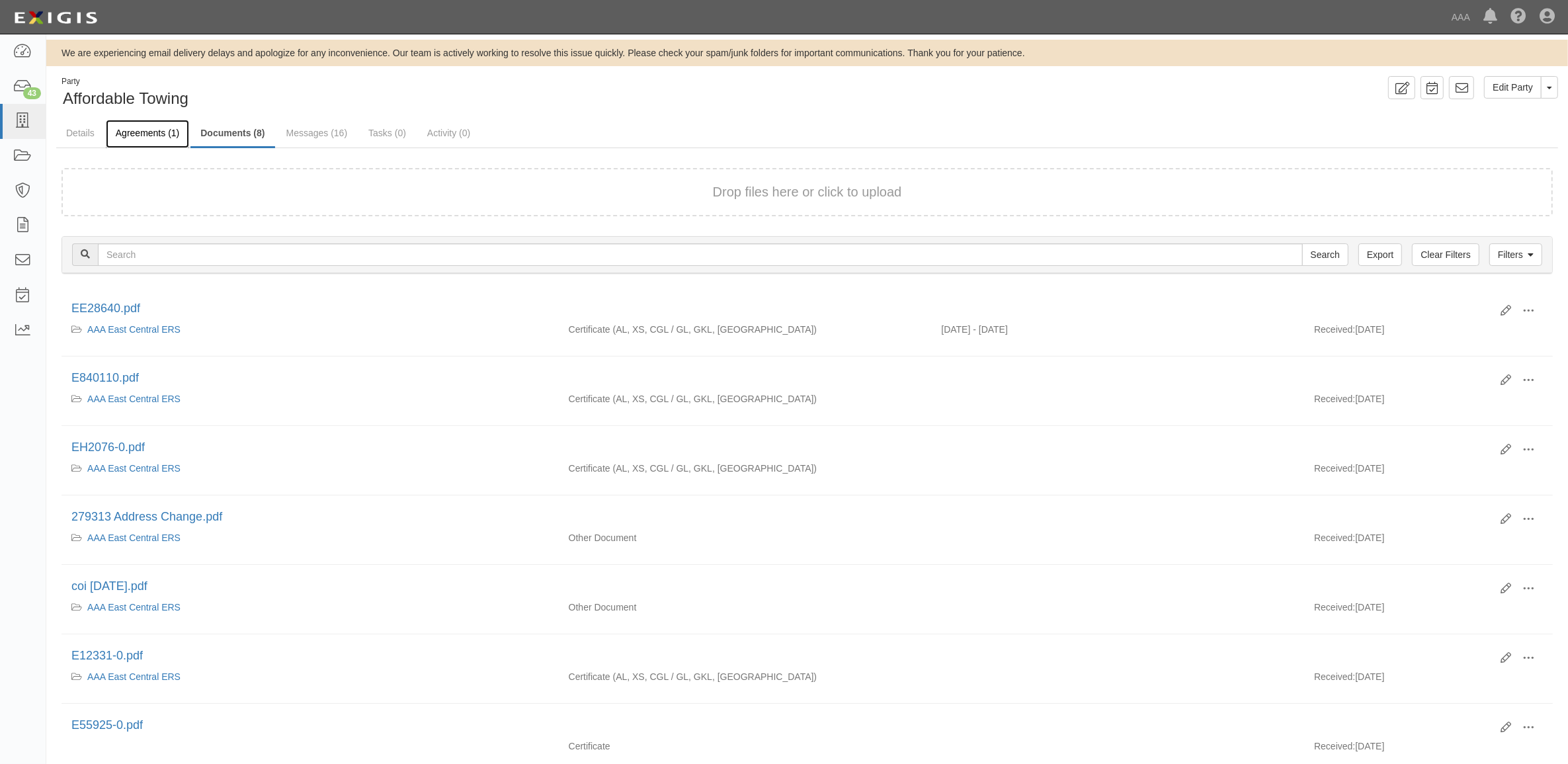
click at [147, 131] on link "Agreements (1)" at bounding box center [147, 134] width 83 height 29
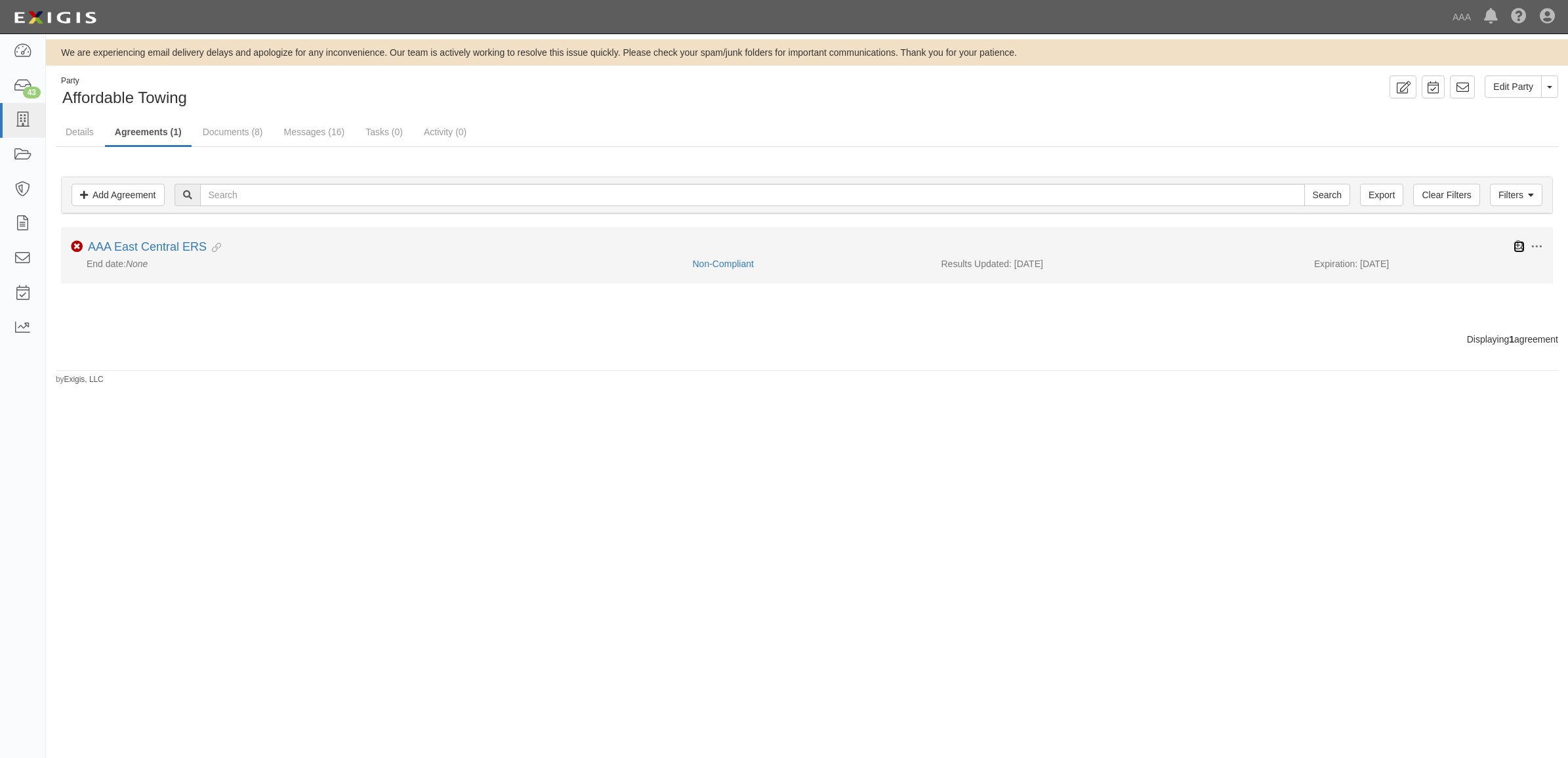
click at [1520, 245] on icon at bounding box center [1519, 246] width 11 height 11
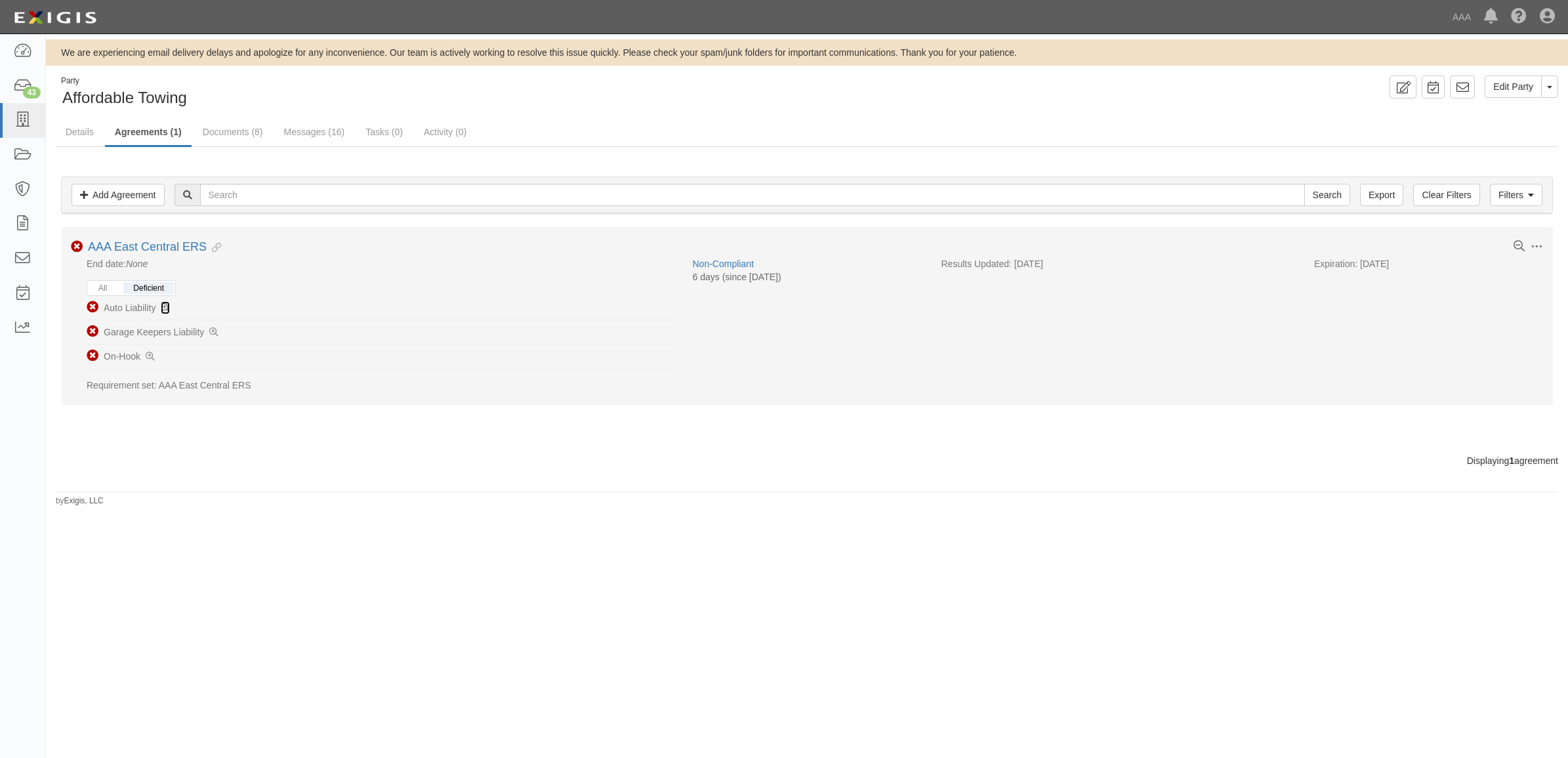
click at [165, 306] on icon at bounding box center [165, 309] width 9 height 9
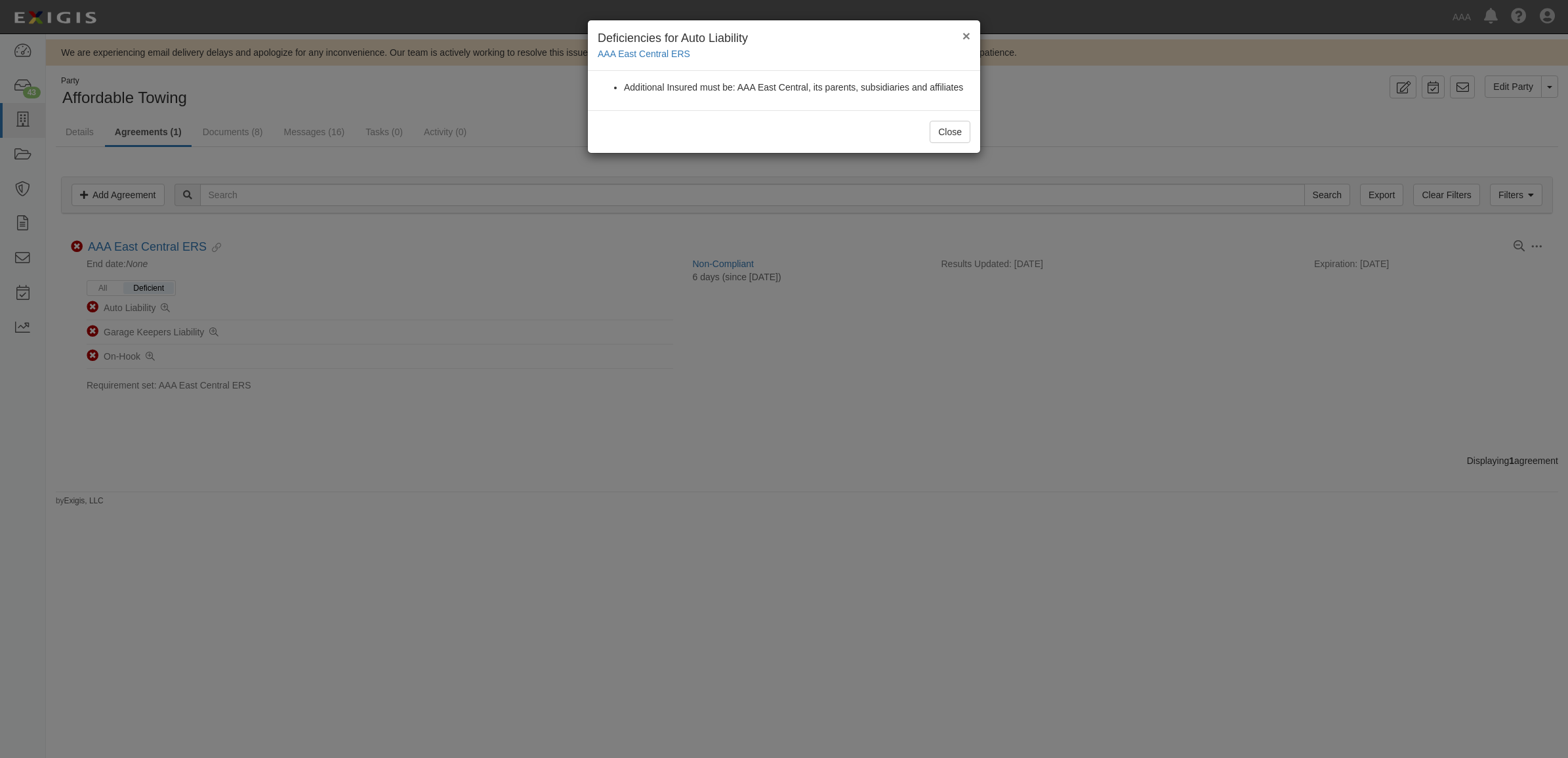
click at [962, 31] on button "×" at bounding box center [966, 36] width 8 height 13
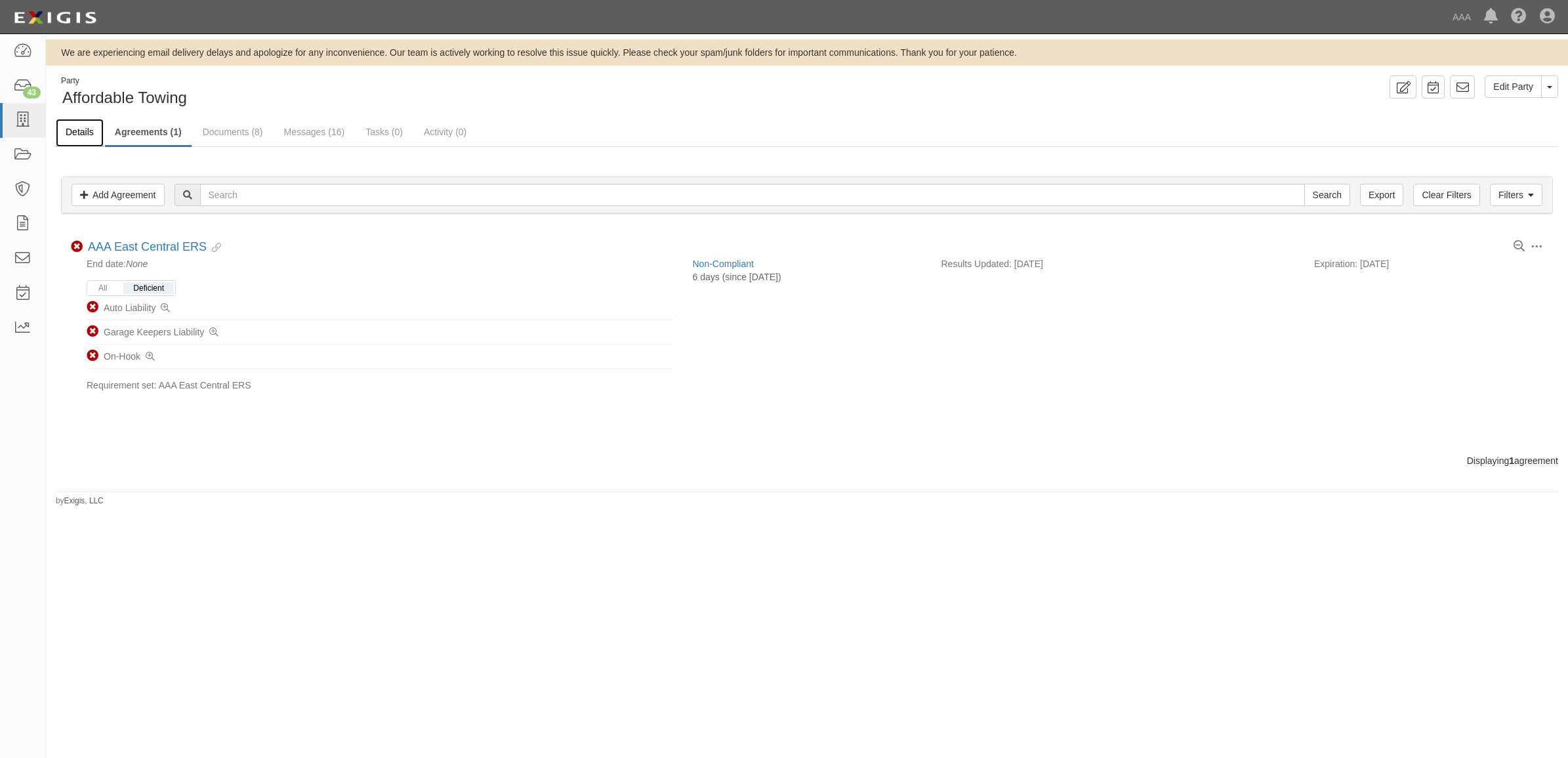
click at [84, 131] on link "Details" at bounding box center [80, 133] width 48 height 28
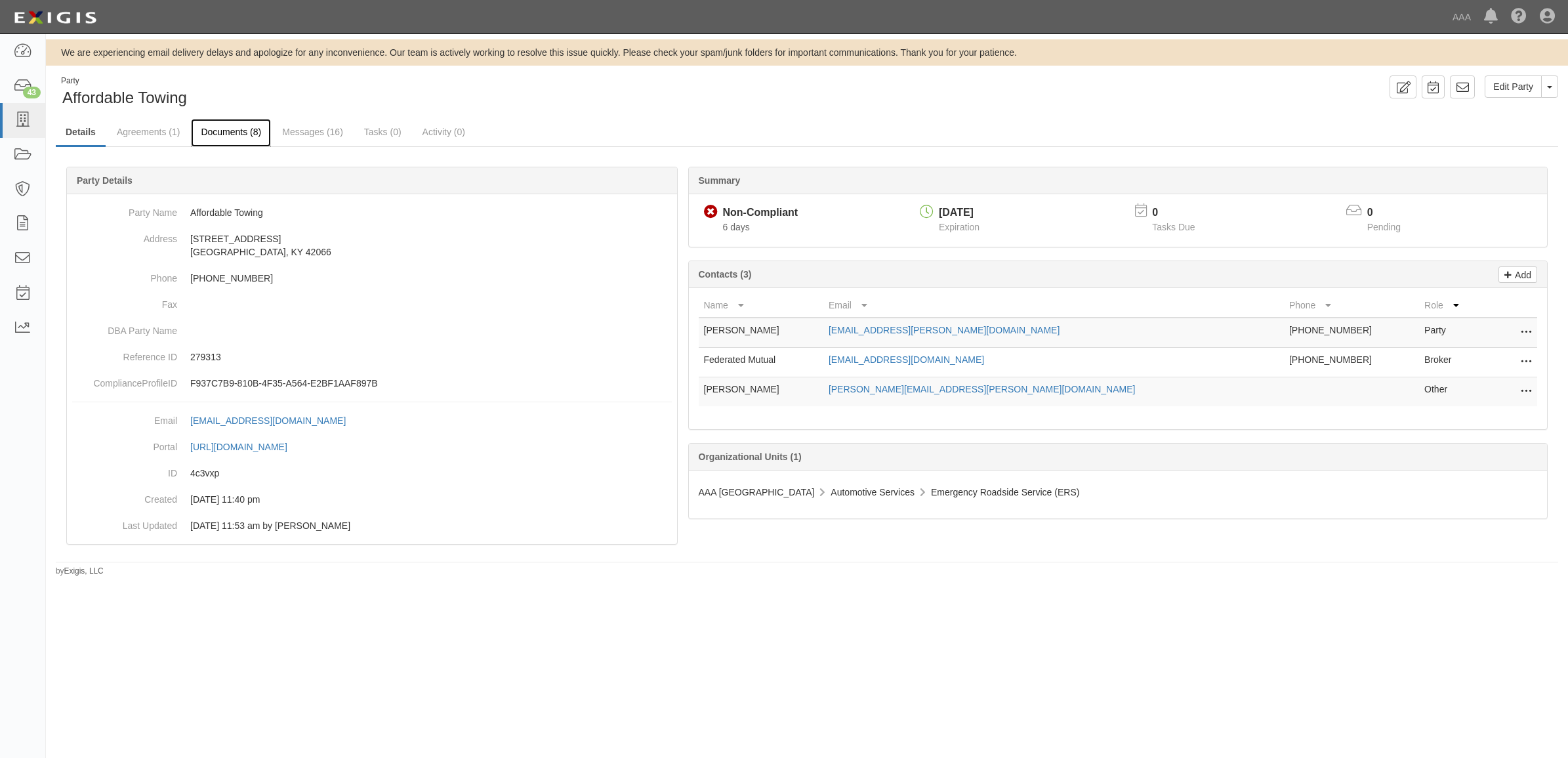
click at [250, 130] on link "Documents (8)" at bounding box center [230, 133] width 80 height 28
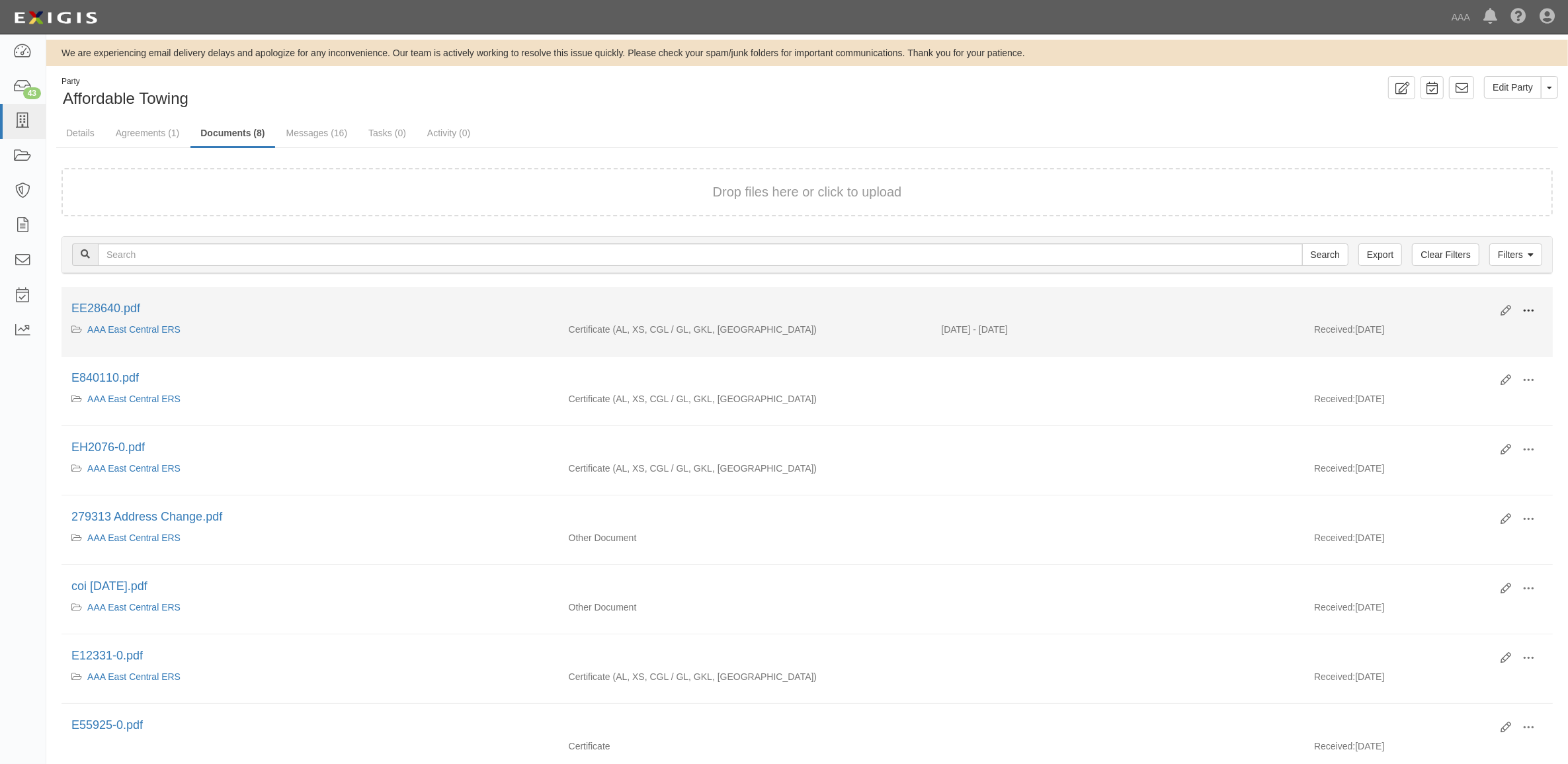
click at [1528, 308] on span at bounding box center [1529, 311] width 12 height 12
click at [1449, 326] on link "View" at bounding box center [1464, 331] width 104 height 24
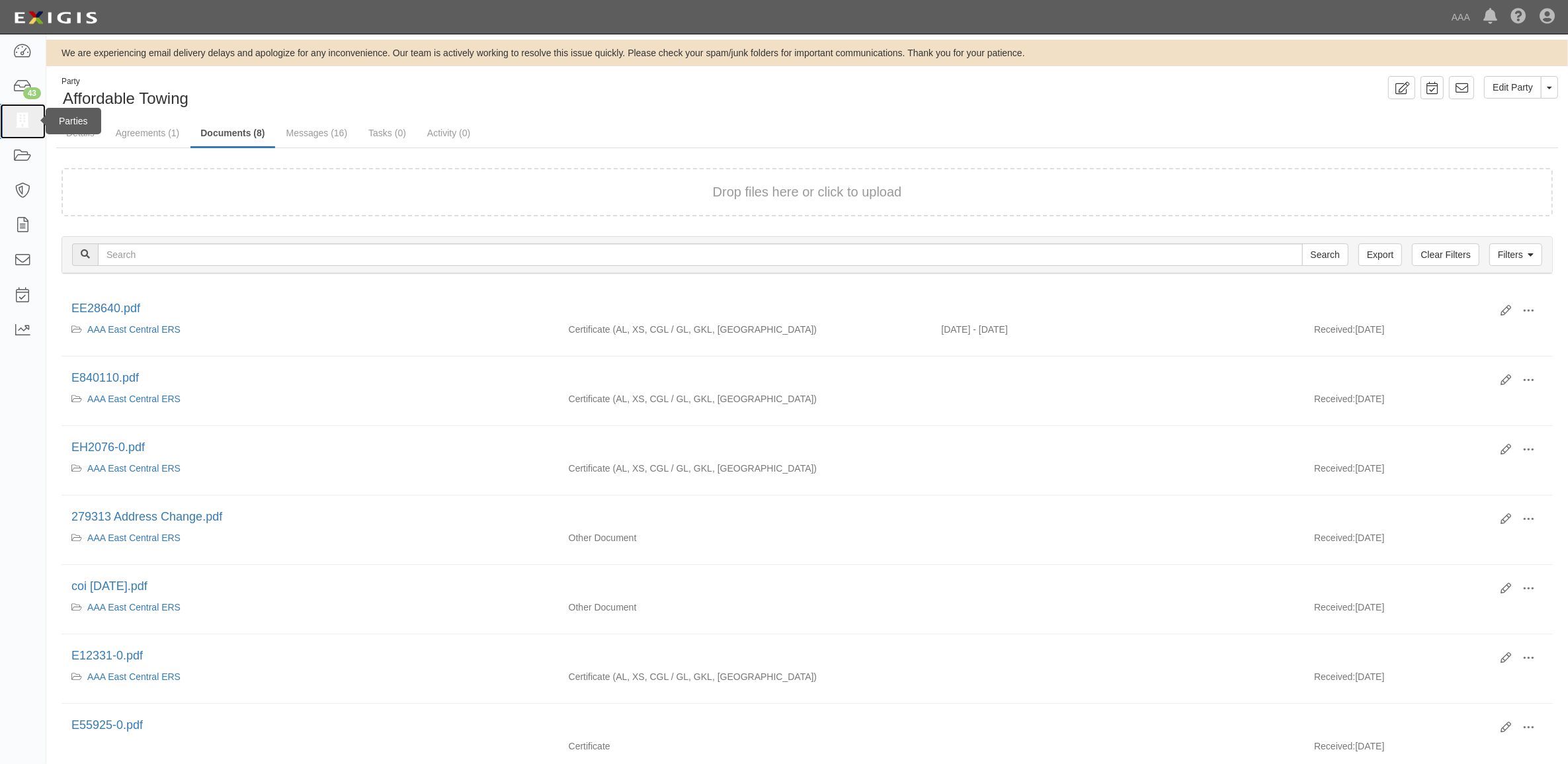
click at [20, 121] on icon at bounding box center [23, 121] width 19 height 15
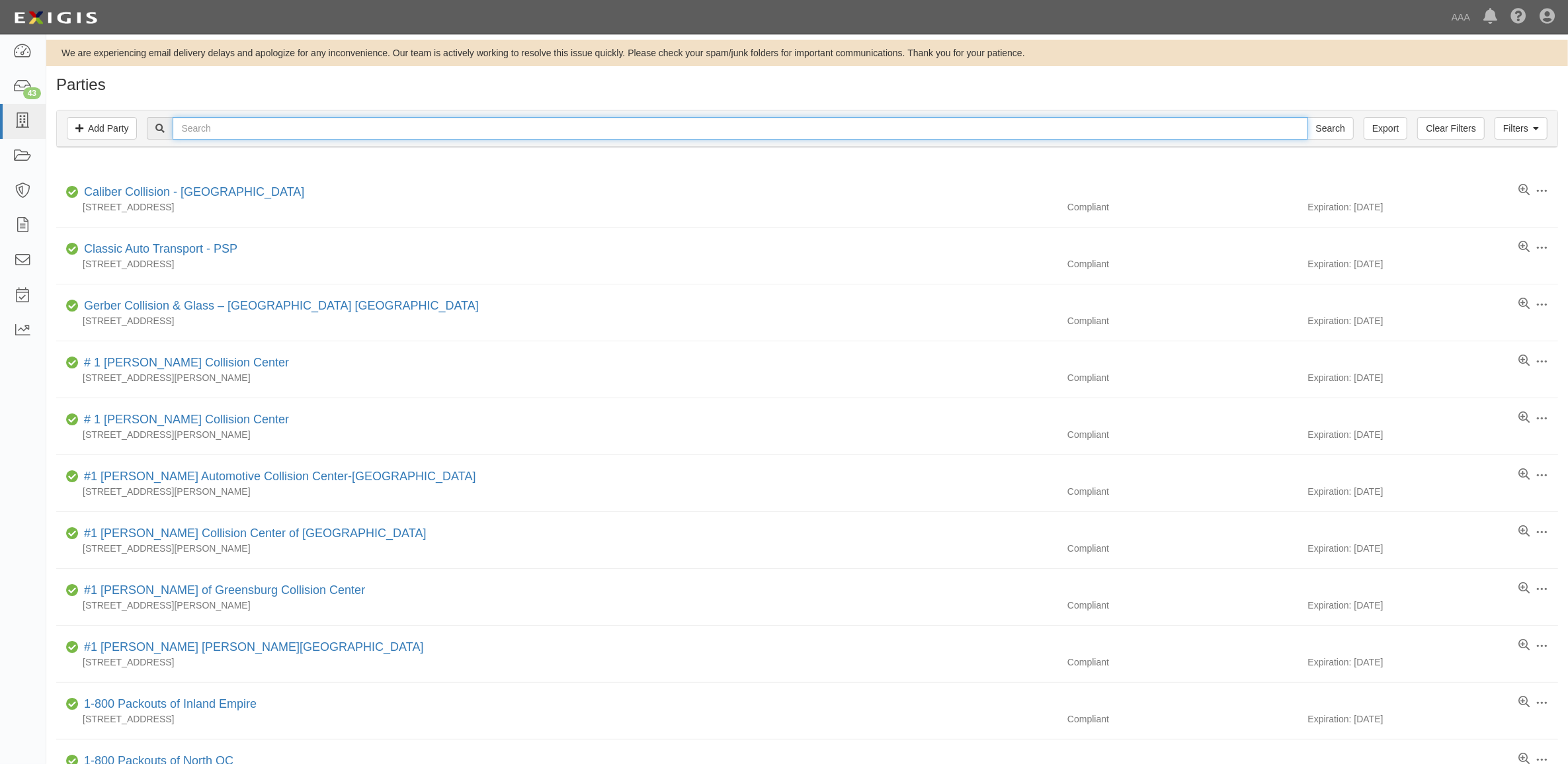
click at [216, 122] on input "text" at bounding box center [740, 128] width 1135 height 23
paste input "1219"
type input "1219"
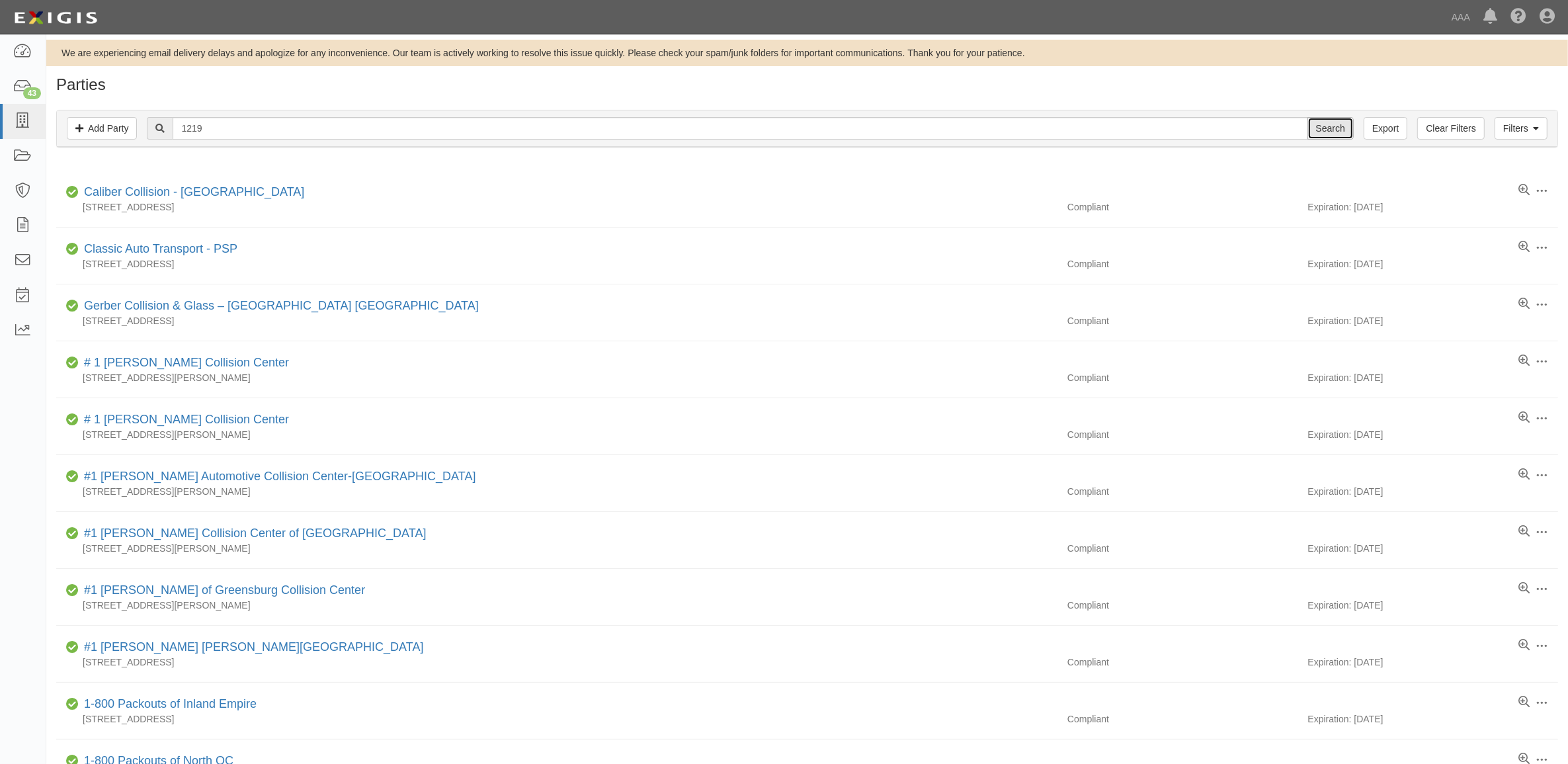
click at [1313, 125] on input "Search" at bounding box center [1331, 128] width 47 height 23
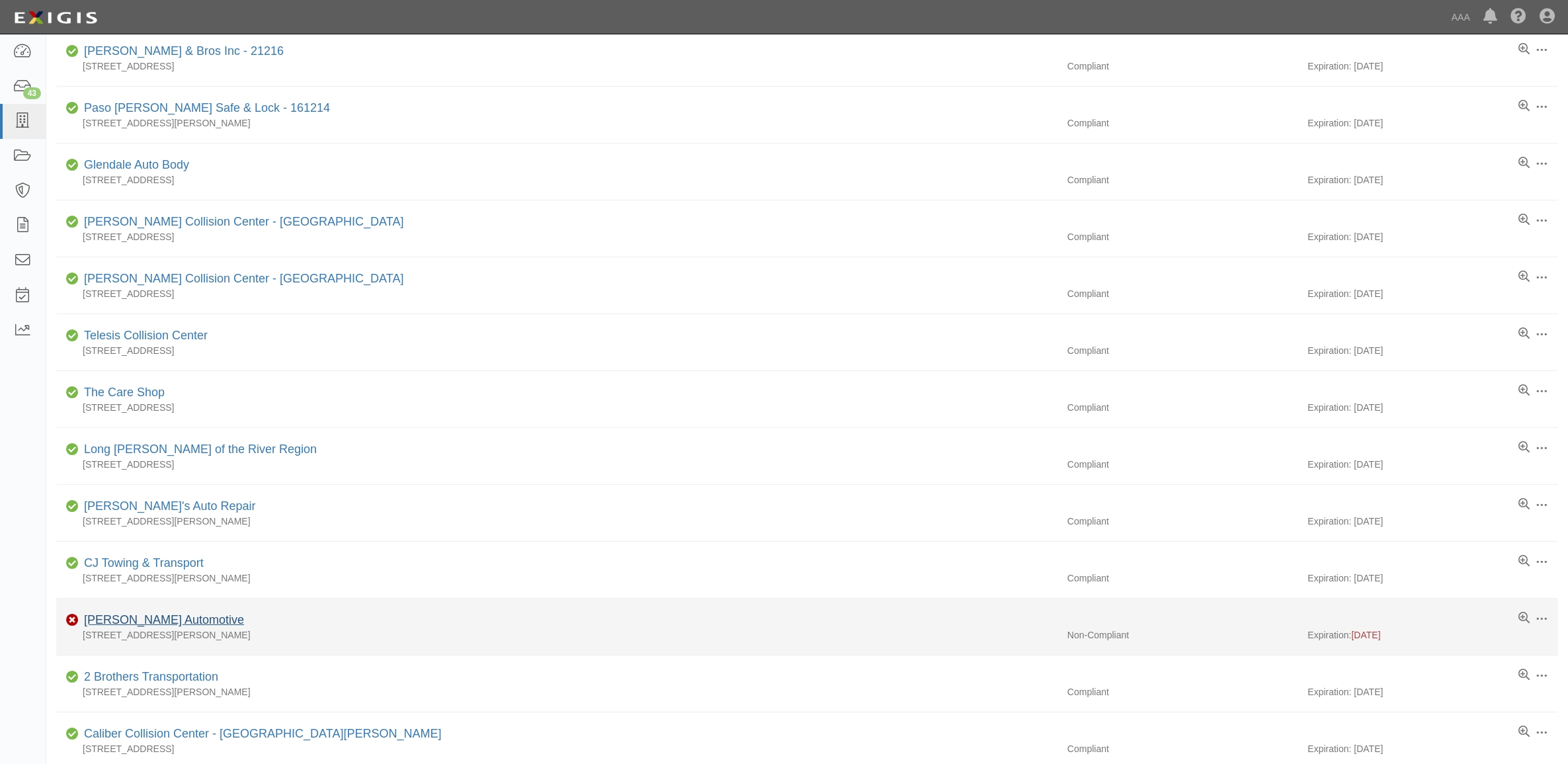
scroll to position [165, 0]
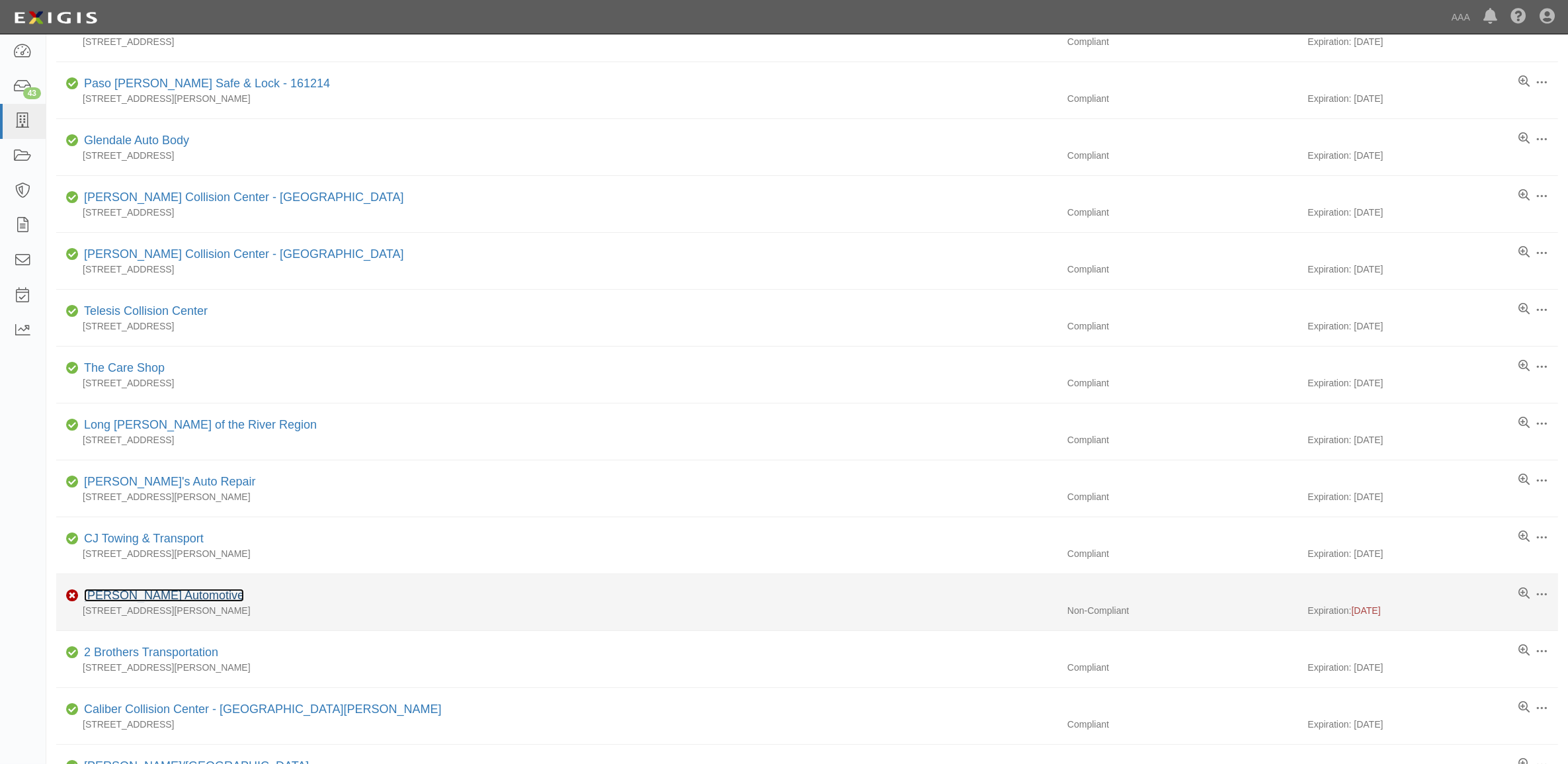
click at [152, 600] on link "[PERSON_NAME] Automotive" at bounding box center [164, 596] width 160 height 14
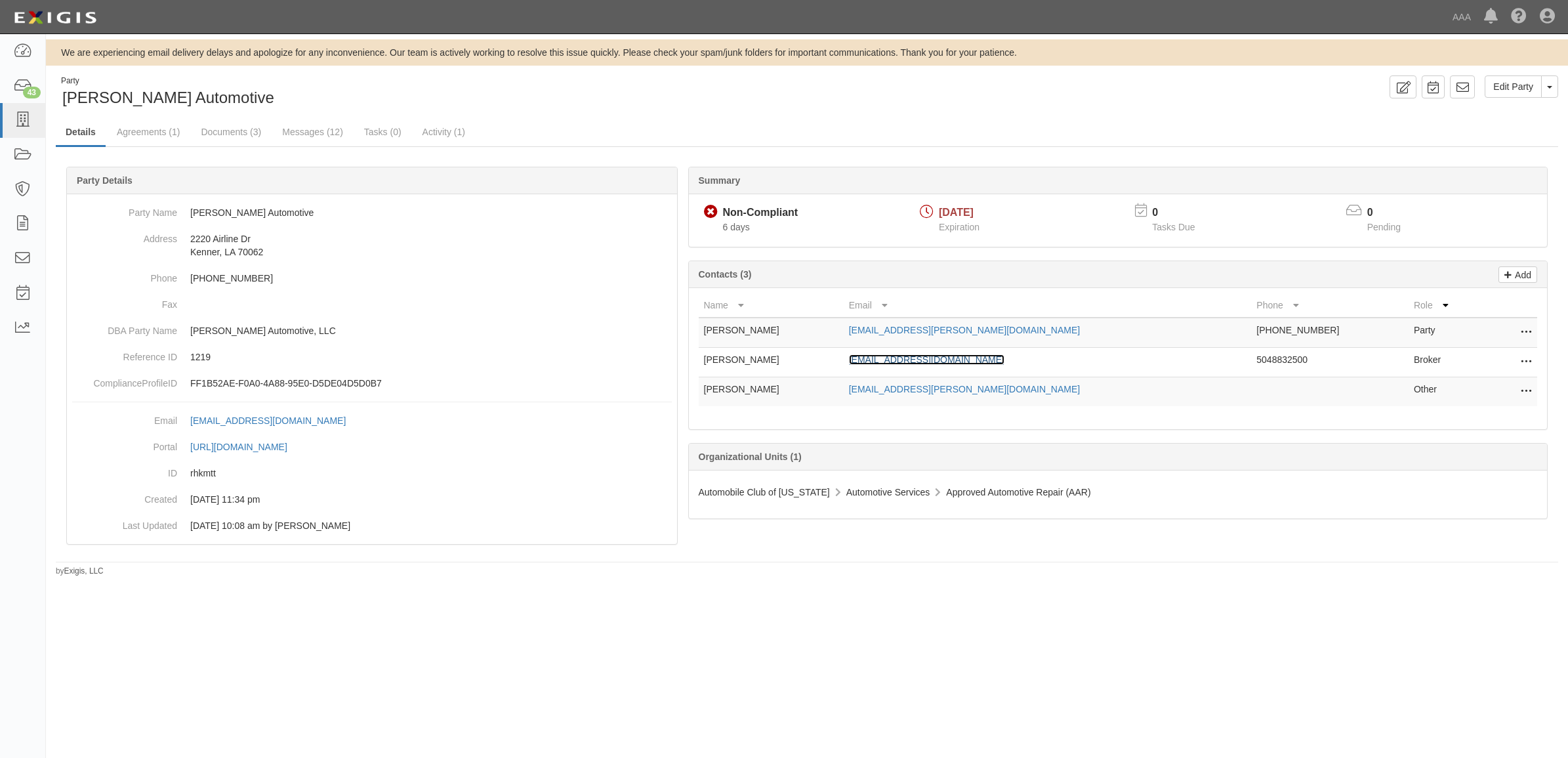
click at [933, 358] on link "jlandry@iulins.com" at bounding box center [927, 360] width 156 height 10
click at [256, 130] on link "Documents (3)" at bounding box center [230, 133] width 80 height 28
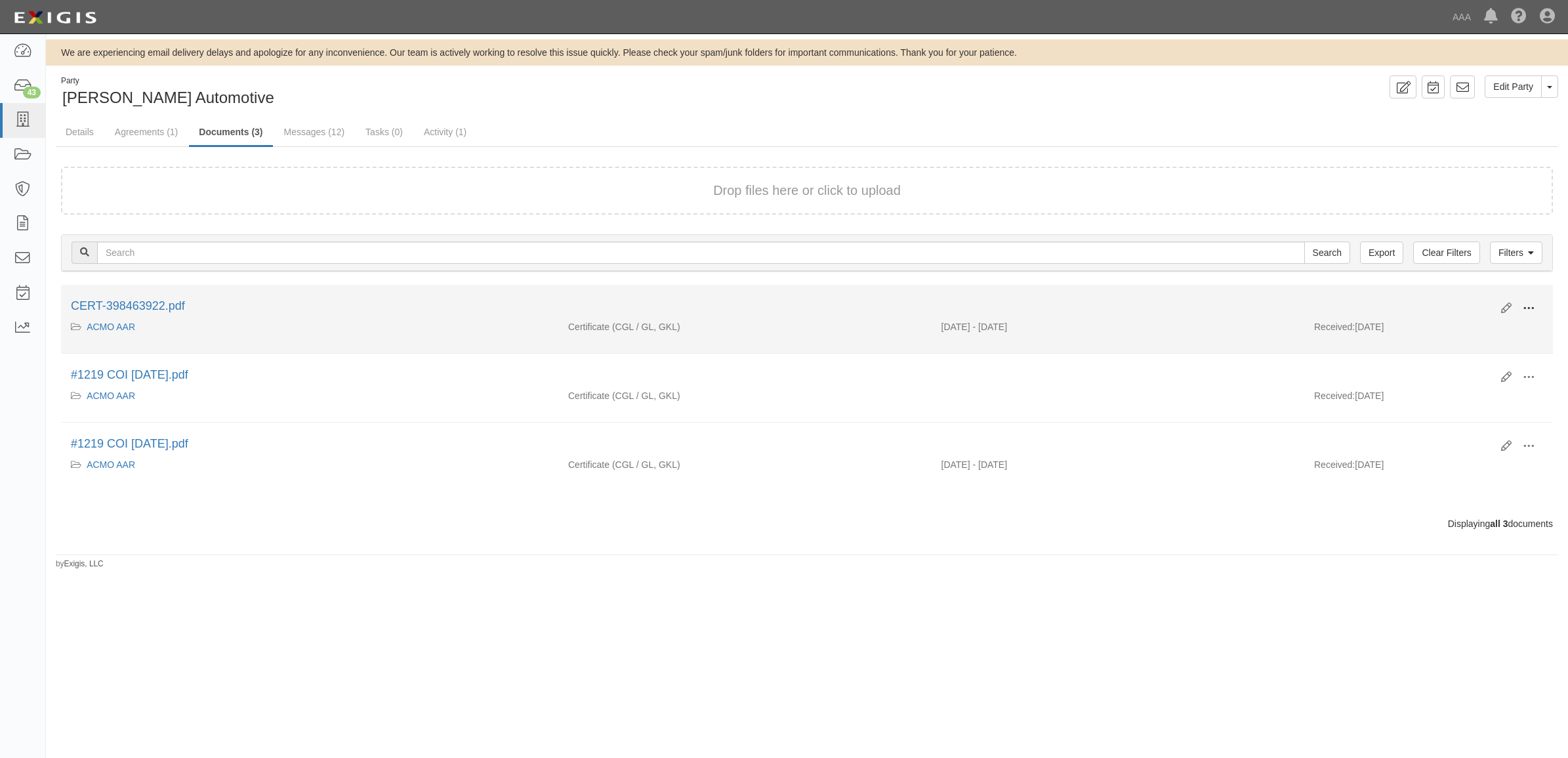
click at [1523, 307] on span at bounding box center [1529, 309] width 12 height 12
click at [1490, 323] on link "View" at bounding box center [1464, 328] width 104 height 24
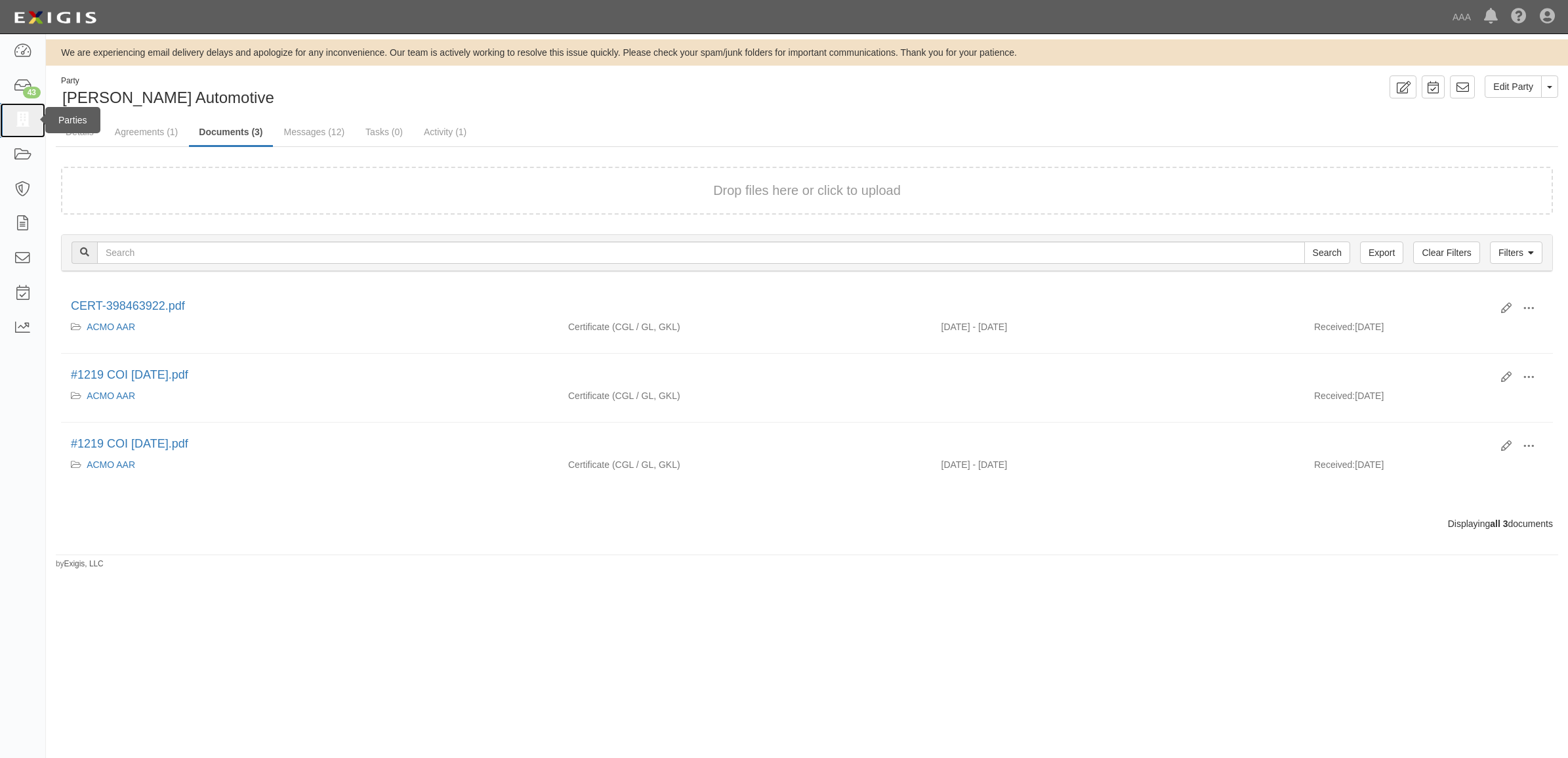
click at [25, 119] on icon at bounding box center [22, 120] width 19 height 15
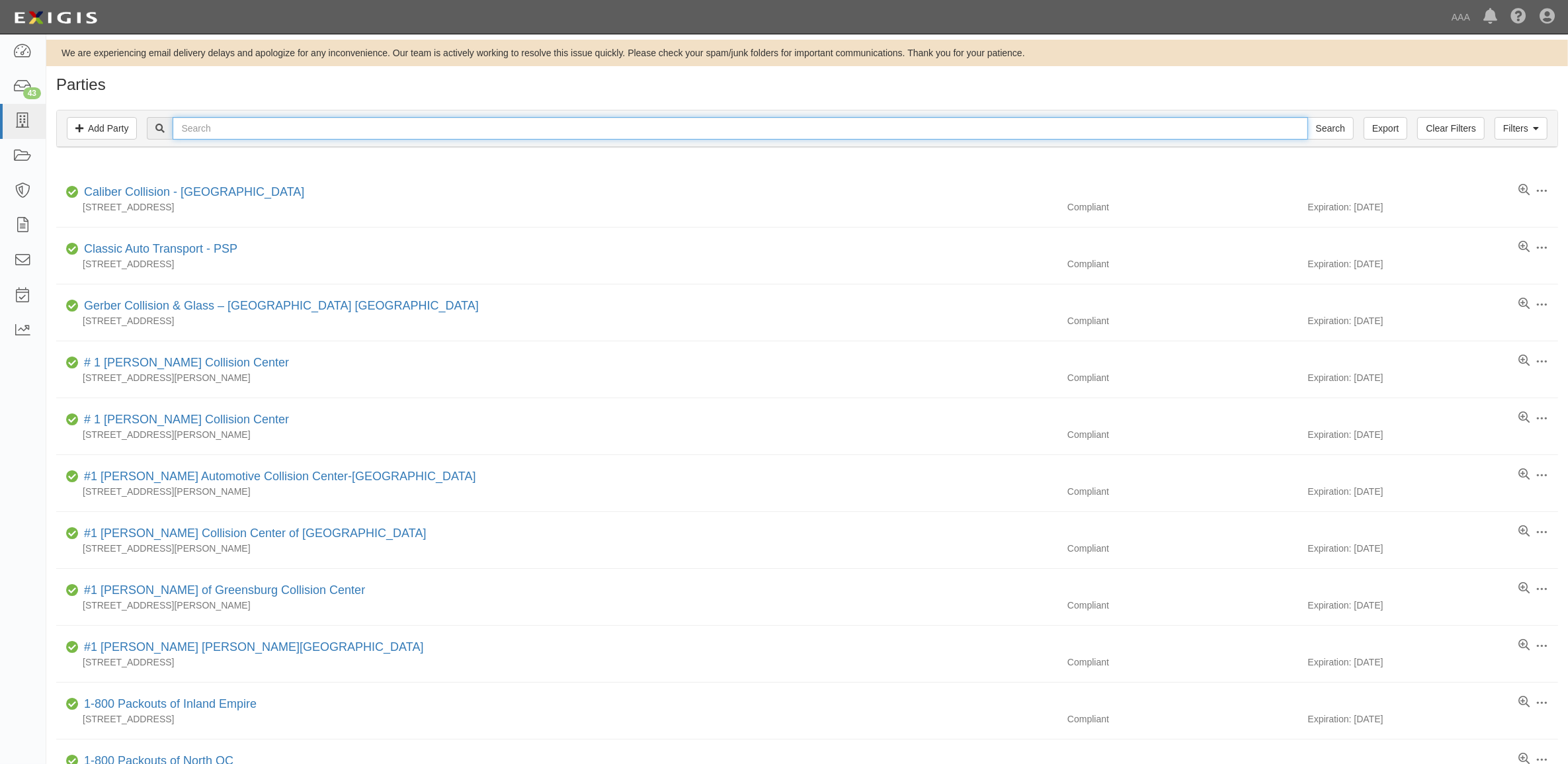
click at [294, 132] on input "text" at bounding box center [740, 128] width 1135 height 23
paste input "22977"
type input "22977"
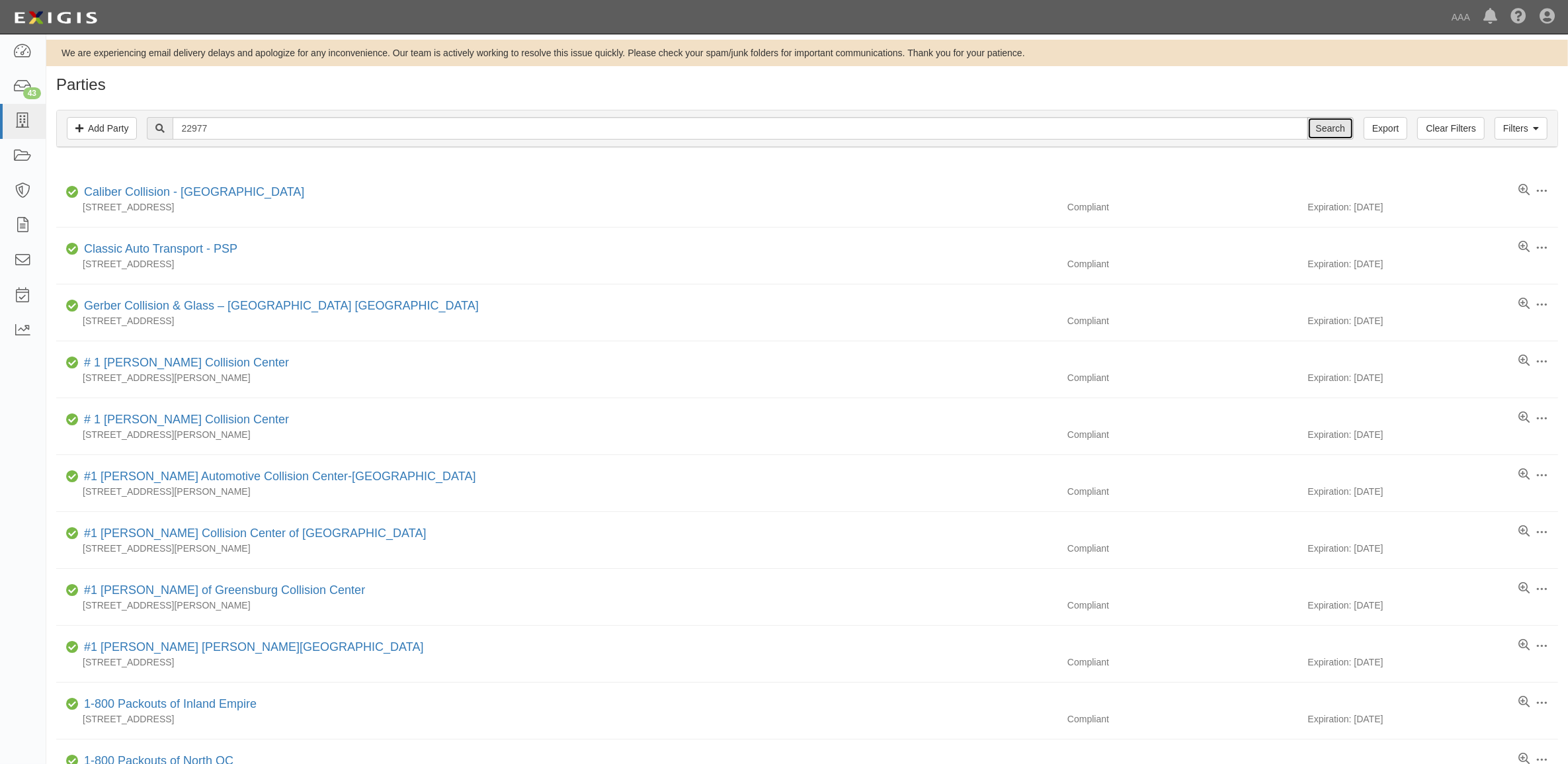
click at [1322, 127] on input "Search" at bounding box center [1331, 128] width 47 height 23
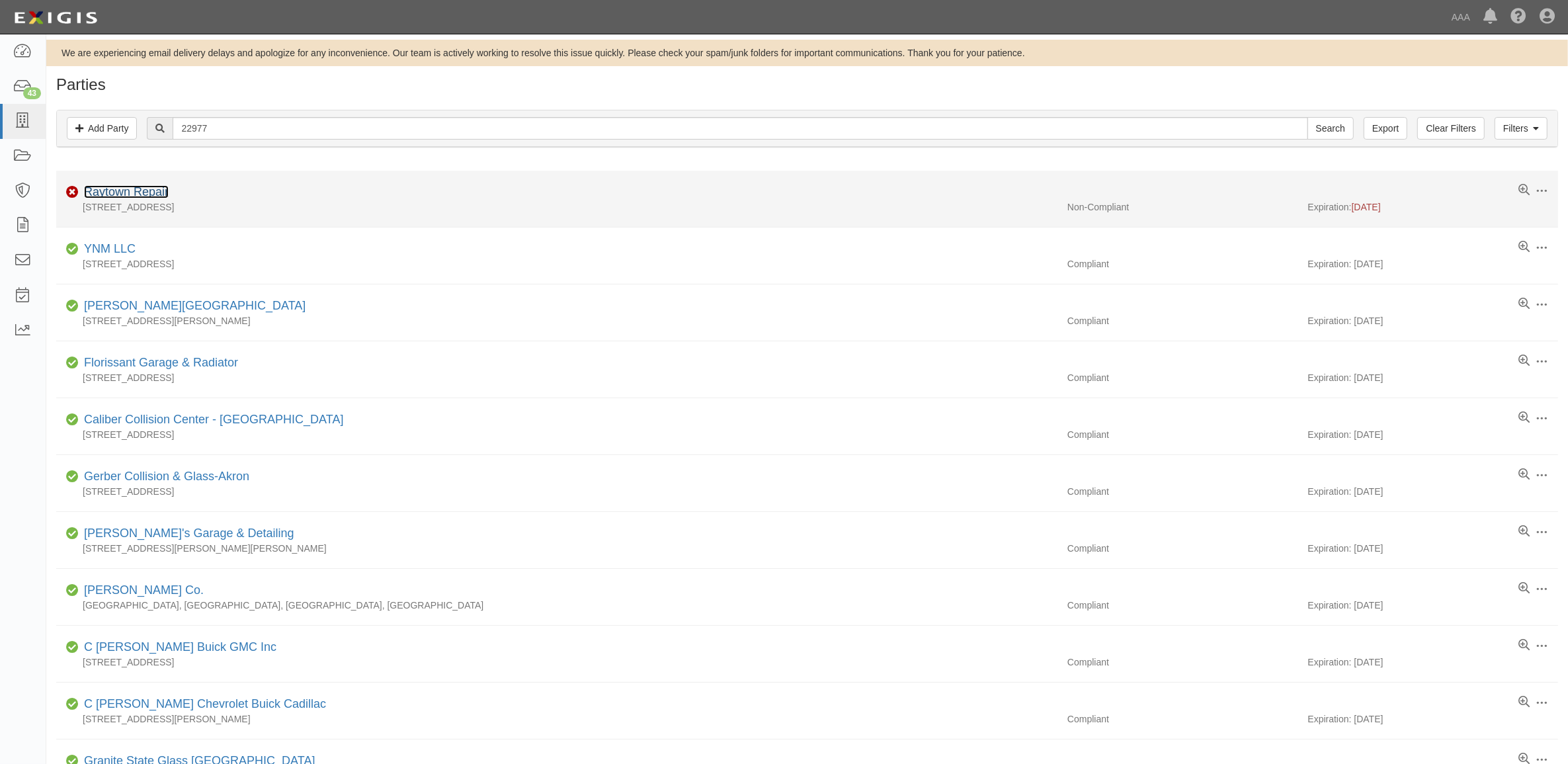
click at [152, 198] on link "Raytown Repair" at bounding box center [126, 192] width 85 height 14
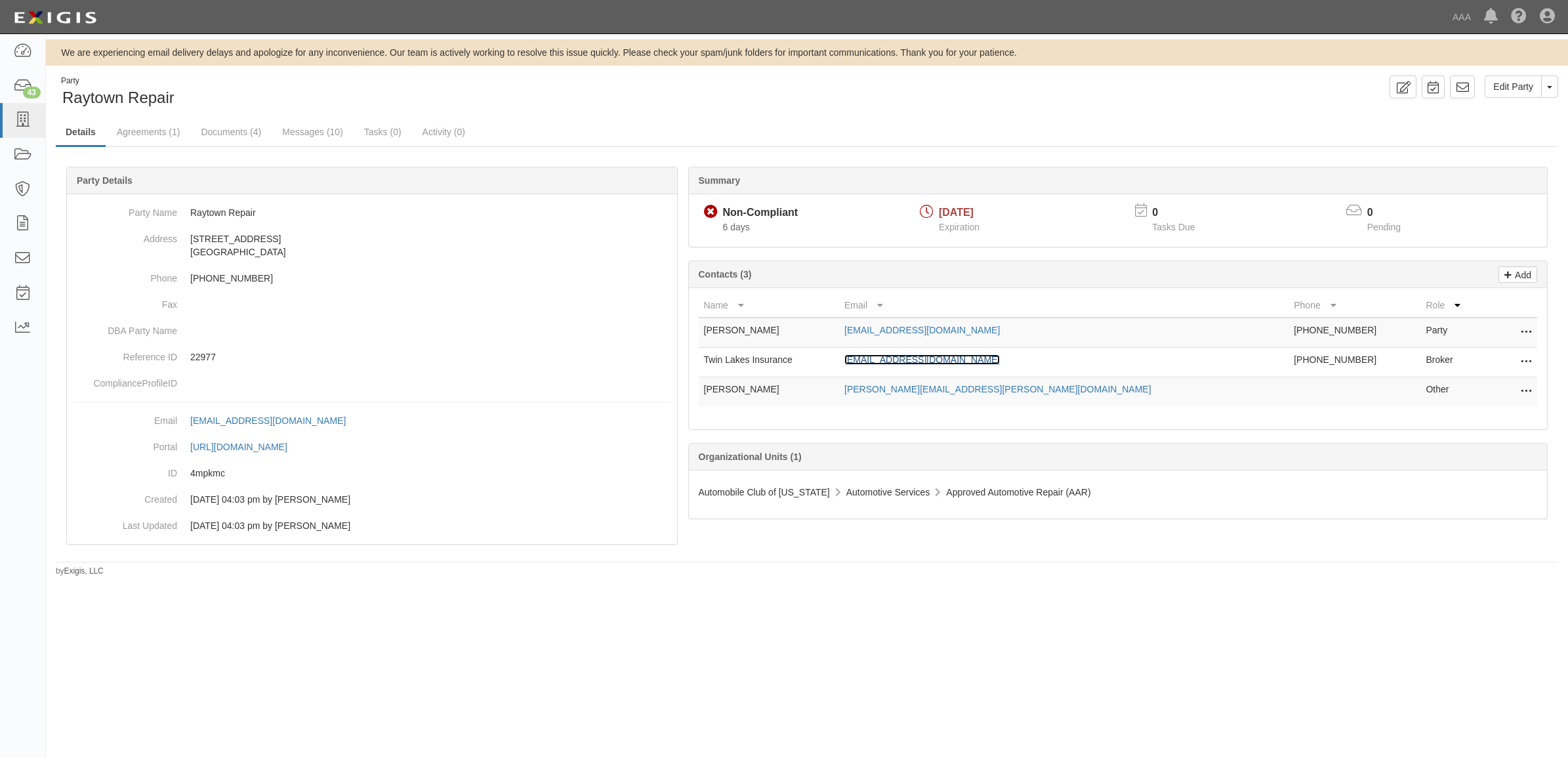
click at [995, 359] on link "[EMAIL_ADDRESS][DOMAIN_NAME]" at bounding box center [922, 360] width 156 height 10
drag, startPoint x: 241, startPoint y: 130, endPoint x: 466, endPoint y: 183, distance: 231.2
click at [241, 130] on link "Documents (4)" at bounding box center [230, 131] width 80 height 26
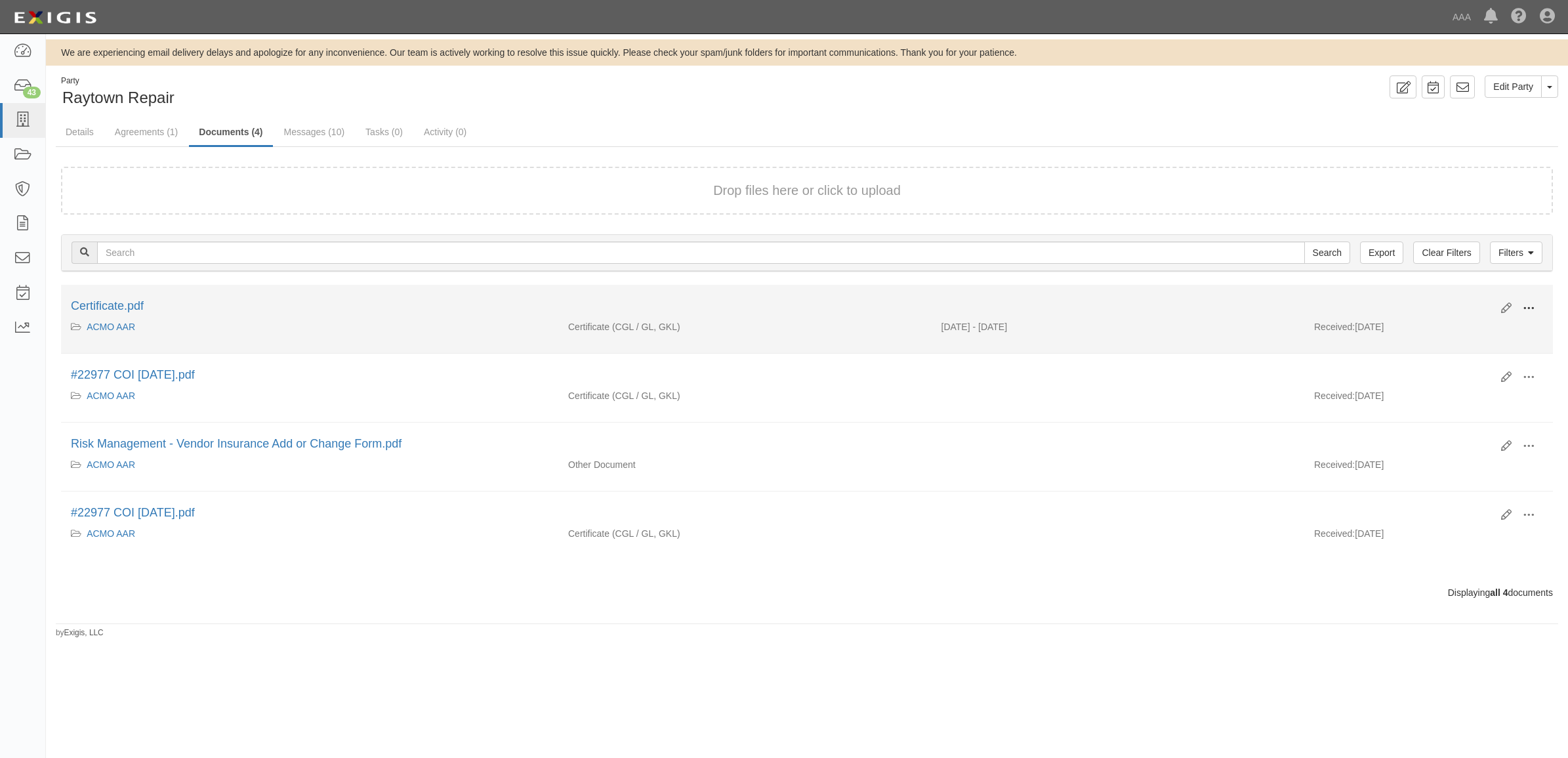
click at [1530, 306] on span at bounding box center [1529, 309] width 12 height 12
click at [1489, 323] on link "View" at bounding box center [1464, 328] width 104 height 24
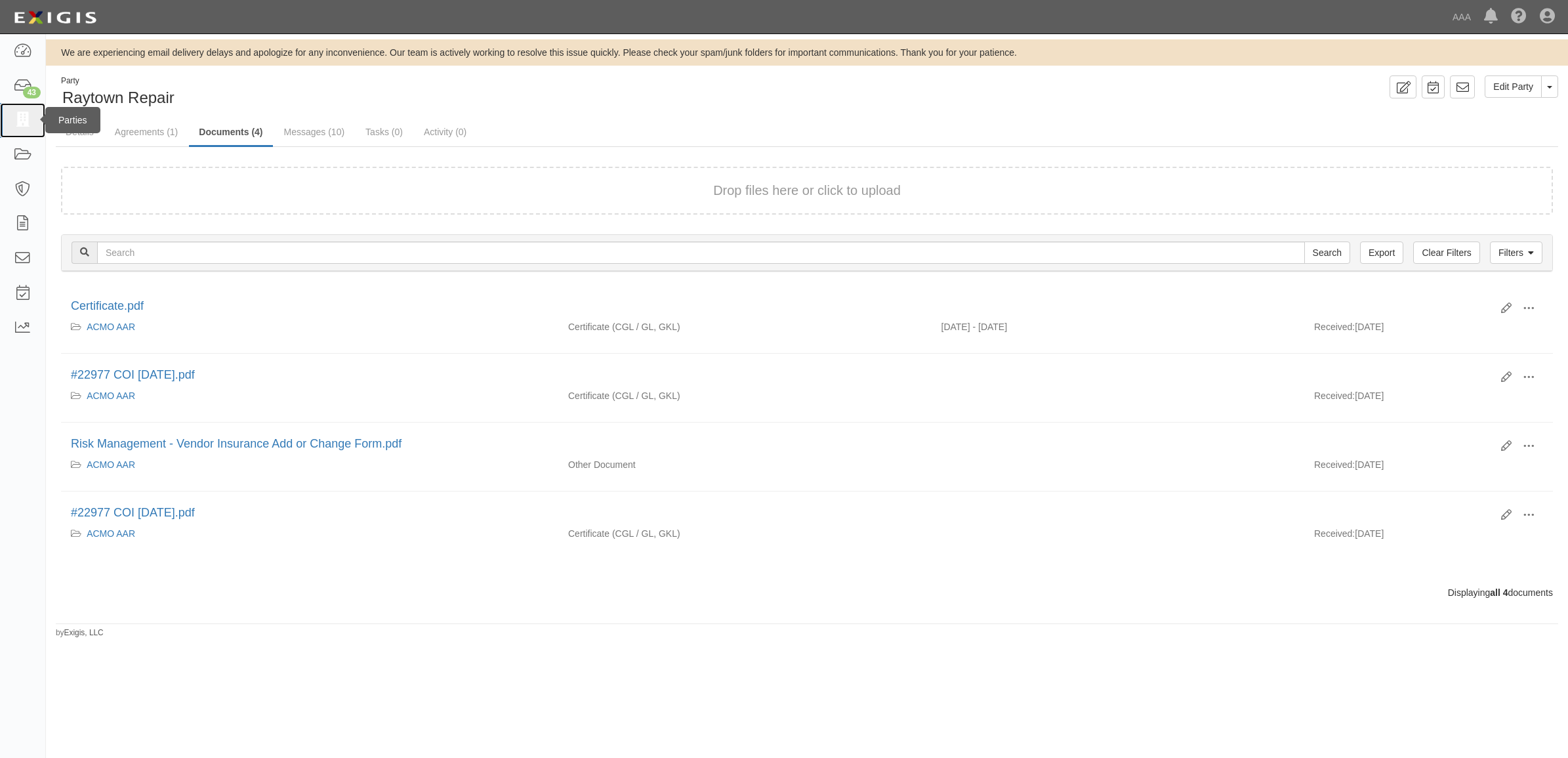
click at [31, 117] on icon at bounding box center [22, 120] width 19 height 15
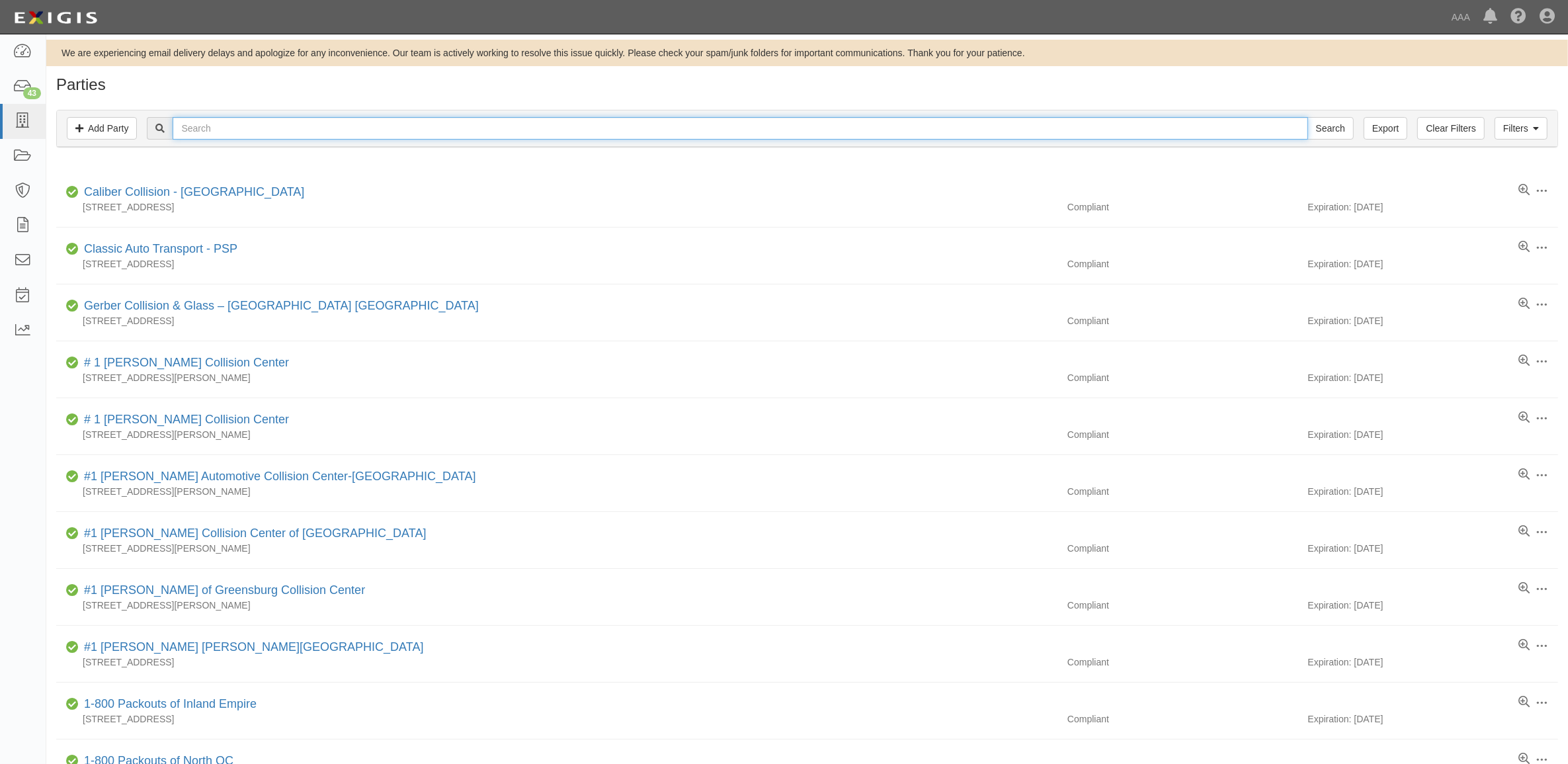
click at [241, 134] on input "text" at bounding box center [740, 128] width 1135 height 23
paste input "365395"
type input "365395"
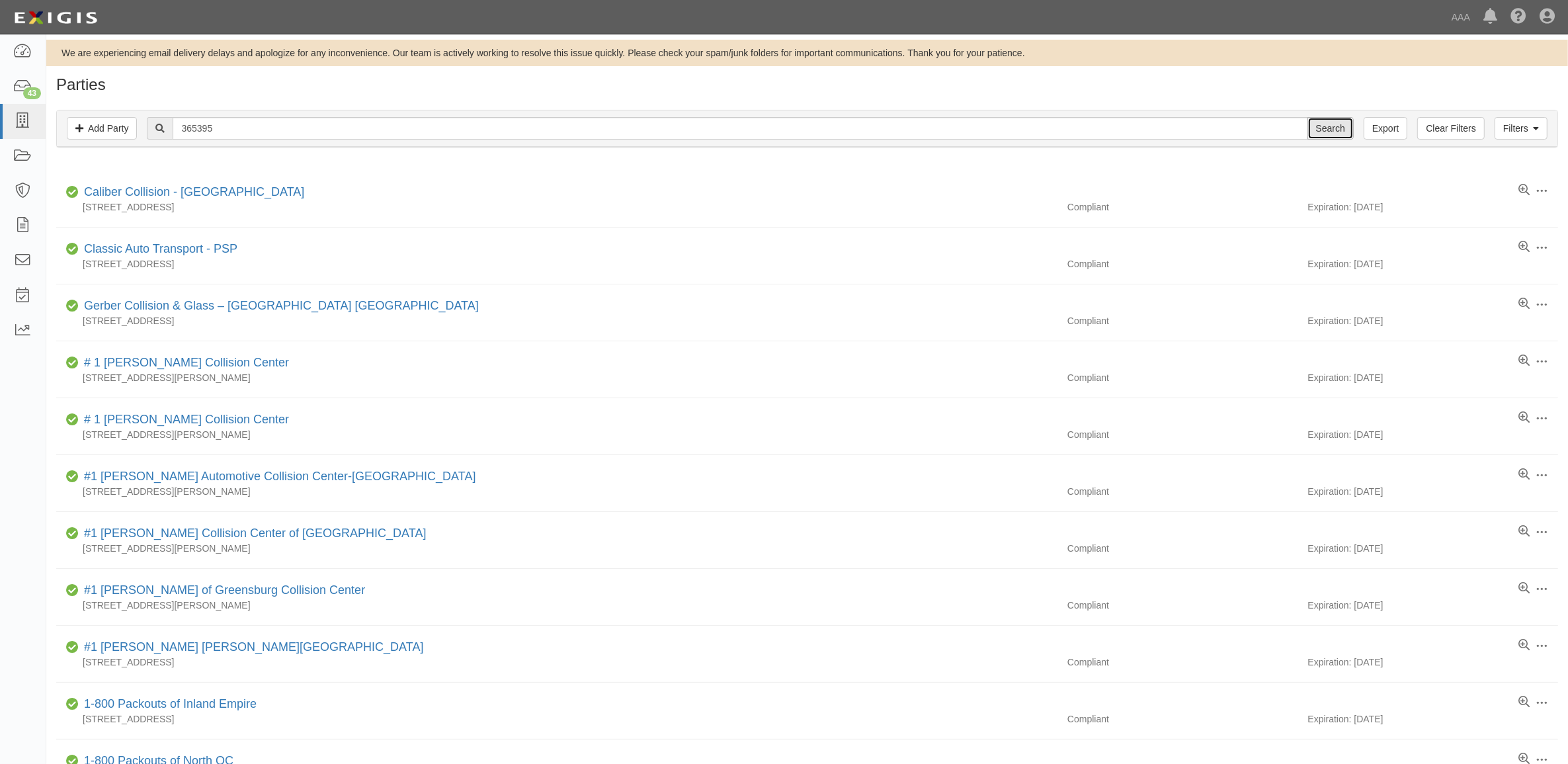
click at [1337, 121] on input "Search" at bounding box center [1331, 128] width 47 height 23
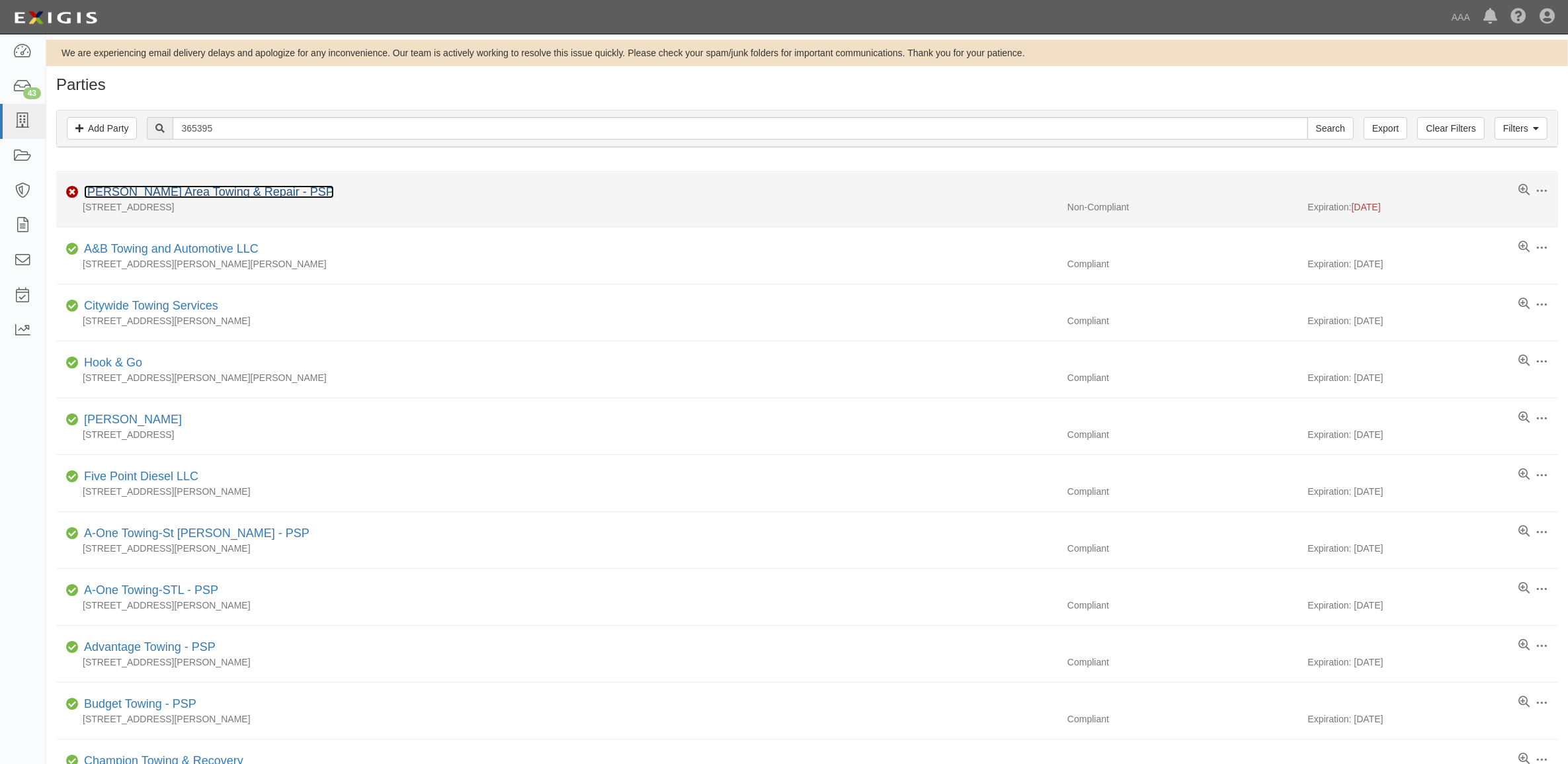
click at [180, 189] on link "[PERSON_NAME] Area Towing & Repair - PSP" at bounding box center [209, 192] width 250 height 14
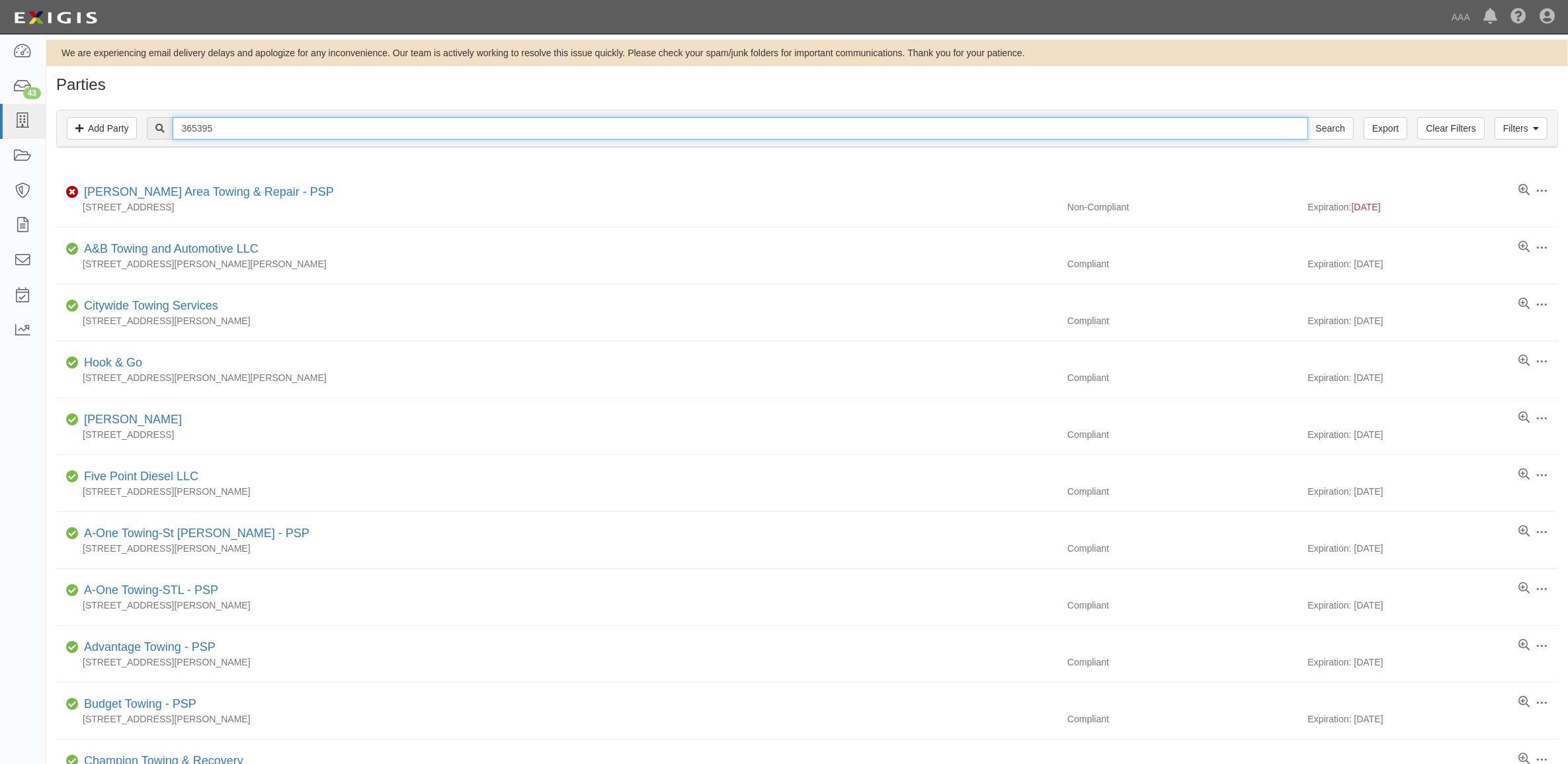
click at [238, 131] on input "365395" at bounding box center [740, 128] width 1135 height 23
type input "Alton Area"
click at [1307, 117] on input "Search" at bounding box center [1331, 128] width 47 height 23
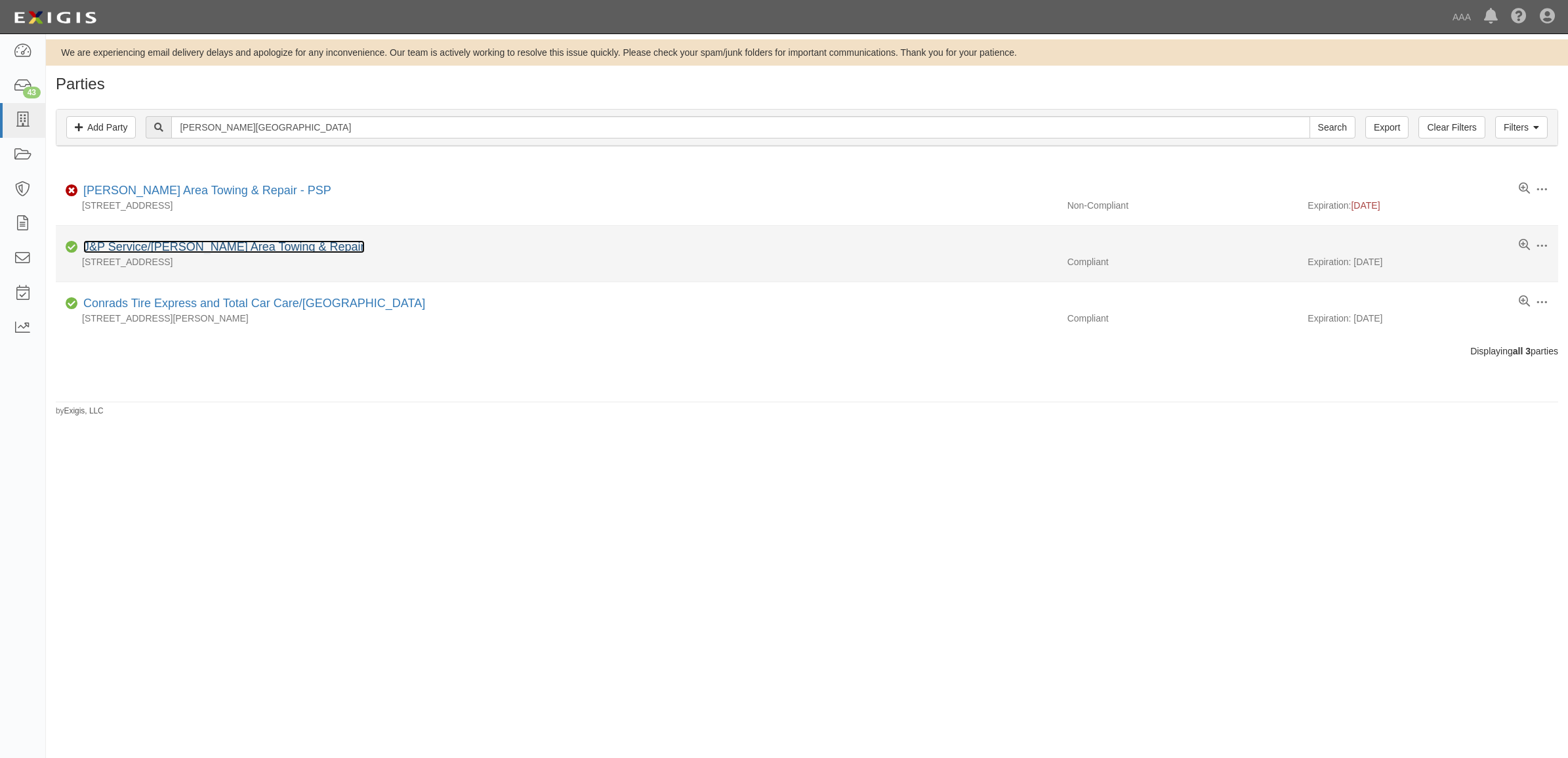
click at [234, 244] on link "J&P Service/[PERSON_NAME] Area Towing & Repair" at bounding box center [224, 247] width 282 height 13
click at [191, 250] on link "J&P Service/[PERSON_NAME] Area Towing & Repair" at bounding box center [224, 247] width 282 height 13
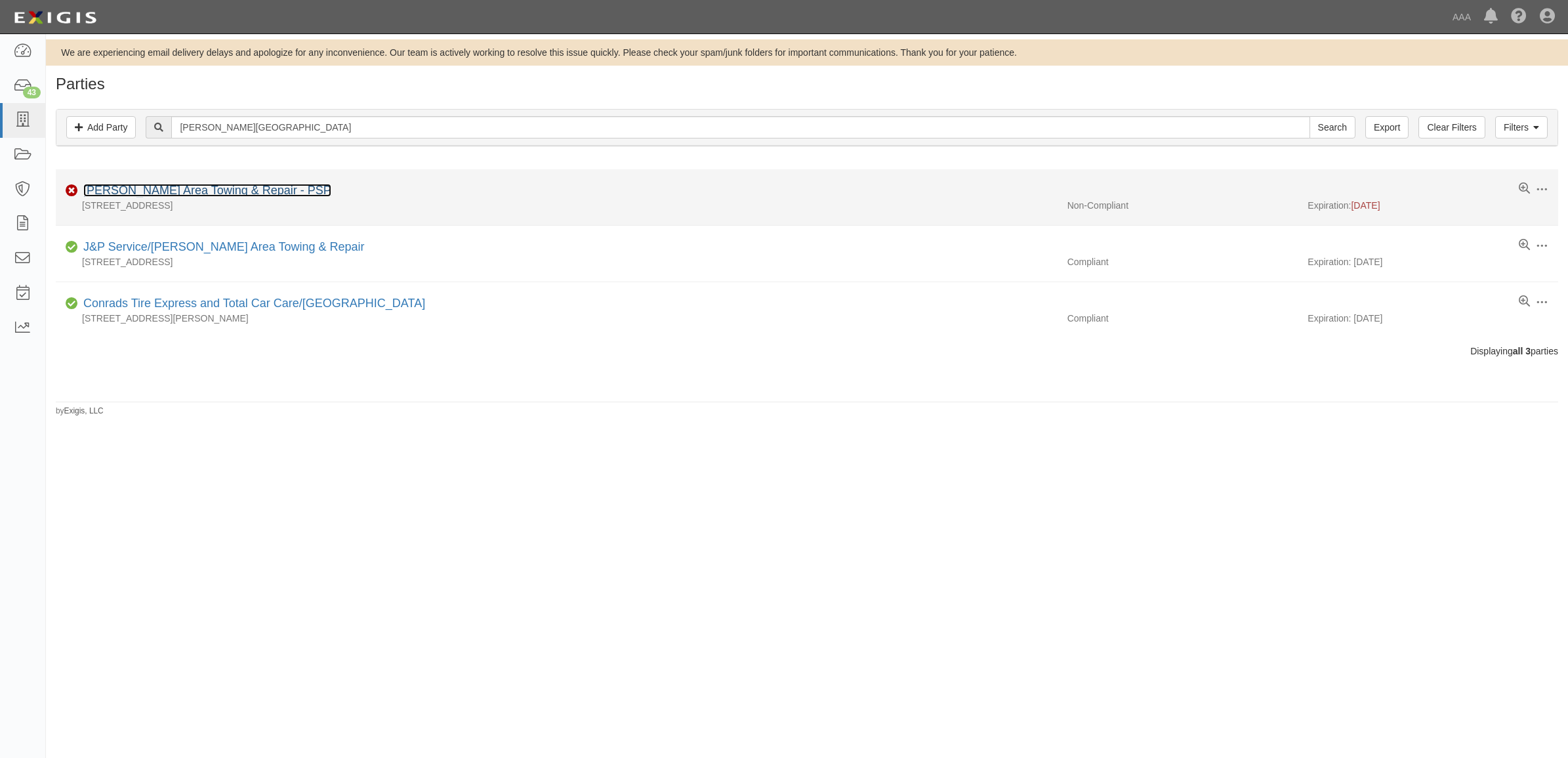
click at [209, 189] on link "Alton Area Towing & Repair - PSP" at bounding box center [207, 191] width 248 height 13
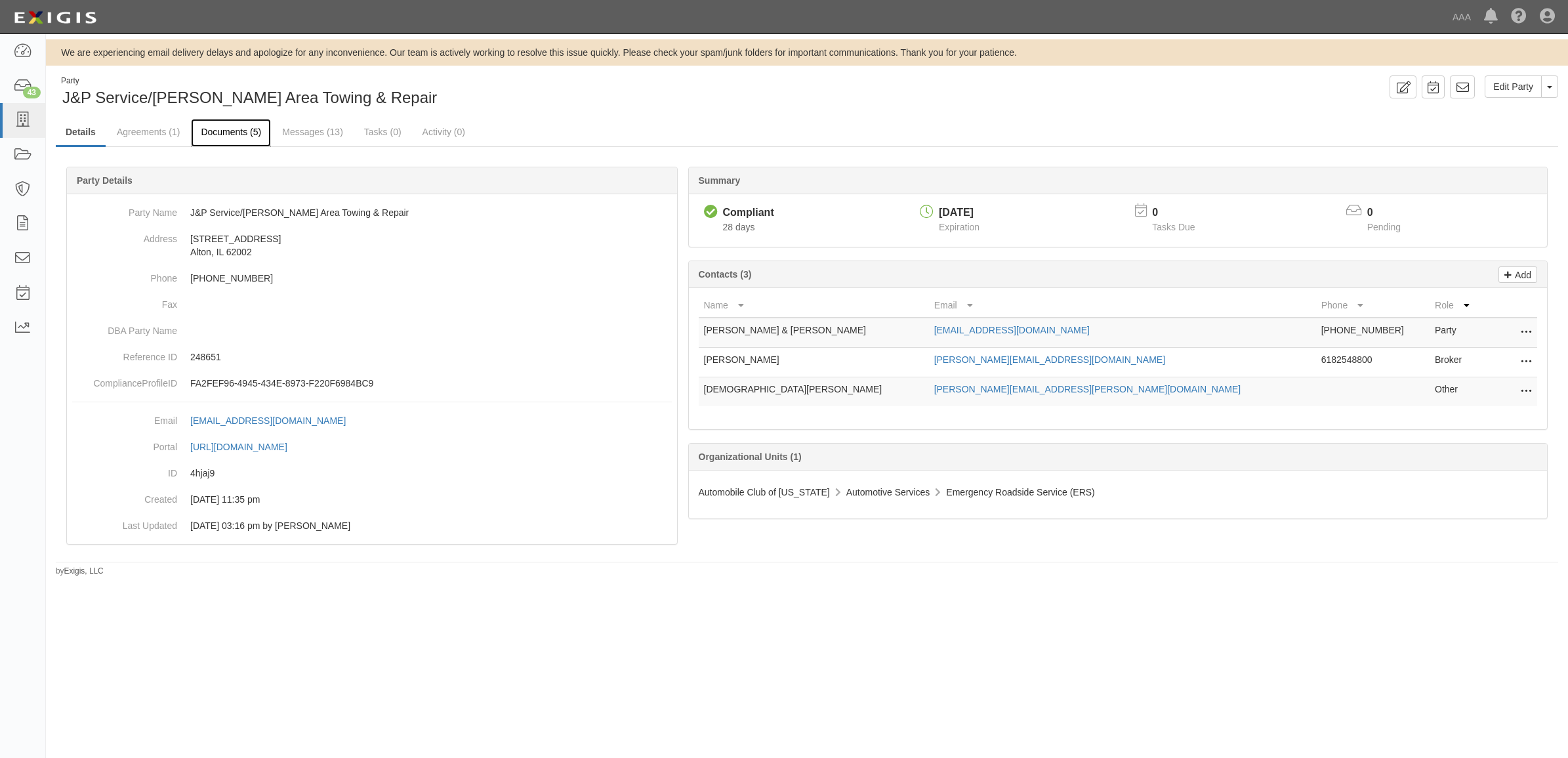
click at [213, 139] on link "Documents (5)" at bounding box center [230, 133] width 80 height 28
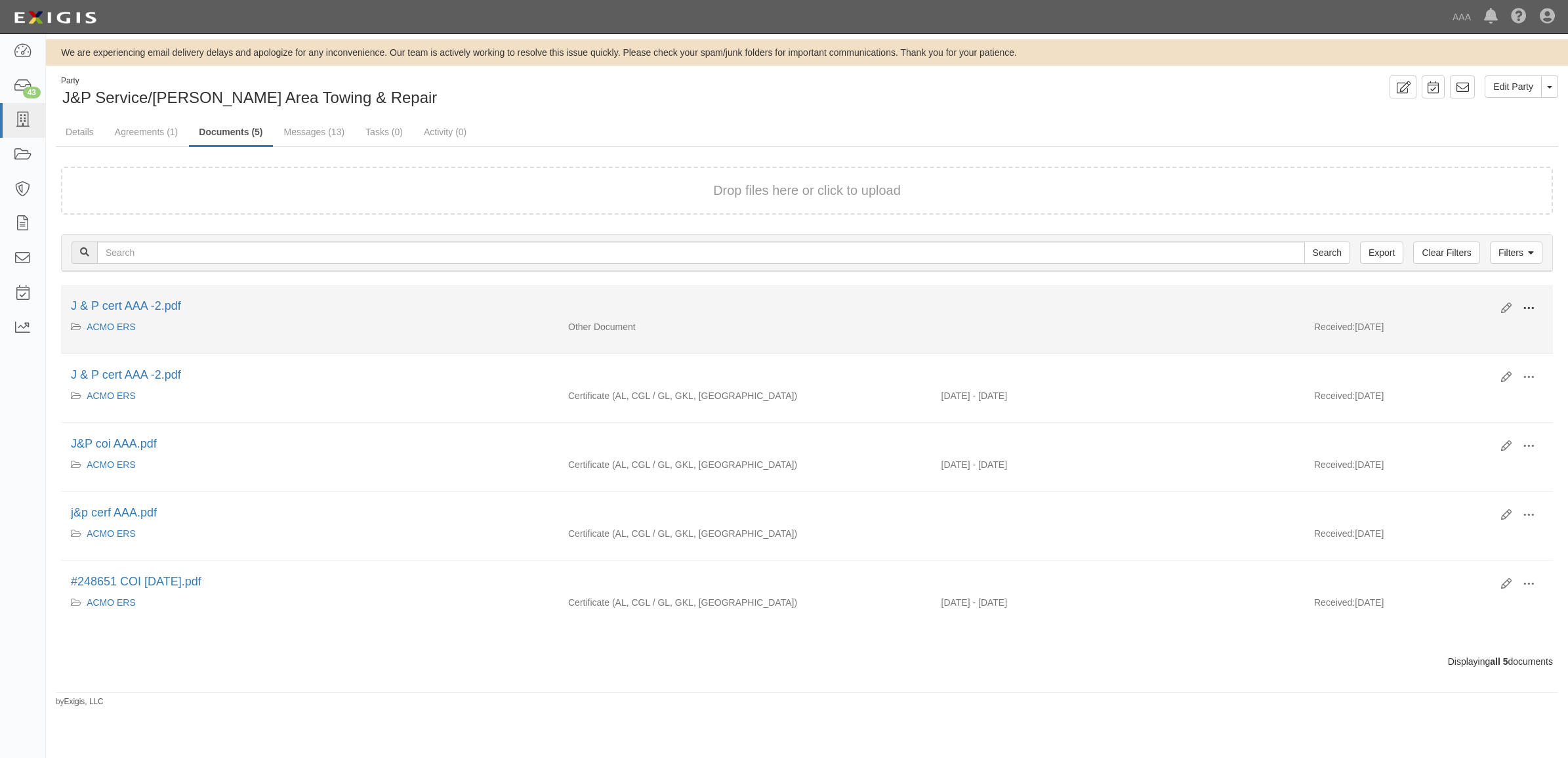
click at [1529, 303] on span at bounding box center [1529, 309] width 12 height 12
click at [1485, 325] on link "View" at bounding box center [1464, 328] width 104 height 24
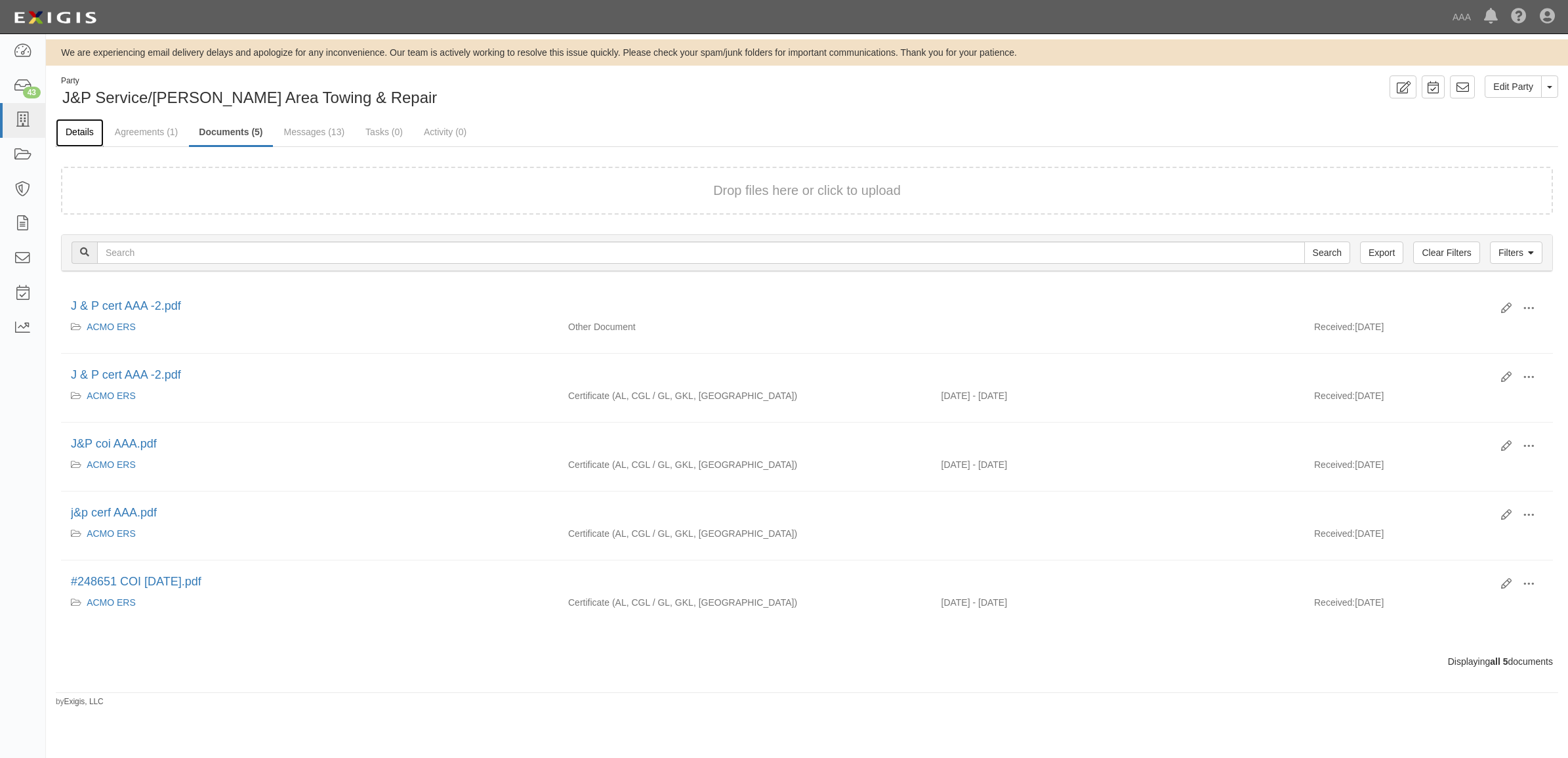
click at [69, 136] on link "Details" at bounding box center [80, 133] width 48 height 28
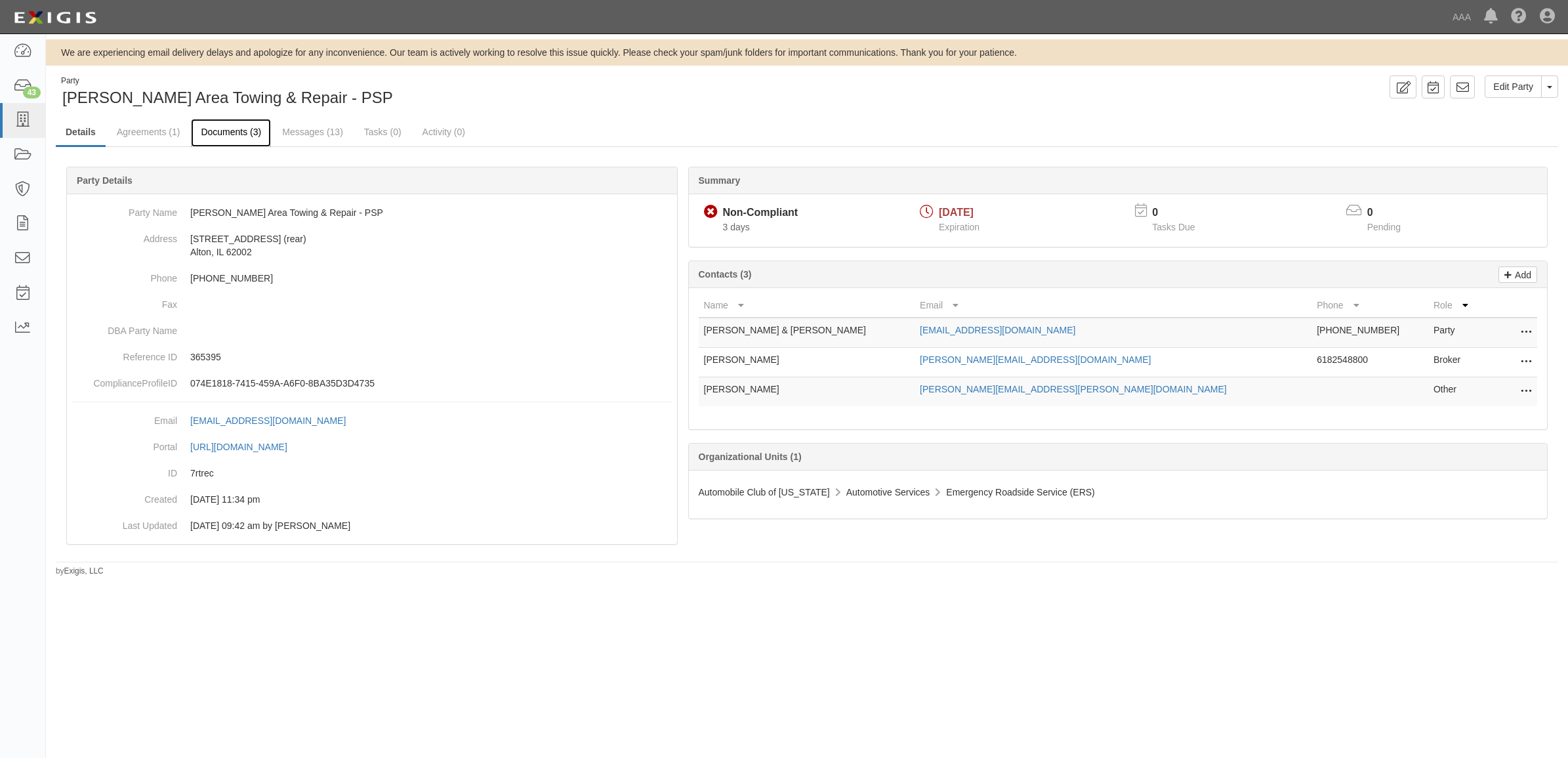
click at [238, 128] on link "Documents (3)" at bounding box center [230, 133] width 80 height 28
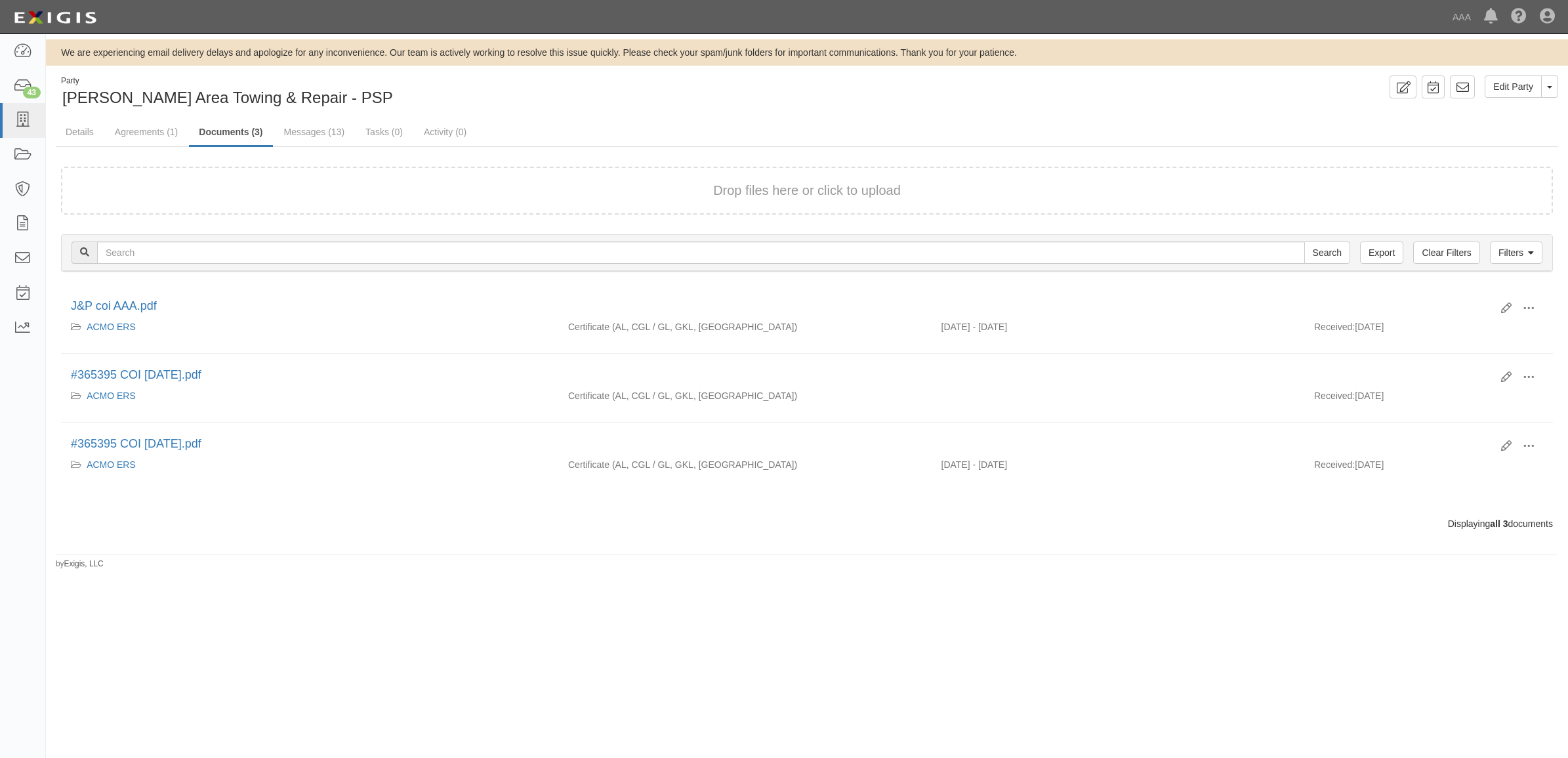
click at [195, 171] on form "Drop files here or click to upload" at bounding box center [807, 191] width 1492 height 48
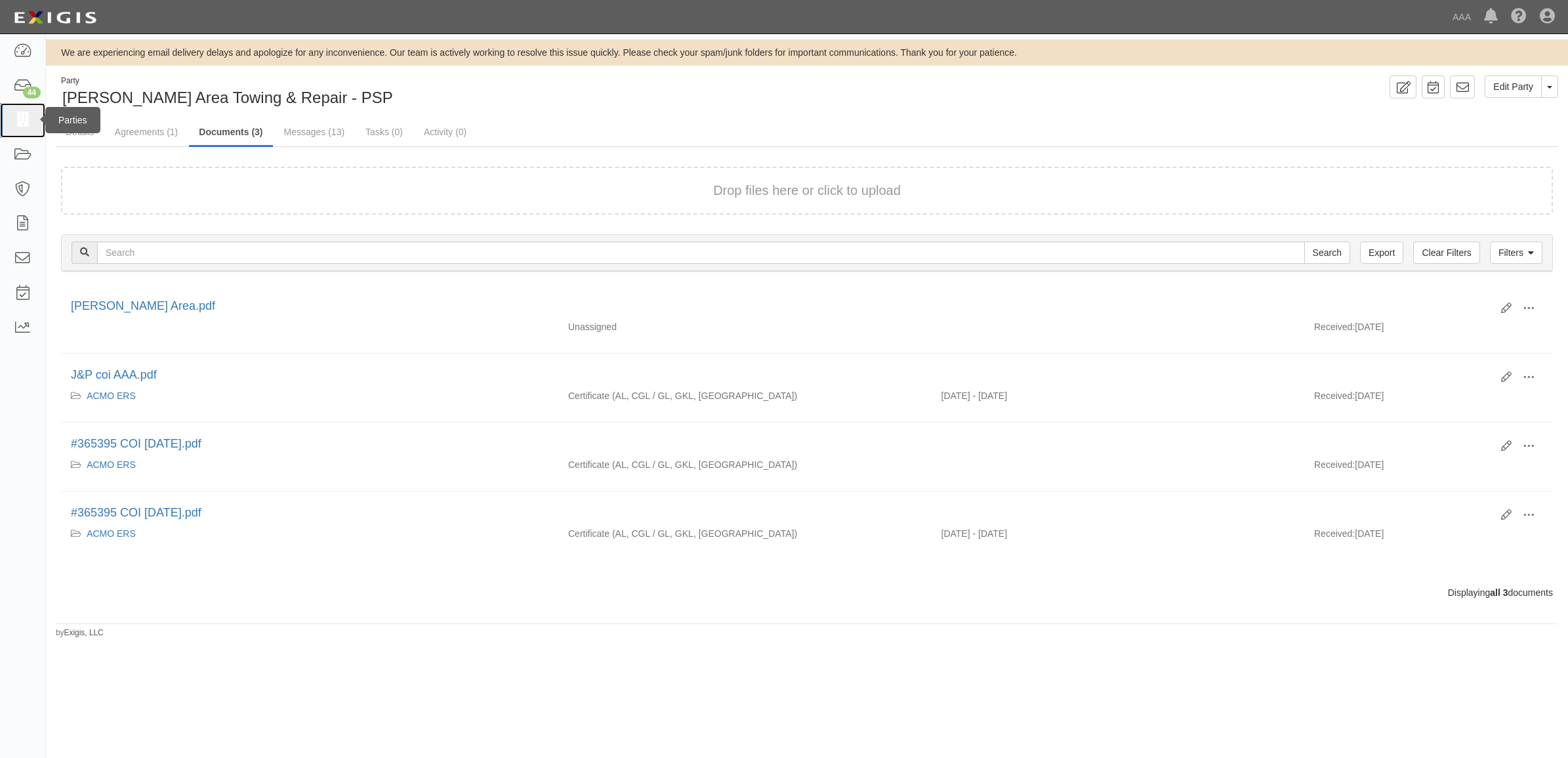
click at [25, 127] on icon at bounding box center [22, 120] width 19 height 15
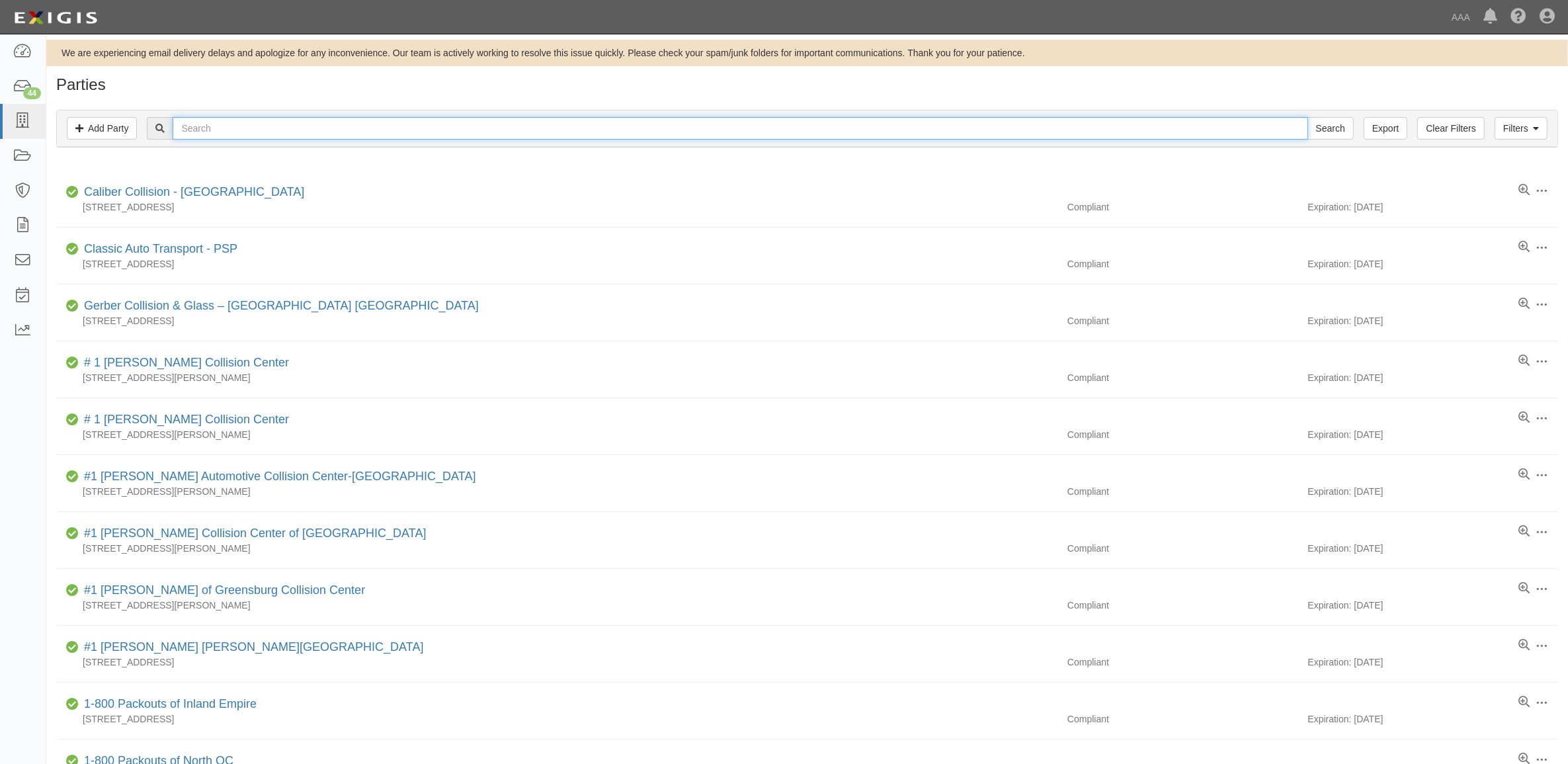
click at [306, 122] on input "text" at bounding box center [740, 128] width 1135 height 23
paste input "366114"
type input "366114"
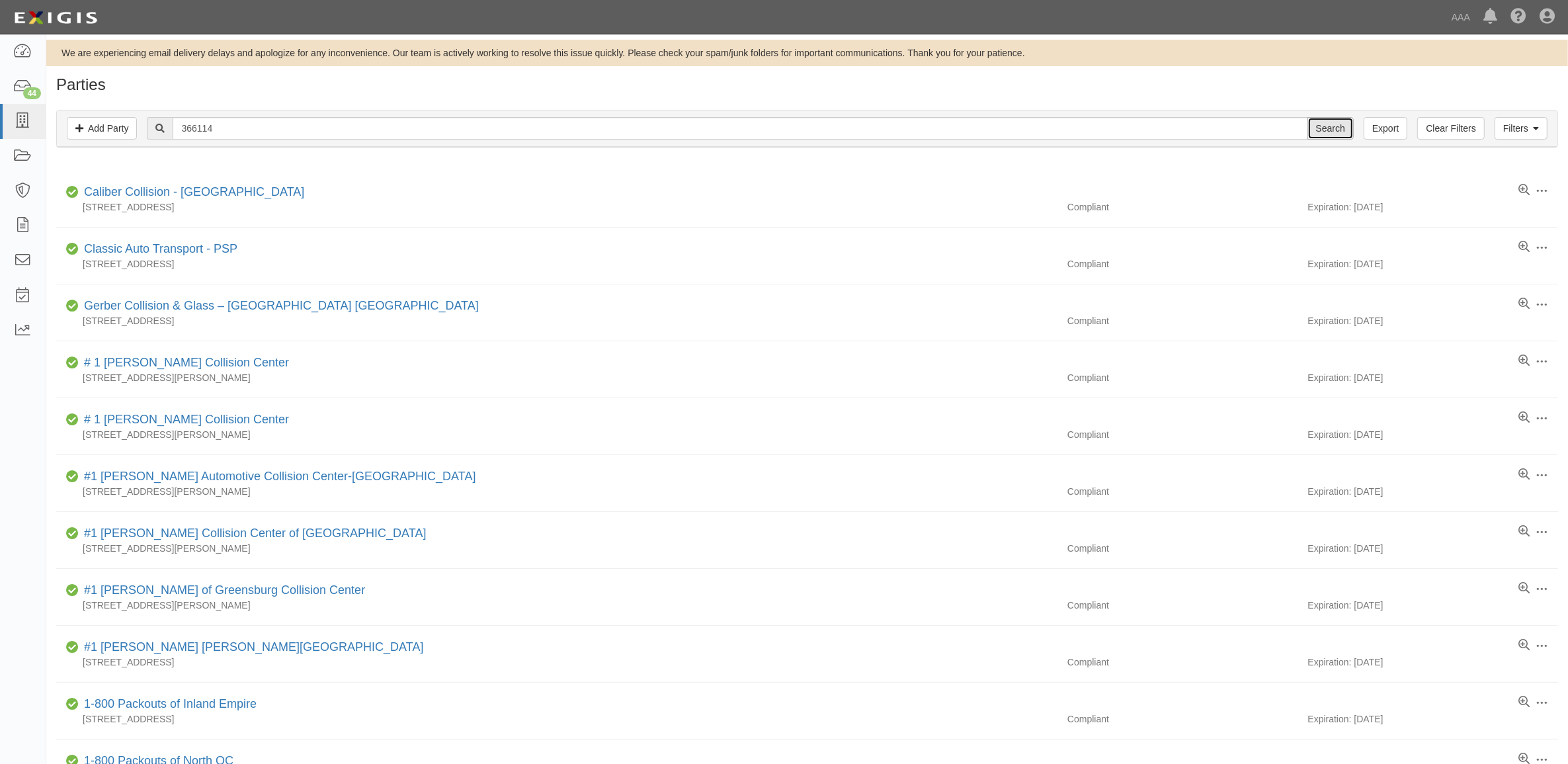
click at [1319, 128] on input "Search" at bounding box center [1331, 128] width 47 height 23
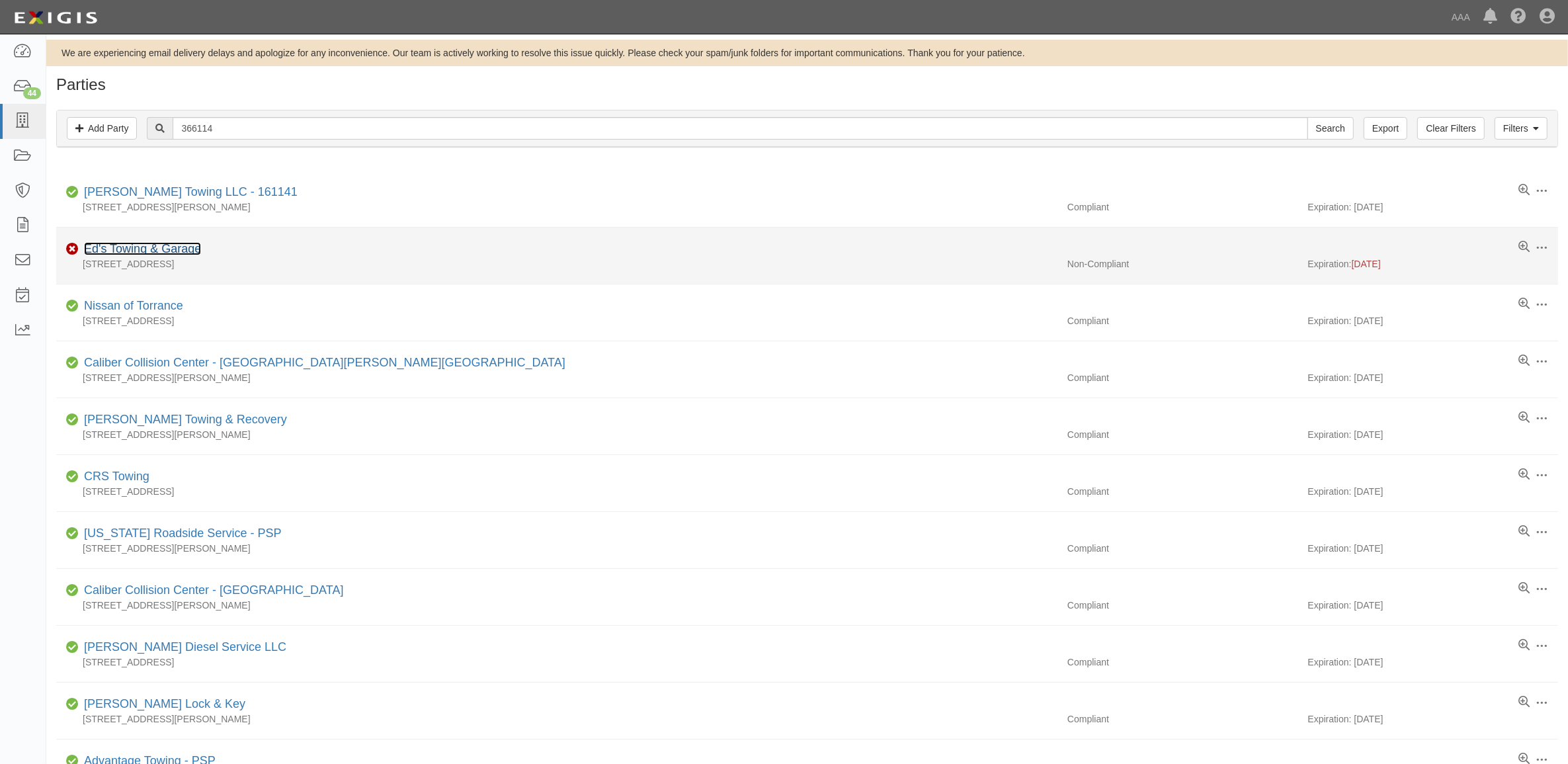
click at [176, 248] on link "Ed's Towing & Garage" at bounding box center [143, 249] width 117 height 14
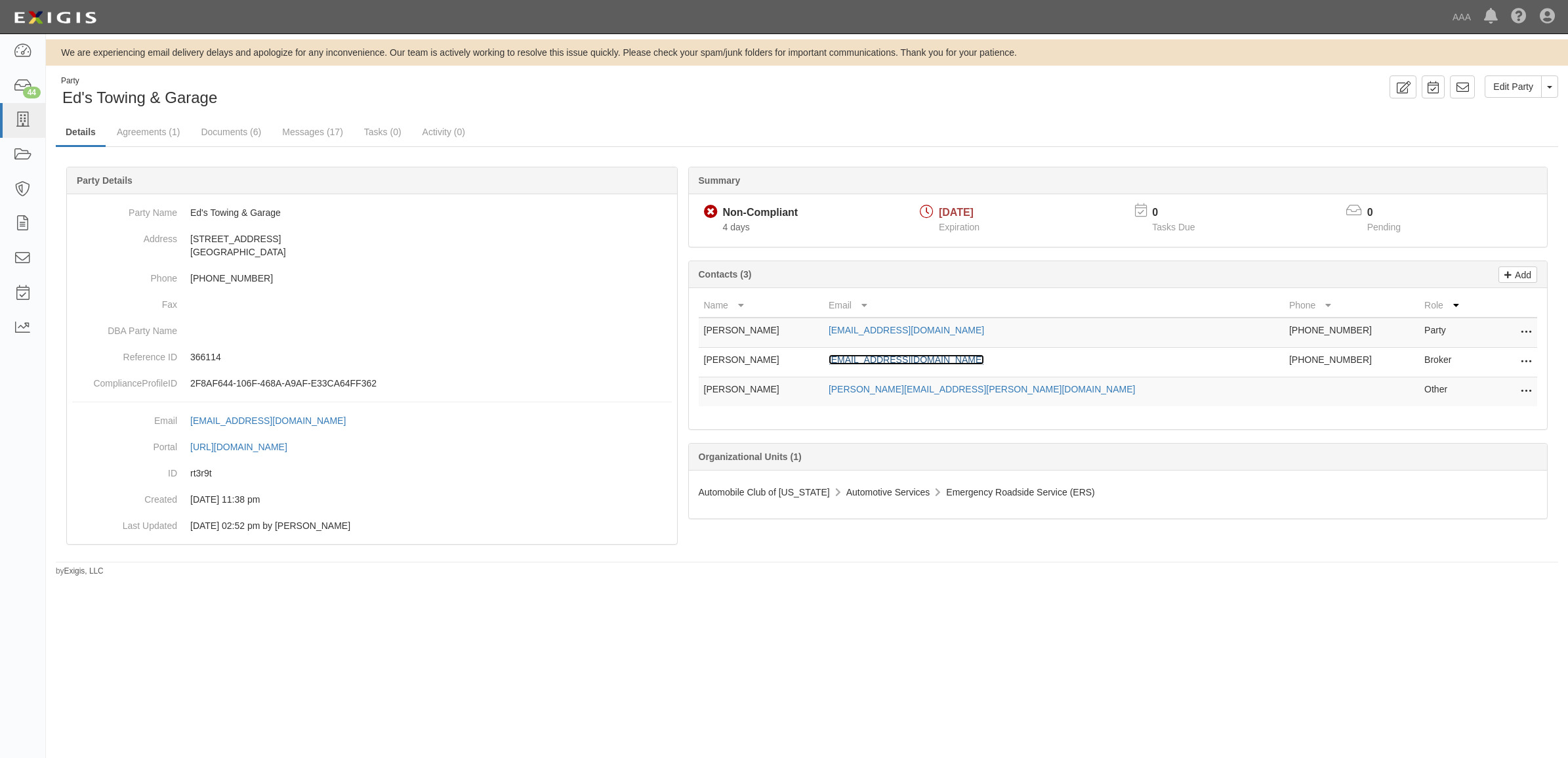
click at [984, 356] on link "[EMAIL_ADDRESS][DOMAIN_NAME]" at bounding box center [906, 360] width 156 height 10
drag, startPoint x: 220, startPoint y: 135, endPoint x: 294, endPoint y: 152, distance: 75.9
click at [220, 135] on link "Documents (6)" at bounding box center [230, 133] width 80 height 28
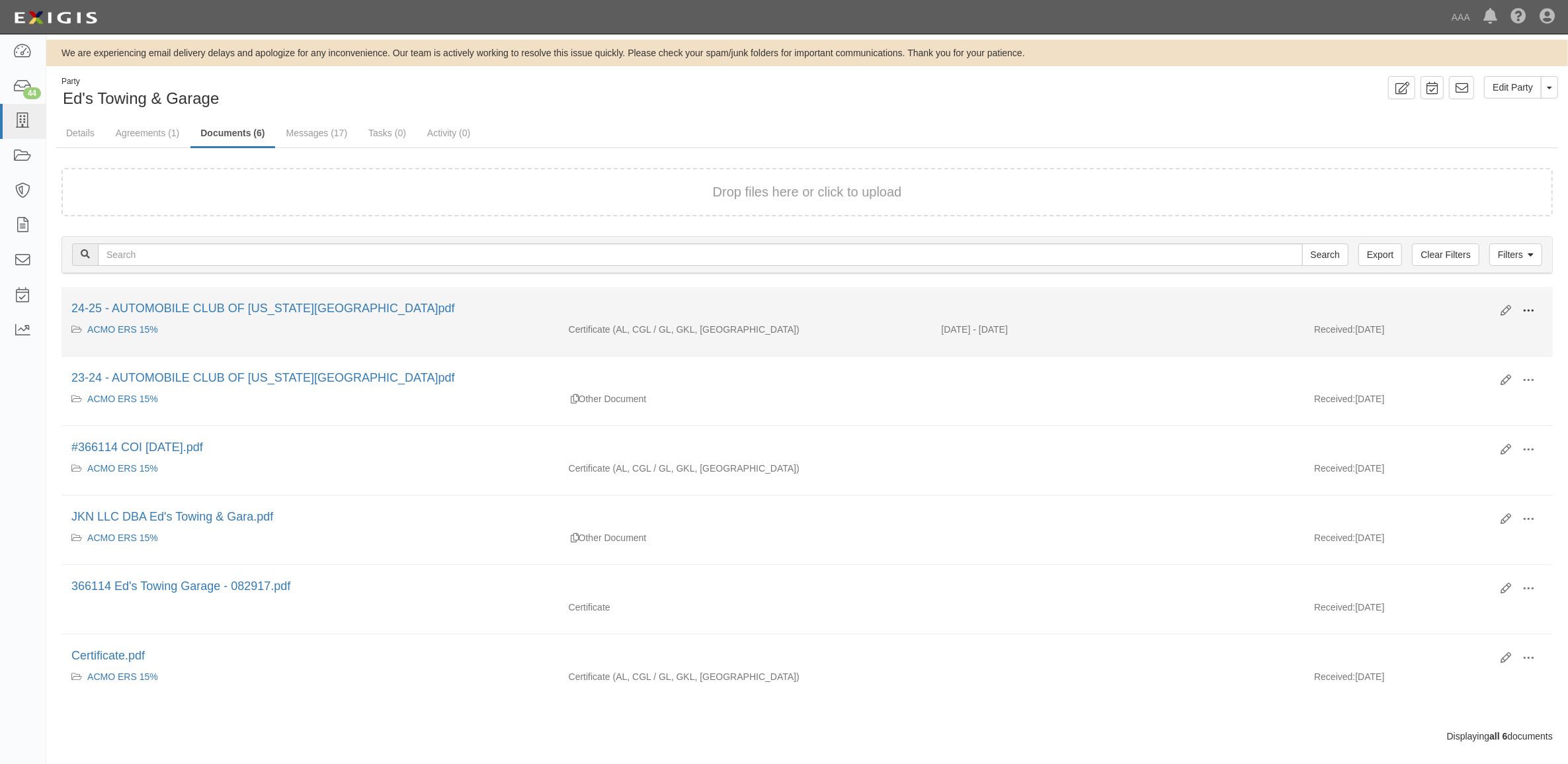
click at [1527, 309] on span at bounding box center [1529, 311] width 12 height 12
click at [1513, 322] on link "View" at bounding box center [1464, 331] width 104 height 24
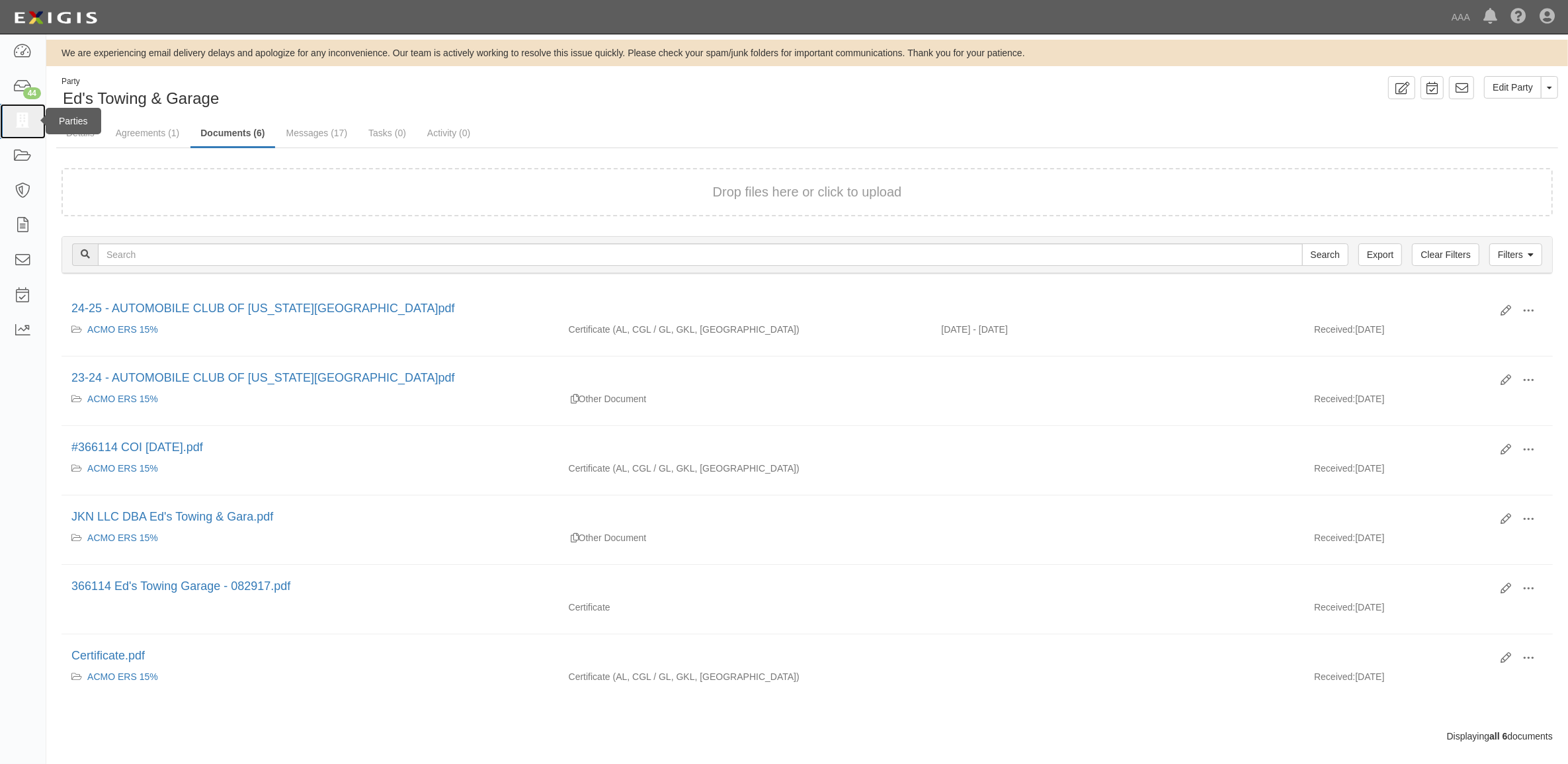
click at [14, 128] on icon at bounding box center [23, 121] width 19 height 15
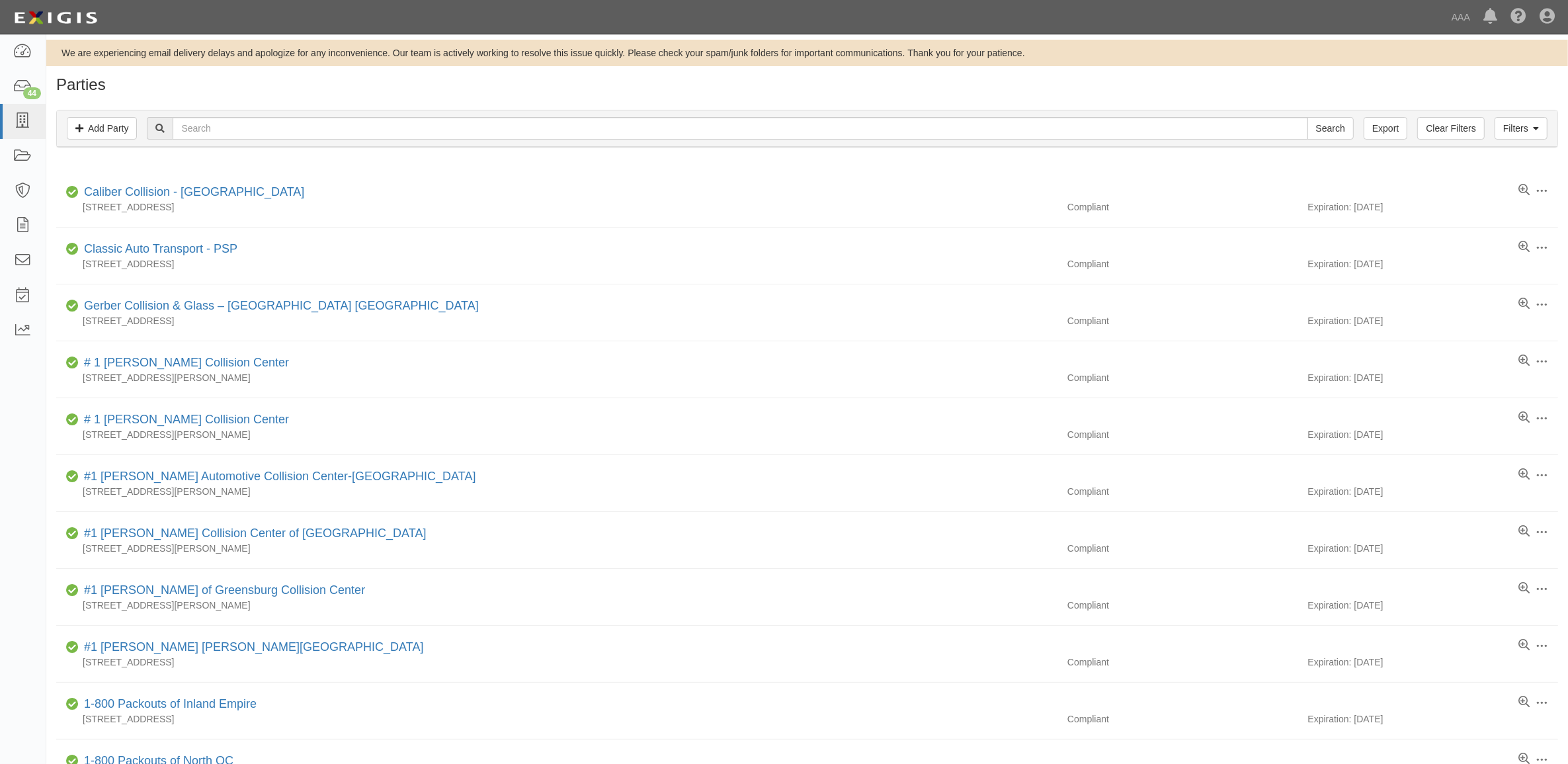
click at [352, 116] on div "Filters Add Party Clear Filters Export Search Filters" at bounding box center [807, 128] width 1500 height 36
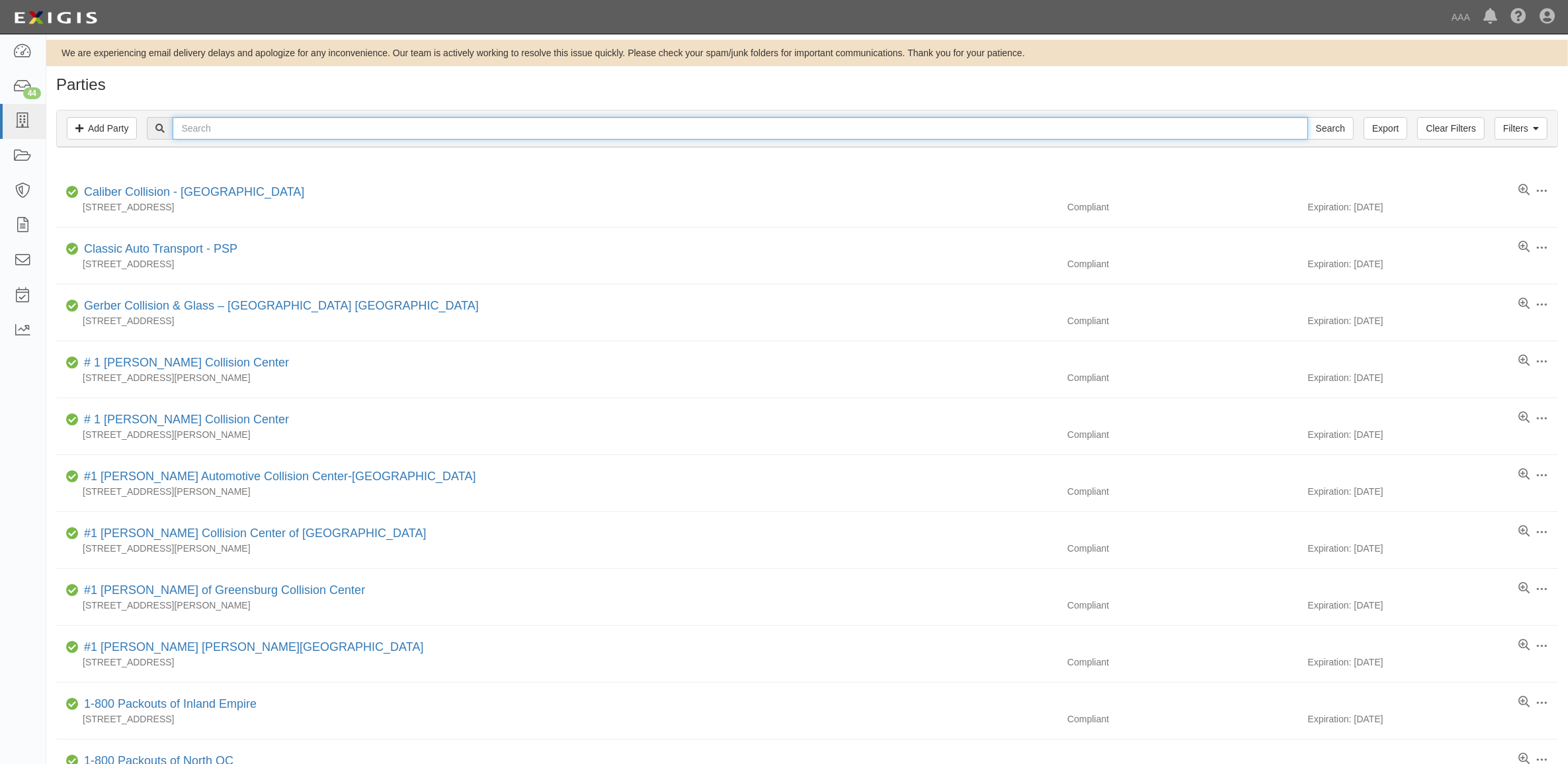
click at [352, 122] on input "text" at bounding box center [740, 128] width 1135 height 23
type input "Skeeter Beene's"
click at [1307, 117] on input "Search" at bounding box center [1331, 128] width 47 height 23
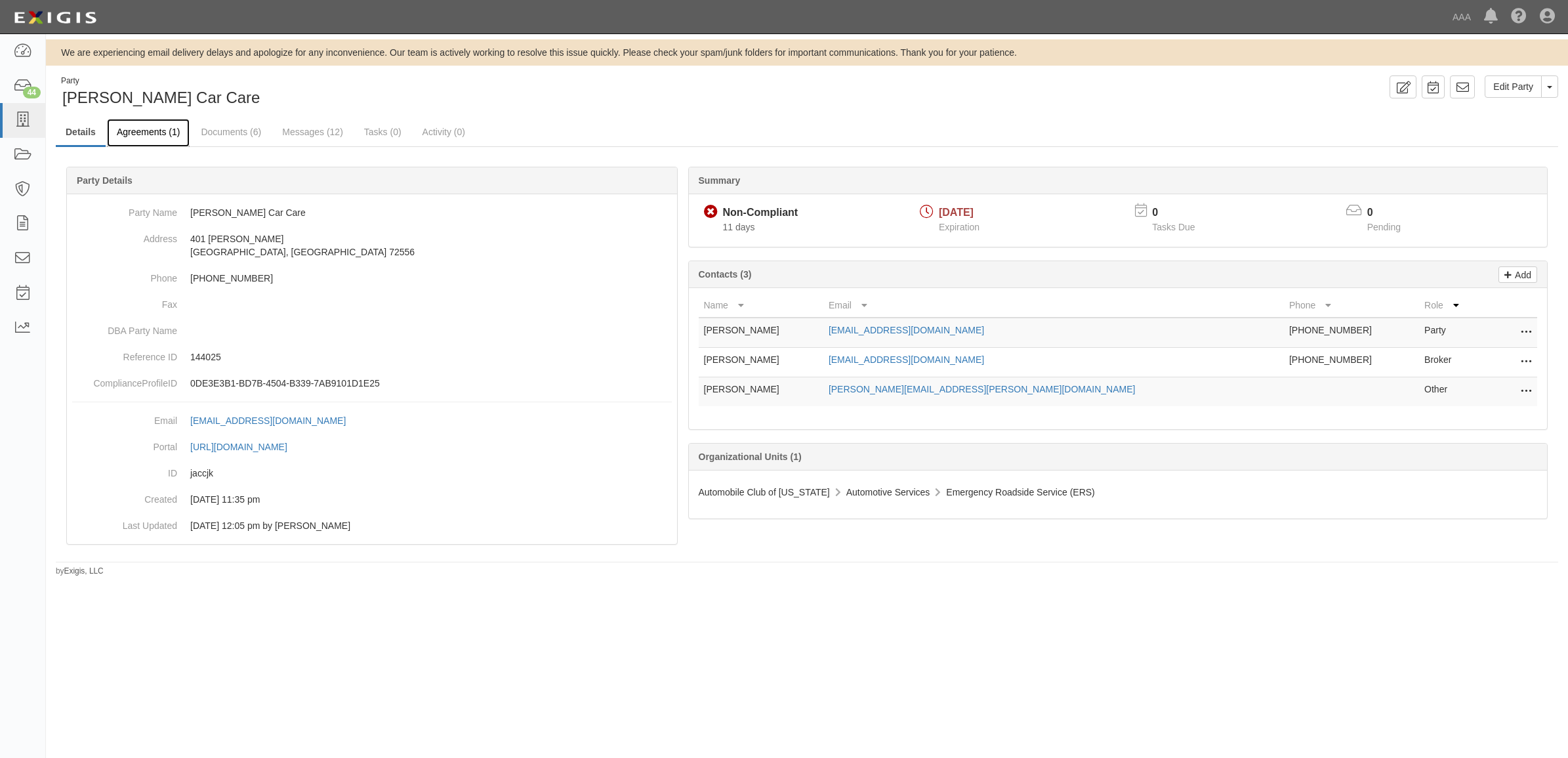
click at [135, 133] on link "Agreements (1)" at bounding box center [148, 133] width 83 height 28
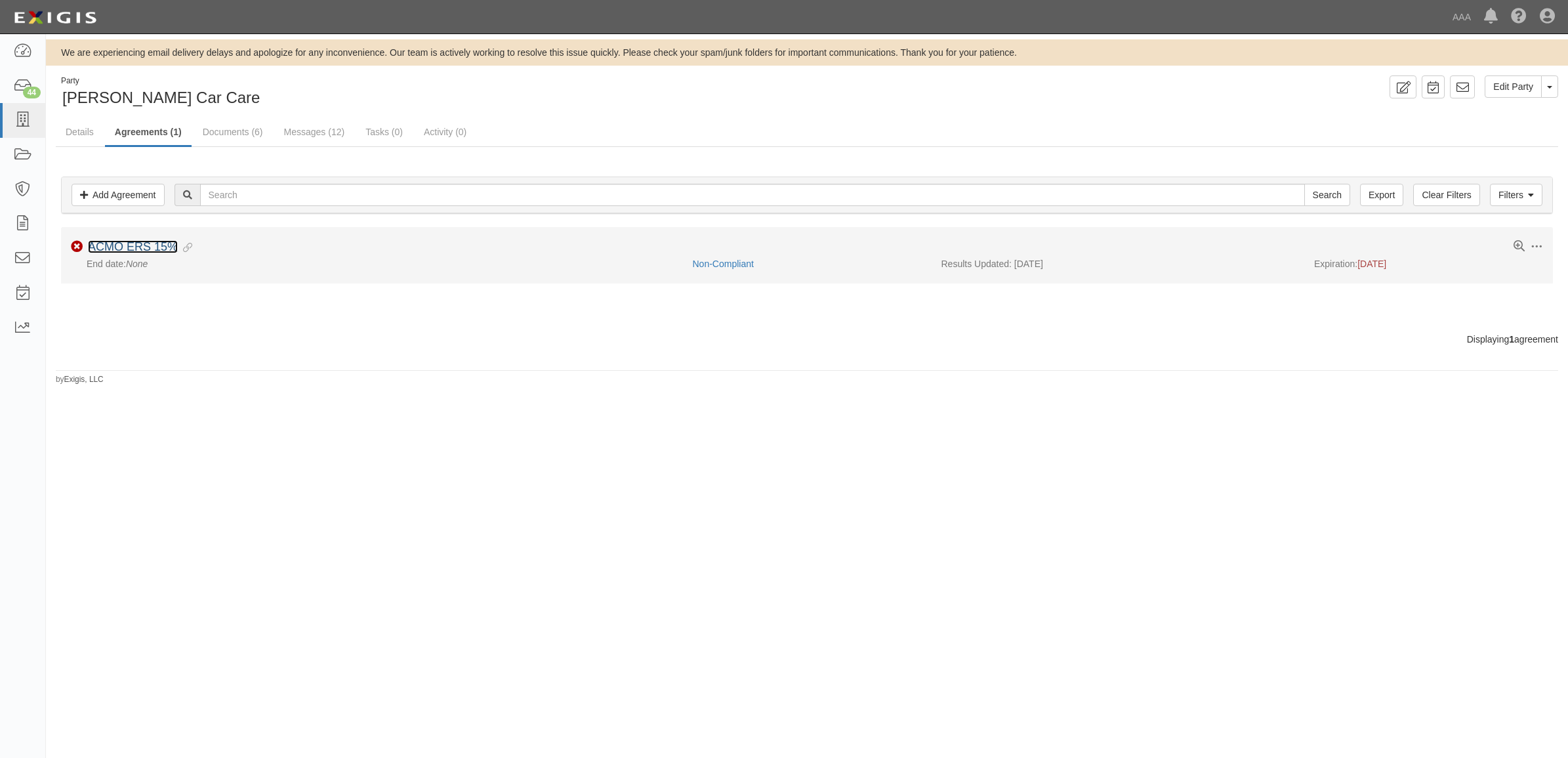
click at [135, 253] on link "ACMO ERS 15%" at bounding box center [133, 247] width 90 height 13
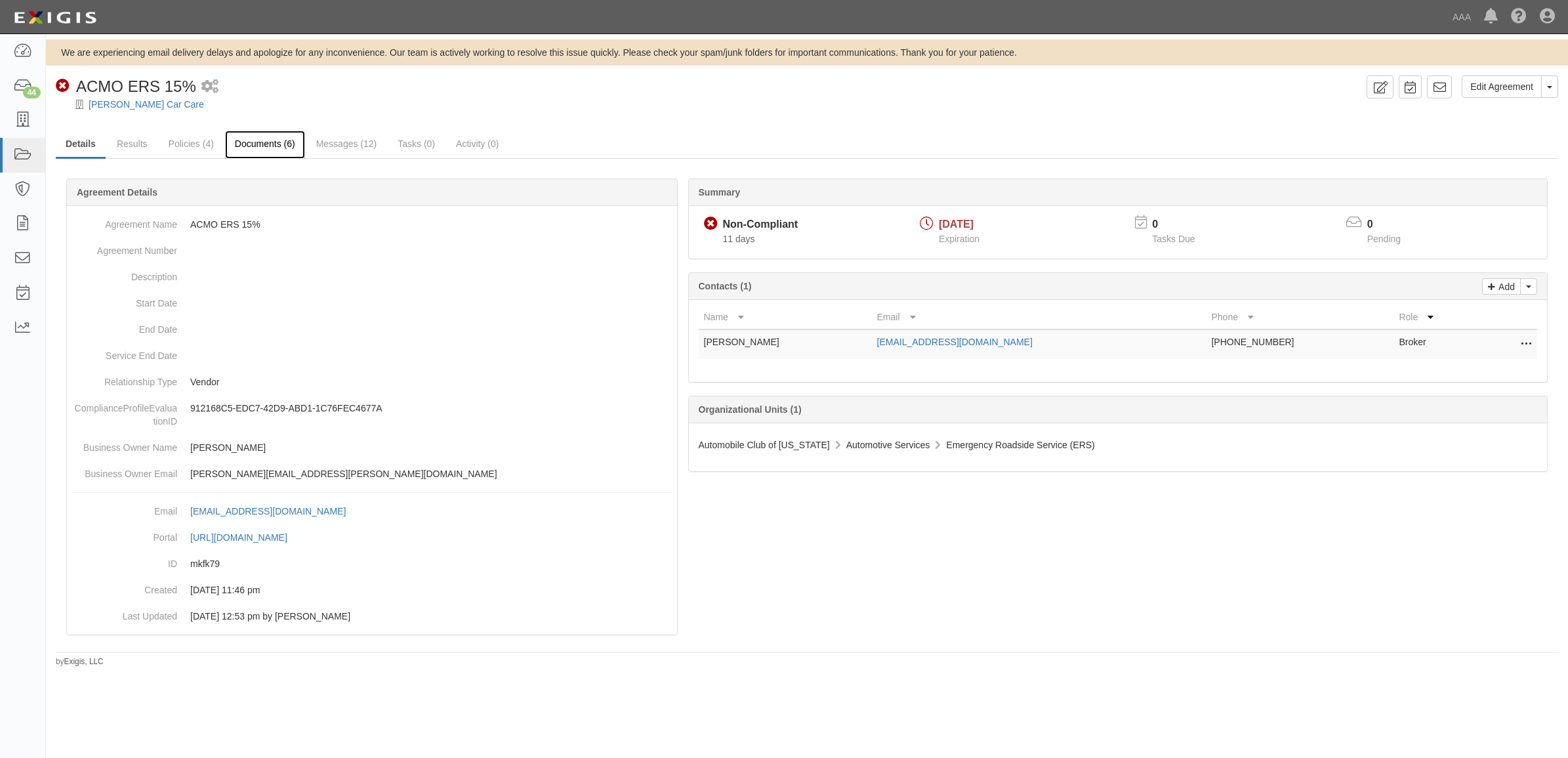
drag, startPoint x: 264, startPoint y: 141, endPoint x: 244, endPoint y: 151, distance: 22.4
click at [264, 141] on link "Documents (6)" at bounding box center [264, 145] width 80 height 28
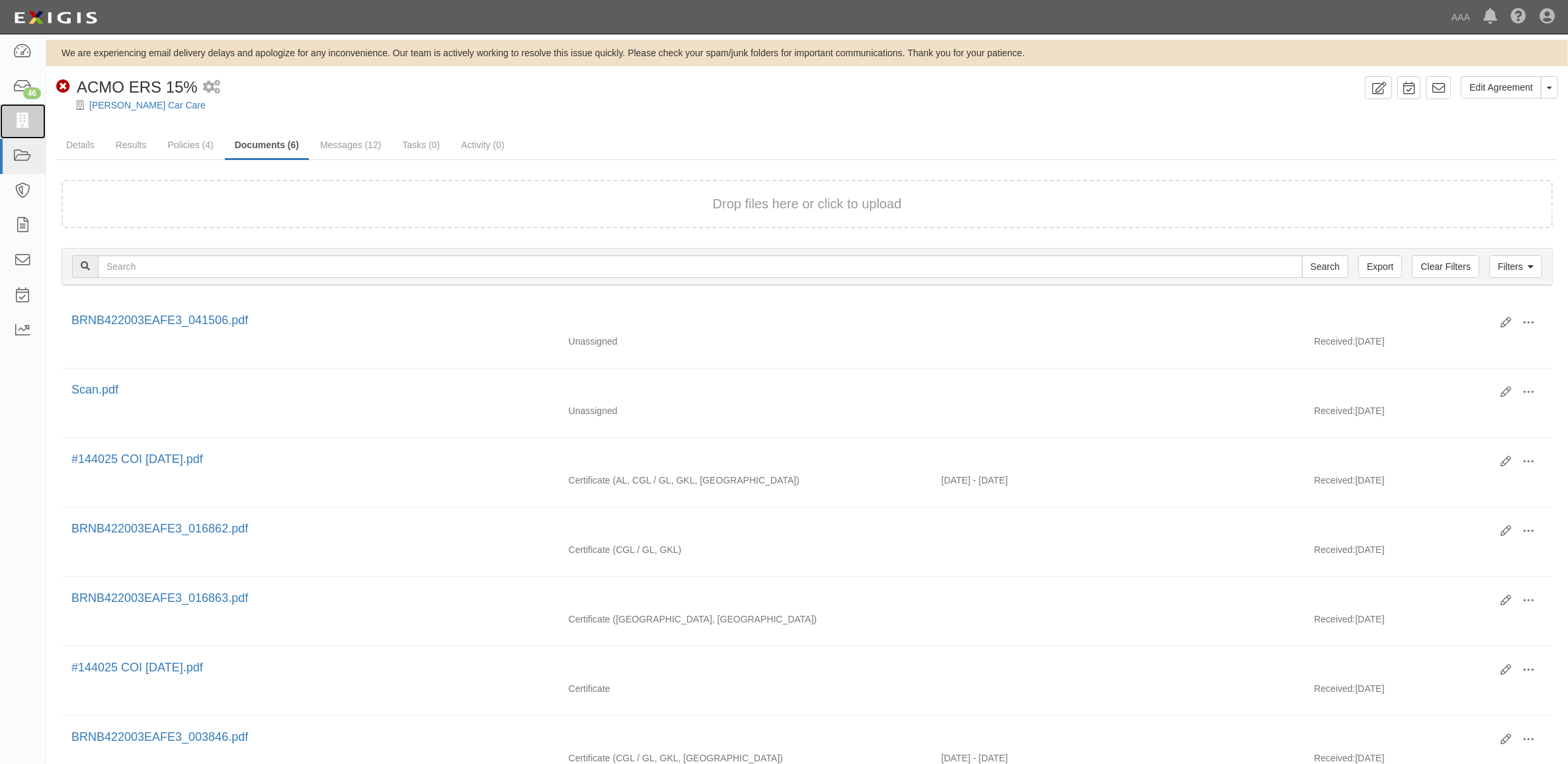
drag, startPoint x: 29, startPoint y: 126, endPoint x: 173, endPoint y: 252, distance: 191.3
click at [29, 126] on icon at bounding box center [23, 121] width 19 height 15
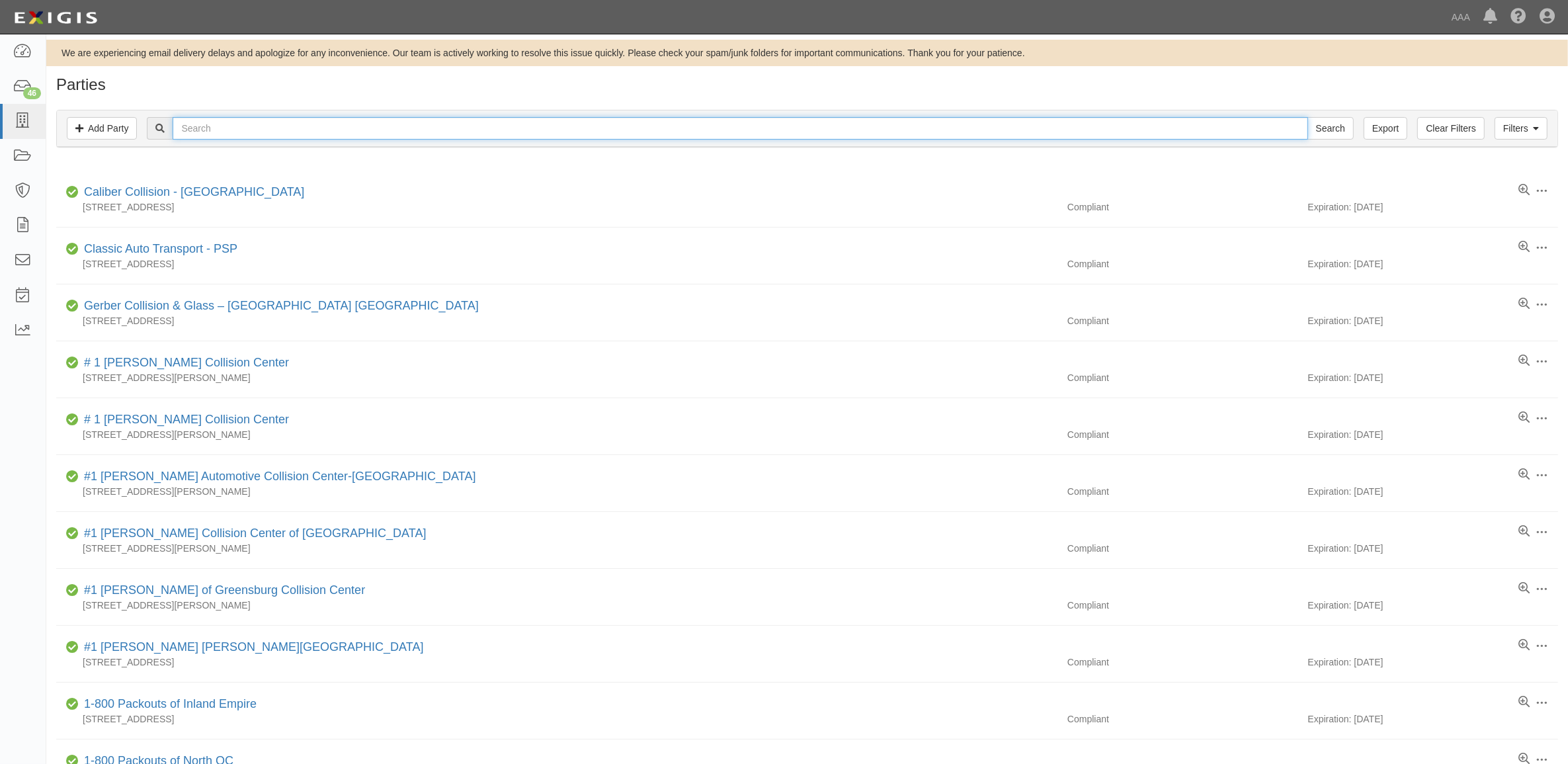
click at [228, 137] on input "text" at bounding box center [740, 128] width 1135 height 23
type input "Gunn's"
click at [1307, 117] on input "Search" at bounding box center [1331, 128] width 47 height 23
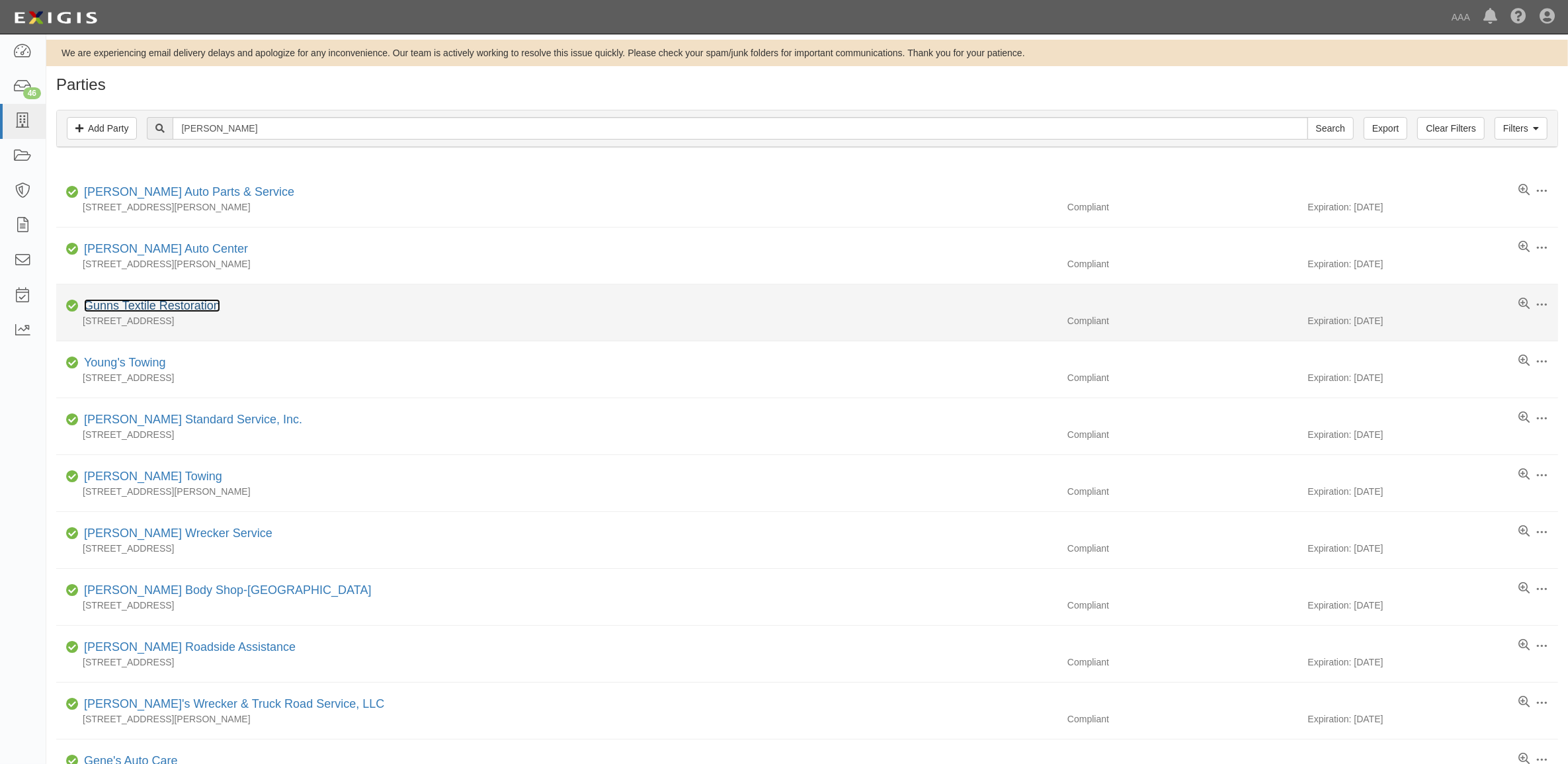
click at [213, 303] on link "Gunns Textile Restoration" at bounding box center [152, 306] width 136 height 14
